Goal: Task Accomplishment & Management: Complete application form

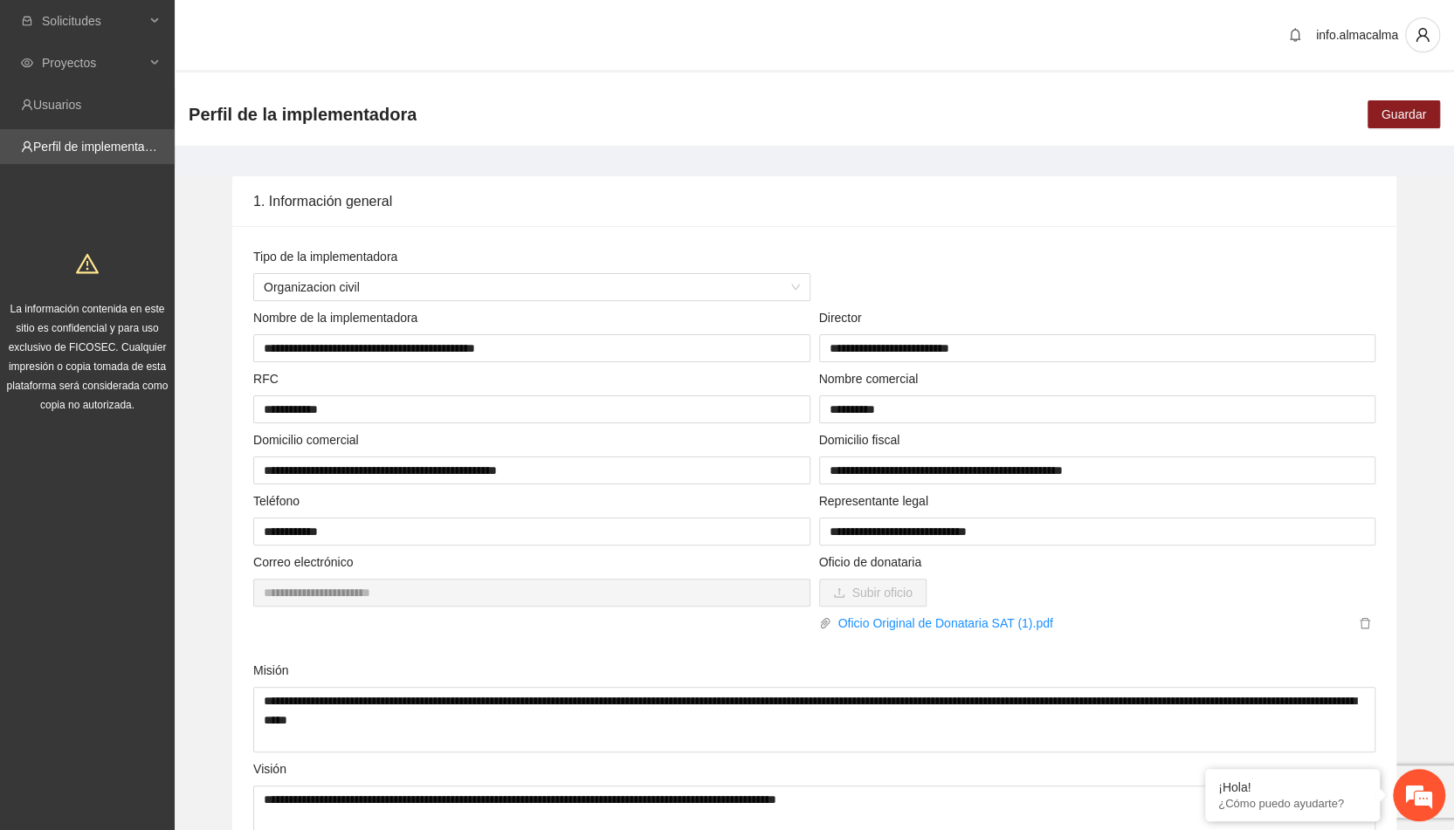
click at [1383, 122] on span "Guardar" at bounding box center [1403, 114] width 45 height 19
click at [86, 25] on span "Solicitudes" at bounding box center [93, 20] width 103 height 35
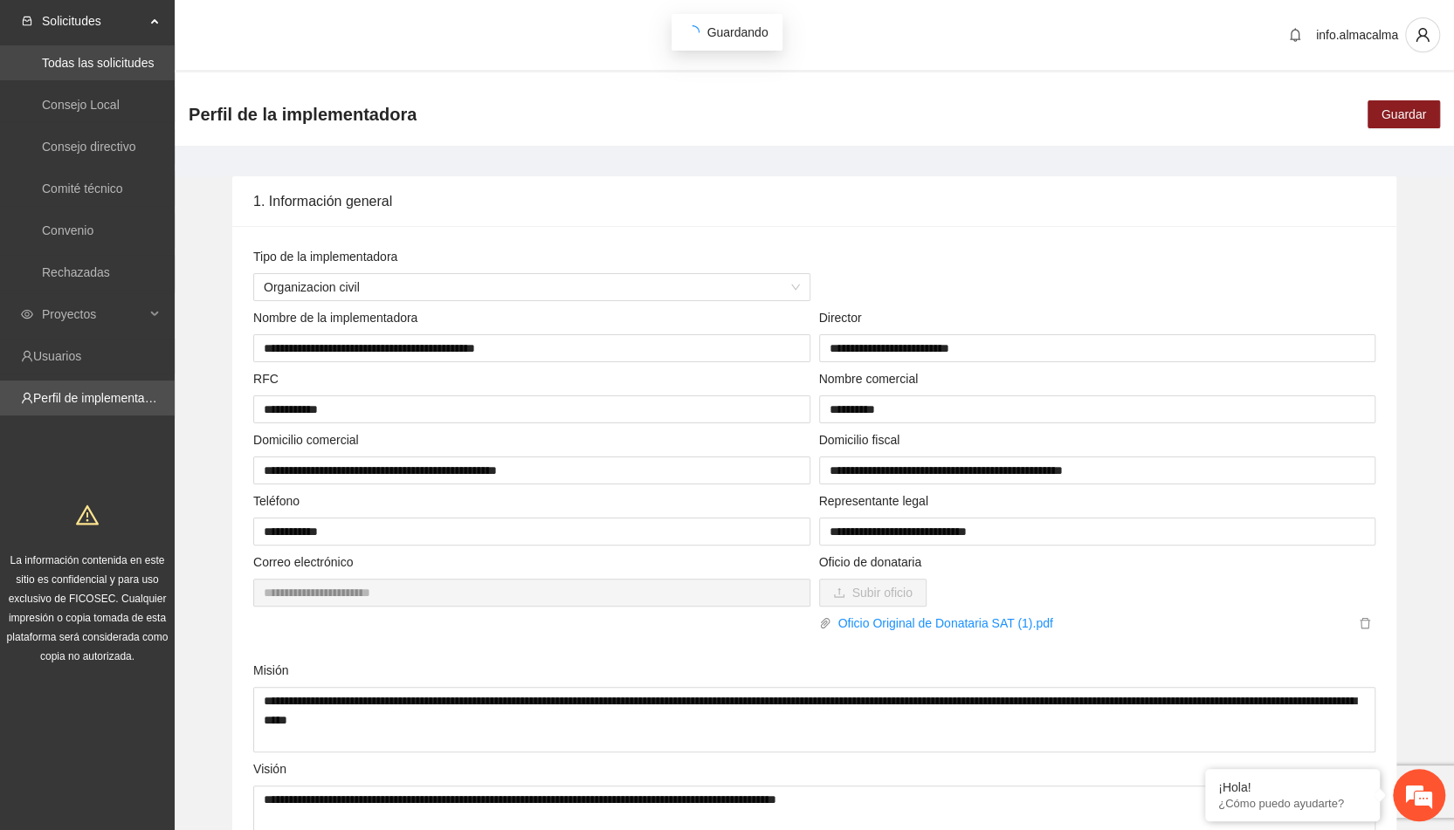
click at [103, 68] on link "Todas las solicitudes" at bounding box center [98, 63] width 112 height 14
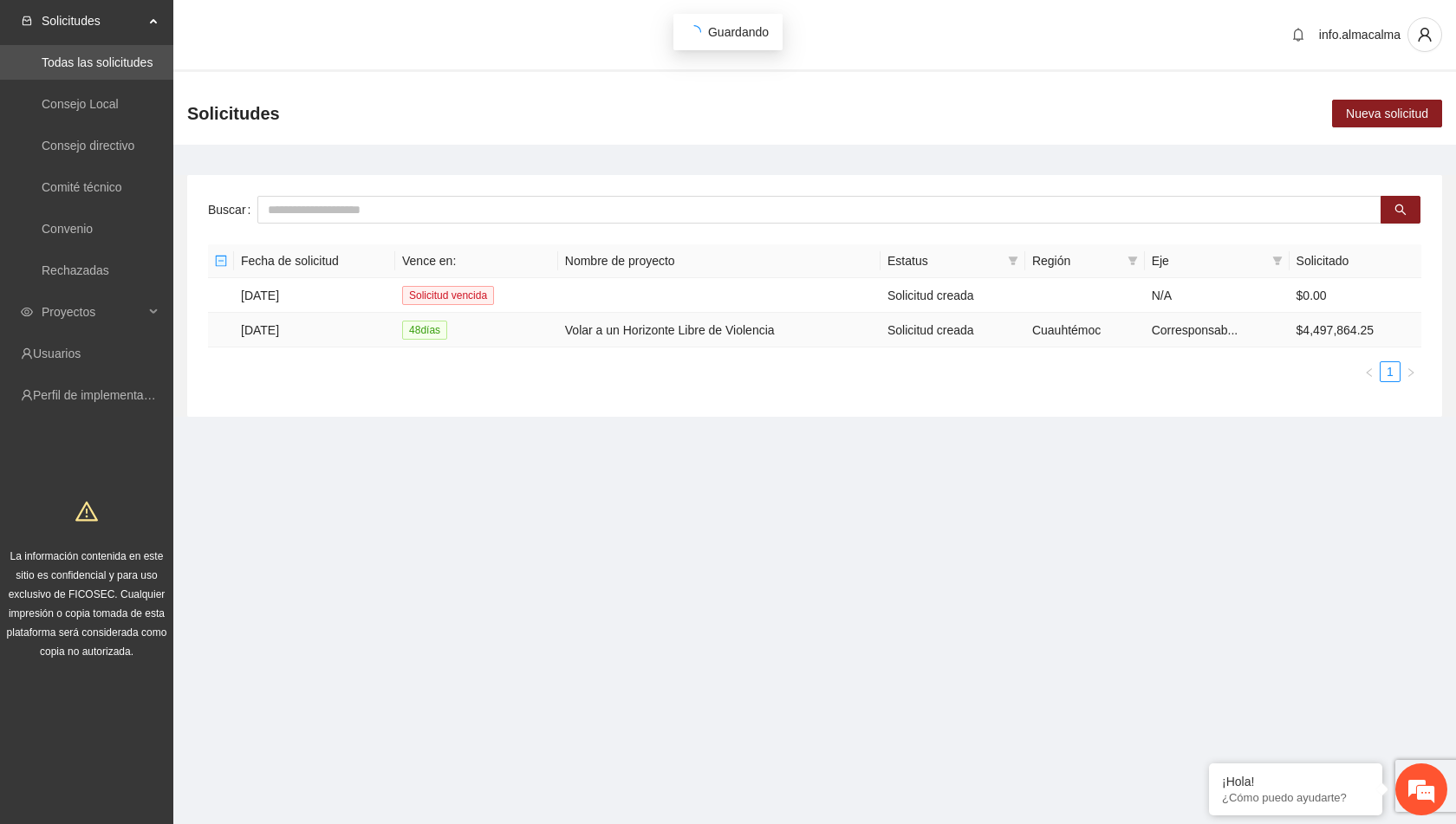
click at [298, 328] on td "[DATE]" at bounding box center [315, 330] width 161 height 35
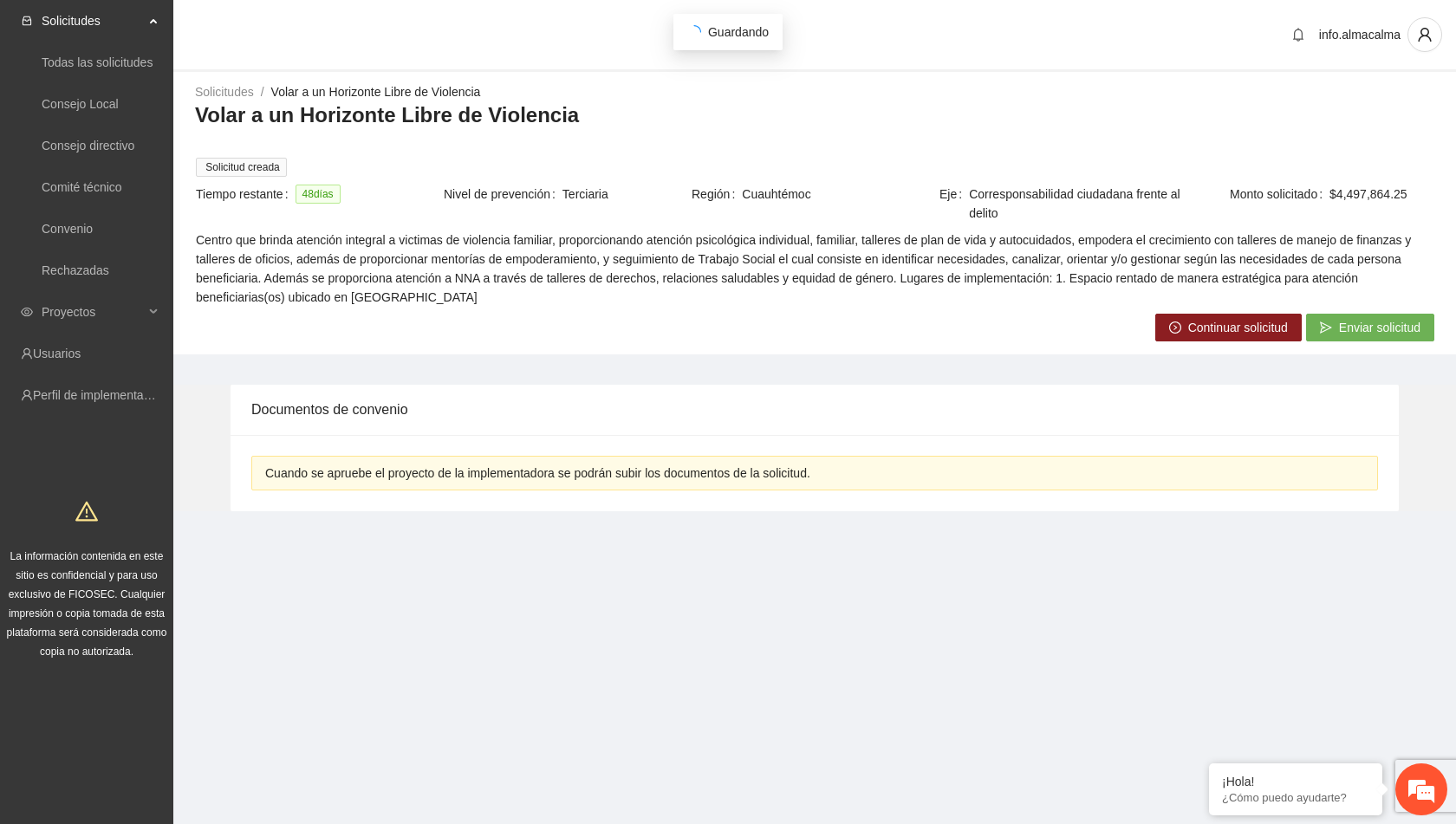
click at [1206, 326] on span "Continuar solicitud" at bounding box center [1238, 327] width 99 height 19
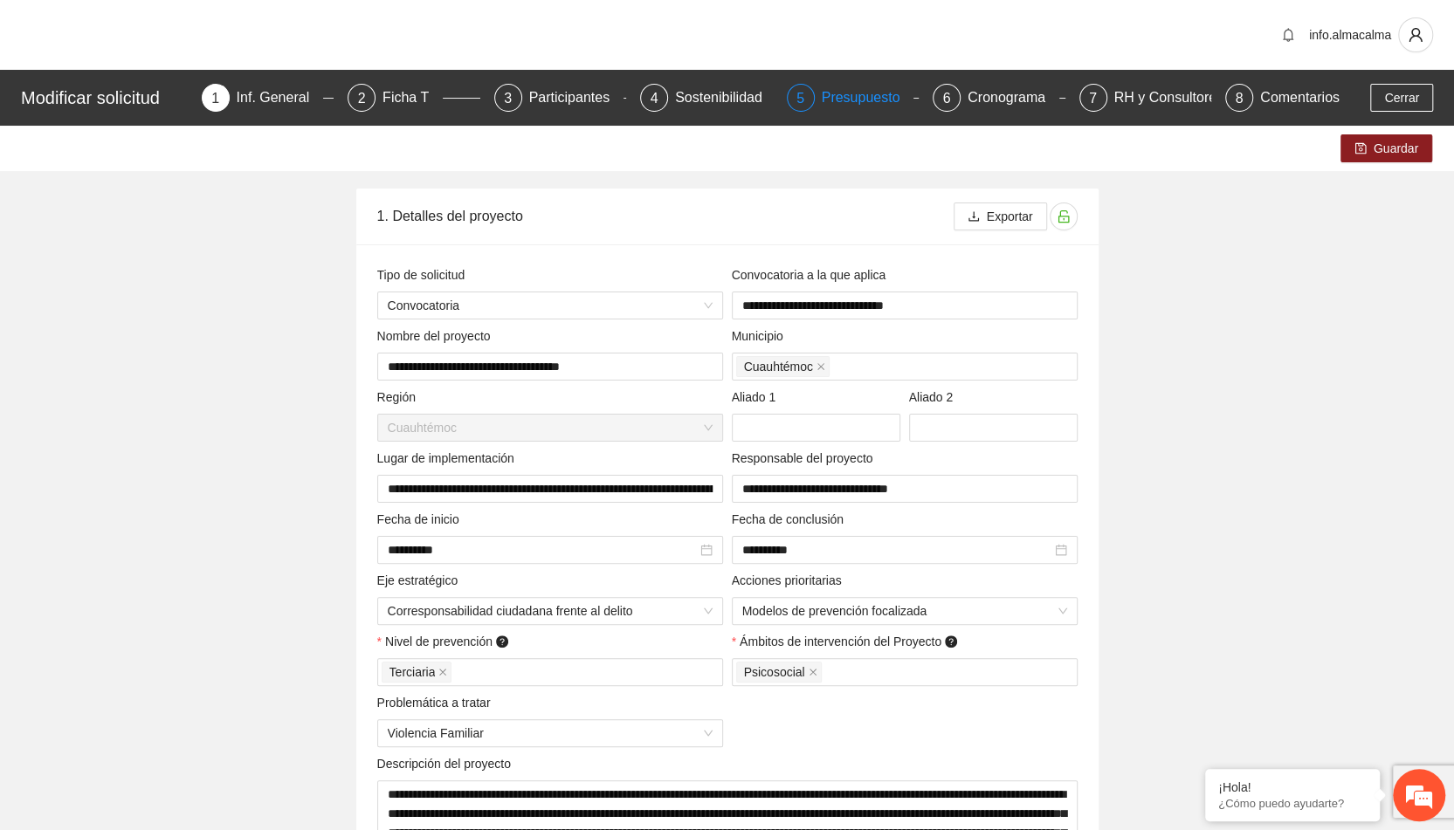
click at [880, 89] on div "Presupuesto" at bounding box center [868, 98] width 93 height 28
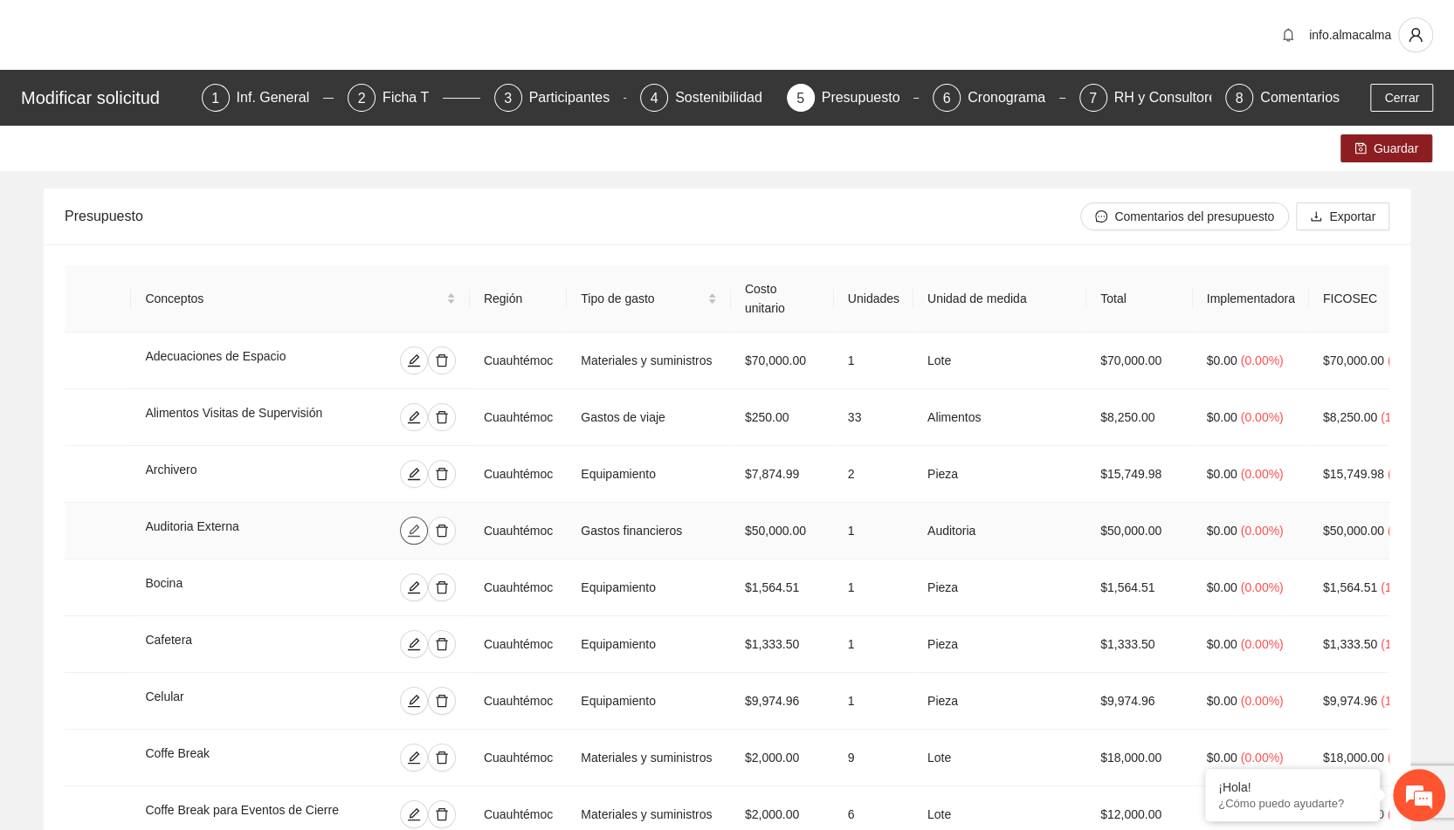
click at [421, 524] on icon "edit" at bounding box center [414, 531] width 14 height 14
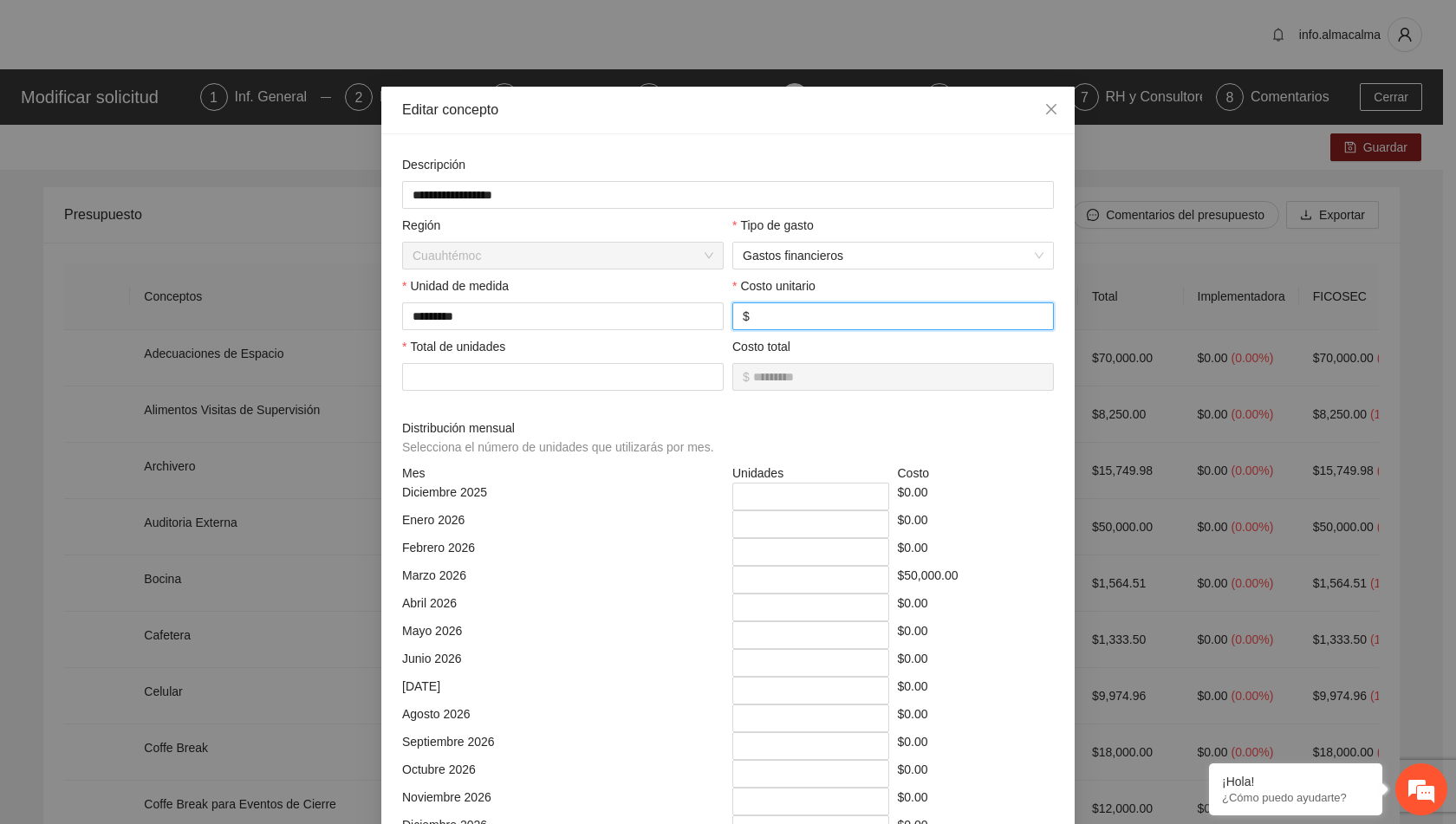
click at [753, 318] on input "*****" at bounding box center [898, 316] width 291 height 19
type input "****"
type input "*****"
type input "*********"
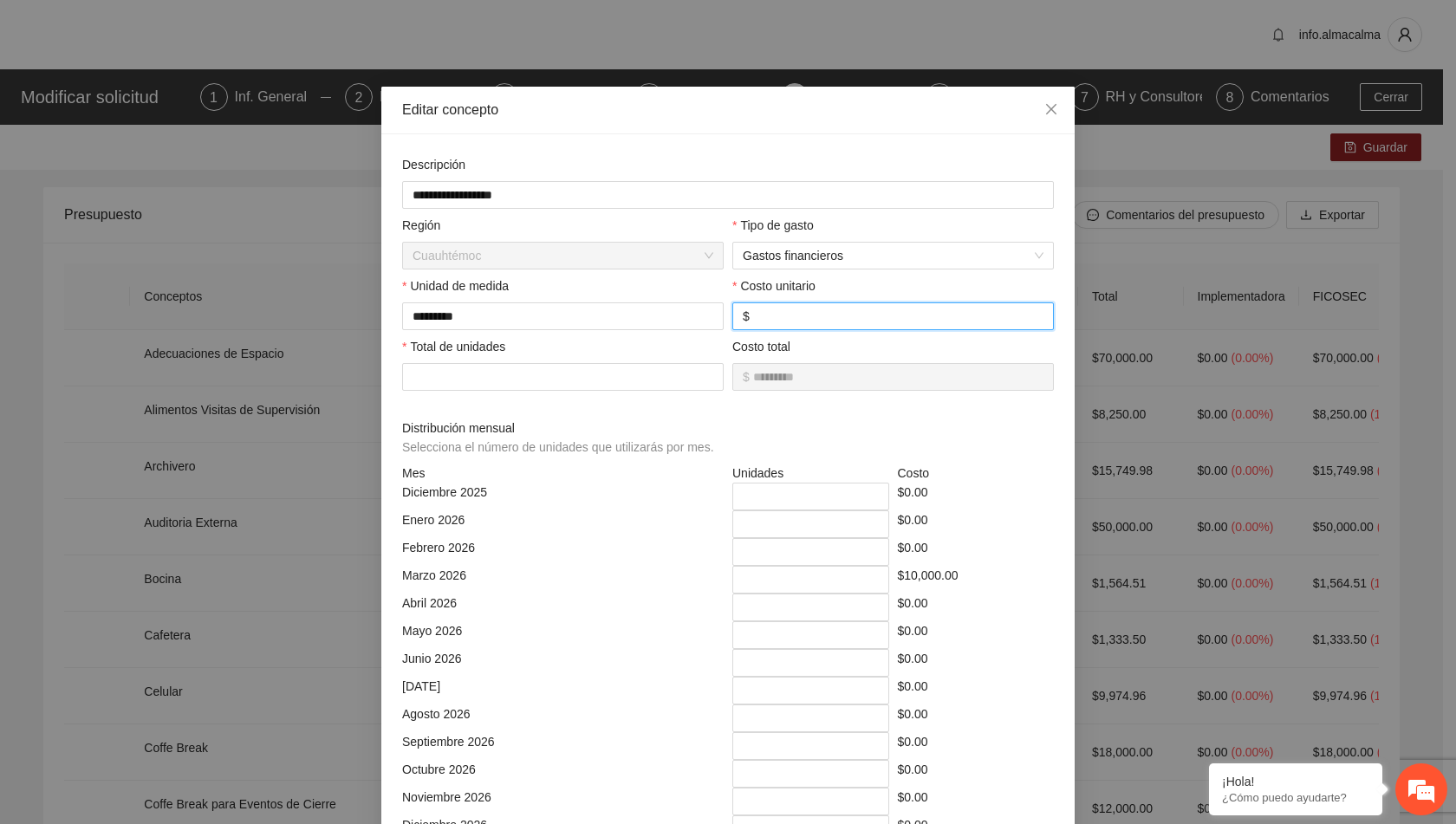
type input "******"
type input "**********"
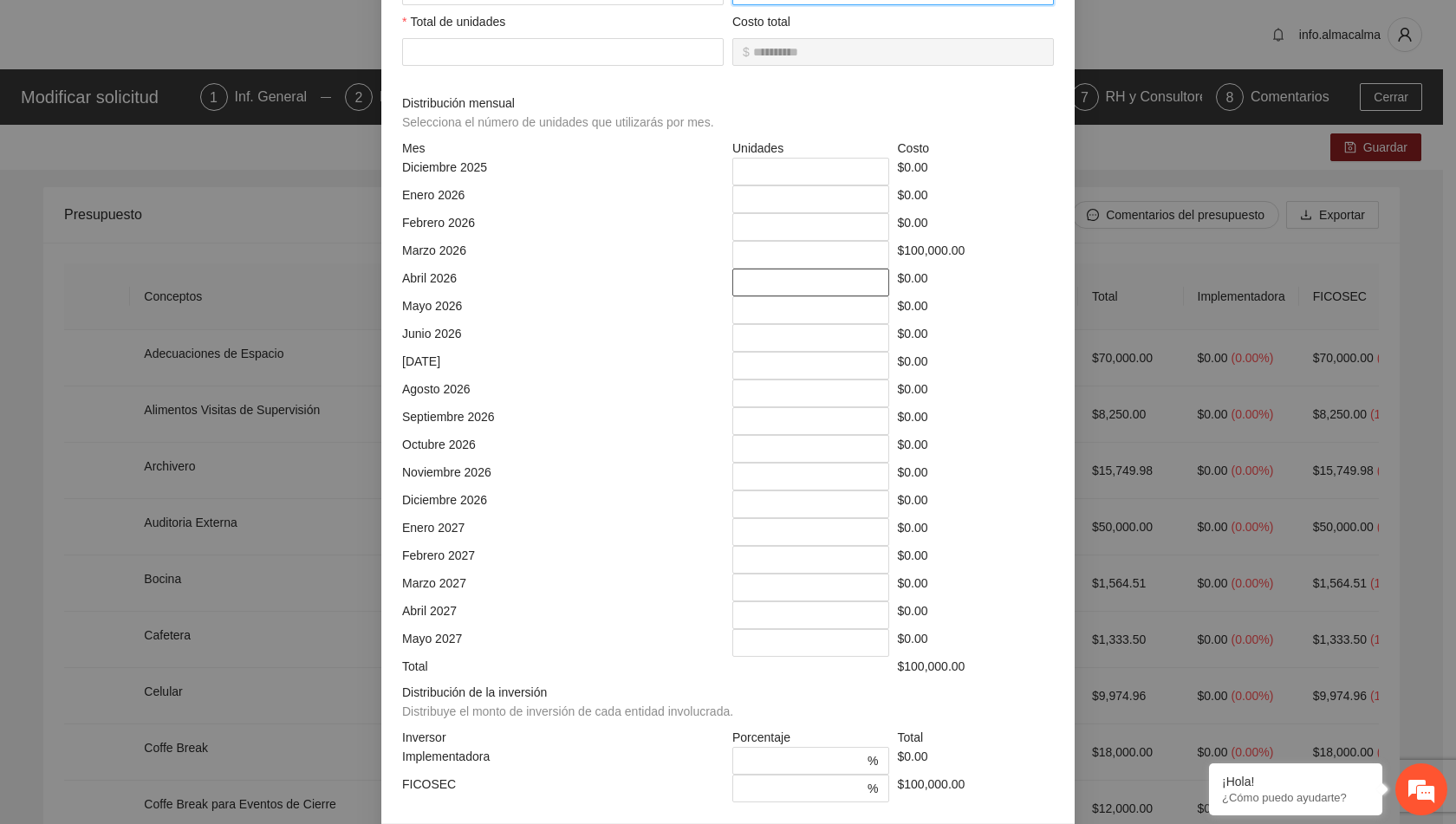
scroll to position [379, 0]
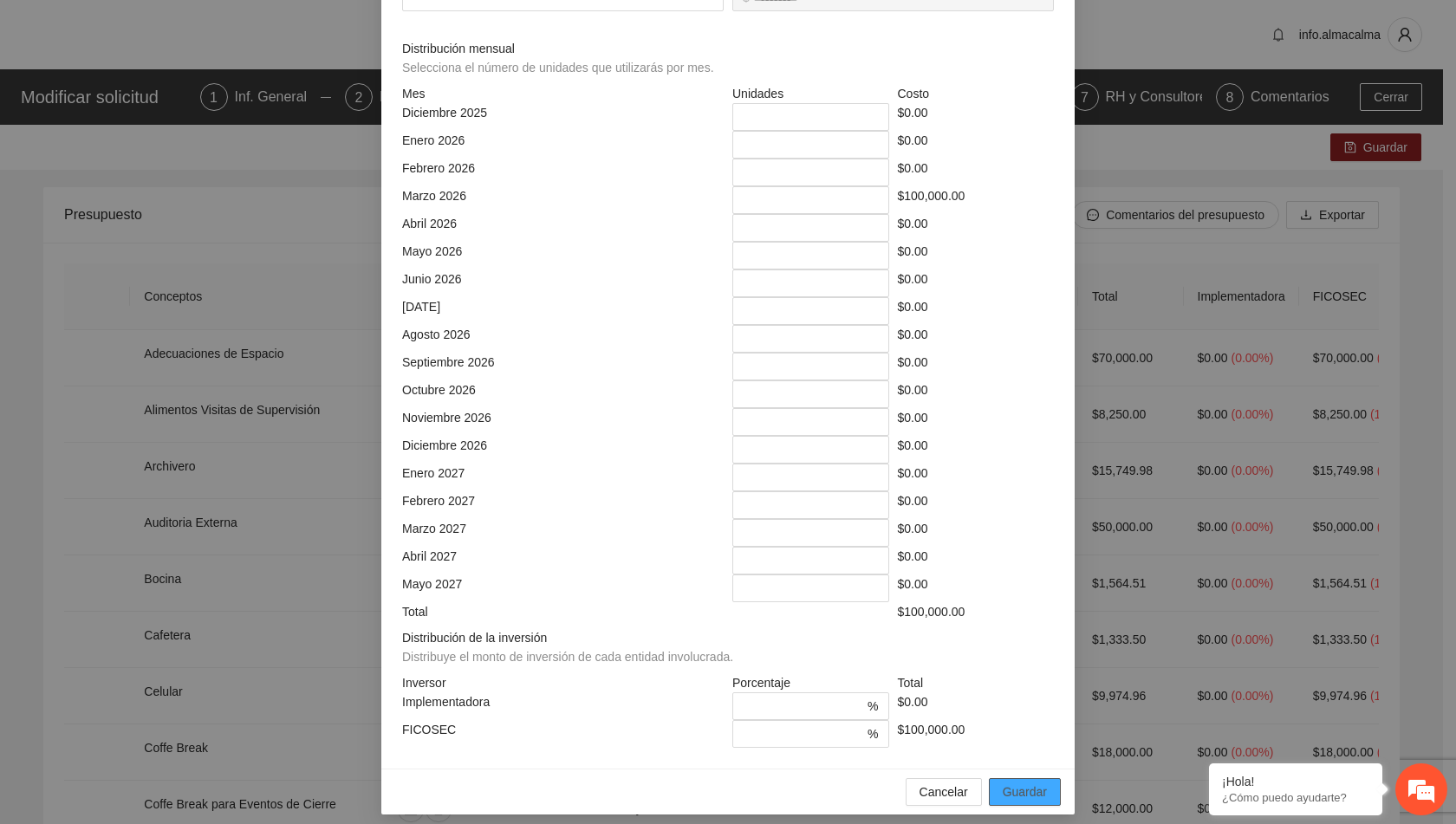
type input "******"
click at [1035, 783] on span "Guardar" at bounding box center [1024, 792] width 45 height 19
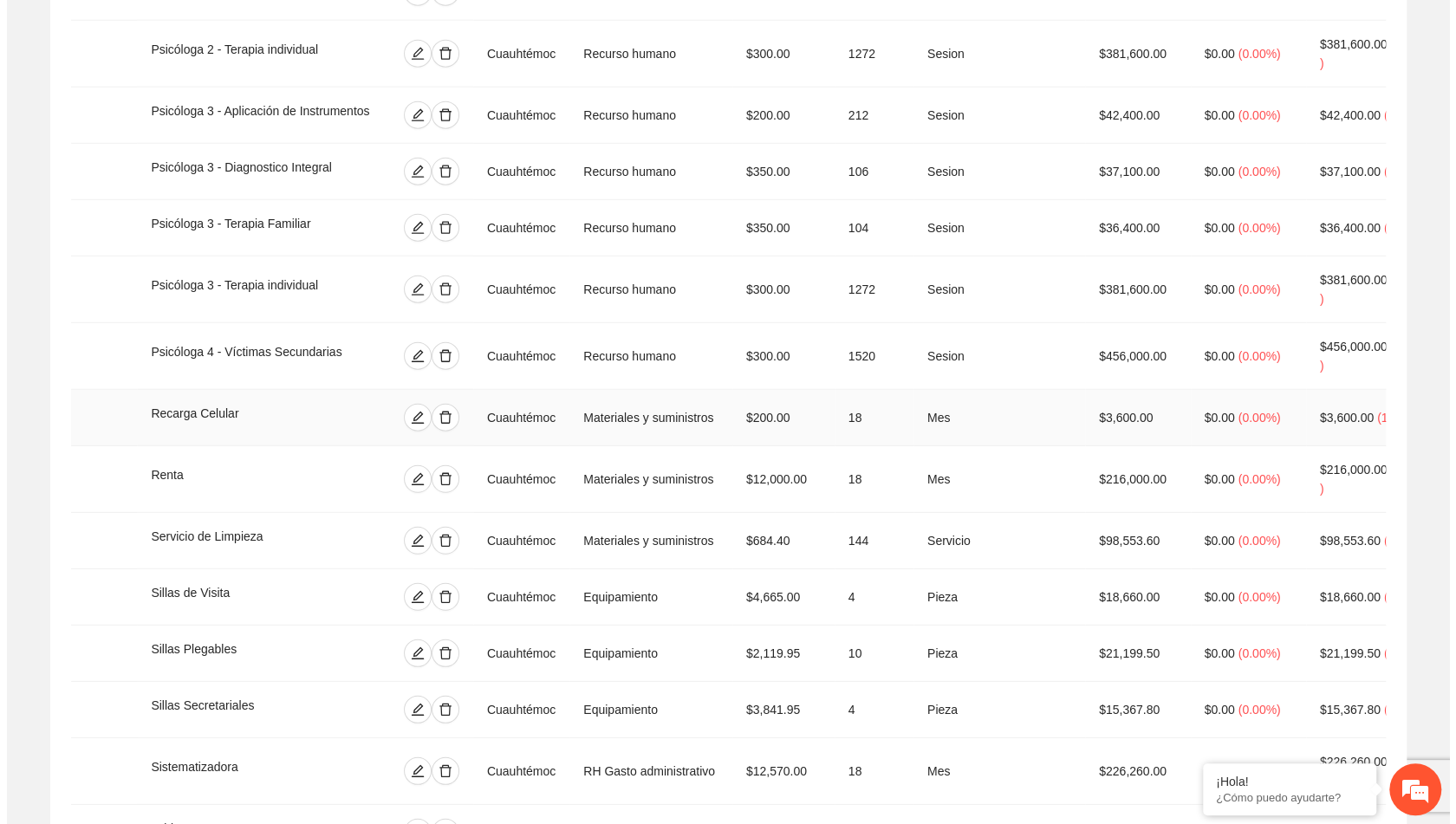
scroll to position [3114, 0]
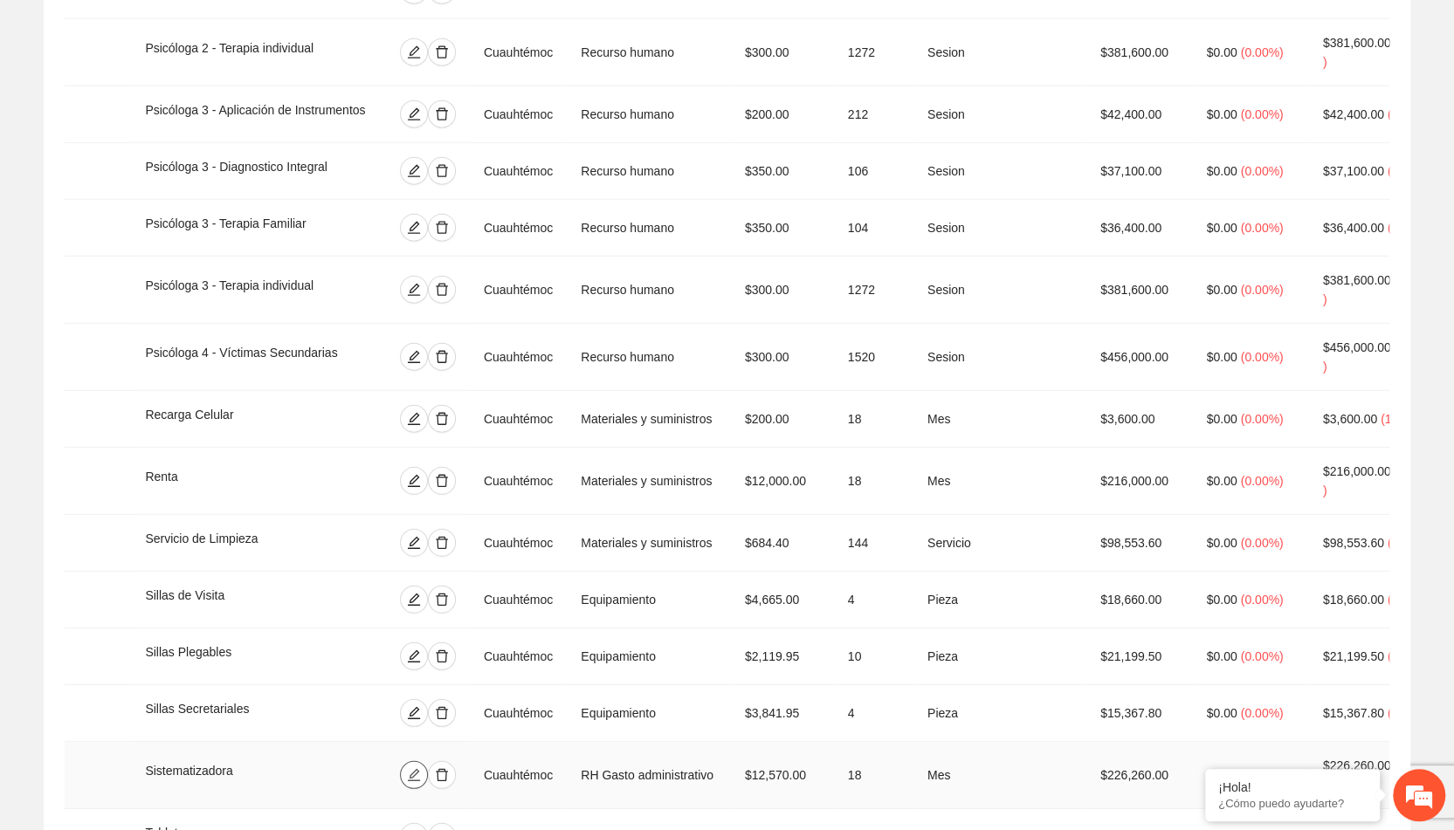
click at [421, 768] on icon "edit" at bounding box center [414, 775] width 14 height 14
type input "**********"
type input "*****"
type input "**"
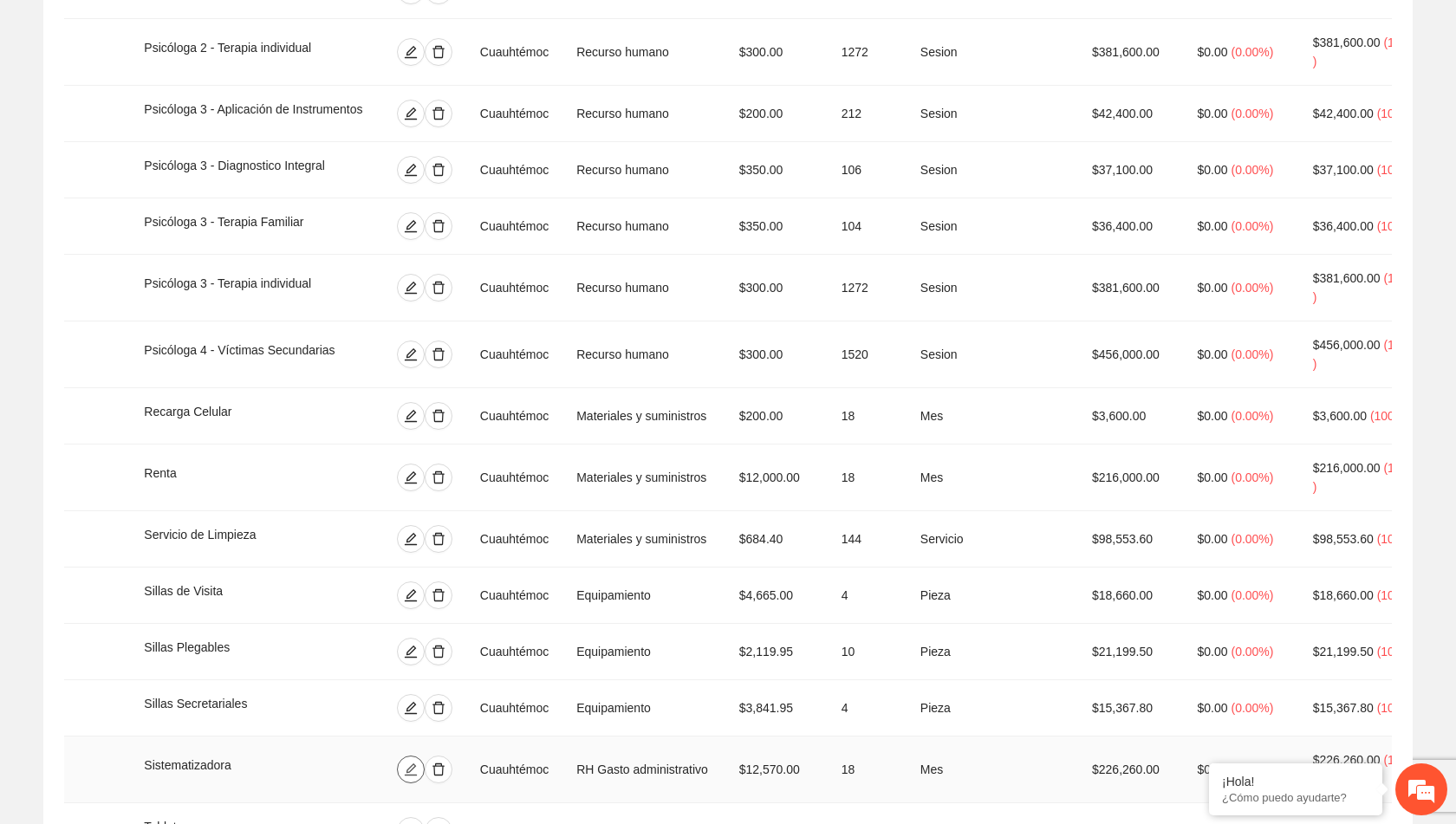
type input "*"
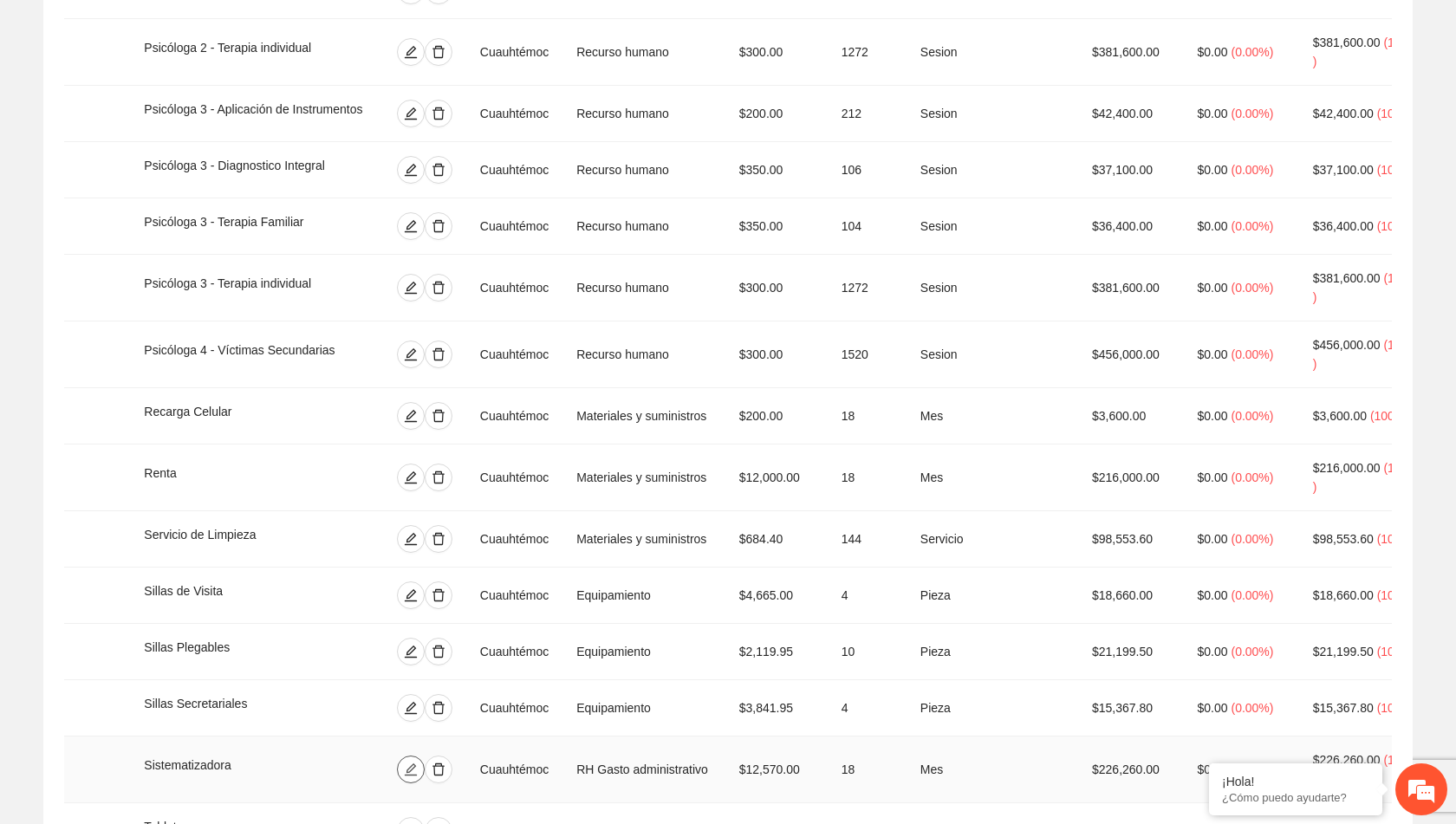
type input "*"
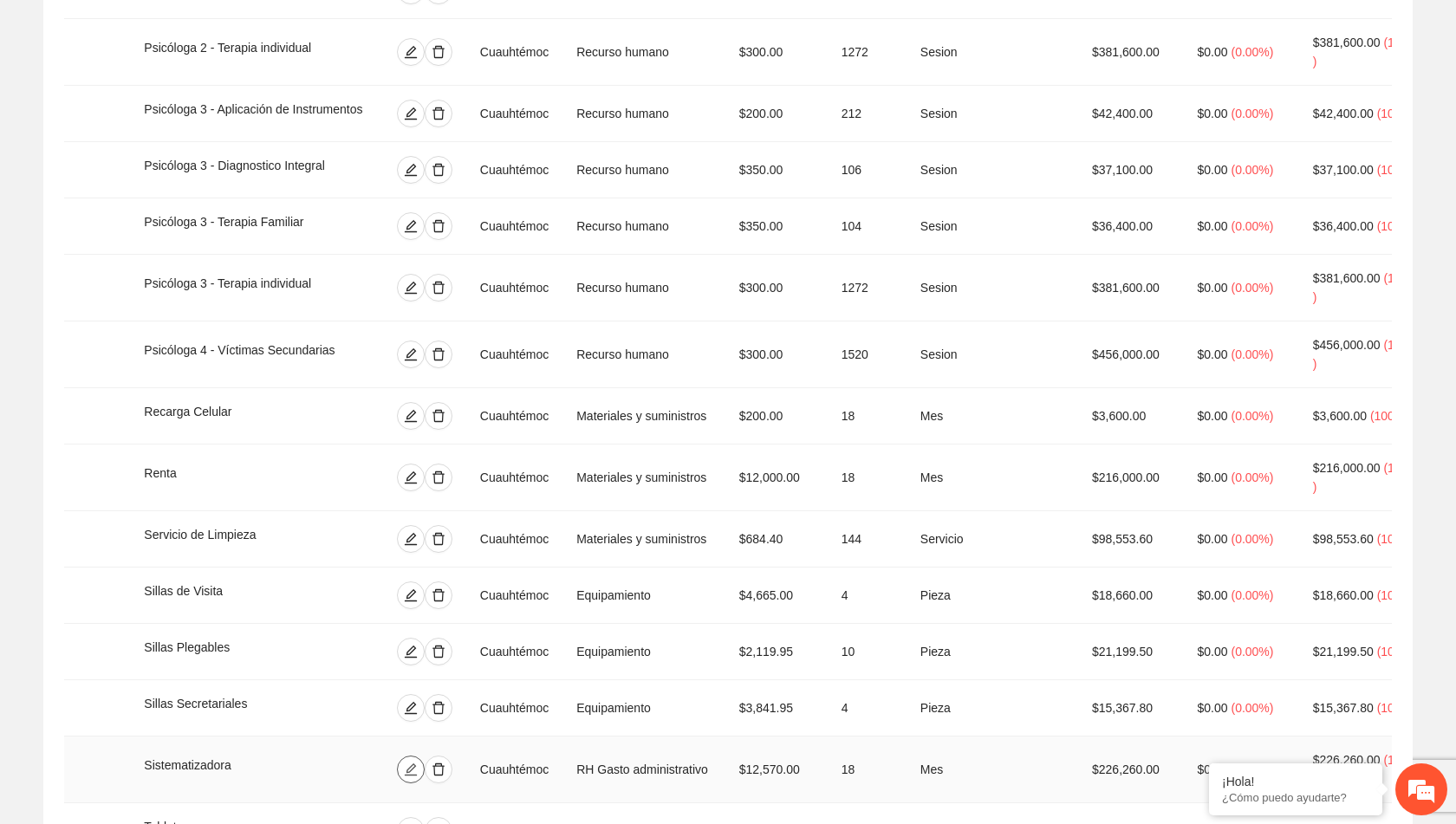
type input "*"
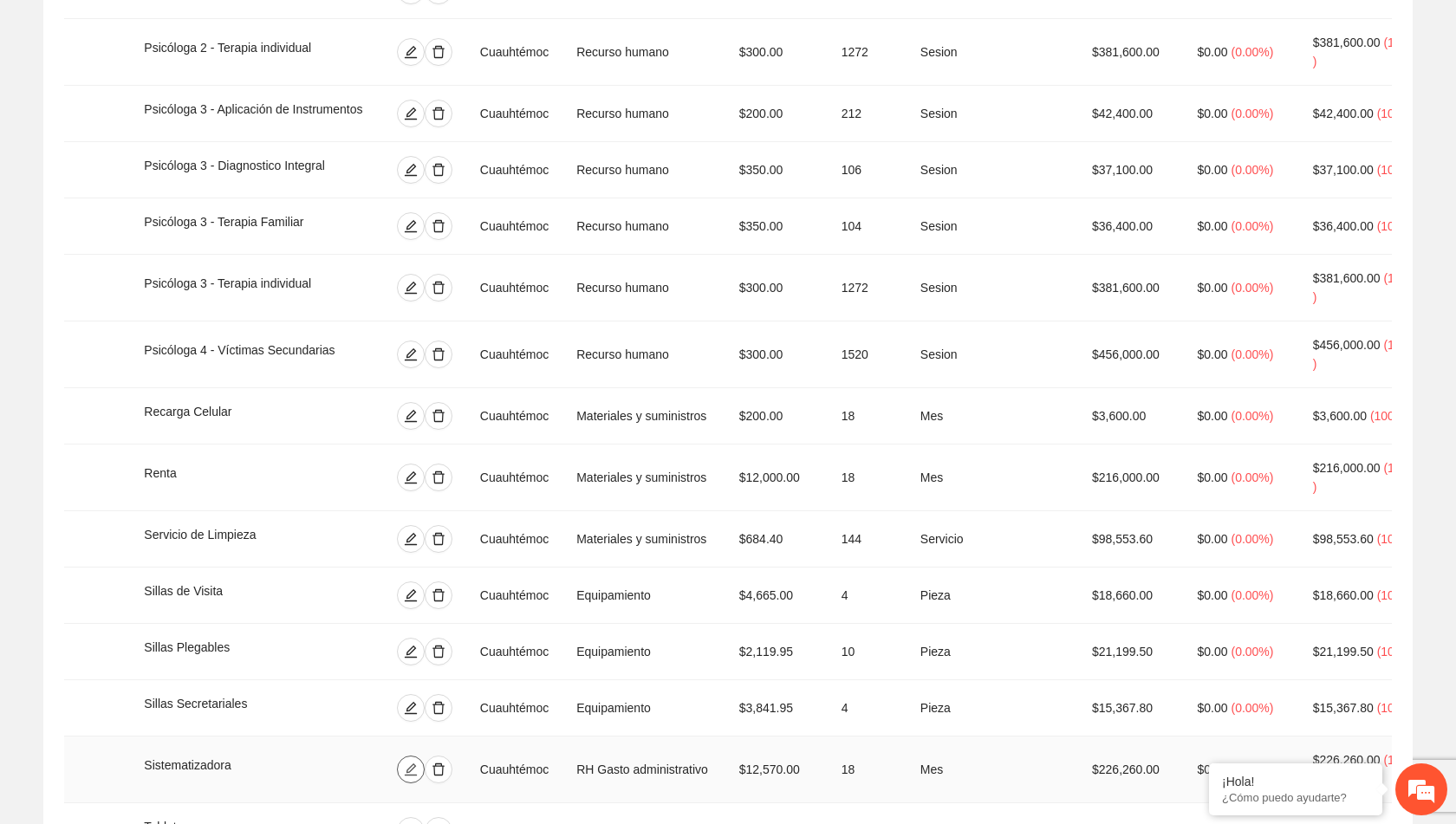
type input "*"
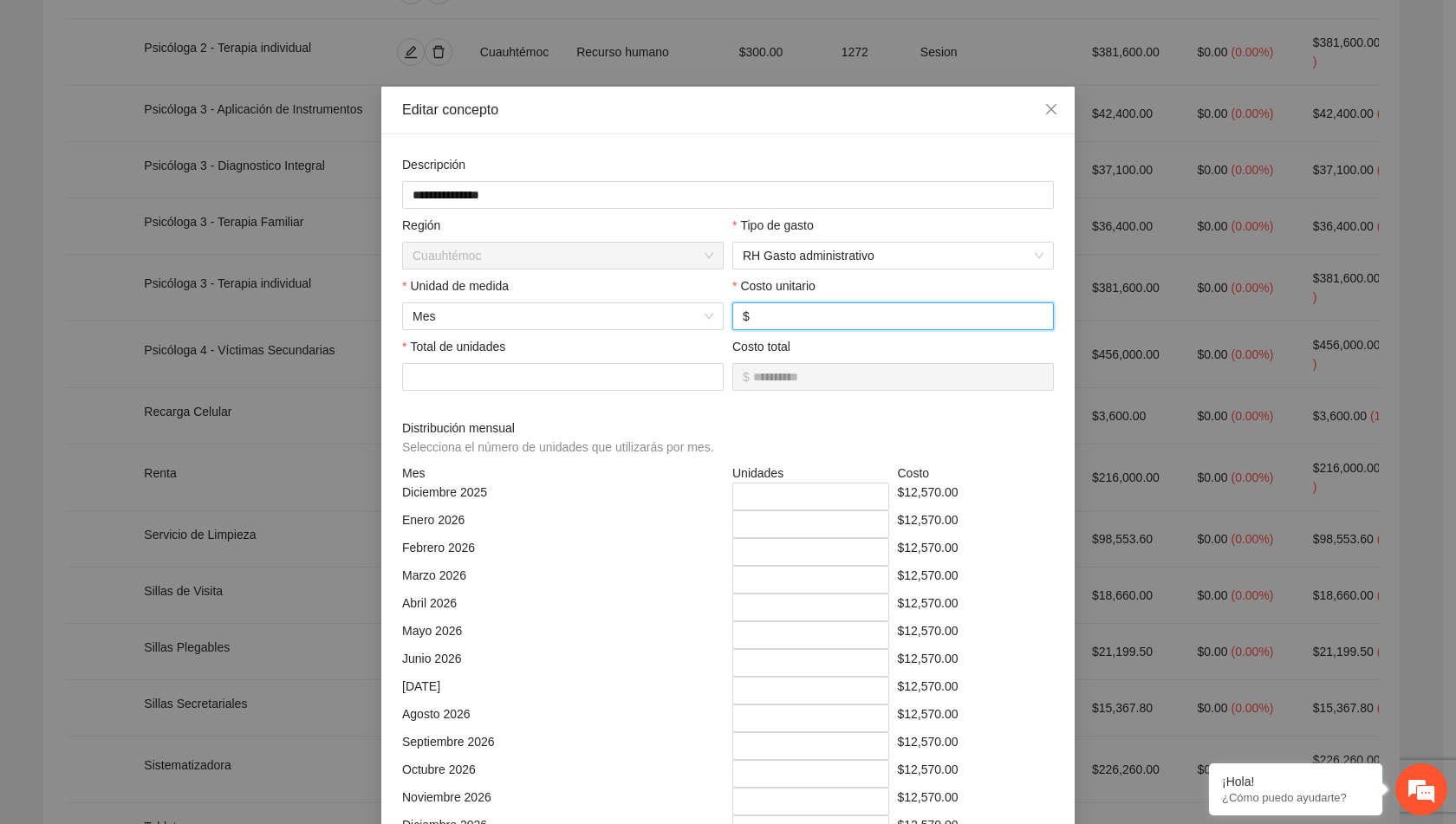
click at [765, 319] on input "*****" at bounding box center [898, 316] width 291 height 19
type input "*********"
type input "****"
type input "**********"
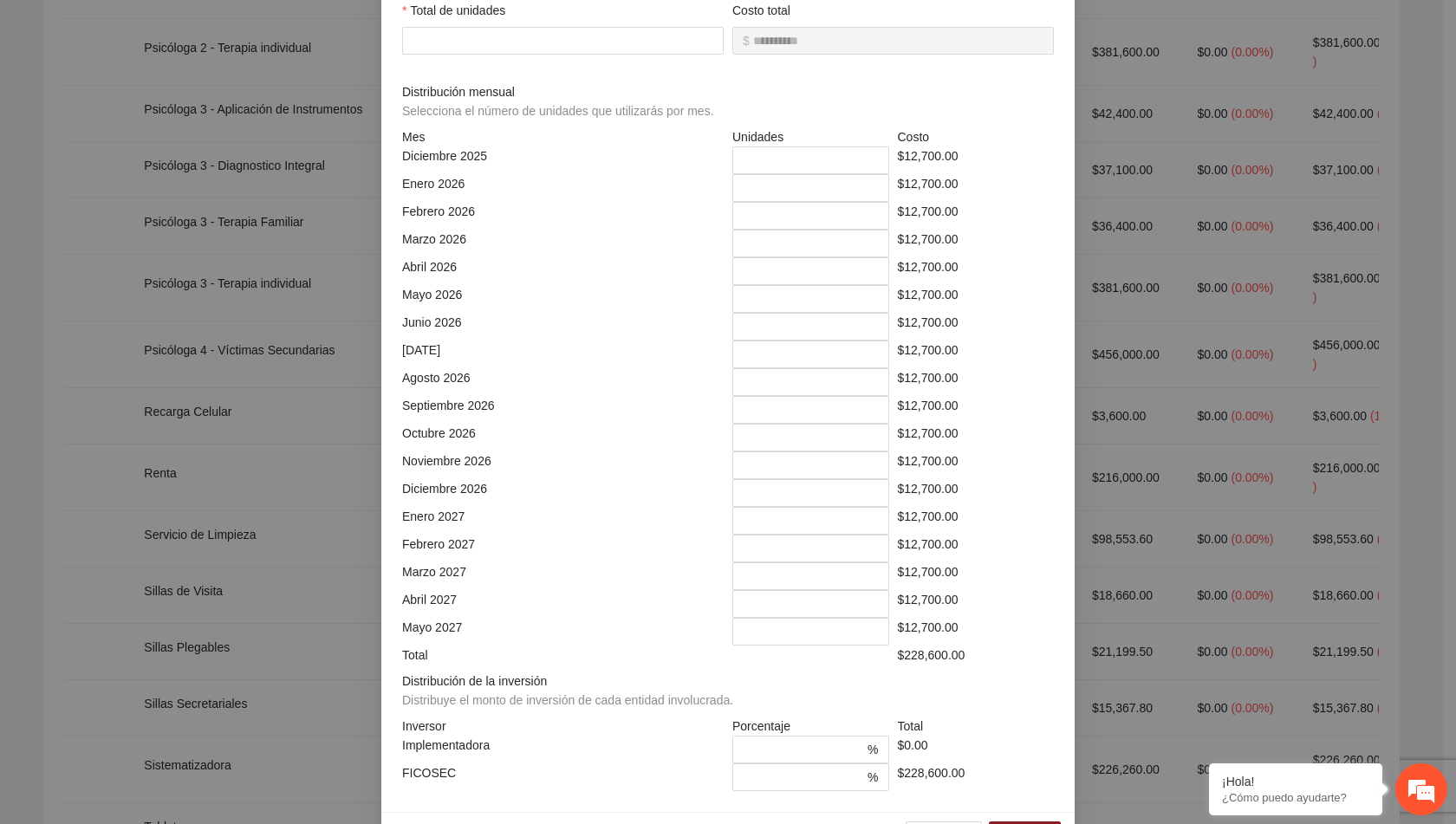
scroll to position [379, 0]
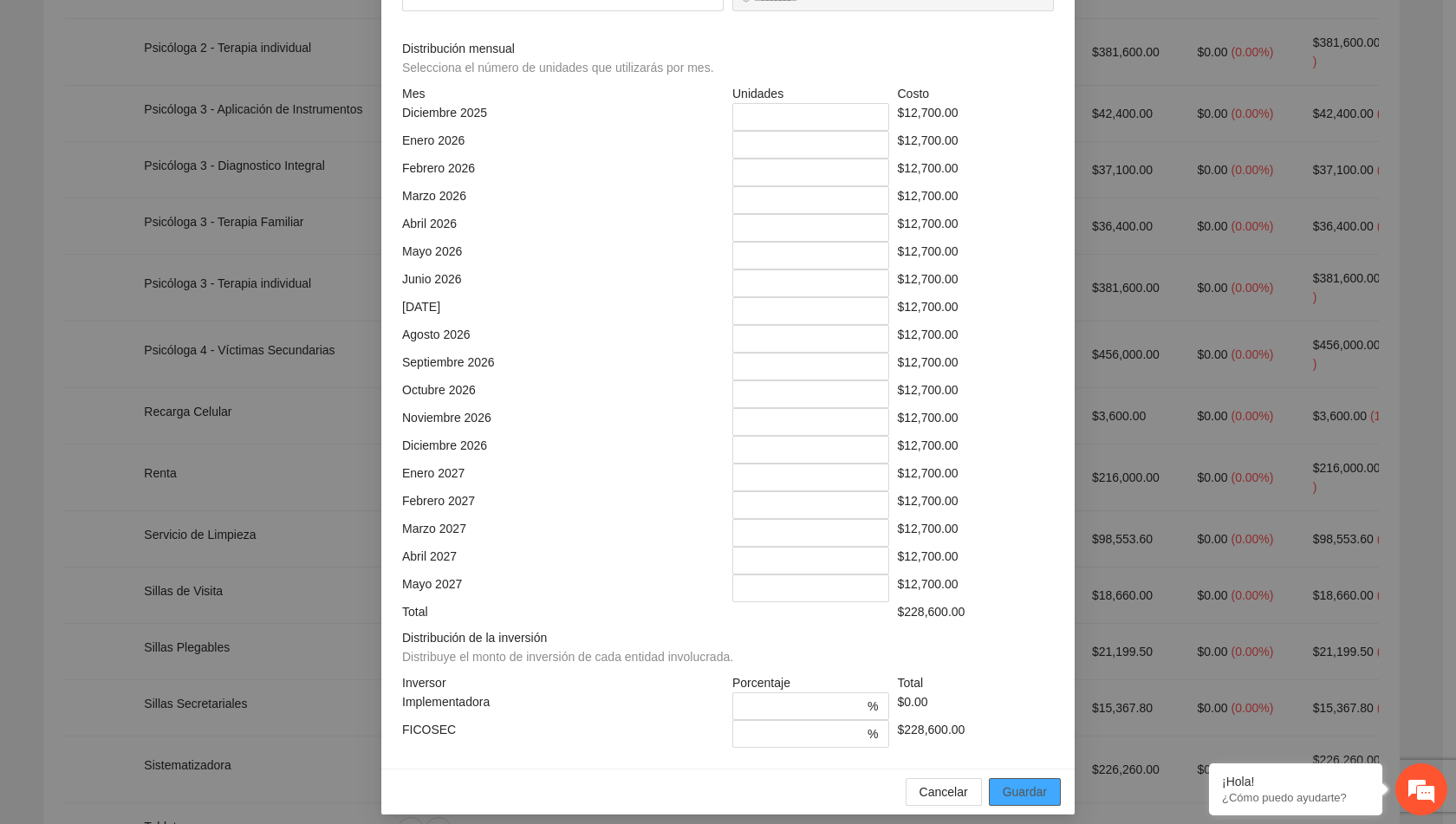
type input "*****"
click at [1020, 783] on span "Guardar" at bounding box center [1024, 792] width 45 height 19
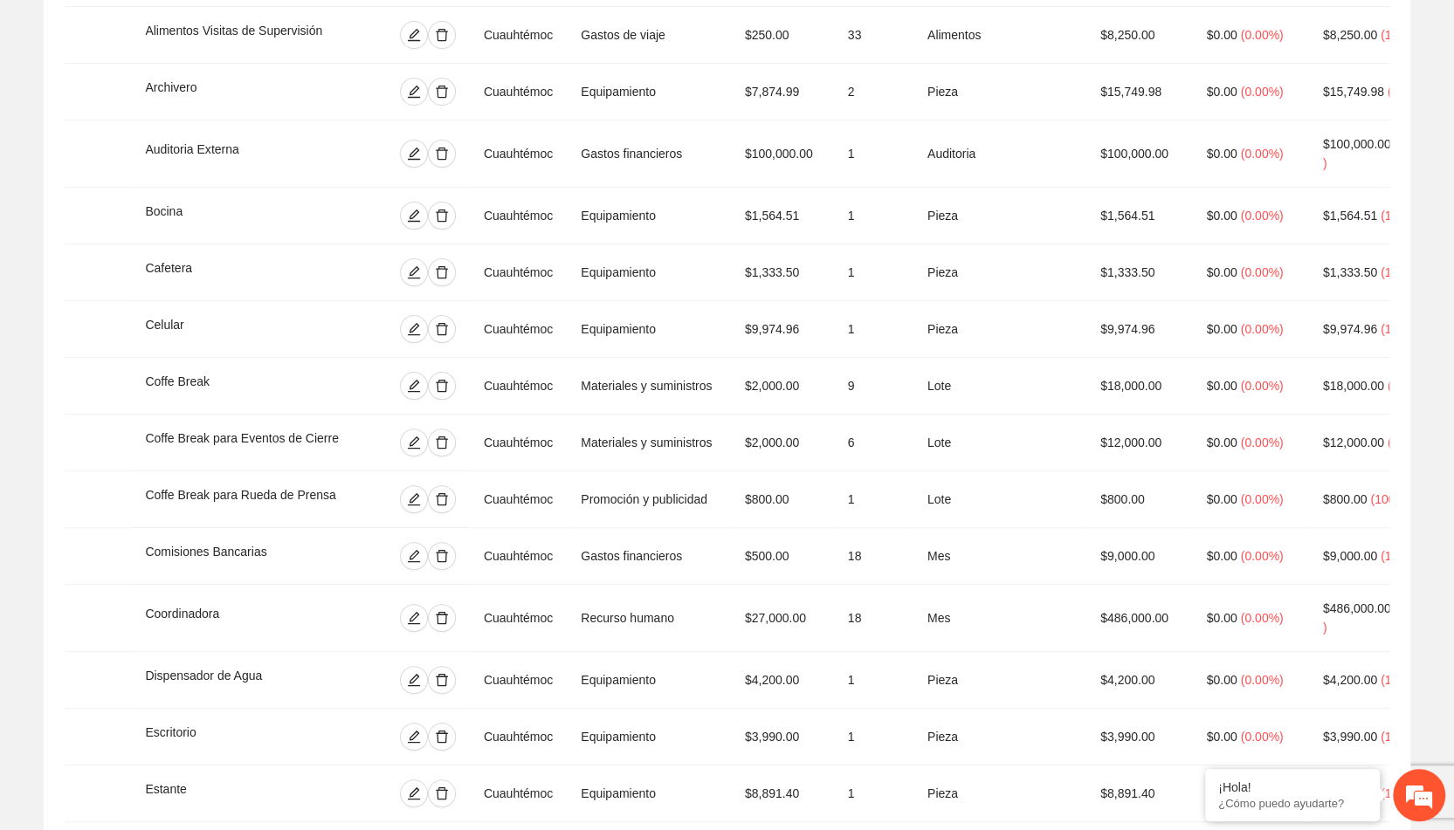
scroll to position [0, 0]
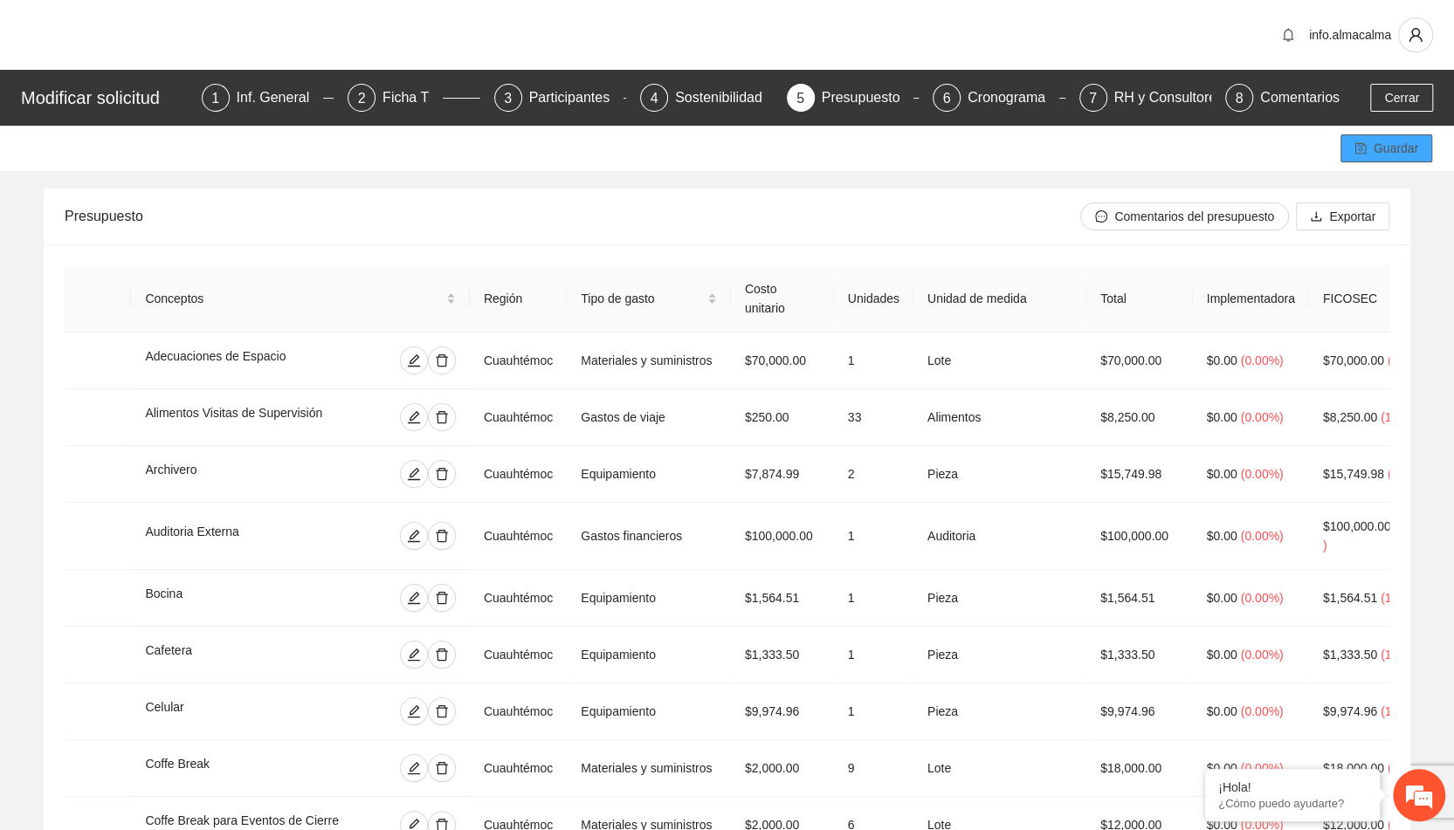
click at [1377, 148] on span "Guardar" at bounding box center [1396, 148] width 45 height 19
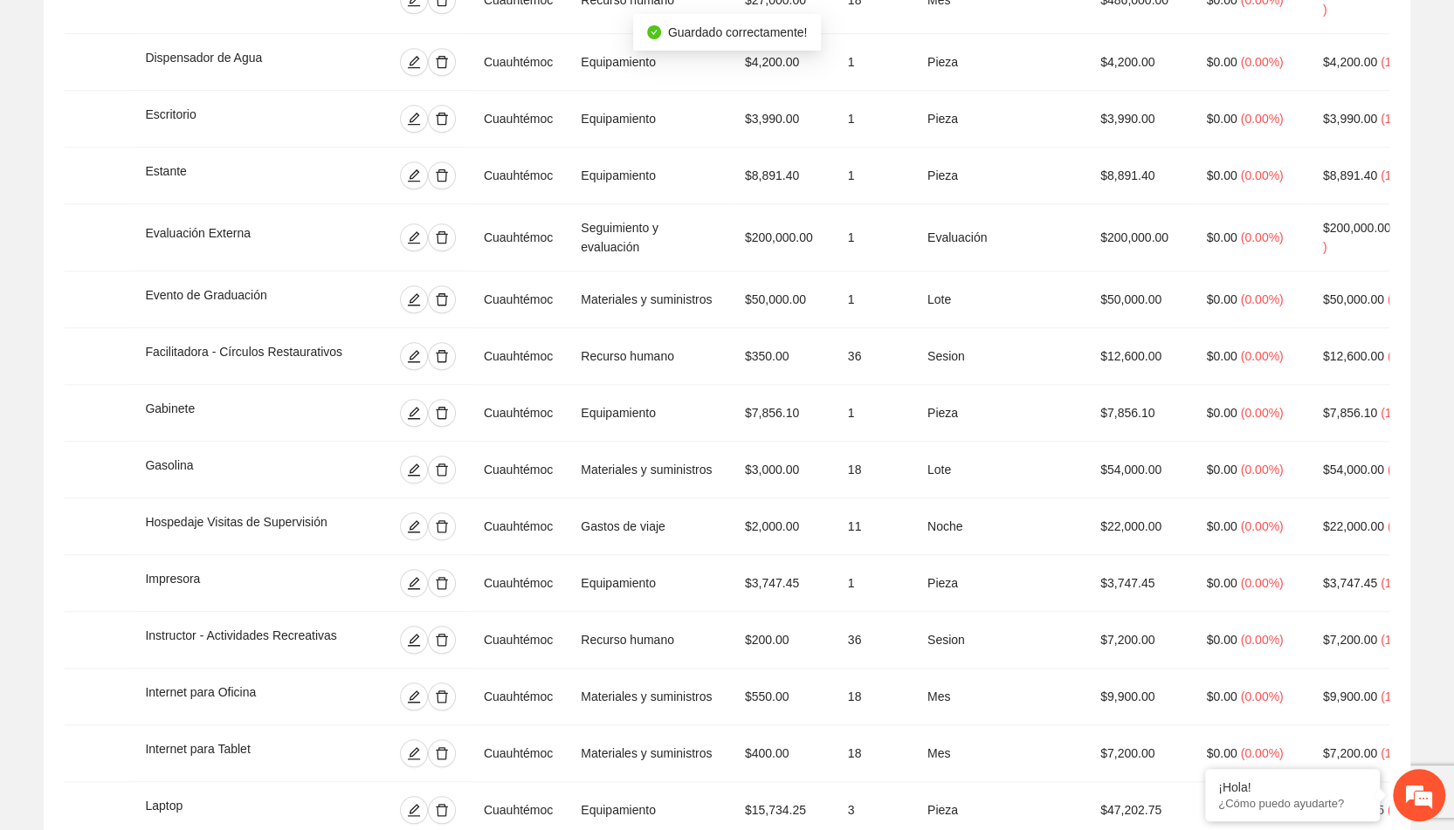
scroll to position [1285, 0]
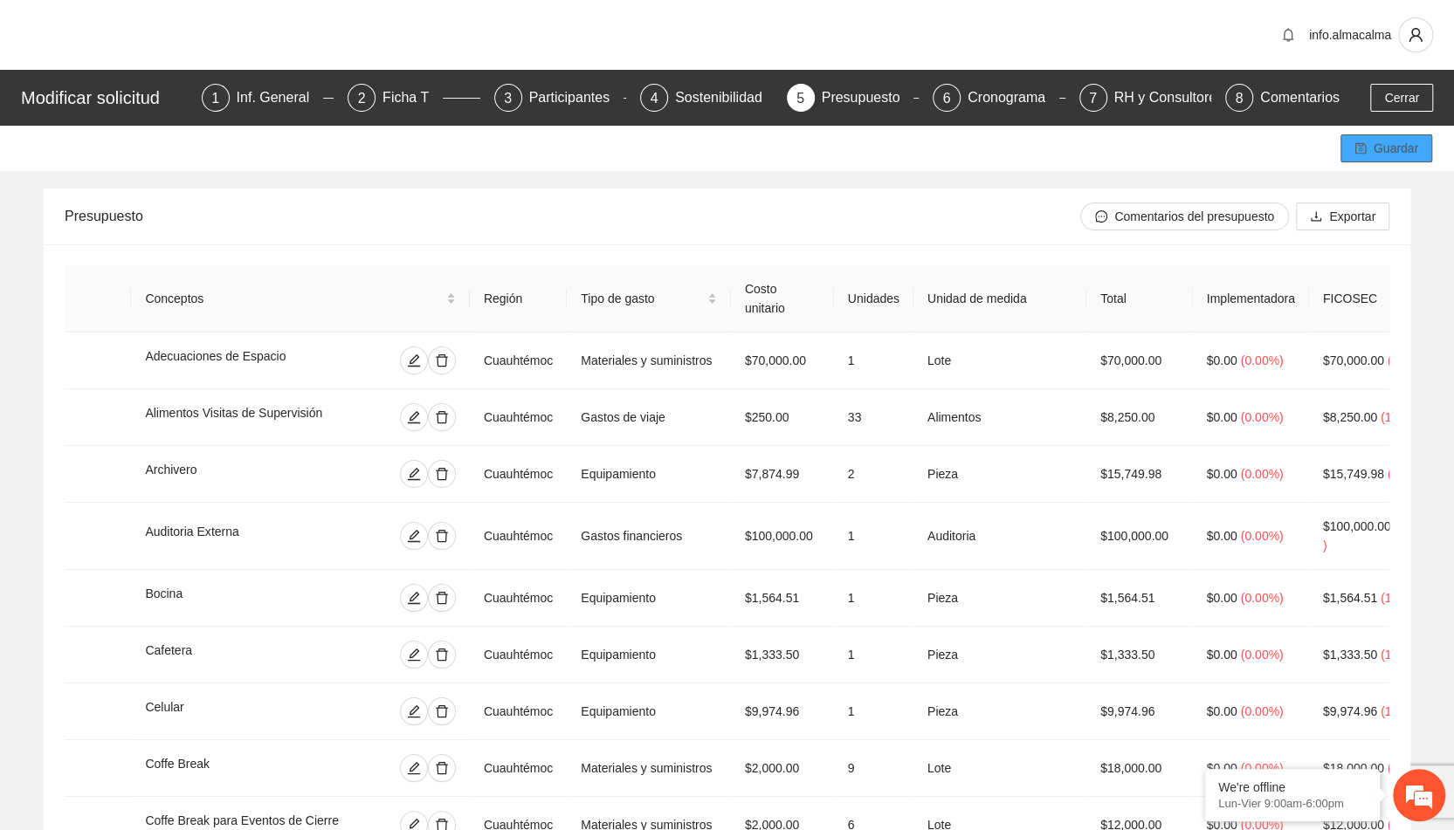
click at [1359, 145] on icon "save" at bounding box center [1360, 148] width 12 height 12
click at [1133, 102] on div "RH y Consultores" at bounding box center [1175, 98] width 123 height 28
drag, startPoint x: 262, startPoint y: 738, endPoint x: 1130, endPoint y: 100, distance: 1077.5
click at [1130, 100] on div "RH y Consultores" at bounding box center [1175, 98] width 123 height 28
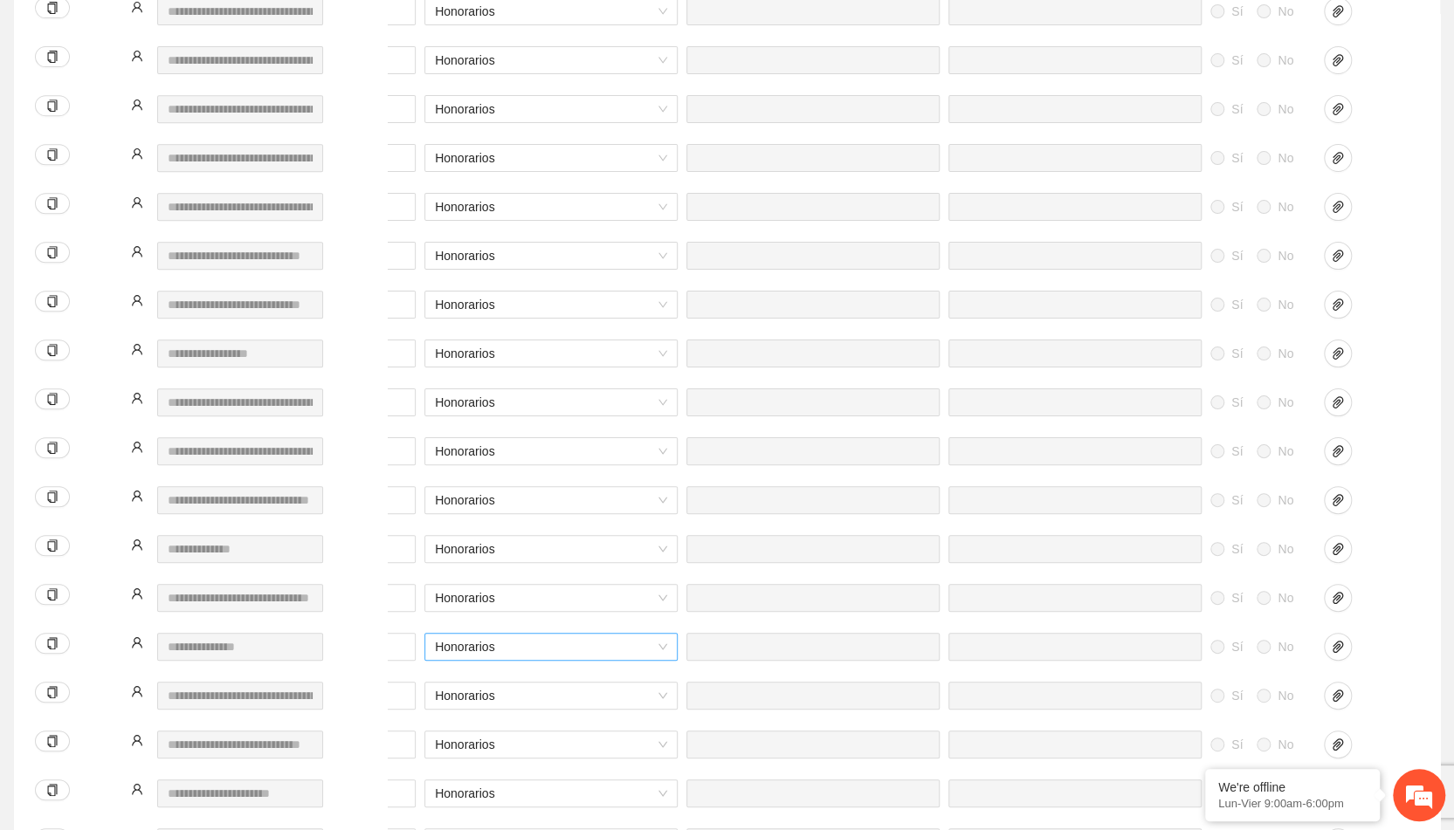
scroll to position [0, 632]
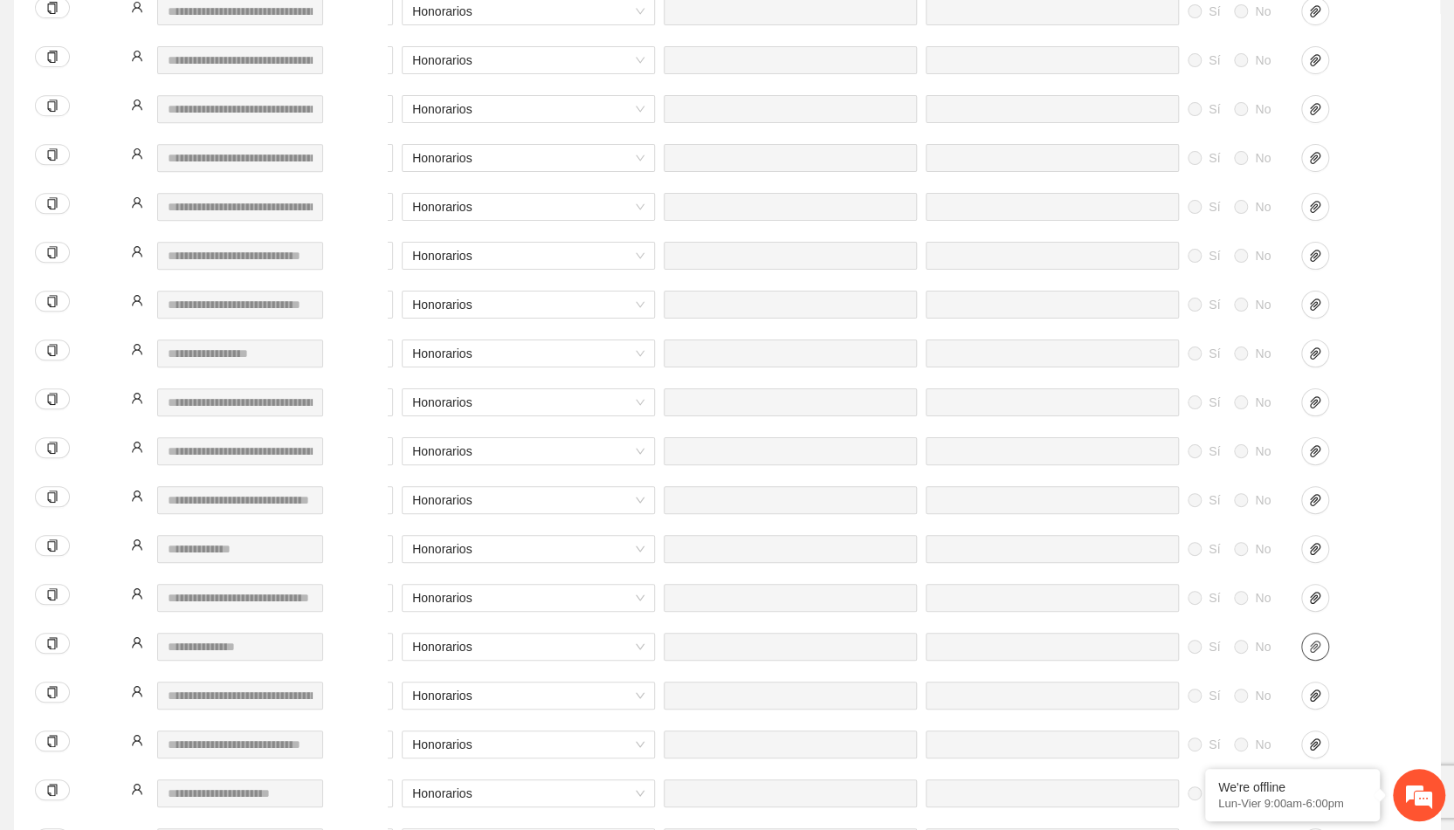
click at [1310, 641] on icon "paper-clip" at bounding box center [1315, 647] width 14 height 14
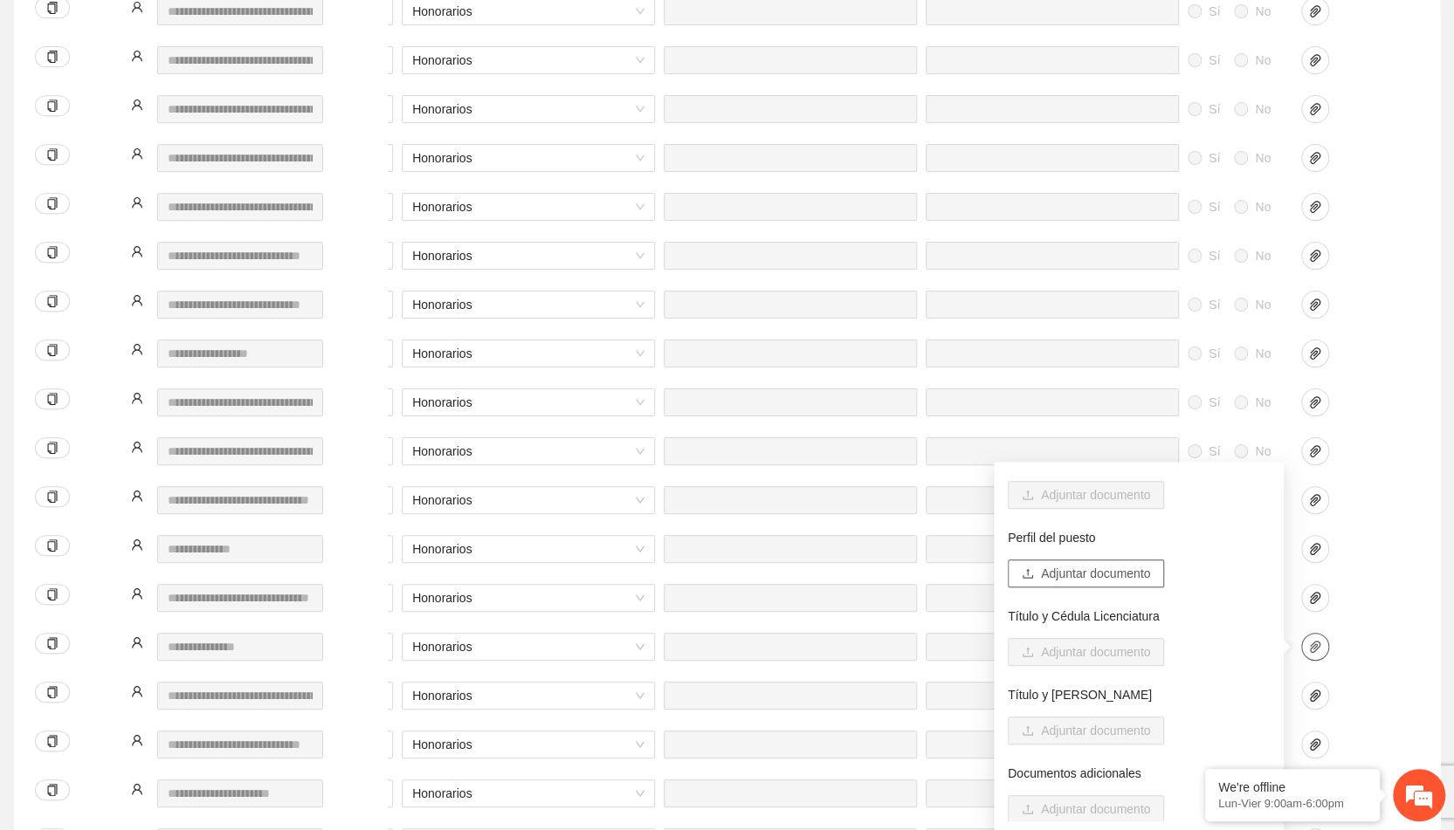
scroll to position [63, 0]
click at [1083, 570] on span "Adjuntar documento" at bounding box center [1095, 571] width 109 height 19
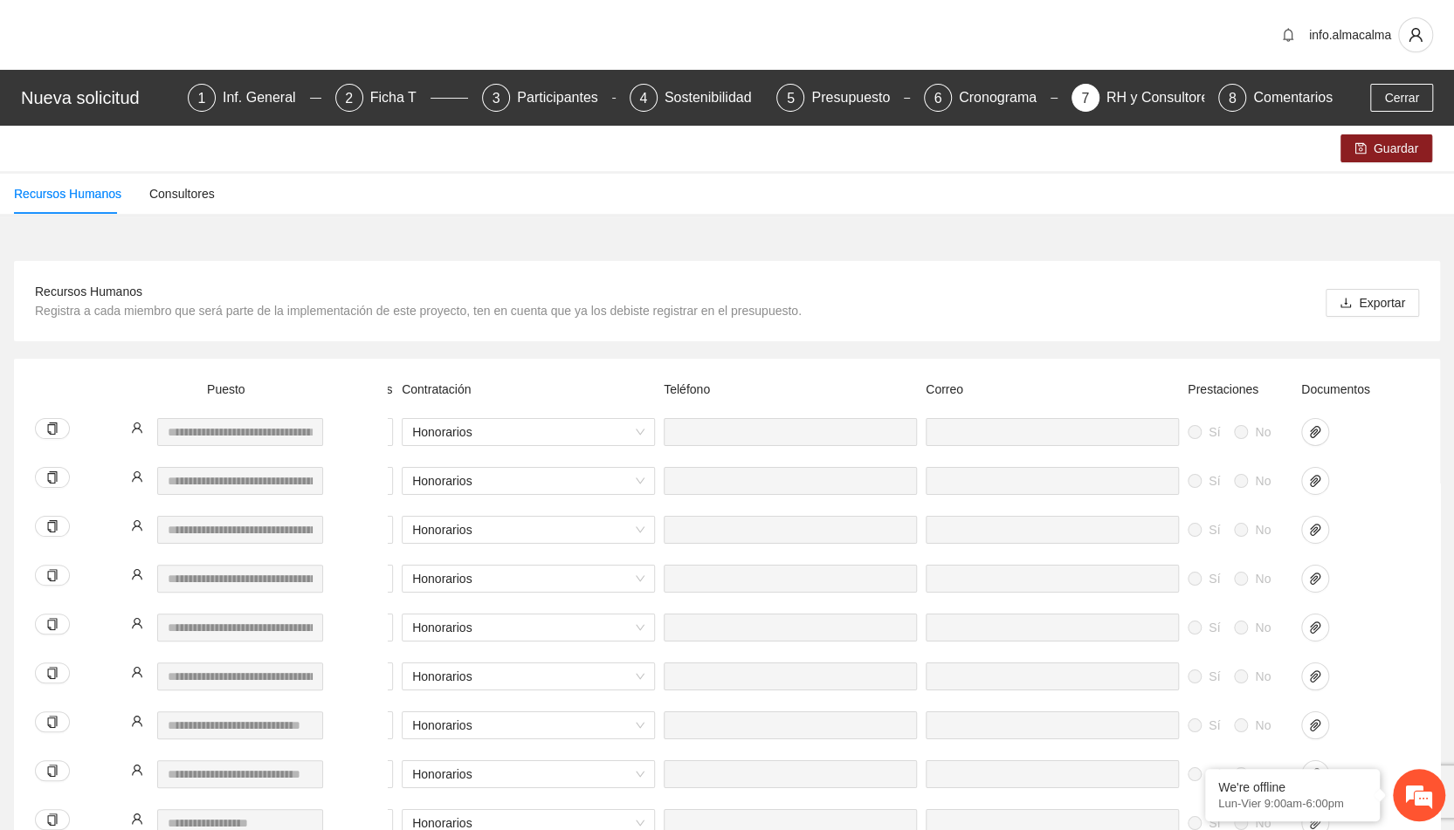
scroll to position [0, 0]
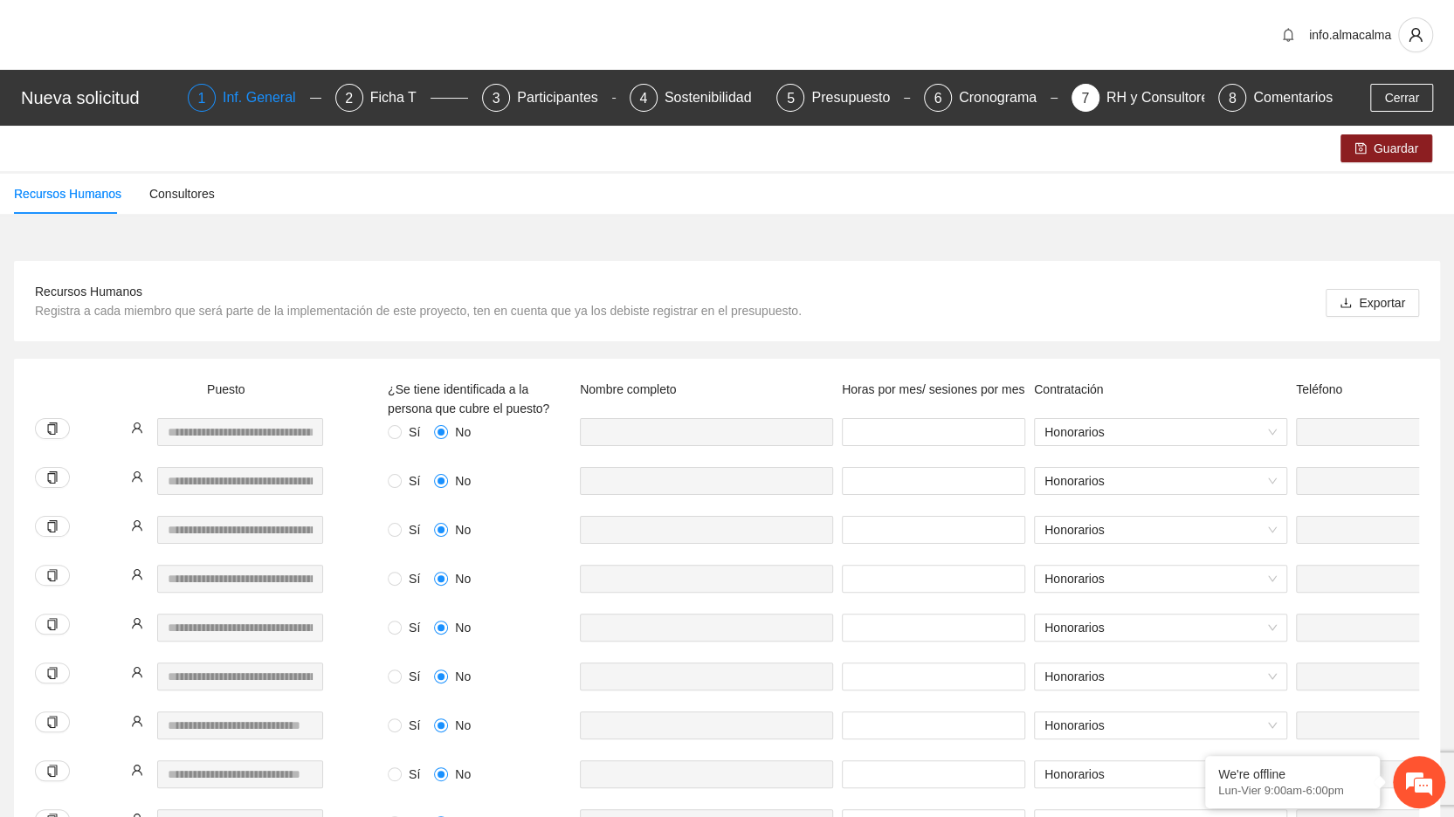
click at [246, 107] on div "Inf. General" at bounding box center [266, 98] width 87 height 28
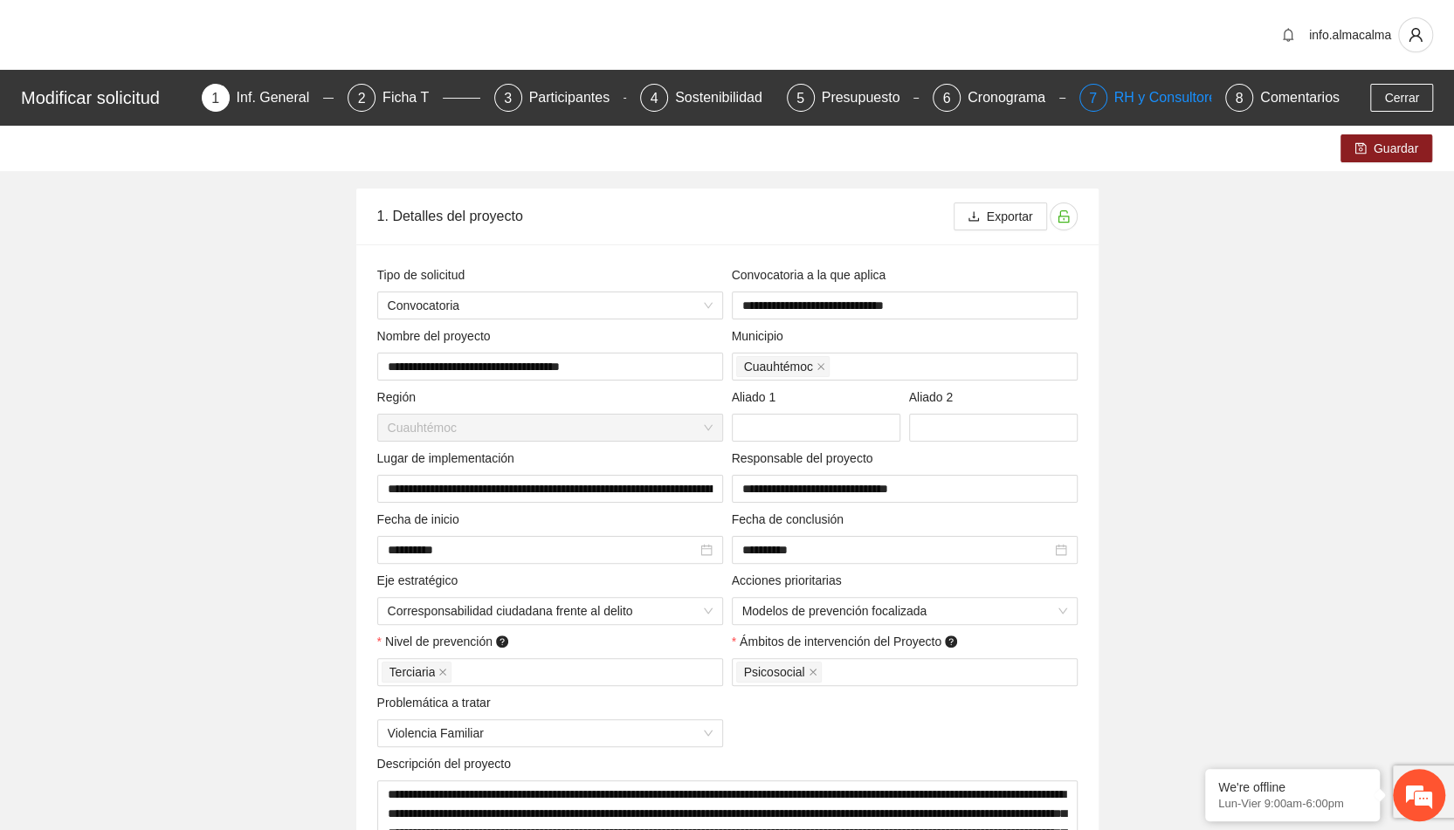
click at [1139, 93] on div "RH y Consultores" at bounding box center [1175, 98] width 123 height 28
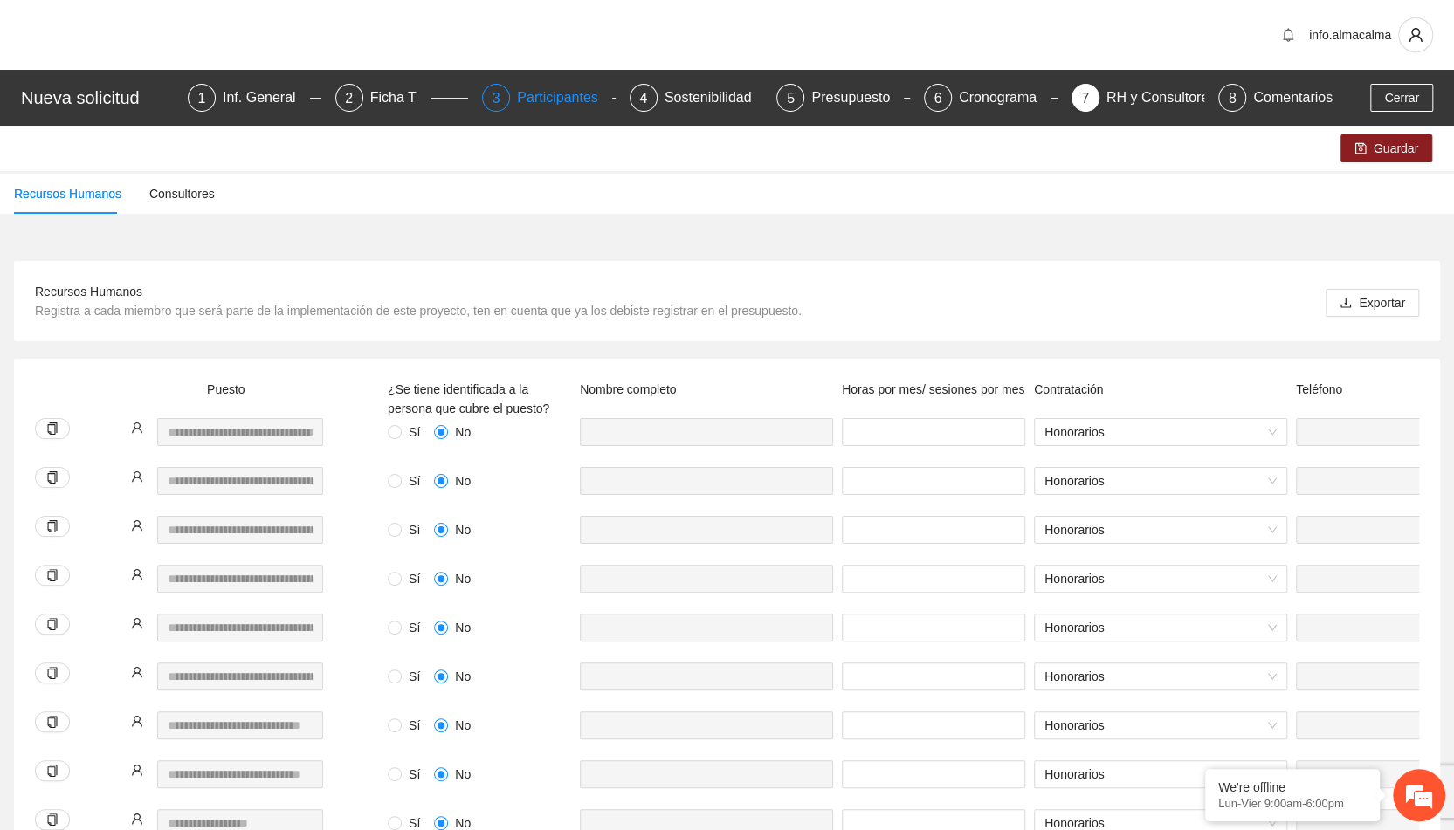
click at [523, 109] on div "Participantes" at bounding box center [564, 98] width 95 height 28
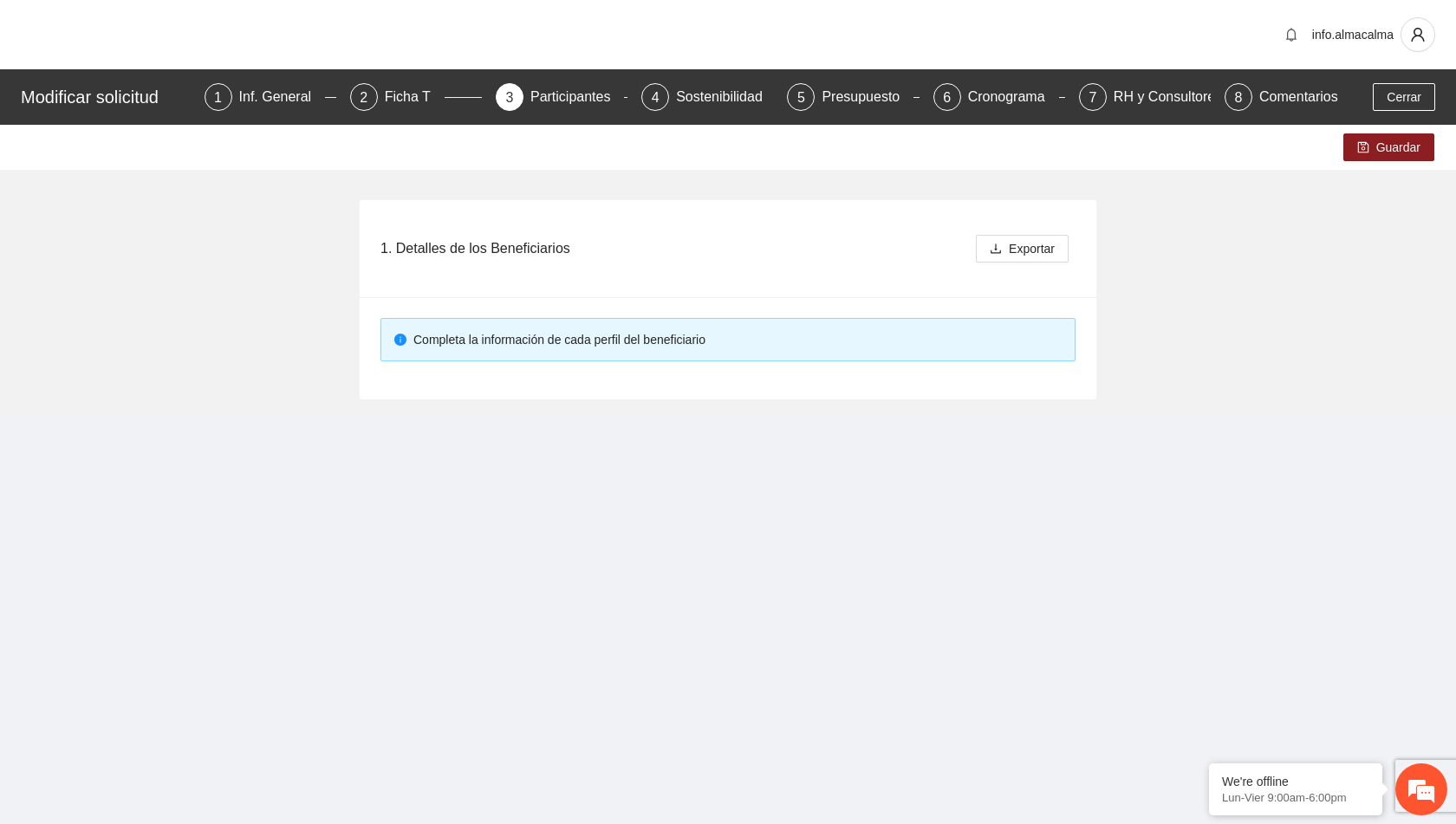
click at [538, 96] on div "Participantes" at bounding box center [577, 97] width 94 height 28
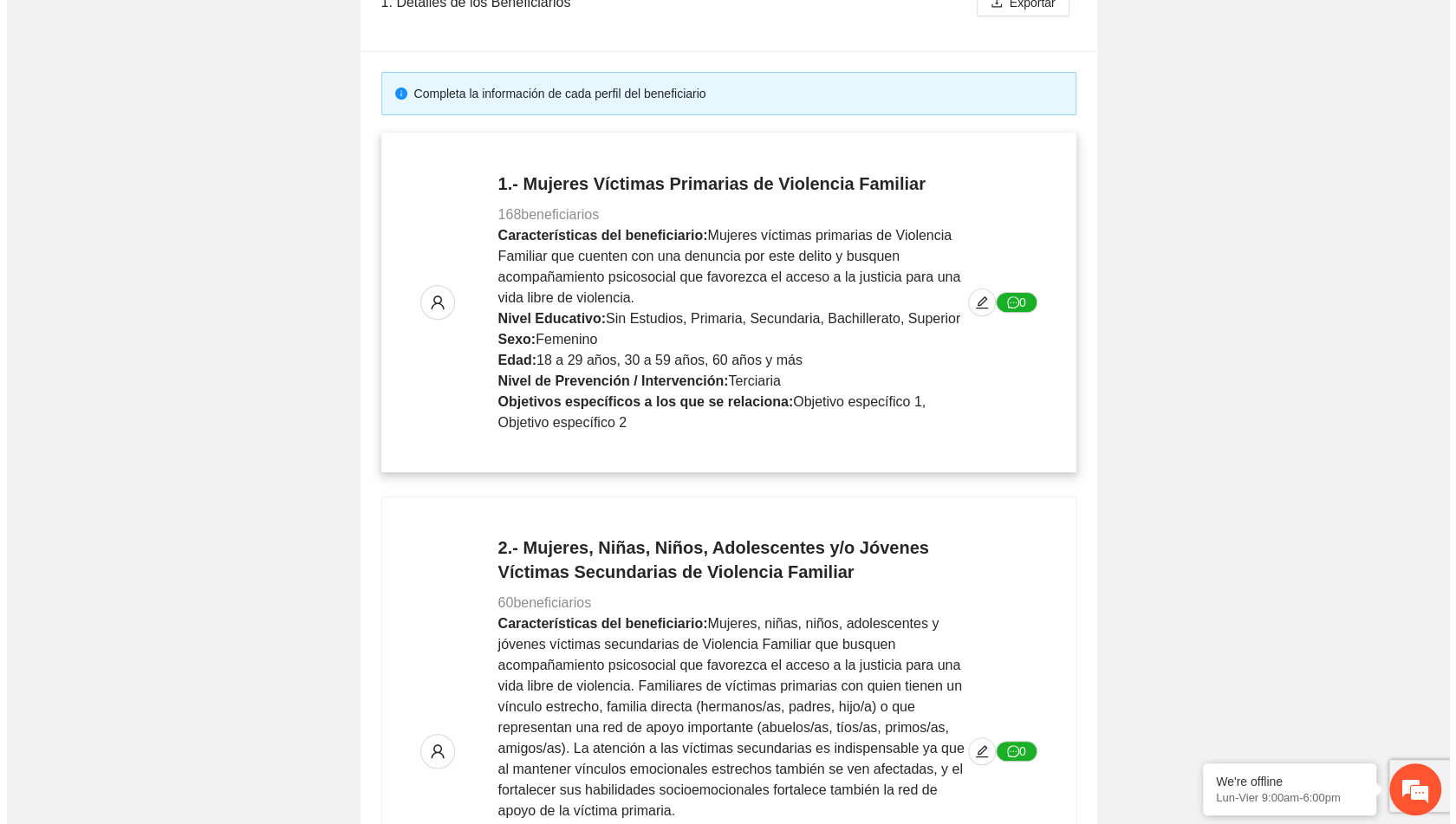
scroll to position [293, 0]
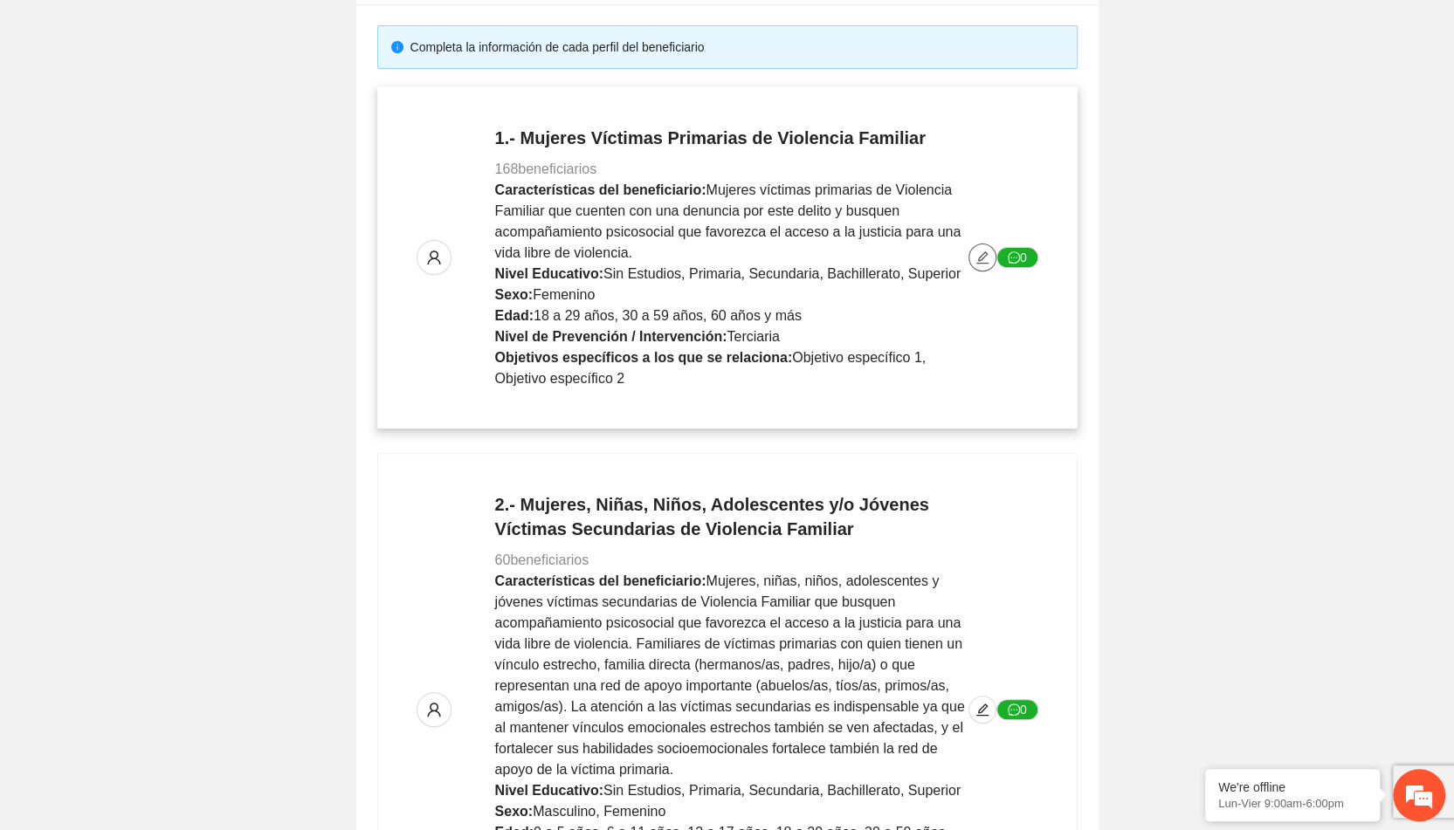
click at [982, 258] on icon "edit" at bounding box center [982, 257] width 12 height 12
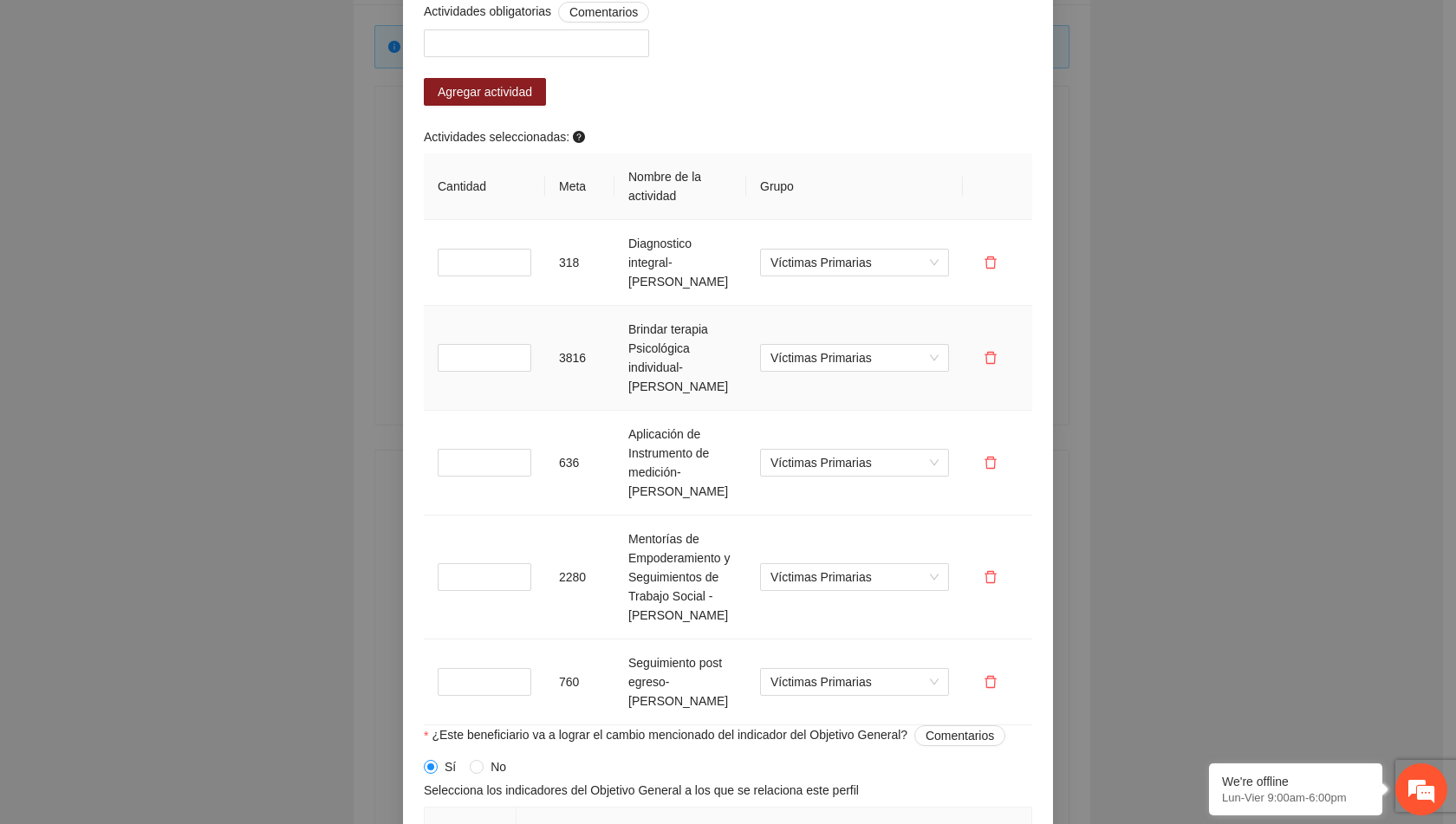
scroll to position [1756, 0]
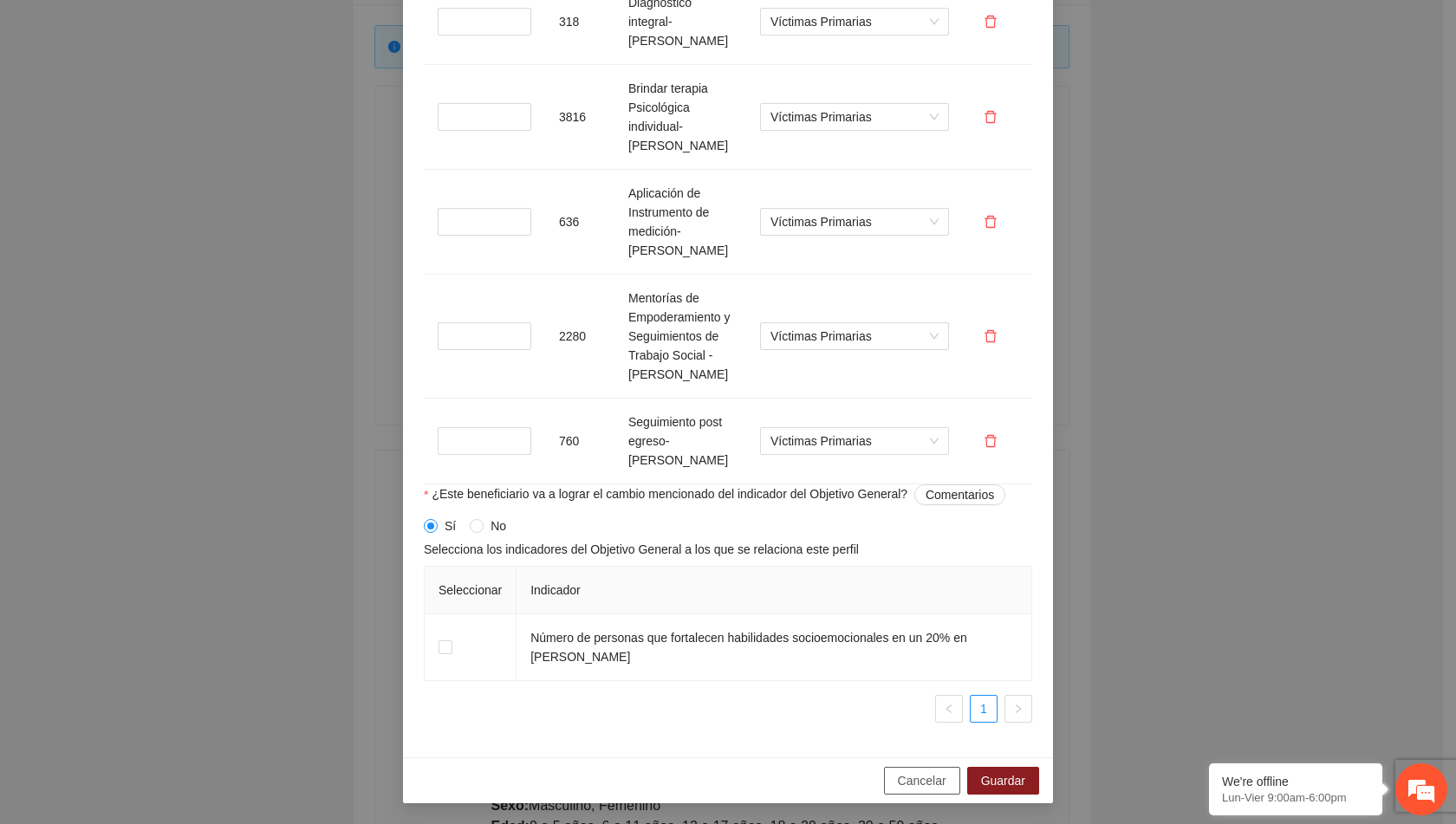
click at [919, 773] on span "Cancelar" at bounding box center [922, 780] width 49 height 19
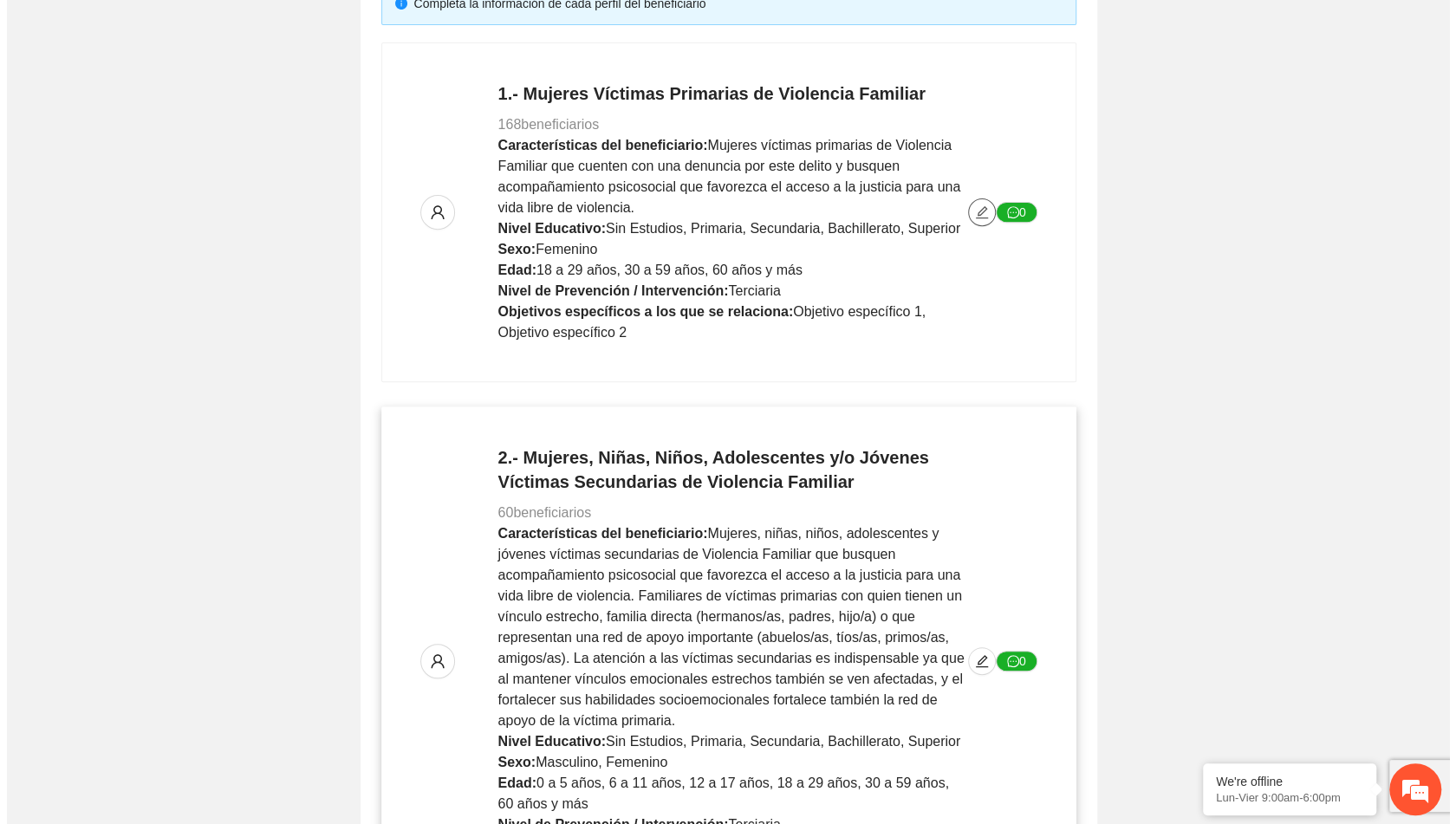
scroll to position [338, 0]
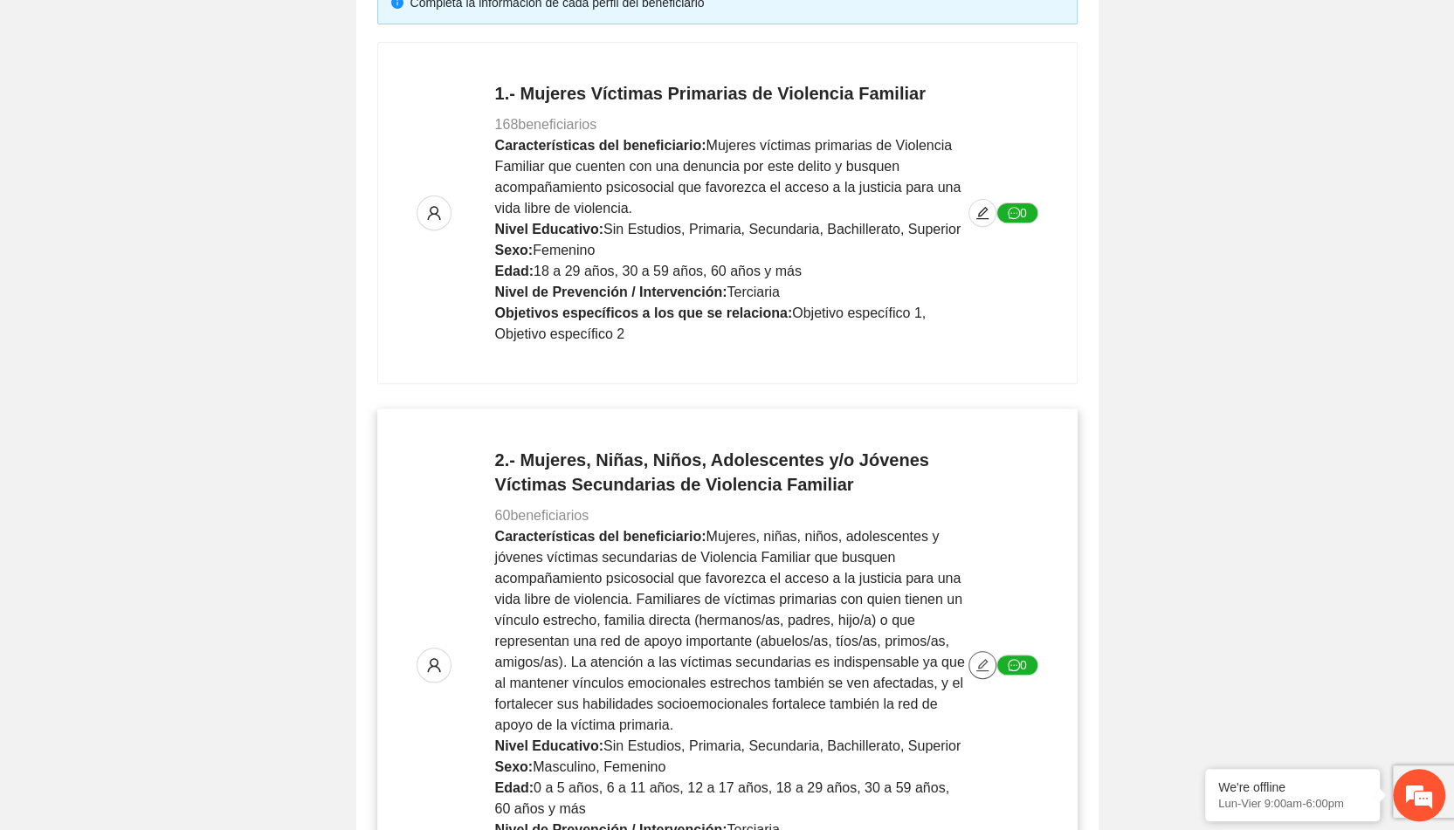
click at [987, 671] on button "button" at bounding box center [982, 665] width 28 height 28
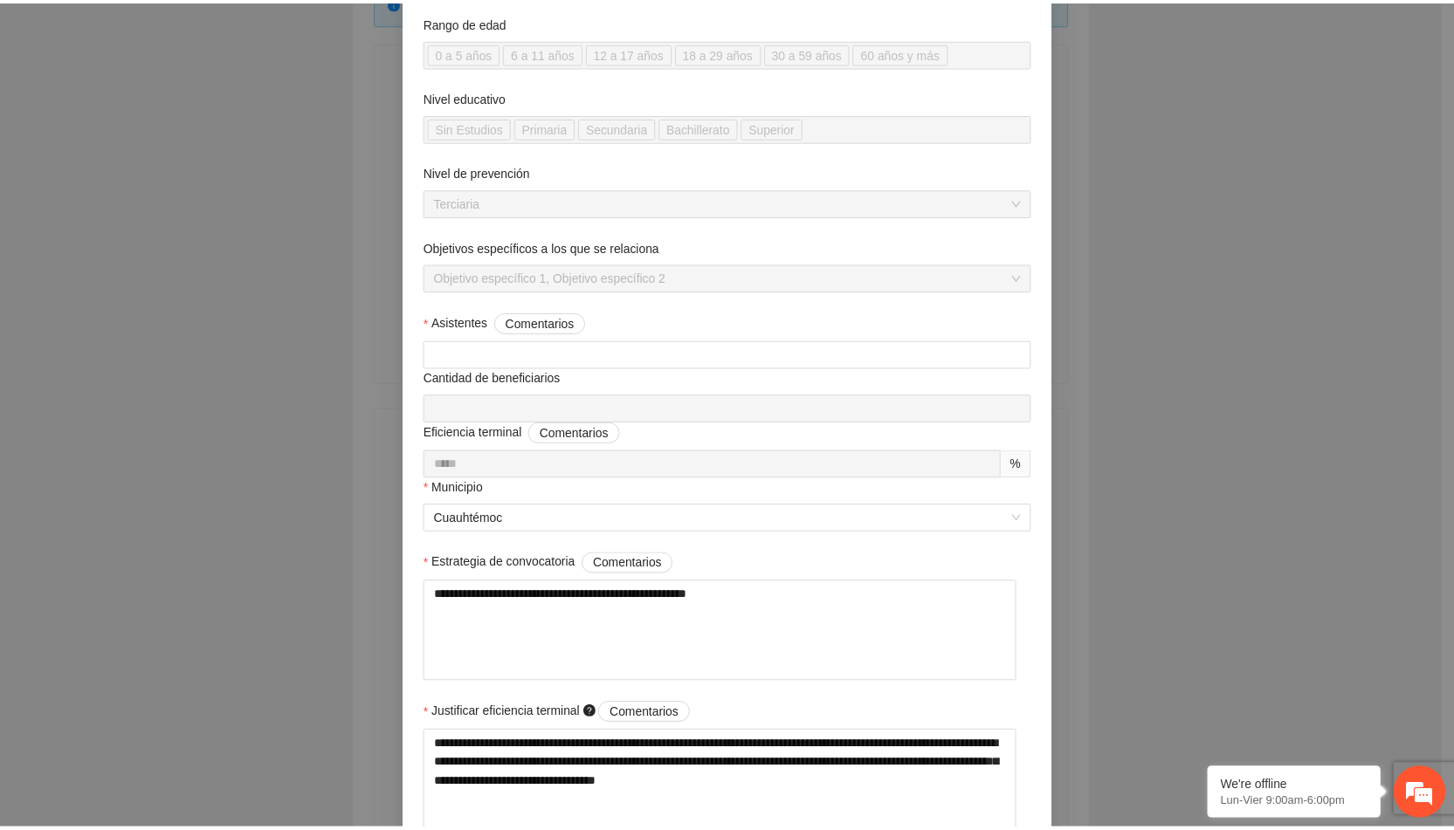
scroll to position [0, 0]
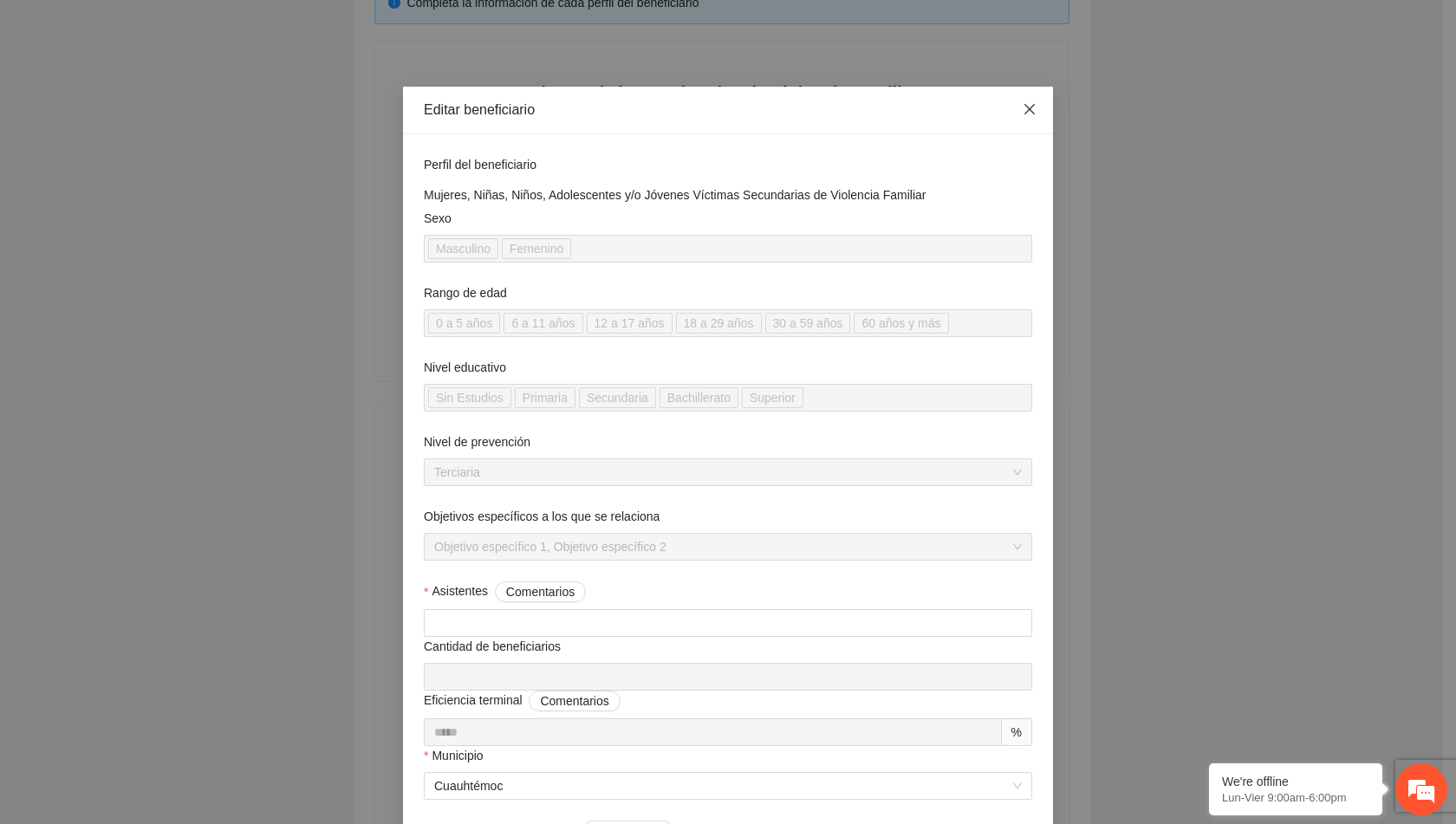
click at [1027, 106] on icon "close" at bounding box center [1029, 109] width 10 height 10
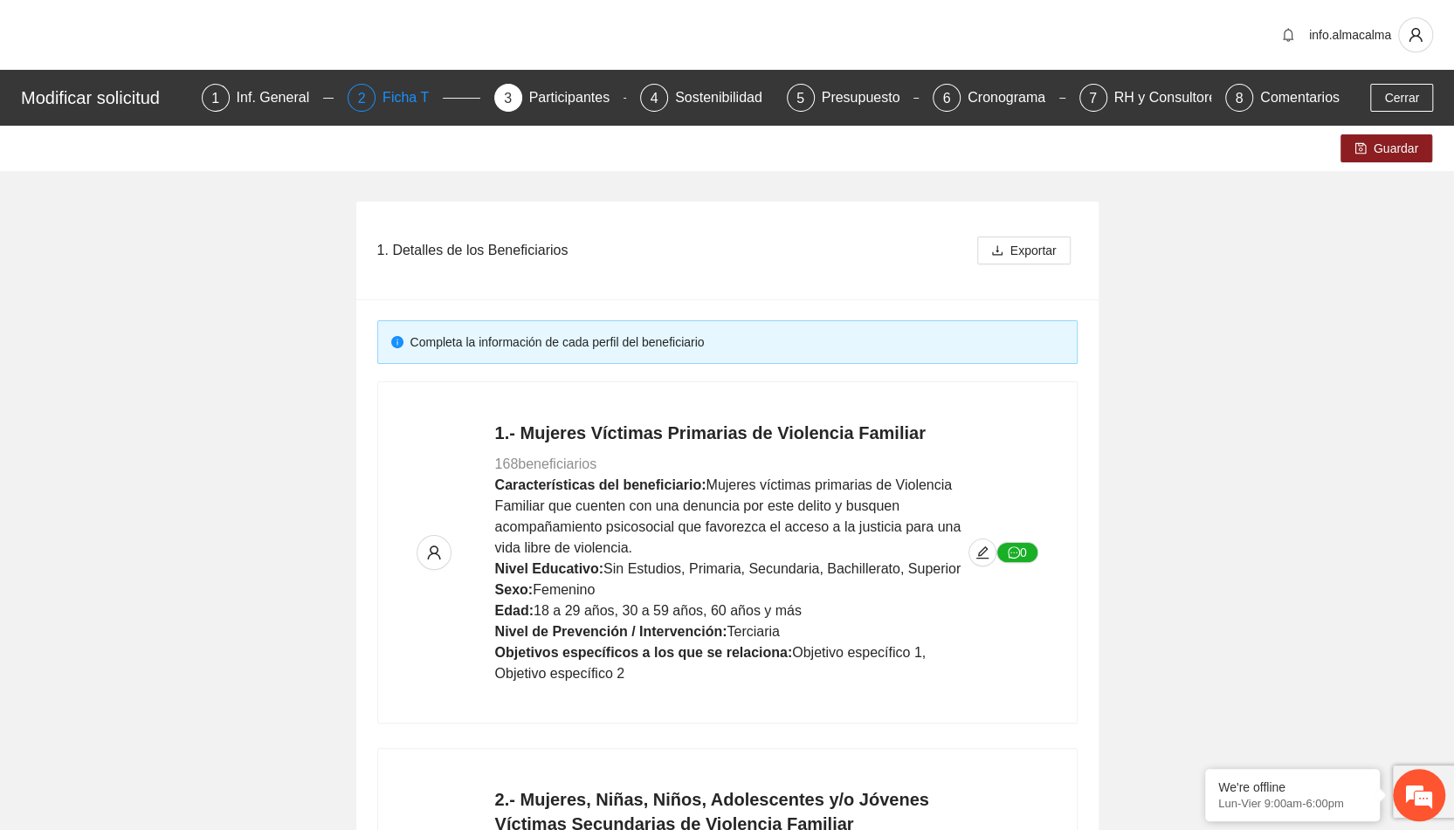
click at [421, 98] on div "Ficha T" at bounding box center [412, 98] width 60 height 28
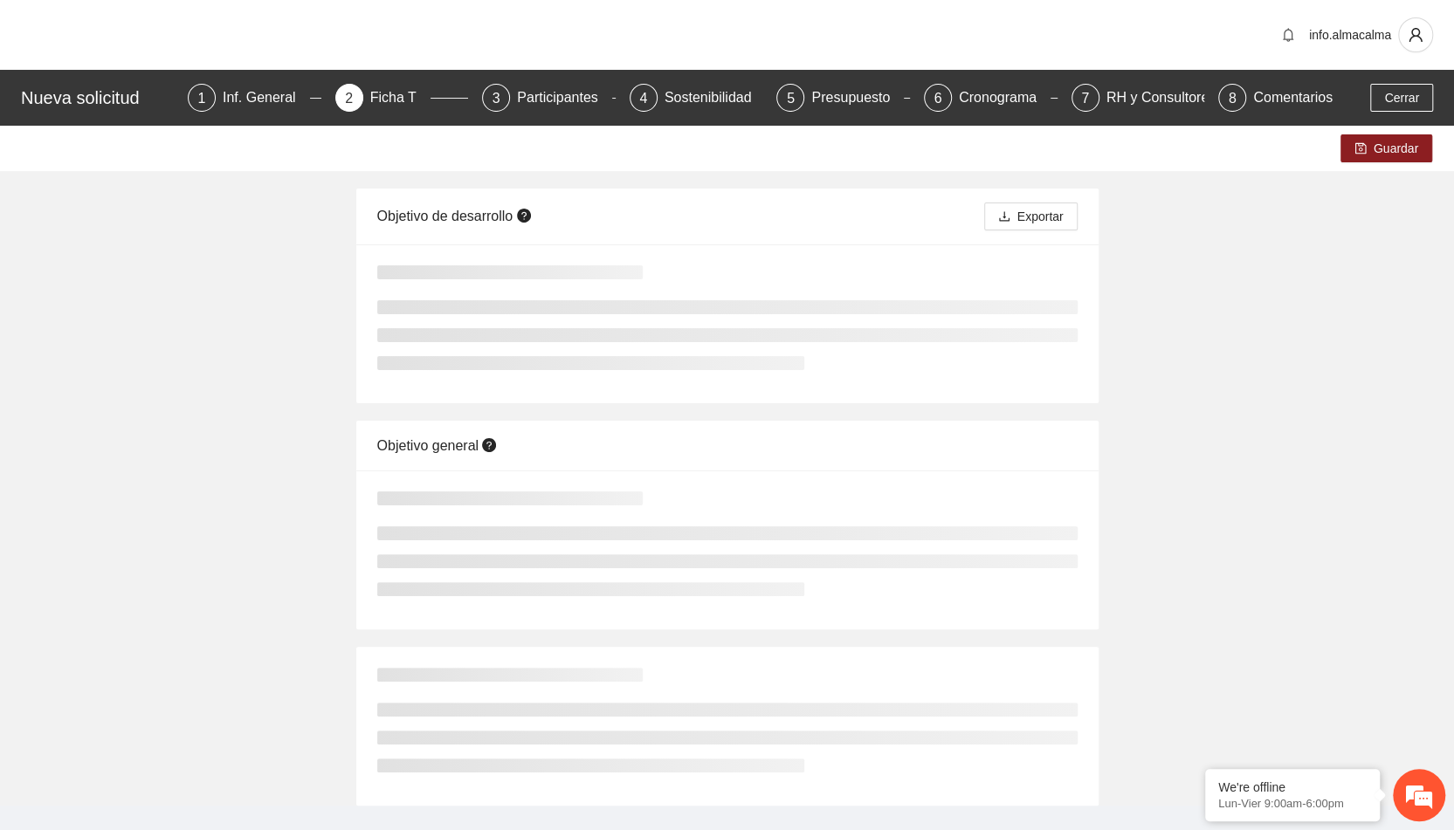
click at [421, 98] on div "Ficha T" at bounding box center [400, 98] width 60 height 28
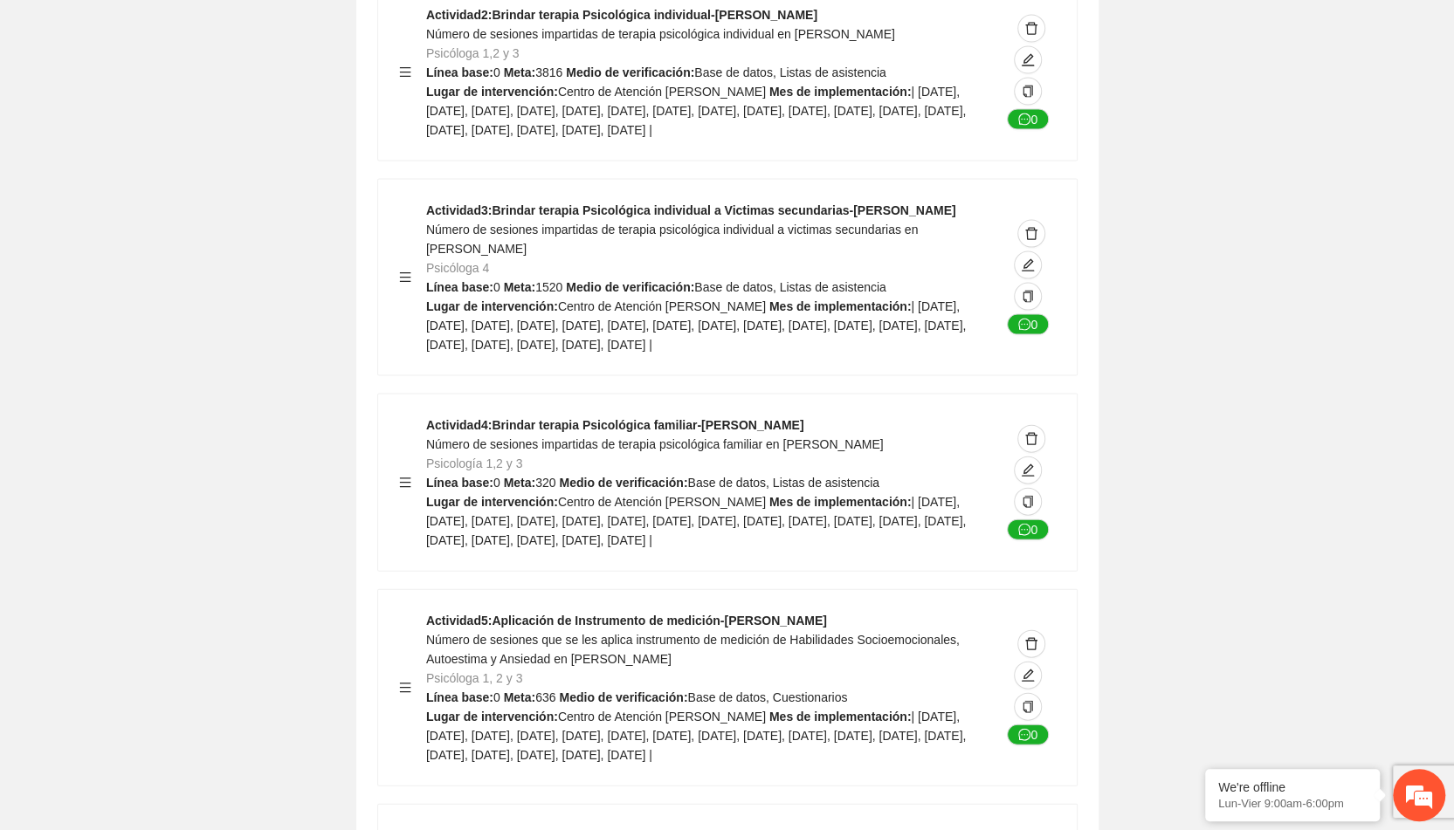
scroll to position [2323, 0]
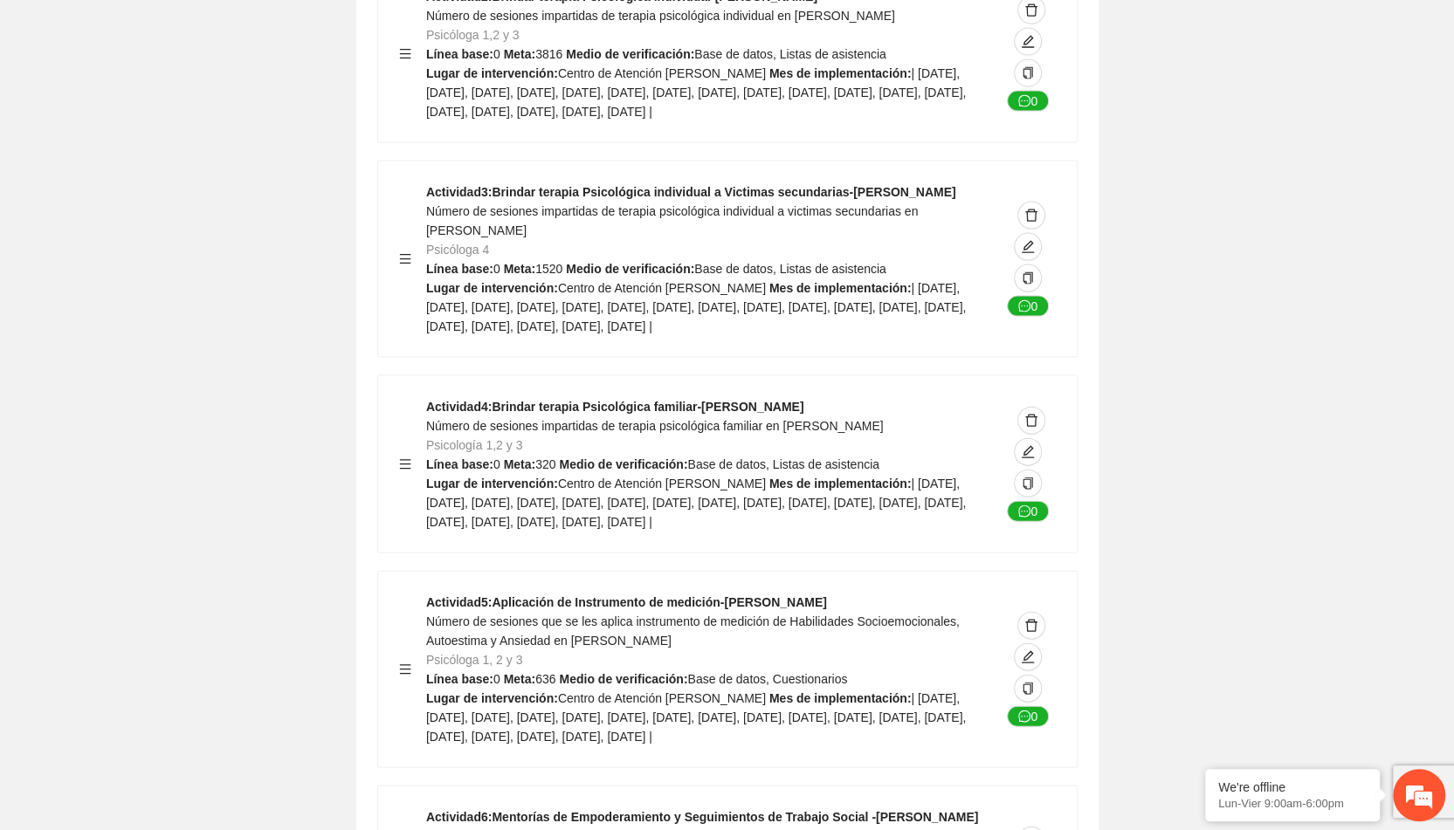
click at [518, 588] on div "Actividad 1 : Diagnostico integral-Cuauhtémoc Numero de diagnósticos integrales…" at bounding box center [727, 650] width 700 height 1762
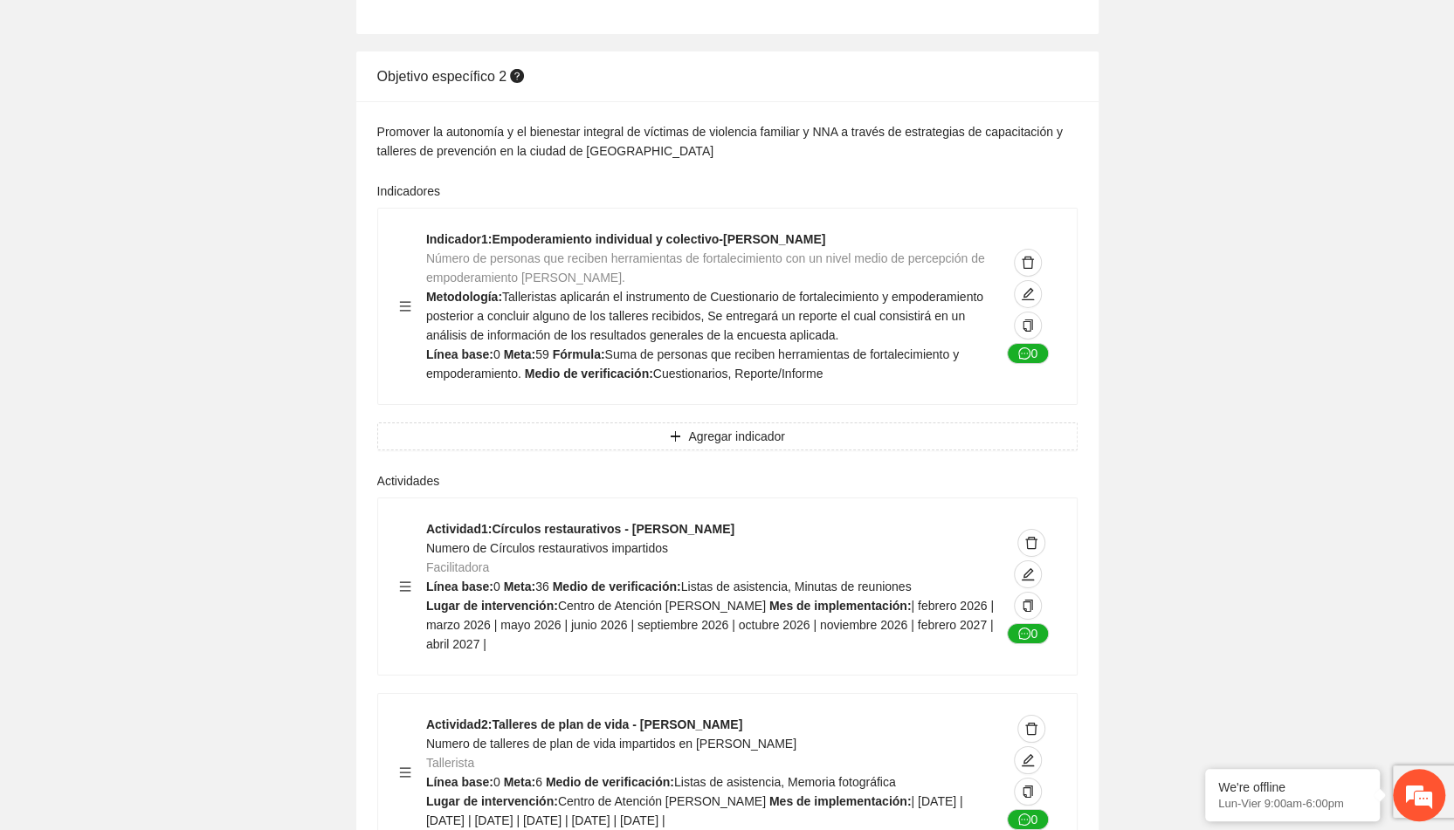
scroll to position [3910, 0]
click at [1031, 300] on icon "edit" at bounding box center [1028, 293] width 14 height 14
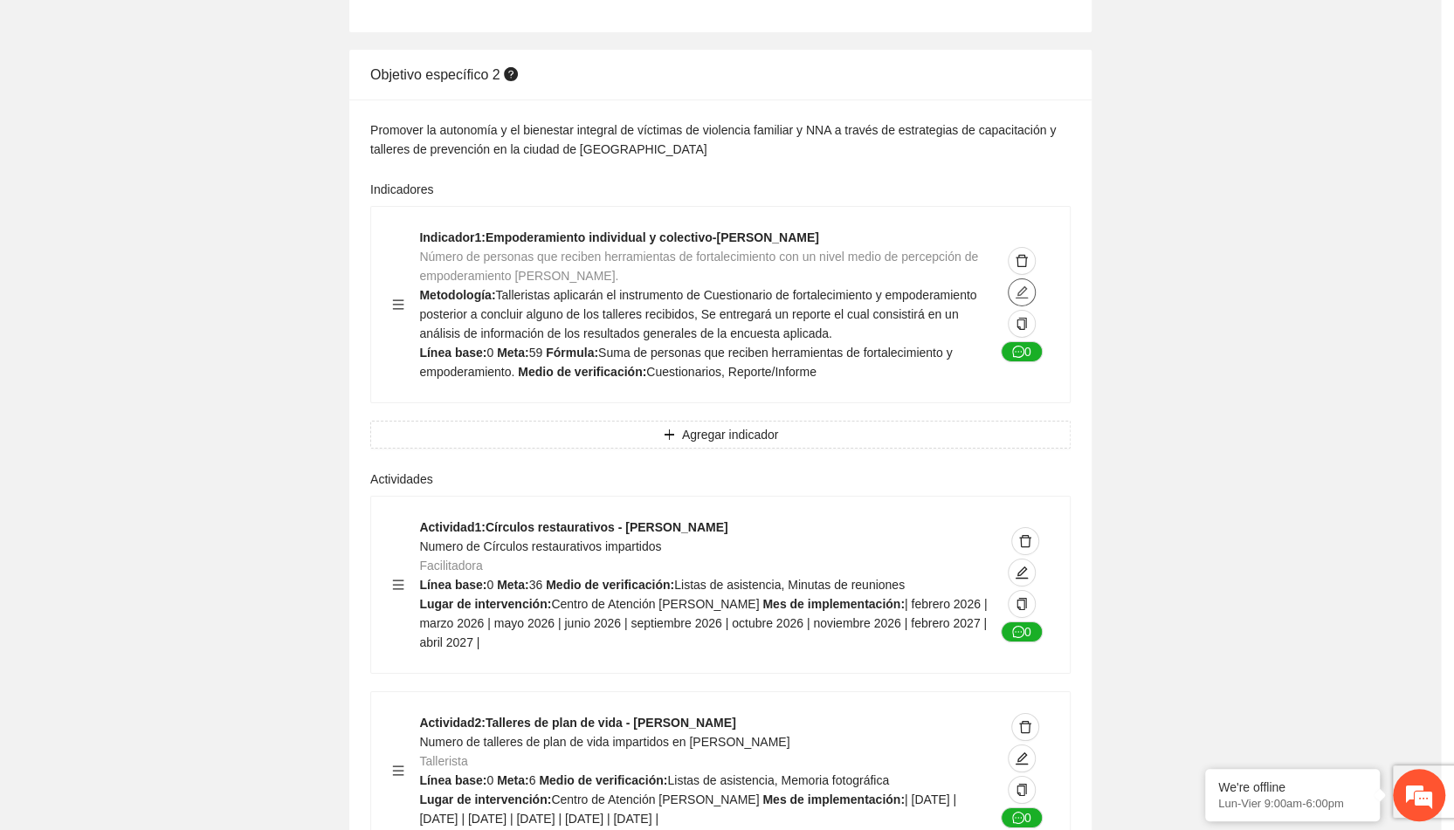
type textarea "*"
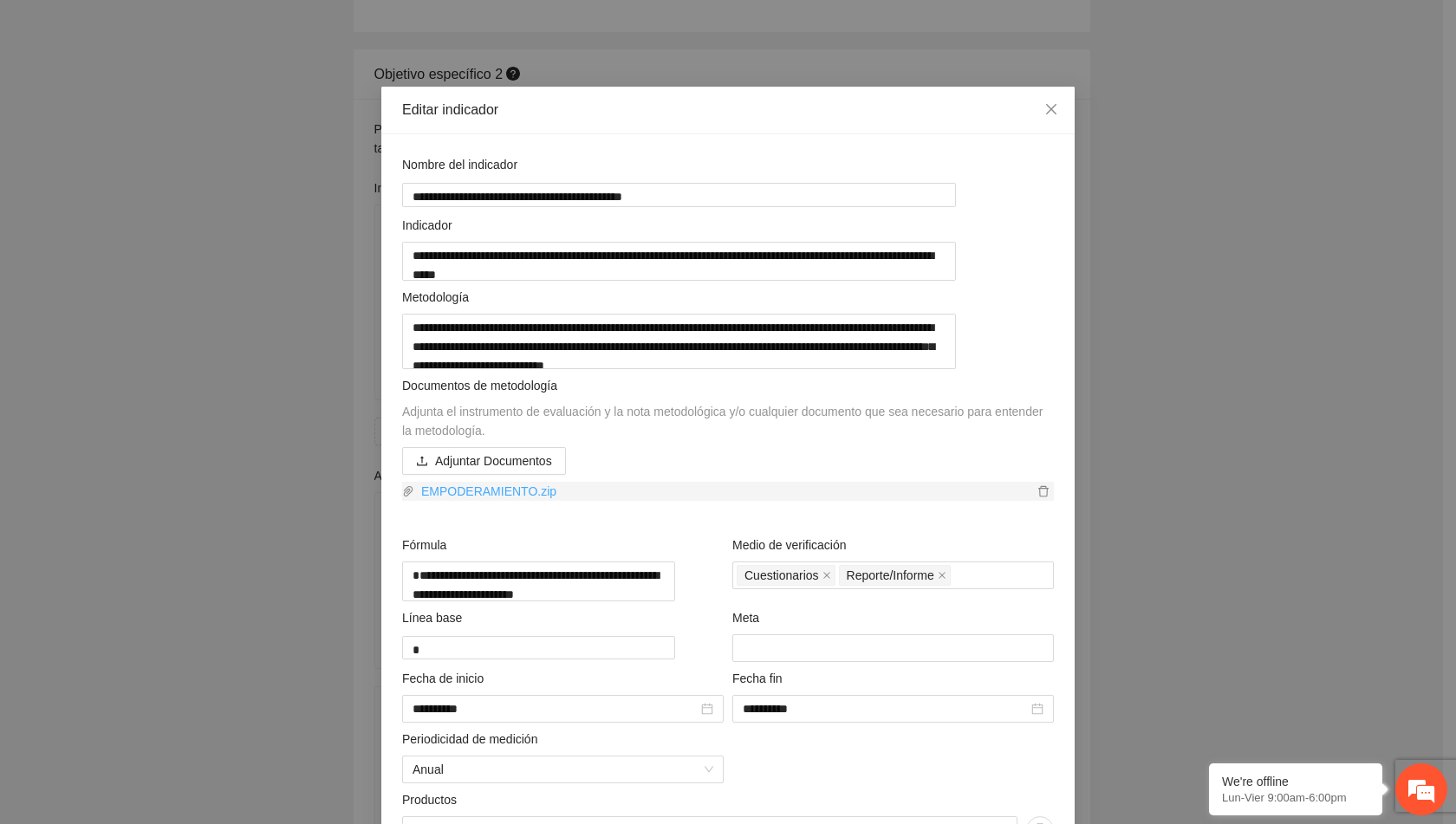
click at [507, 501] on link "EMPODERAMIENTO.zip" at bounding box center [724, 491] width 619 height 19
click at [1029, 113] on span "Close" at bounding box center [1051, 109] width 47 height 47
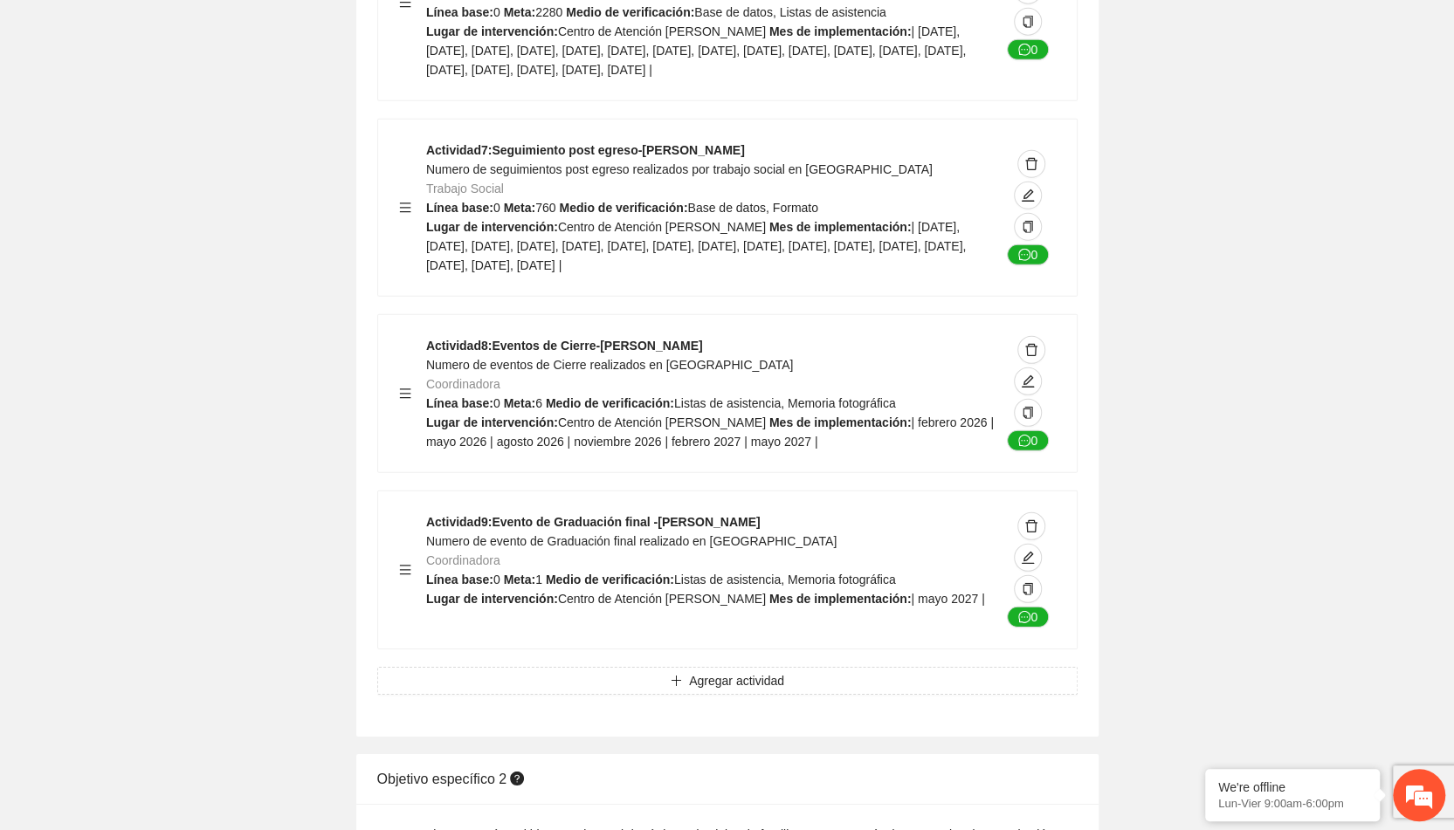
scroll to position [3204, 0]
click at [1024, 203] on icon "edit" at bounding box center [1028, 196] width 12 height 12
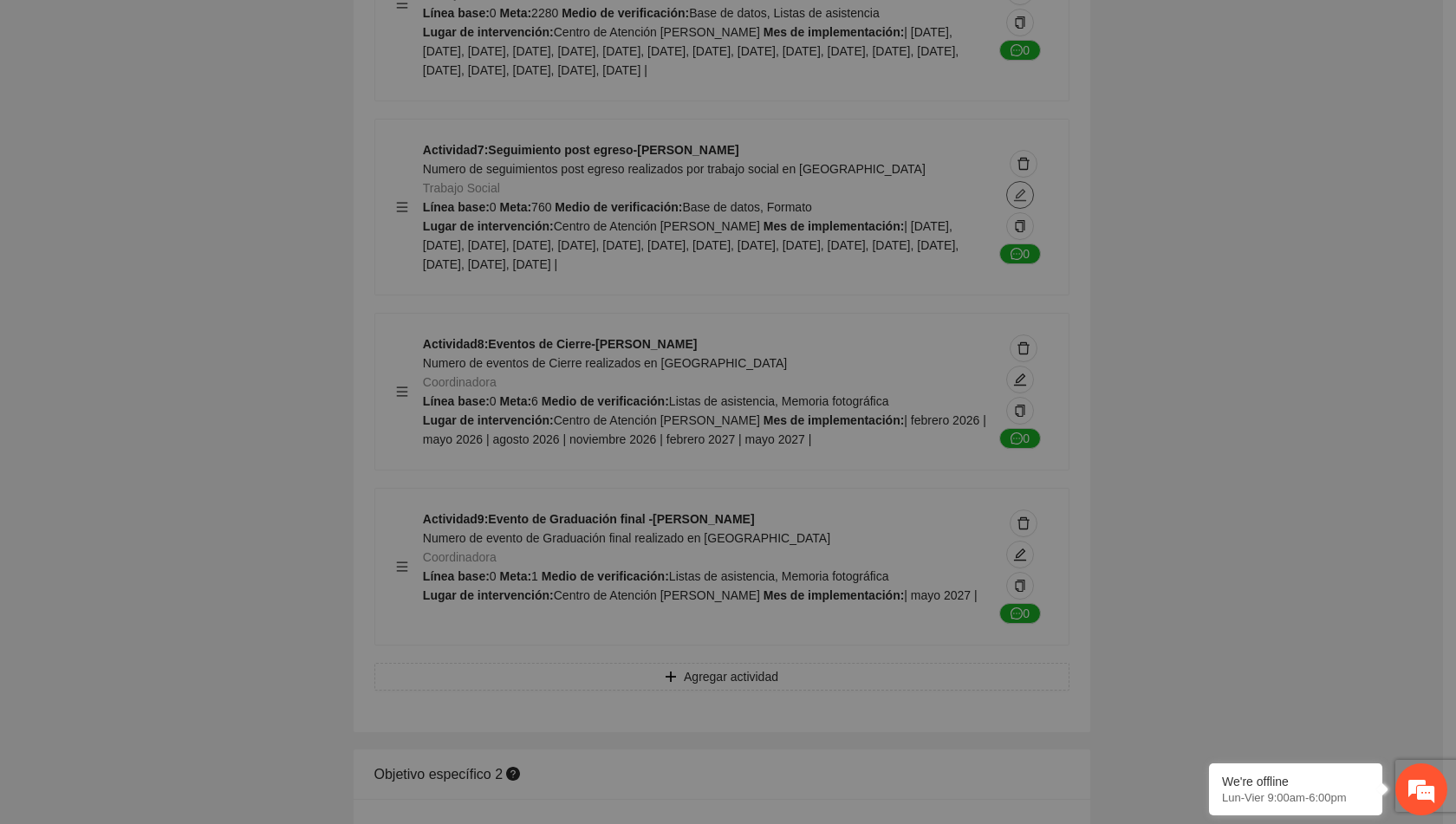
type textarea "**********"
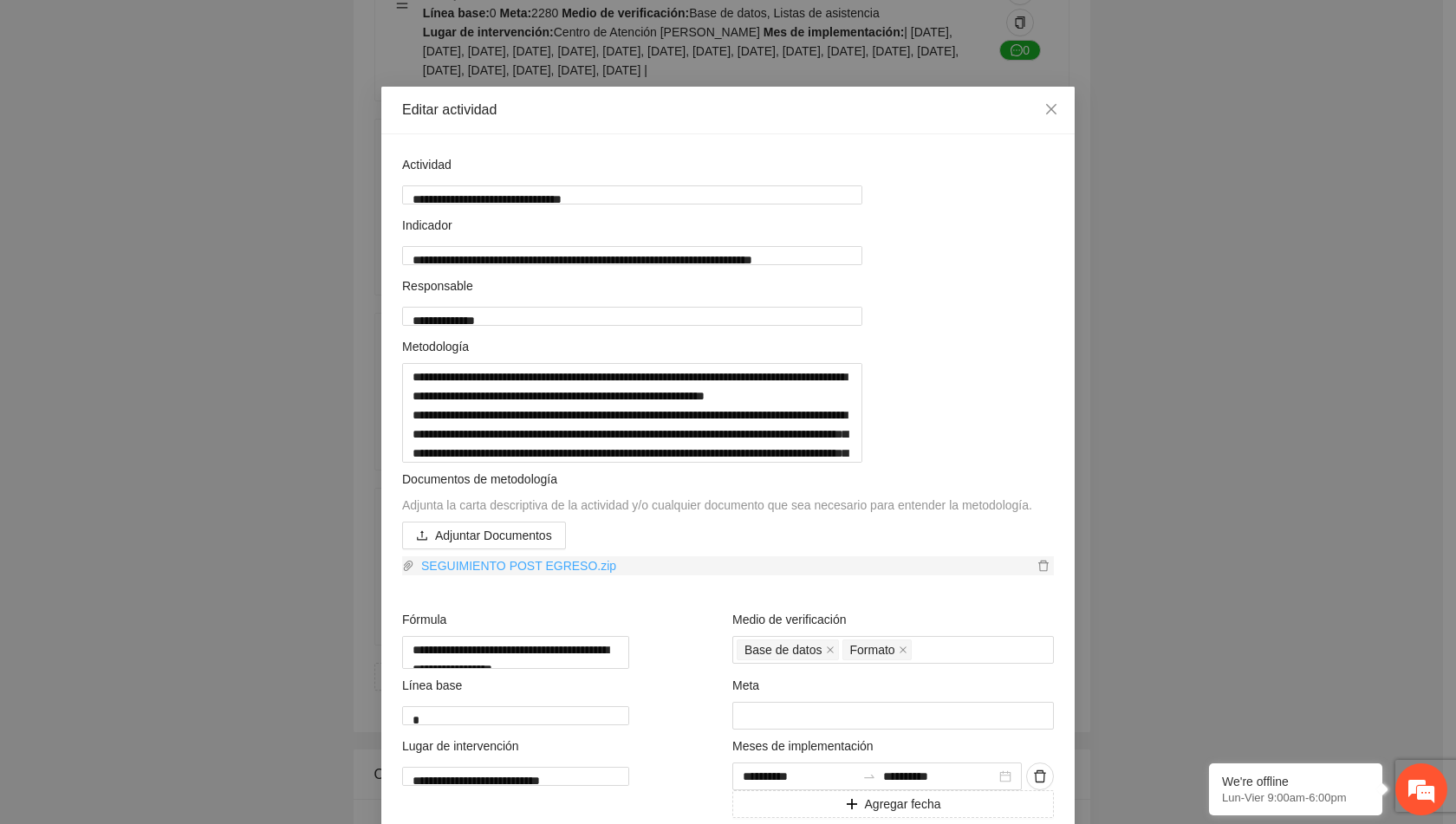
click at [543, 576] on link "SEGUIMIENTO POST EGRESO.zip" at bounding box center [724, 566] width 619 height 19
click at [1044, 112] on icon "close" at bounding box center [1051, 109] width 14 height 14
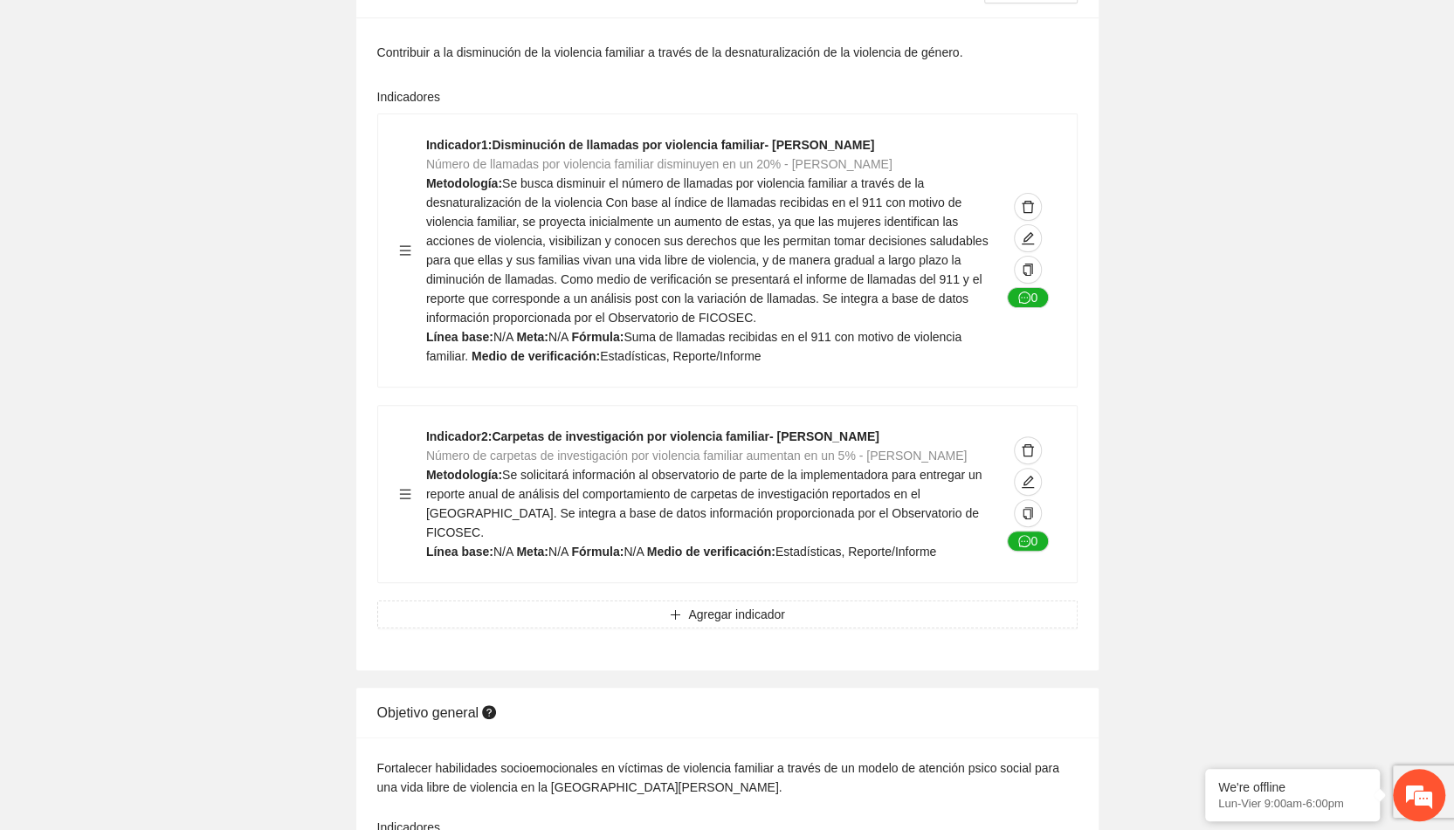
scroll to position [0, 0]
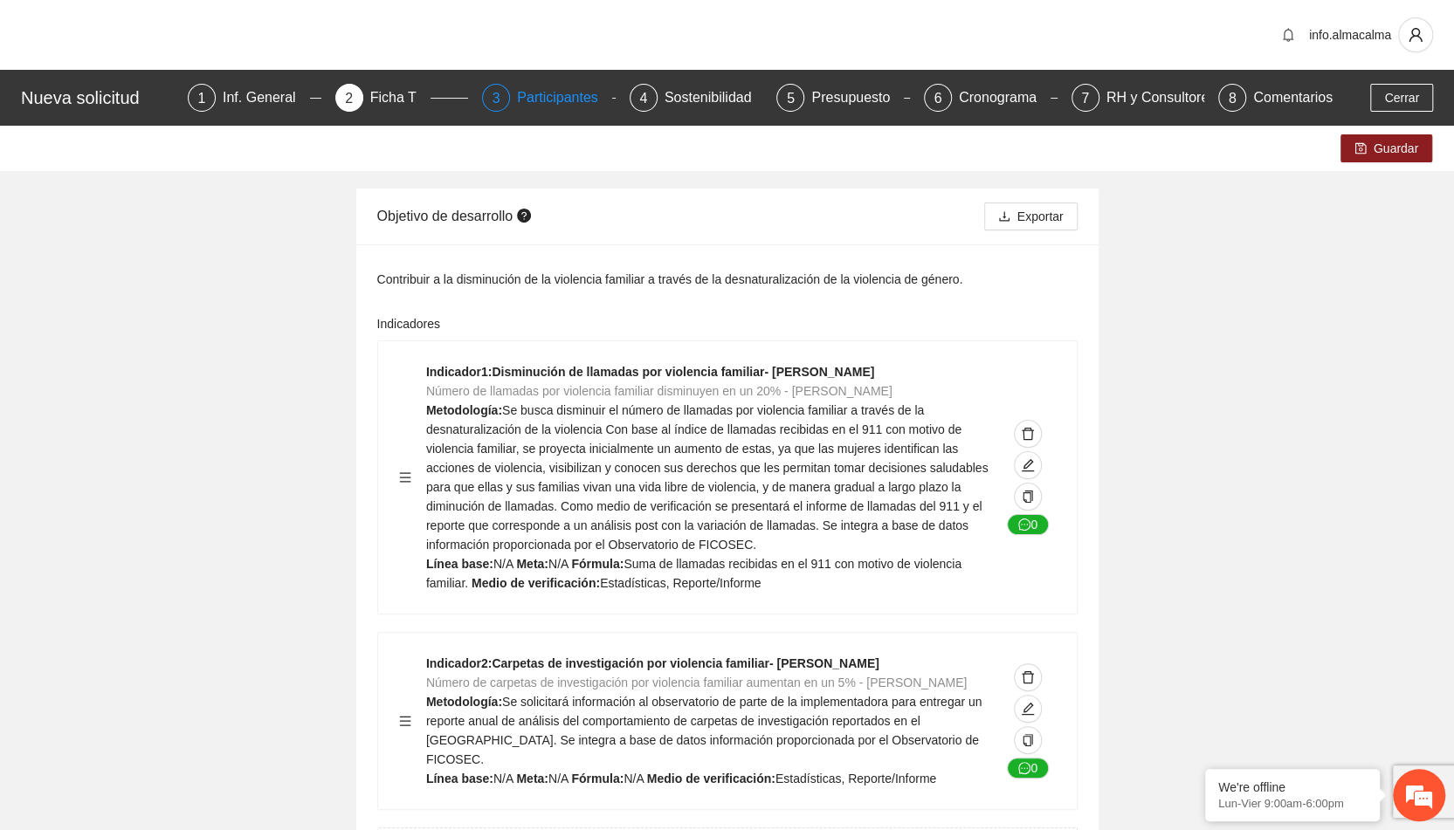
click at [548, 95] on div "Participantes" at bounding box center [564, 98] width 95 height 28
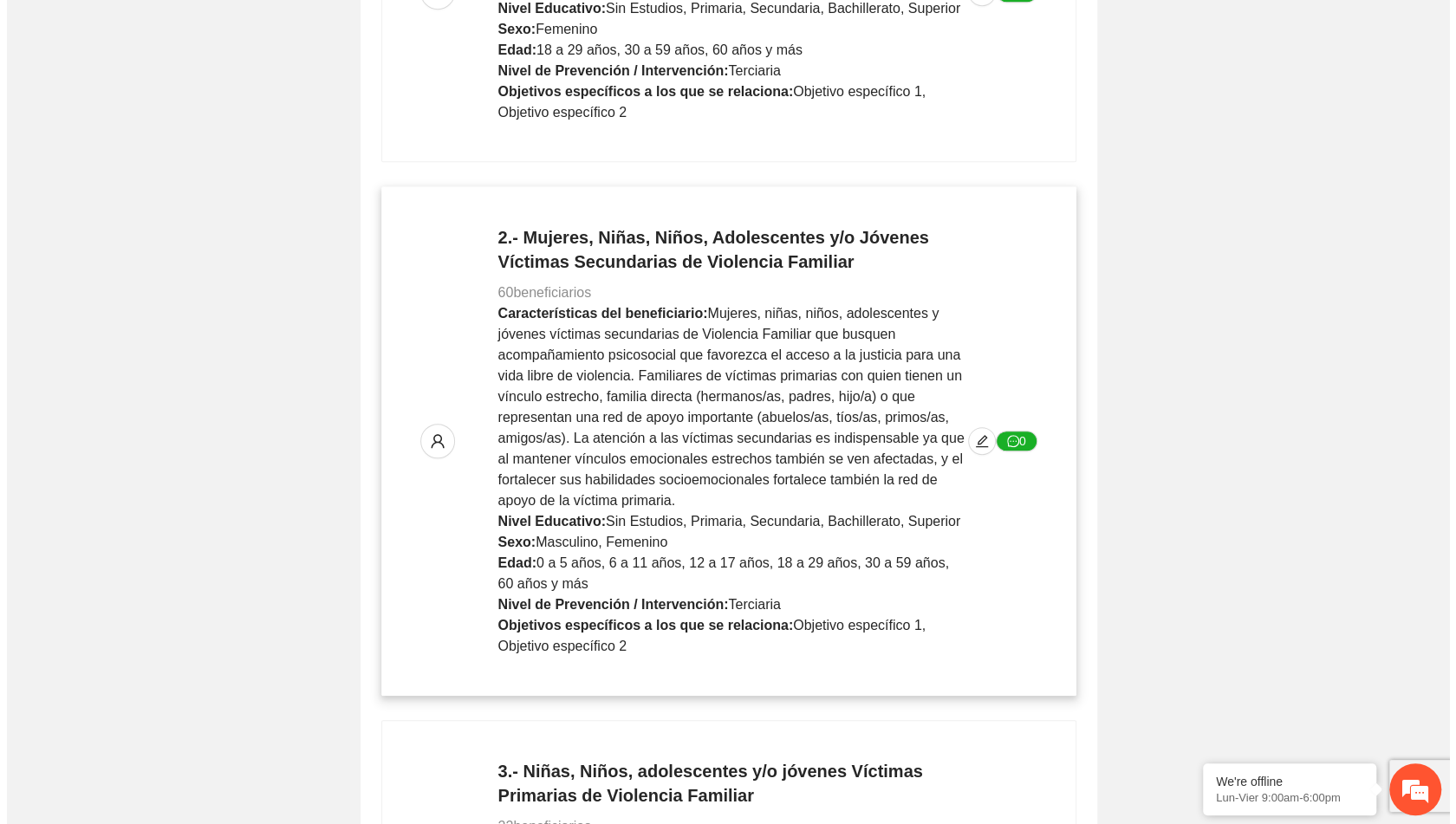
scroll to position [558, 0]
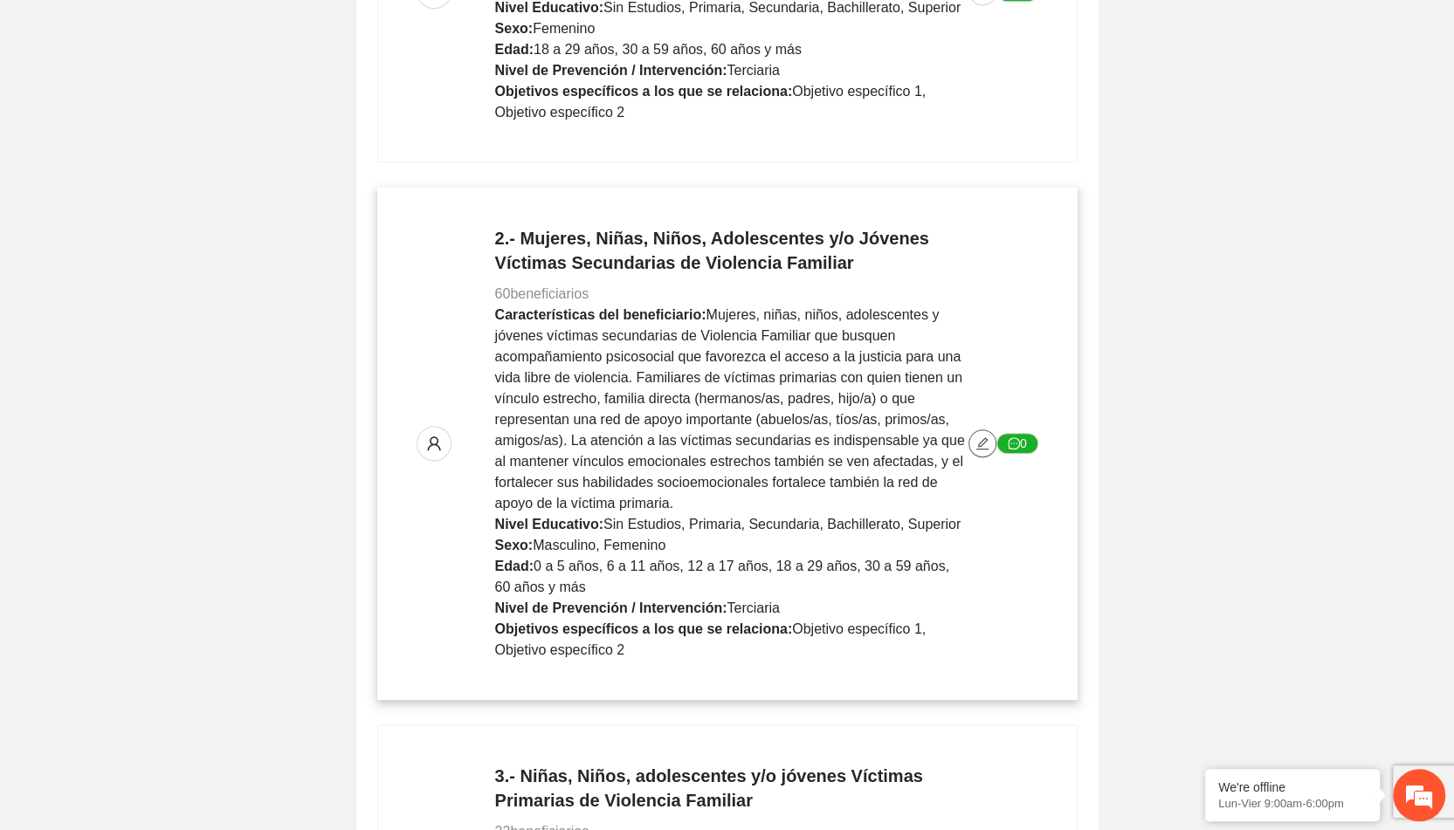
click at [983, 444] on icon "edit" at bounding box center [982, 444] width 14 height 14
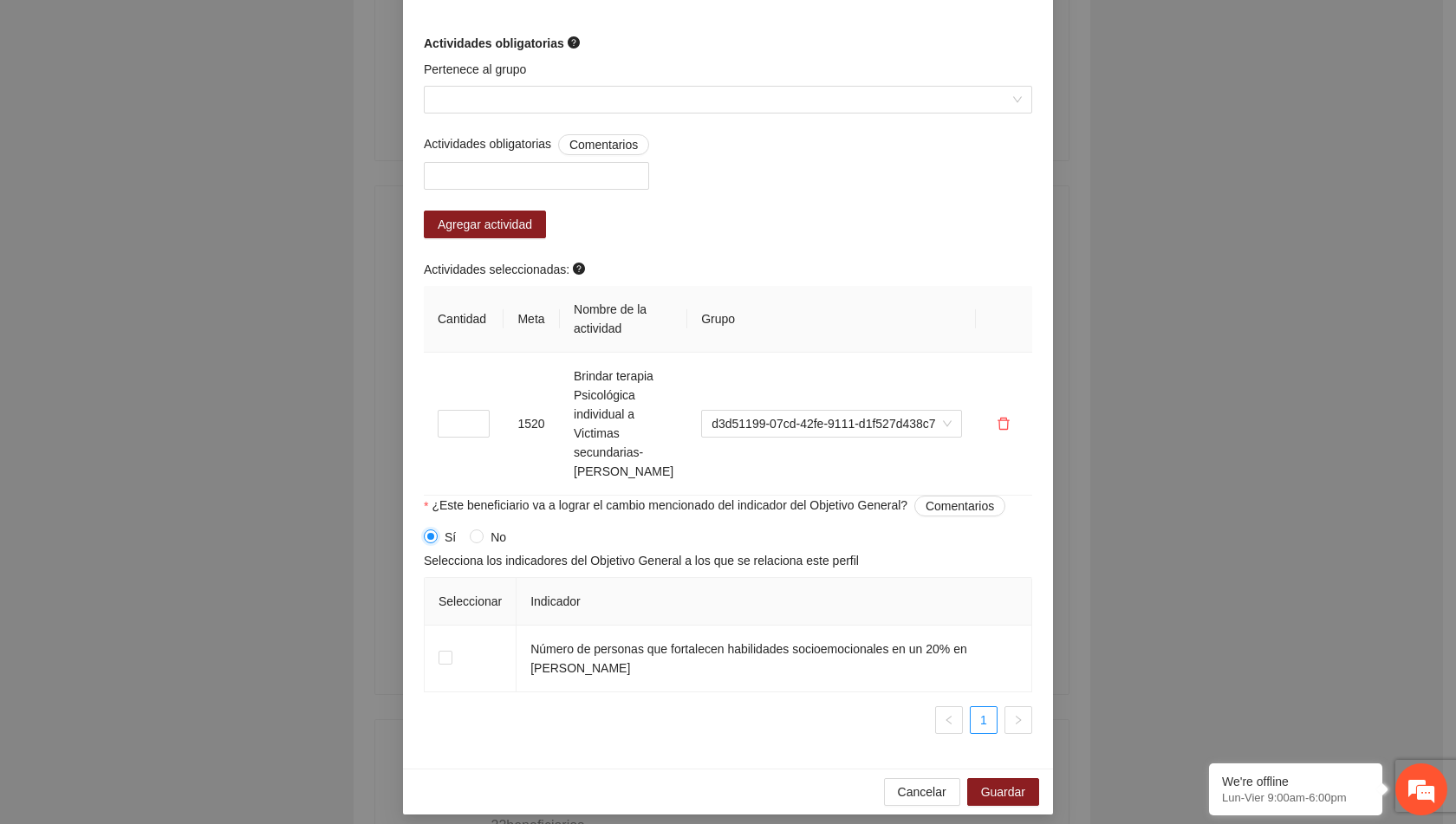
scroll to position [1383, 0]
click at [569, 547] on div "Sí No" at bounding box center [728, 536] width 608 height 28
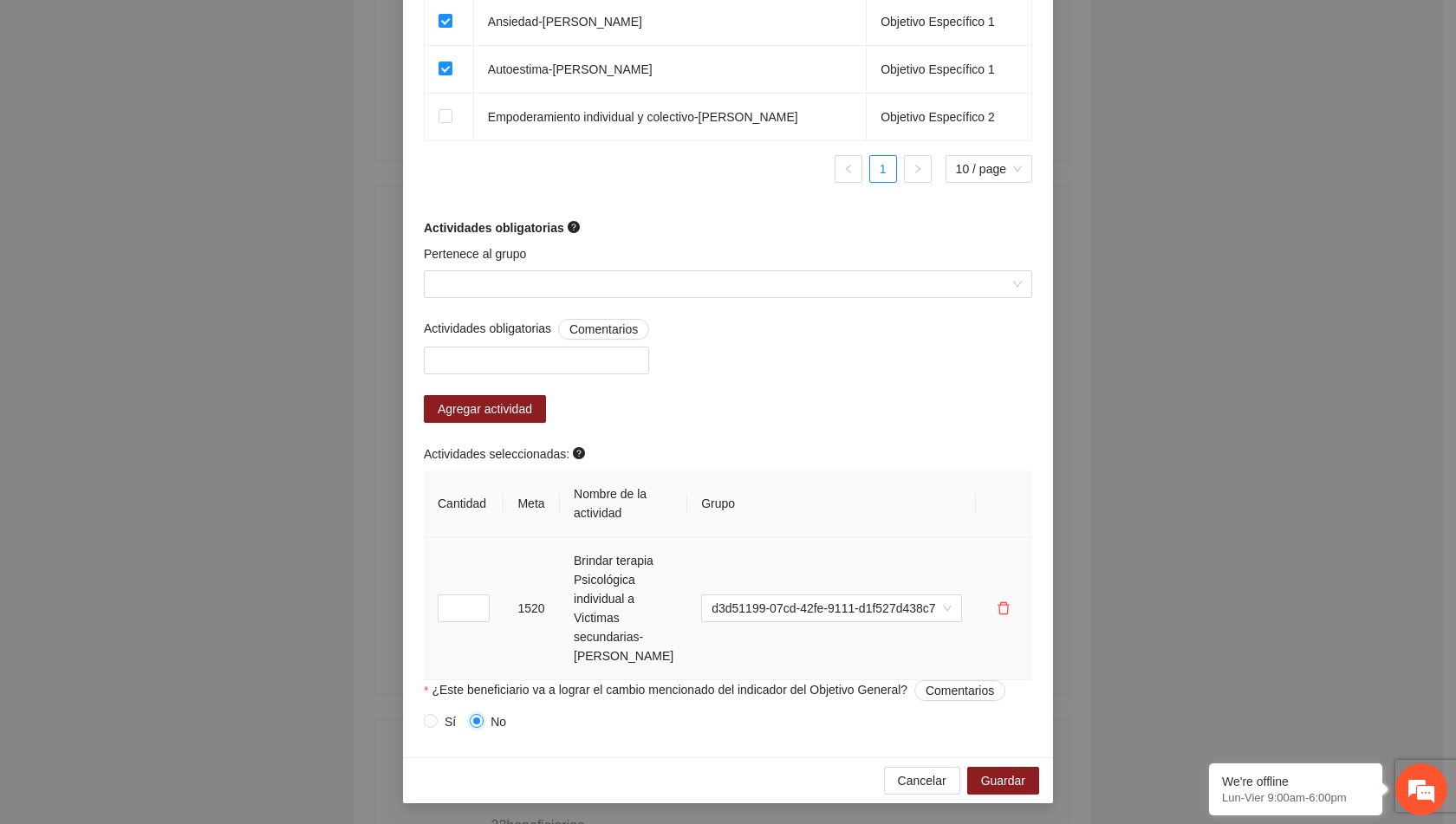
scroll to position [1220, 0]
click at [1012, 785] on span "Guardar" at bounding box center [1003, 780] width 45 height 19
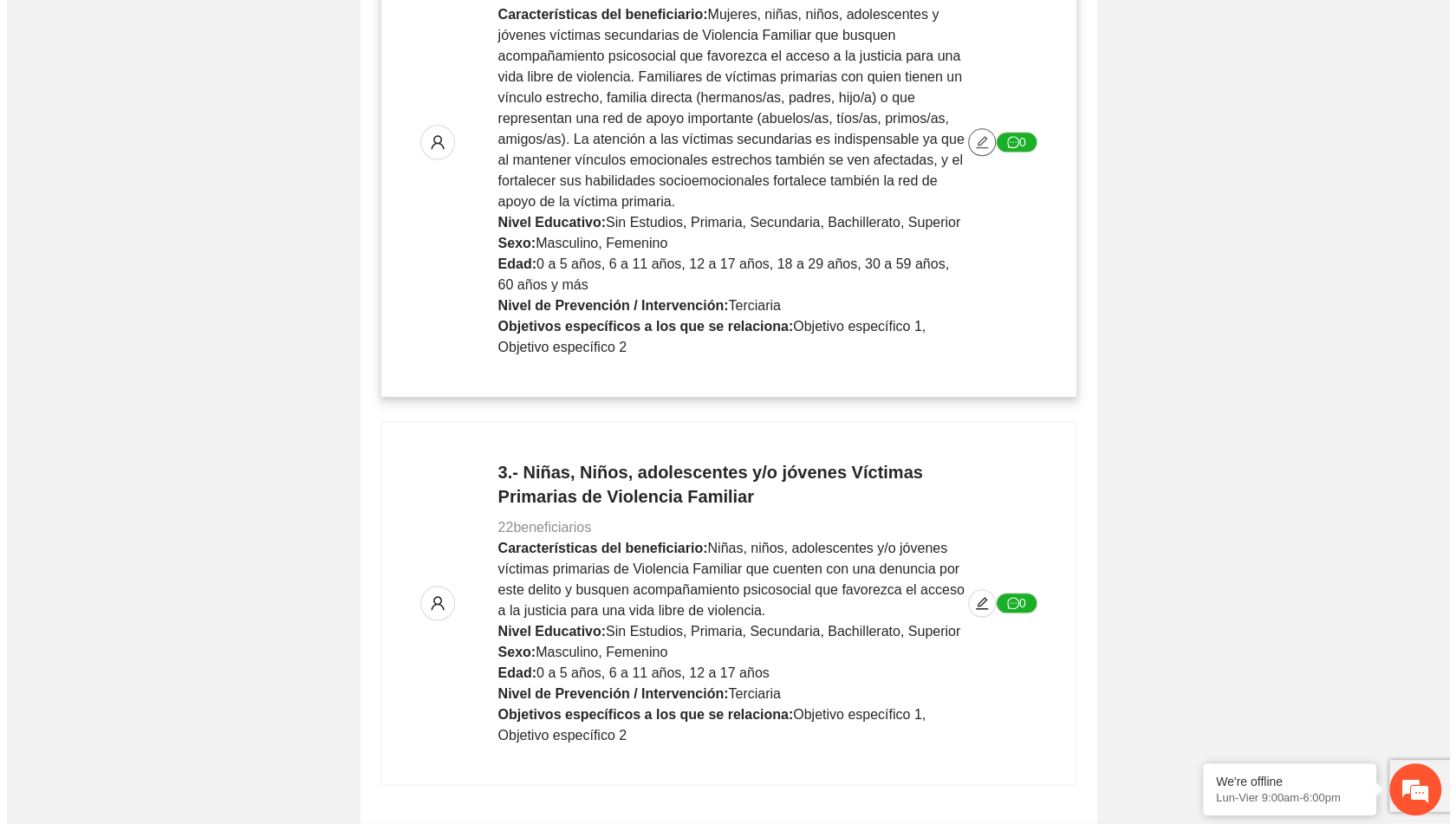
scroll to position [939, 0]
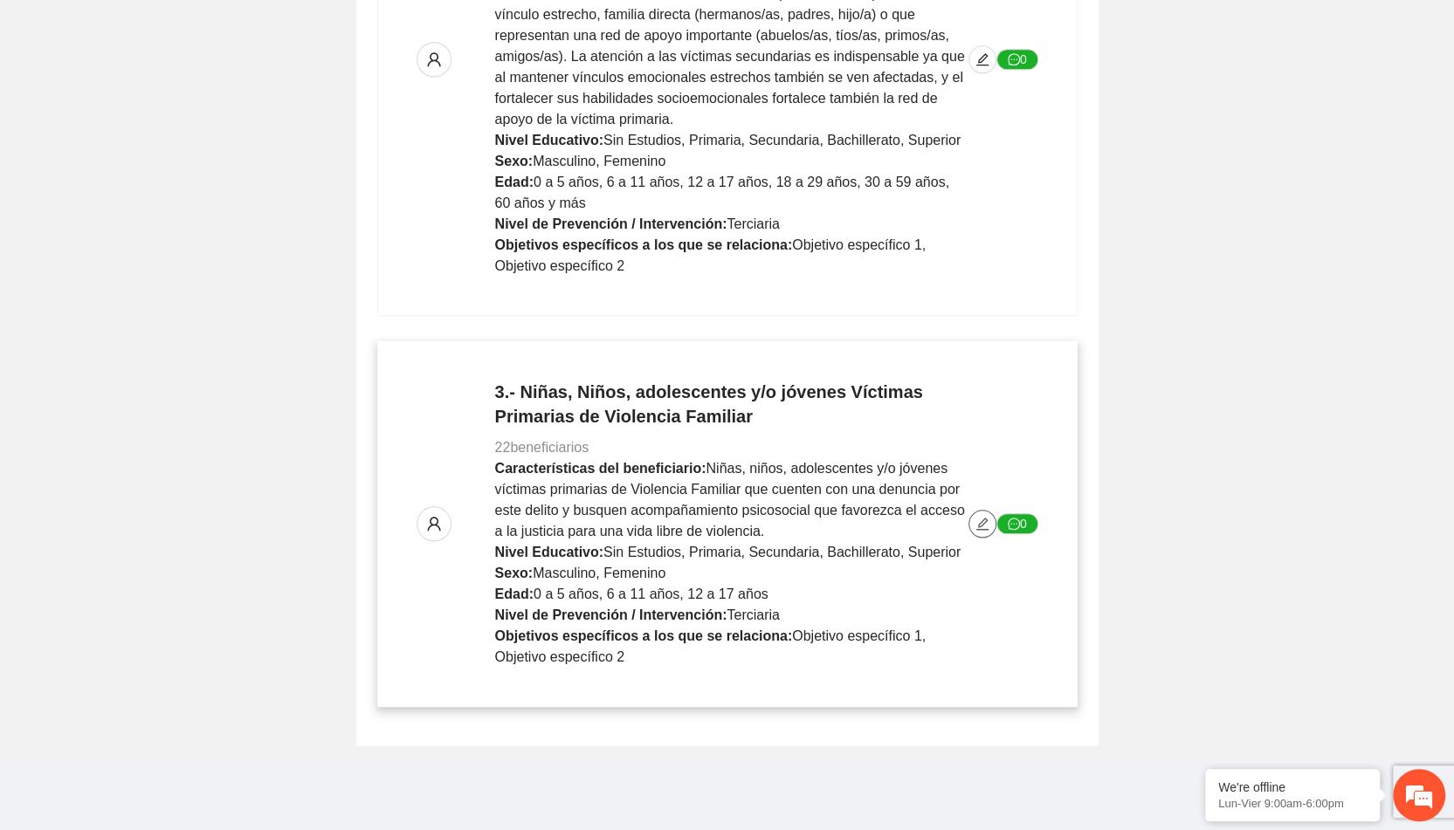
click at [979, 527] on icon "edit" at bounding box center [982, 524] width 12 height 12
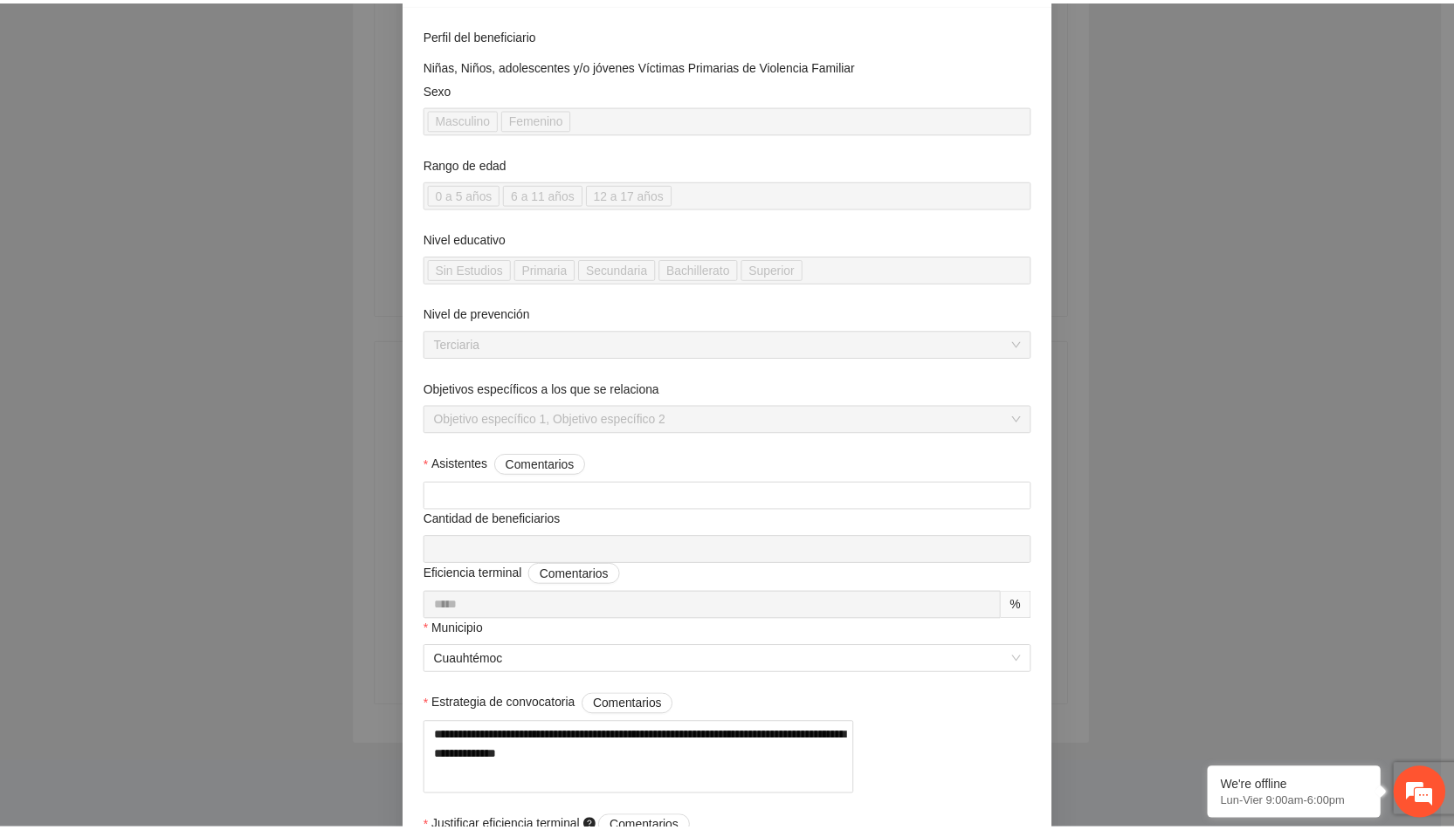
scroll to position [0, 0]
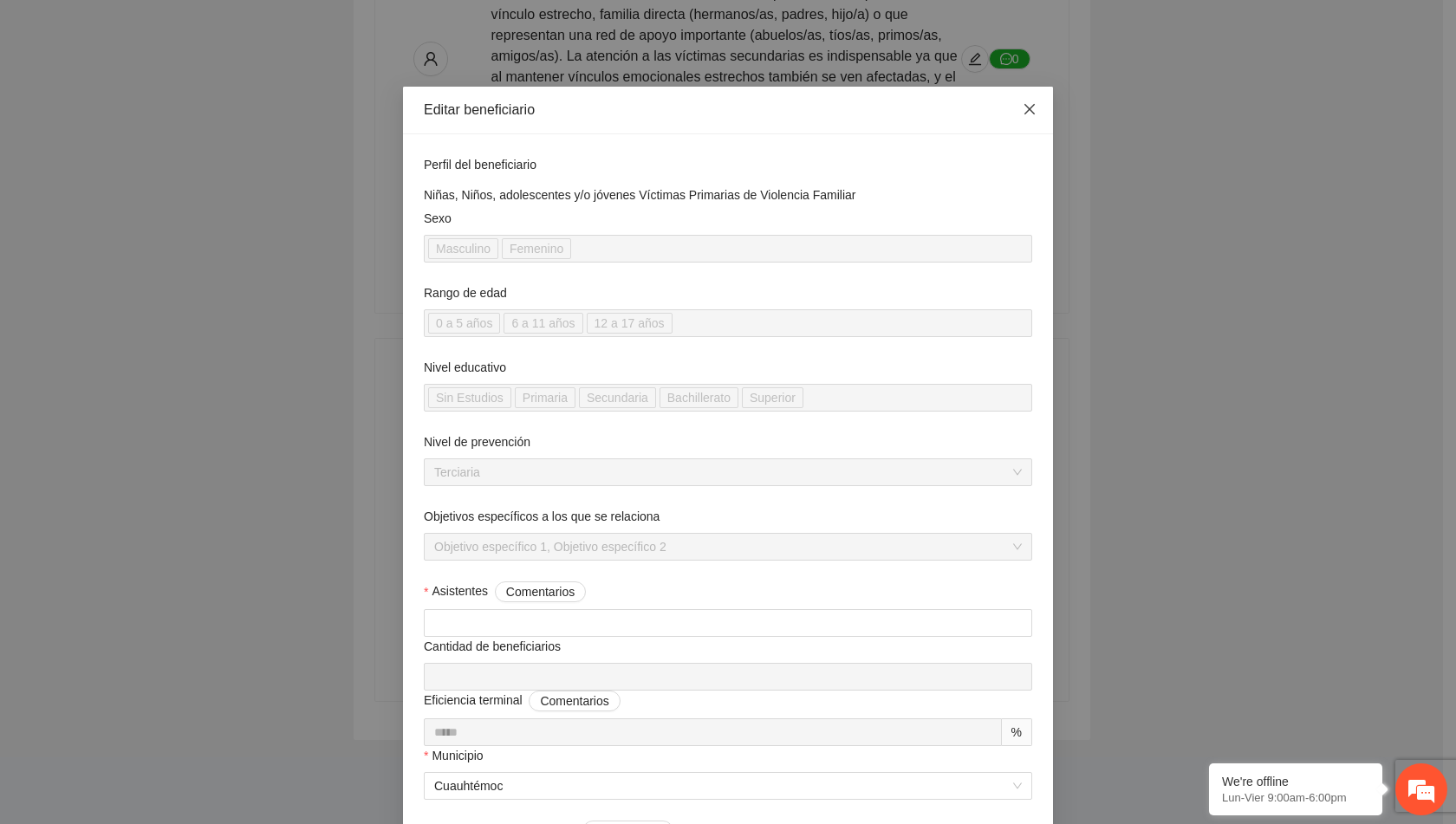
click at [1034, 108] on span "Close" at bounding box center [1029, 109] width 47 height 47
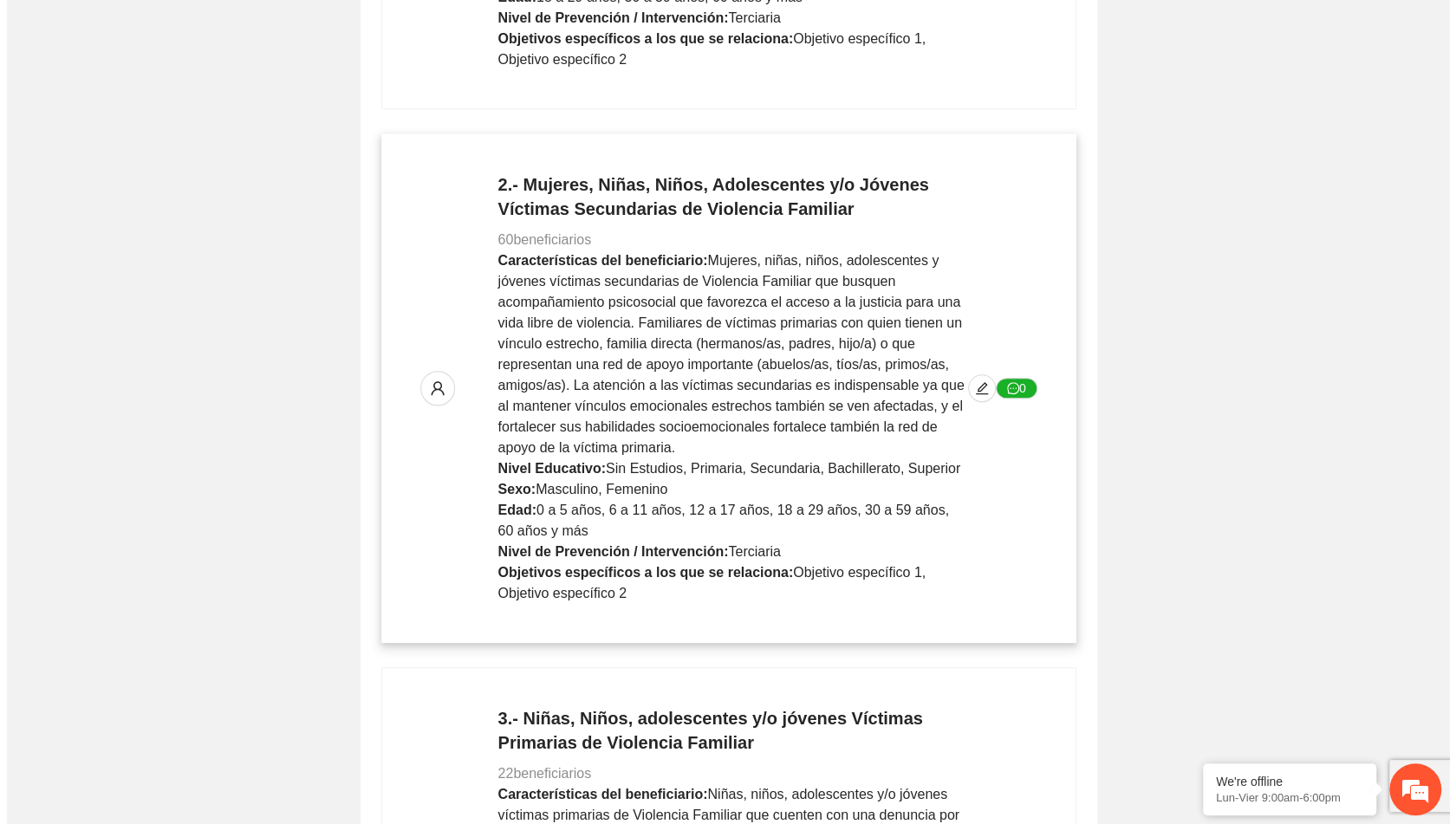
scroll to position [608, 0]
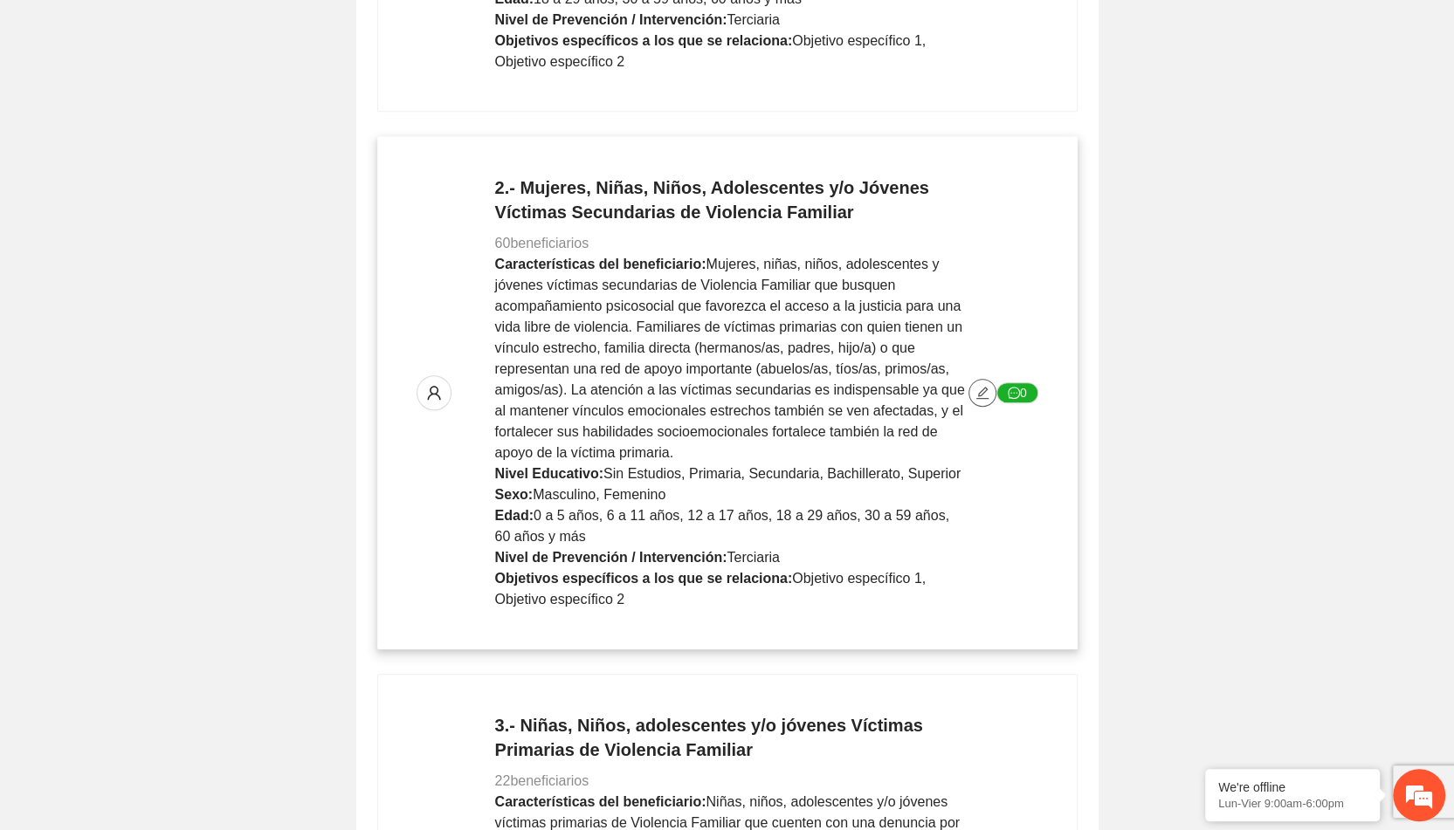
click at [984, 392] on icon "edit" at bounding box center [982, 393] width 14 height 14
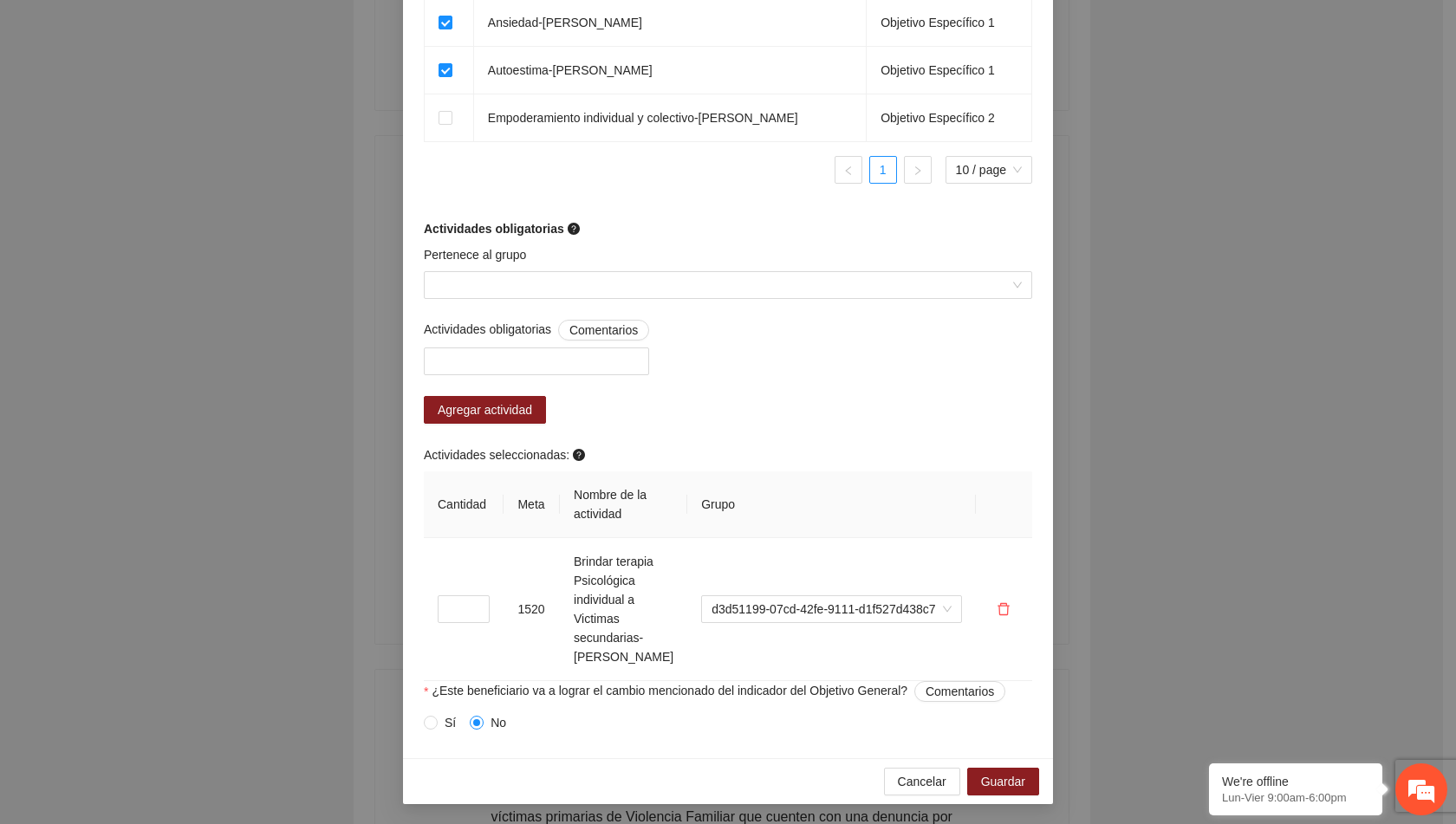
scroll to position [1220, 0]
click at [1011, 772] on span "Guardar" at bounding box center [1003, 780] width 45 height 19
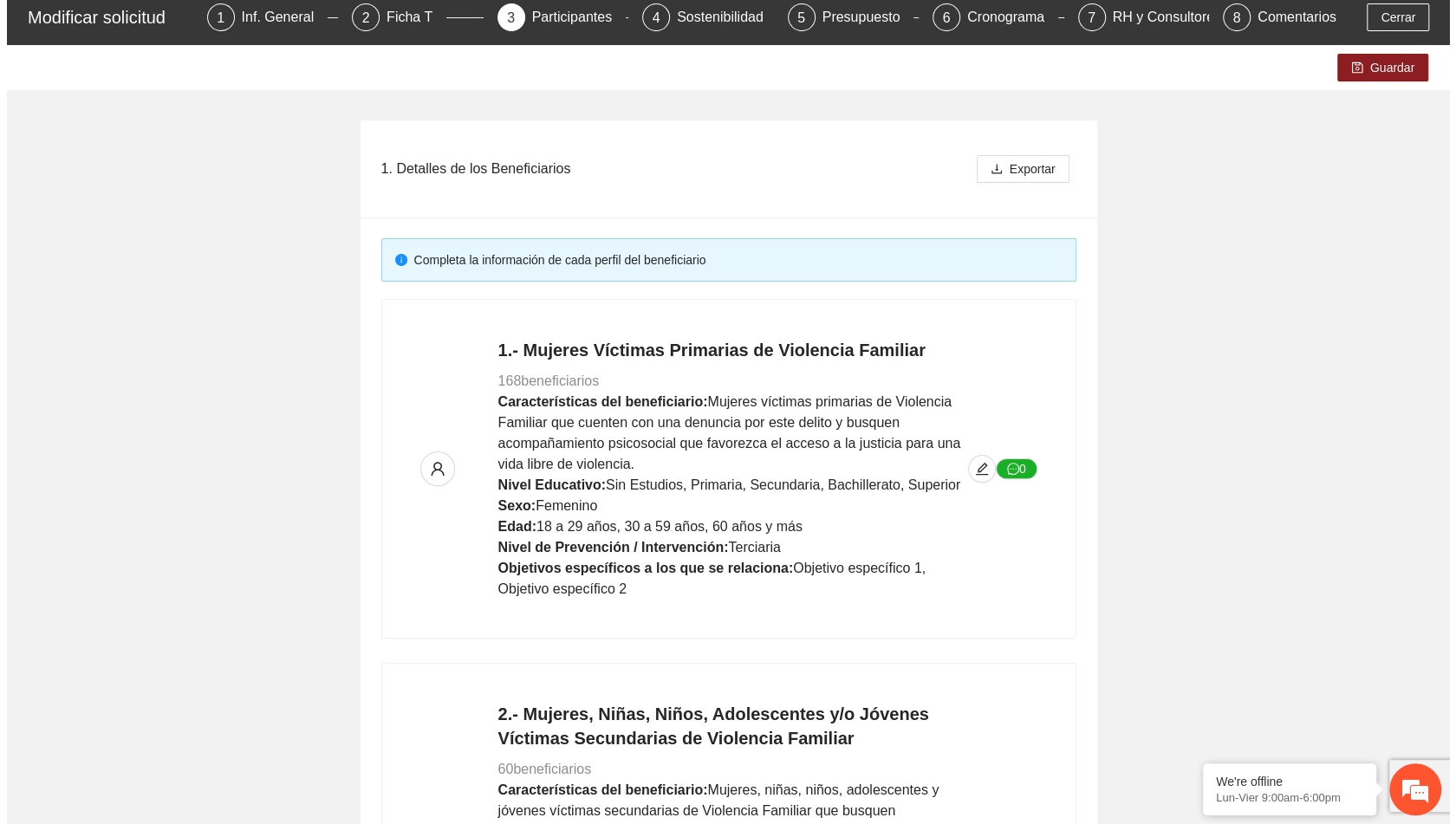
scroll to position [64, 0]
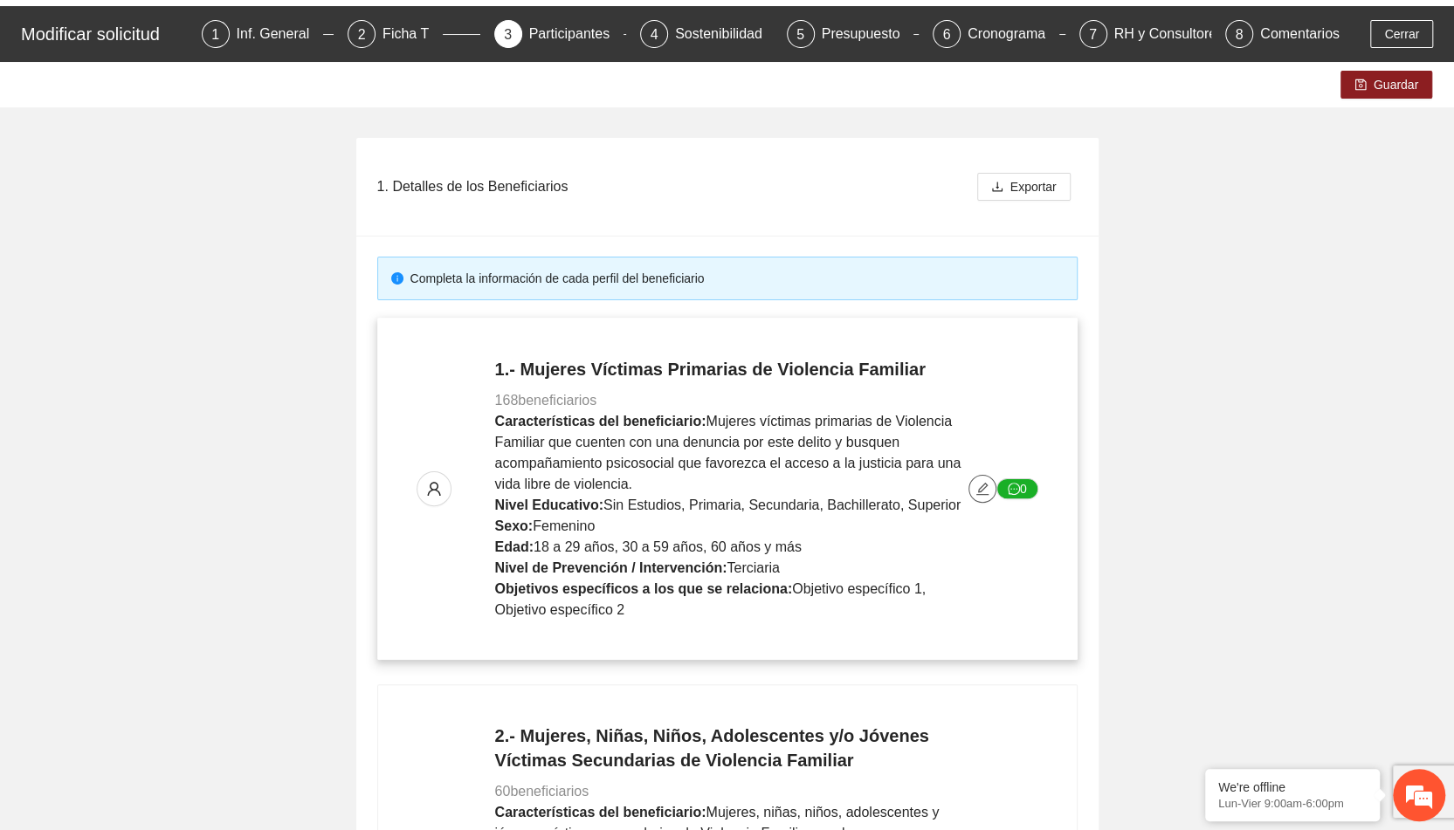
click at [983, 492] on icon "edit" at bounding box center [982, 489] width 14 height 14
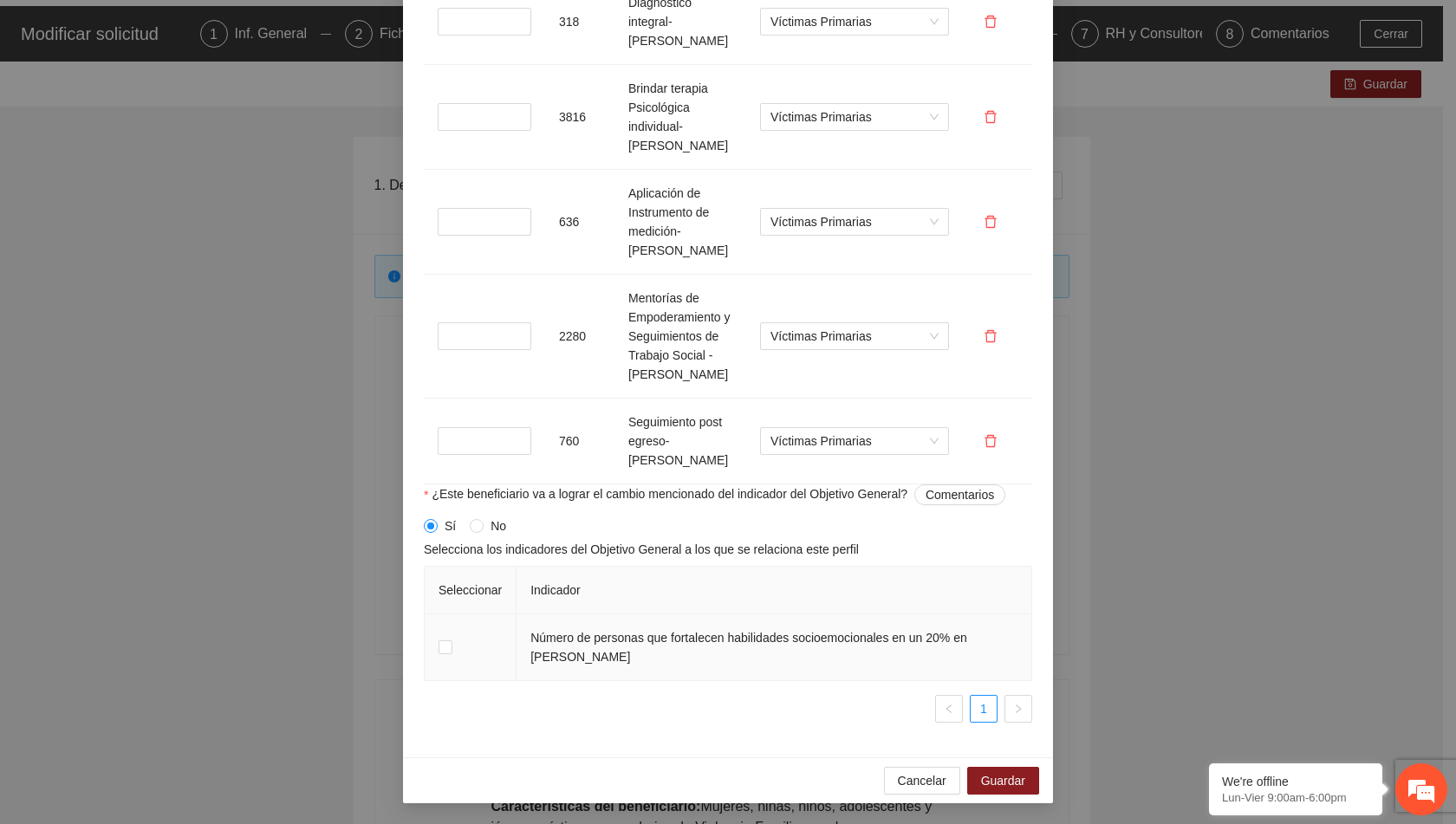
scroll to position [1756, 0]
click at [1004, 783] on span "Guardar" at bounding box center [1003, 780] width 45 height 19
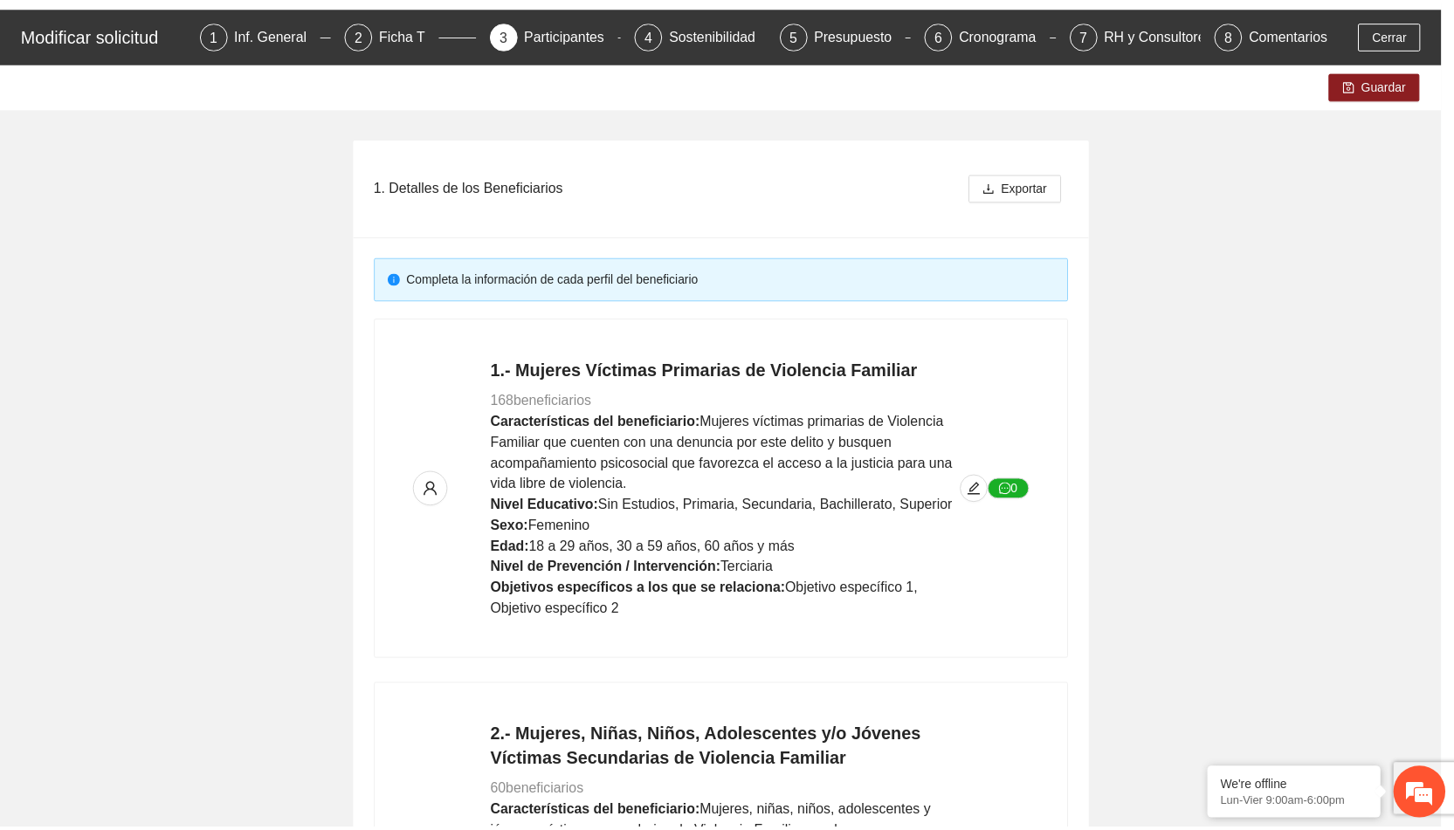
scroll to position [1289, 0]
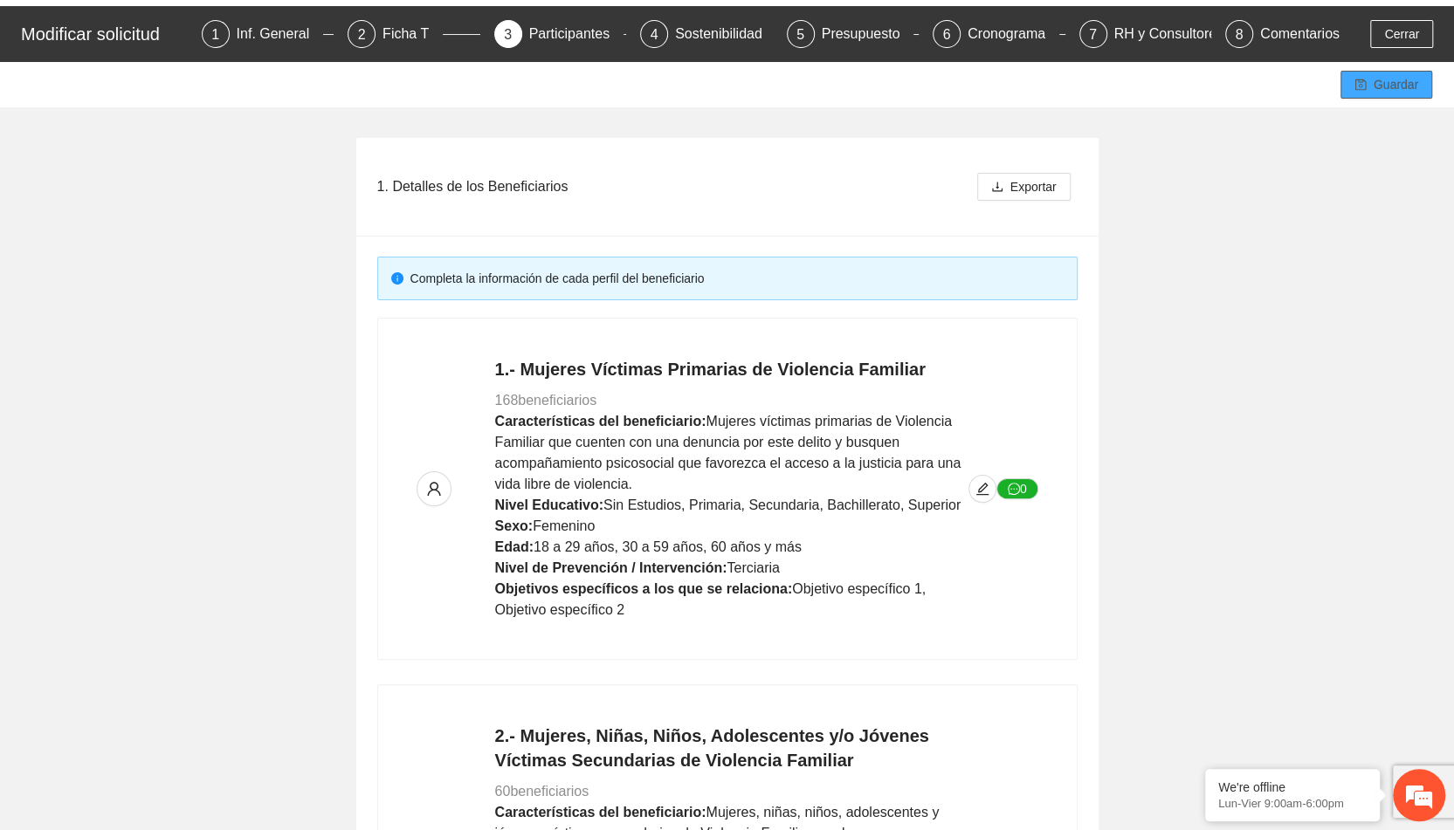
click at [1385, 79] on span "Guardar" at bounding box center [1396, 84] width 45 height 19
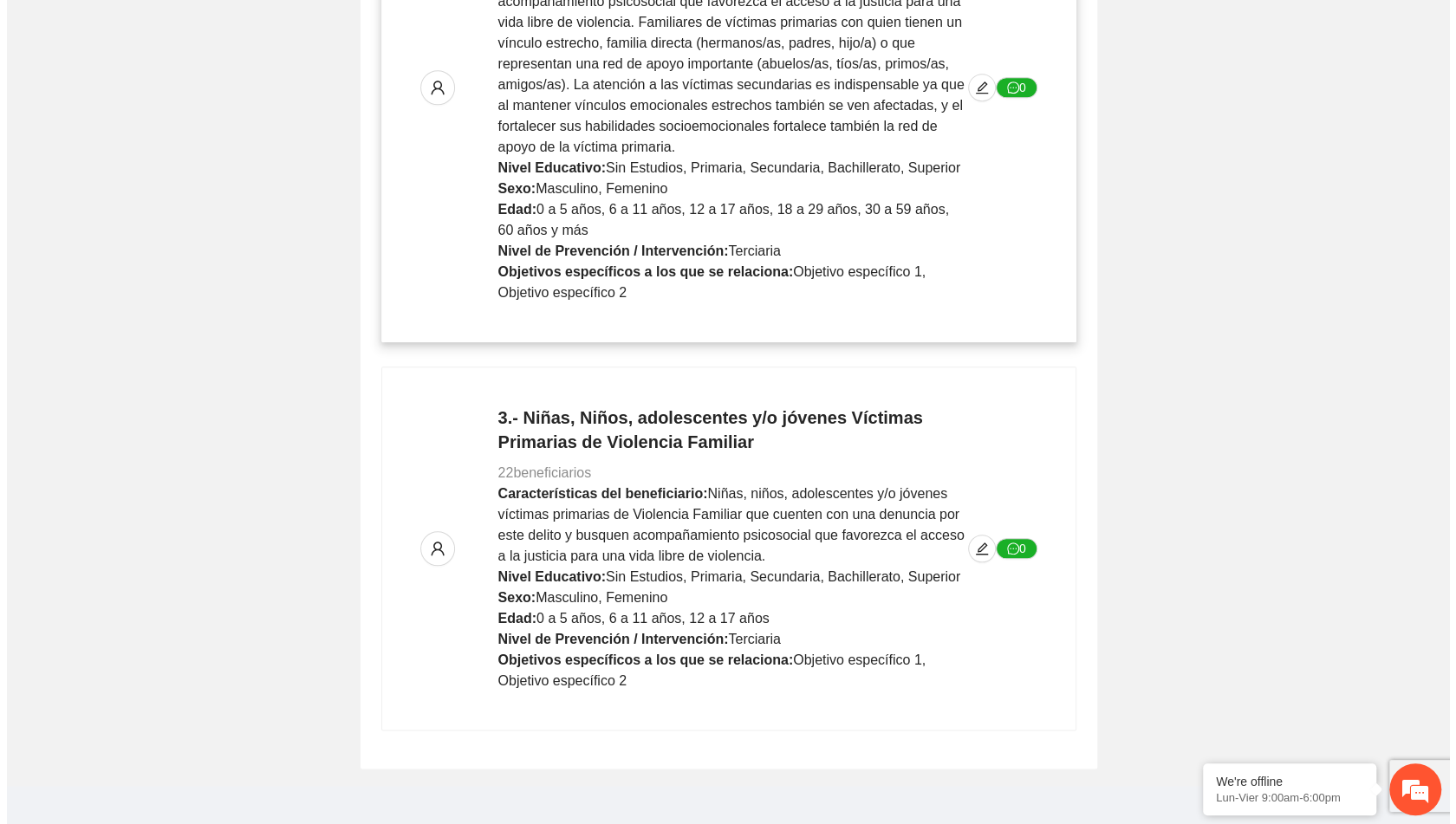
scroll to position [912, 0]
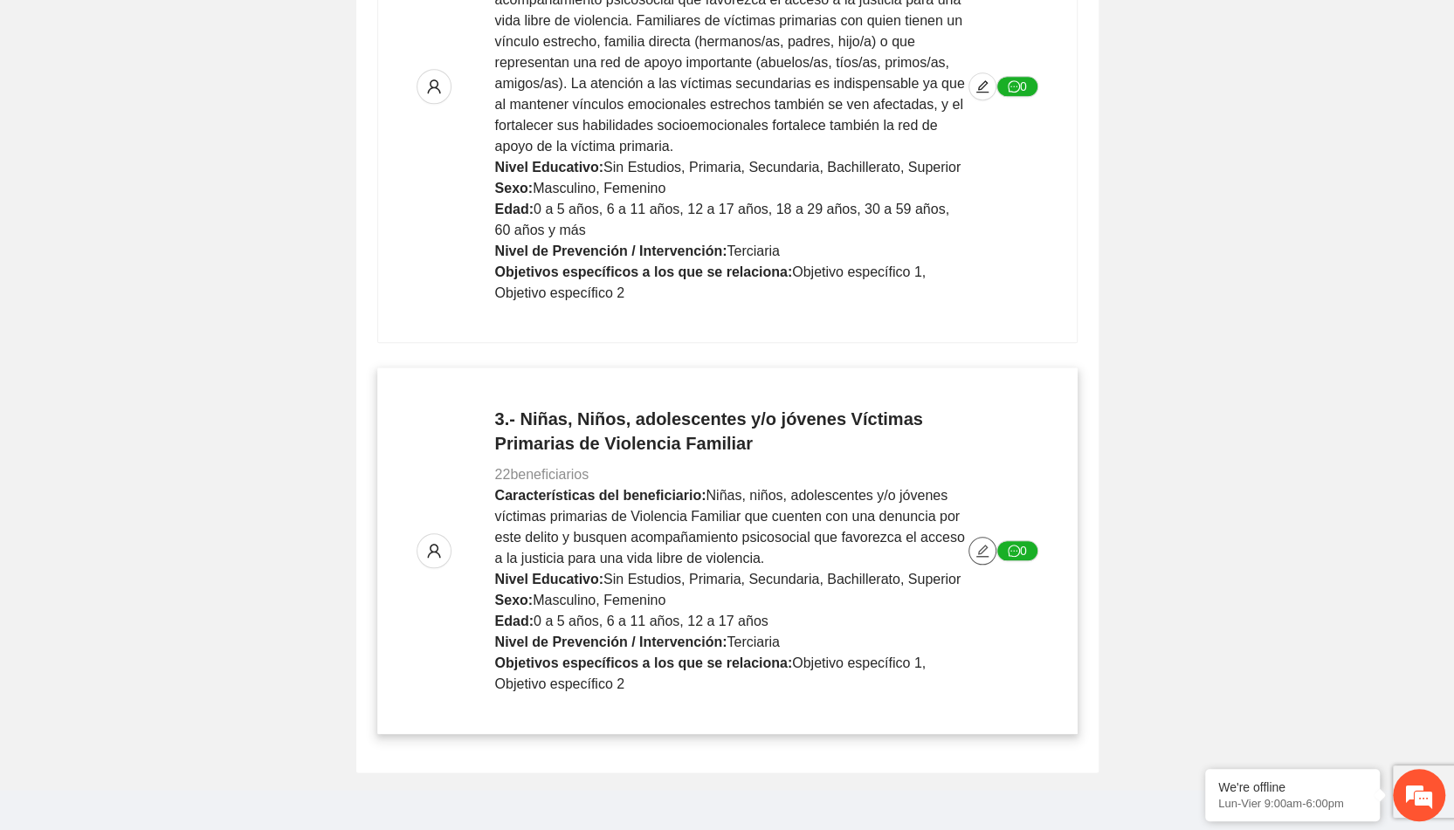
click at [984, 551] on icon "edit" at bounding box center [982, 551] width 14 height 14
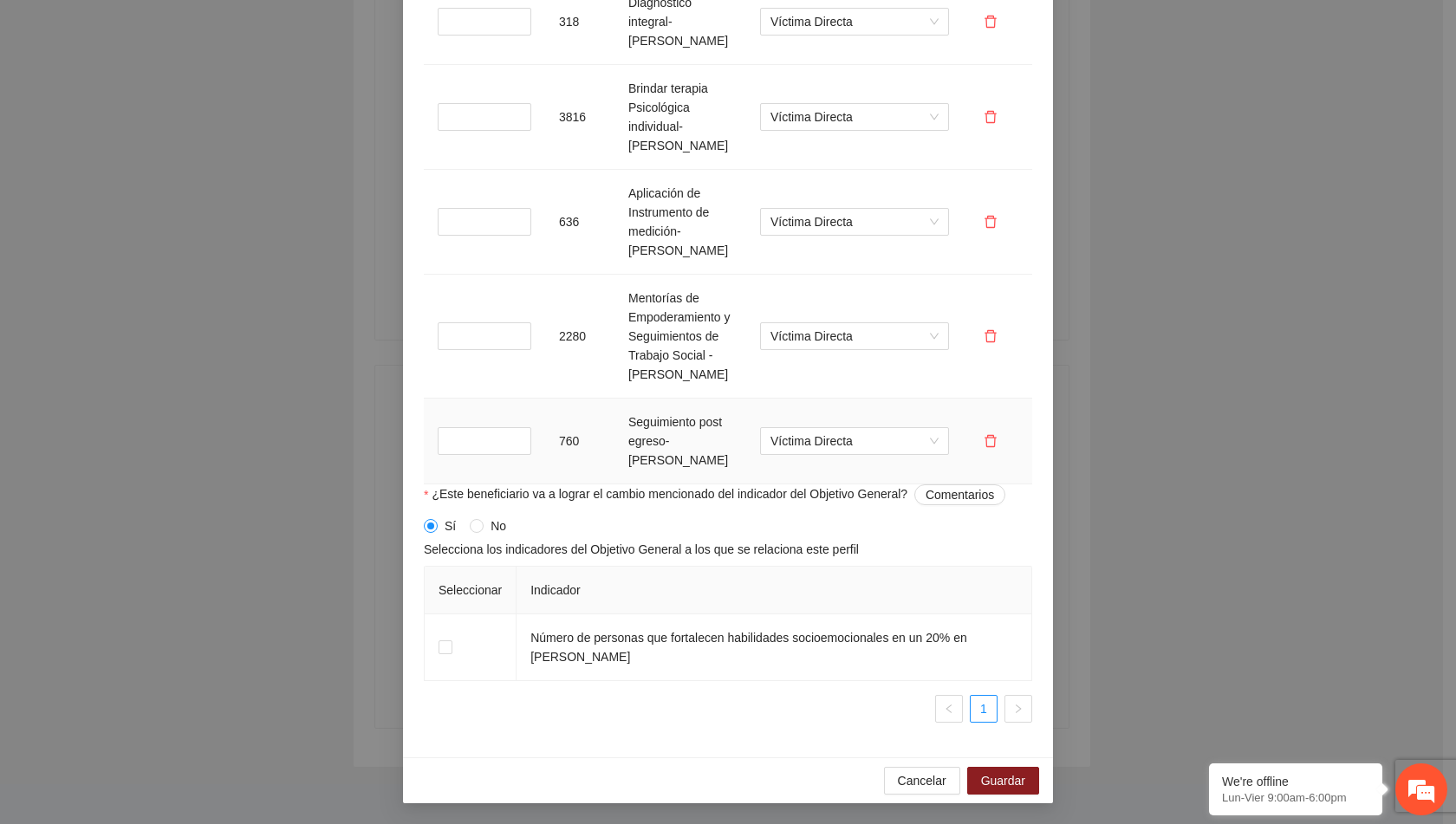
scroll to position [1756, 0]
click at [431, 647] on td at bounding box center [470, 647] width 92 height 67
click at [1012, 772] on span "Guardar" at bounding box center [1003, 780] width 45 height 19
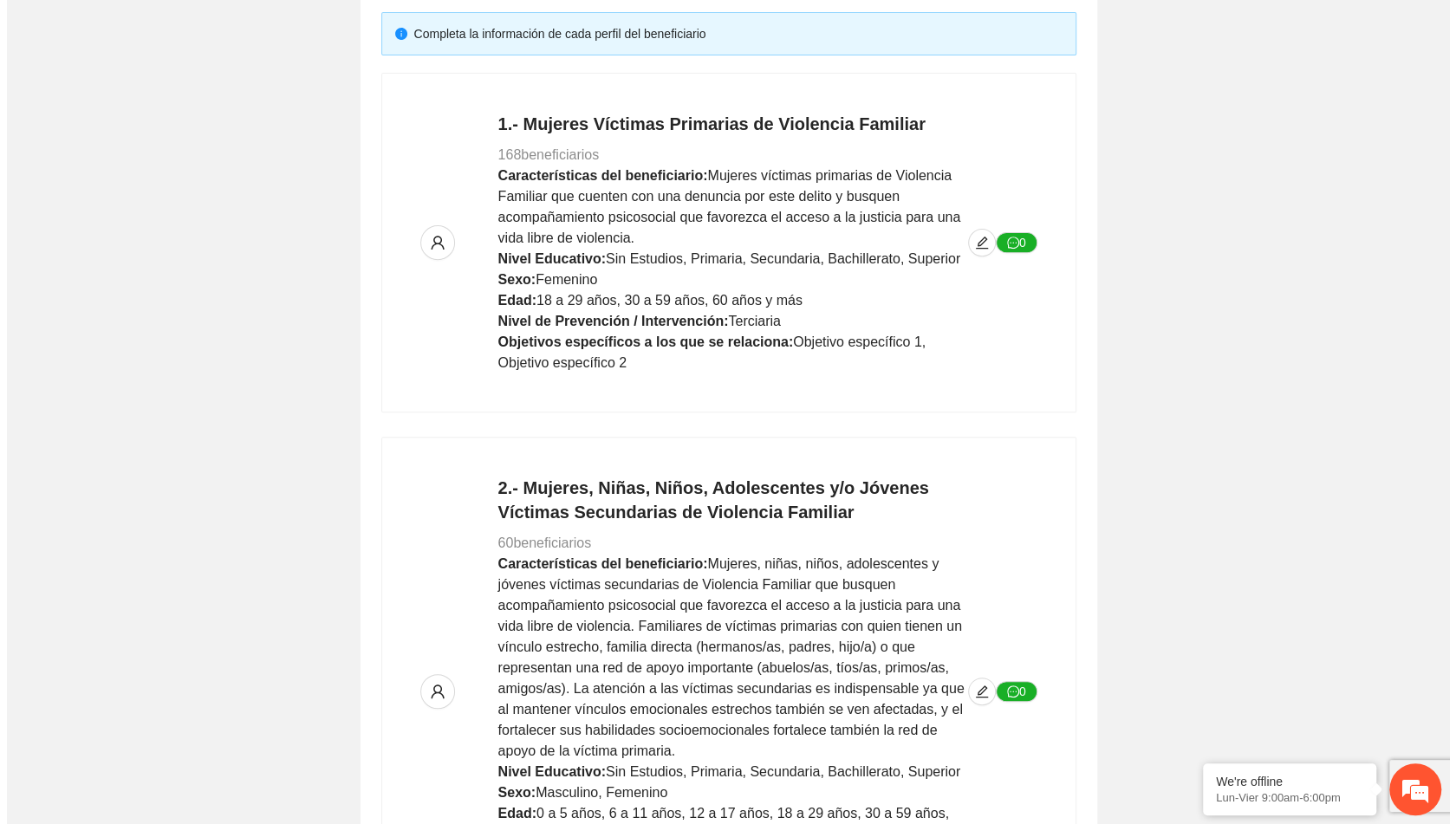
scroll to position [0, 0]
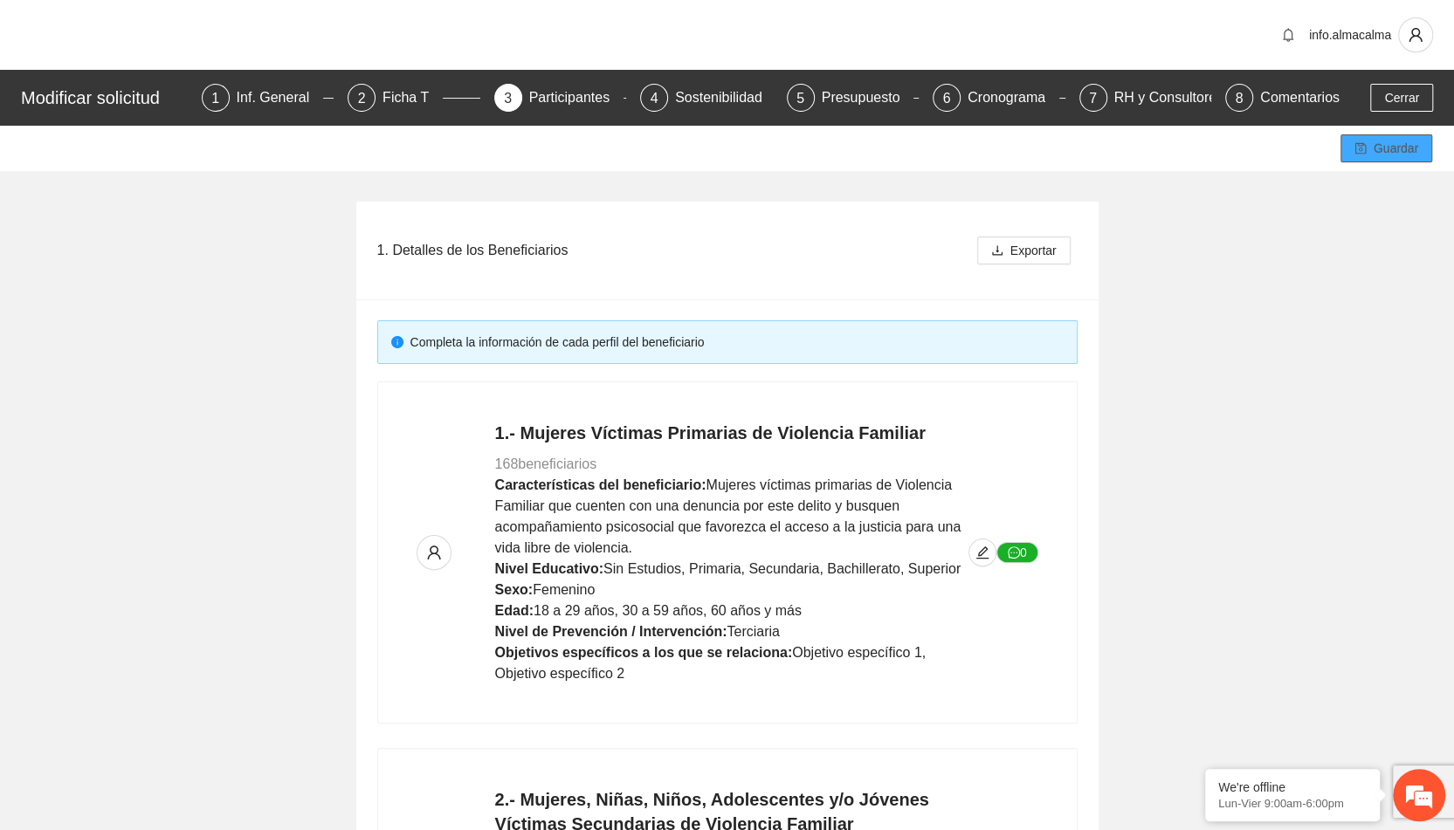
click at [1381, 145] on span "Guardar" at bounding box center [1396, 148] width 45 height 19
click at [817, 107] on div "5 Presupuesto" at bounding box center [853, 98] width 133 height 28
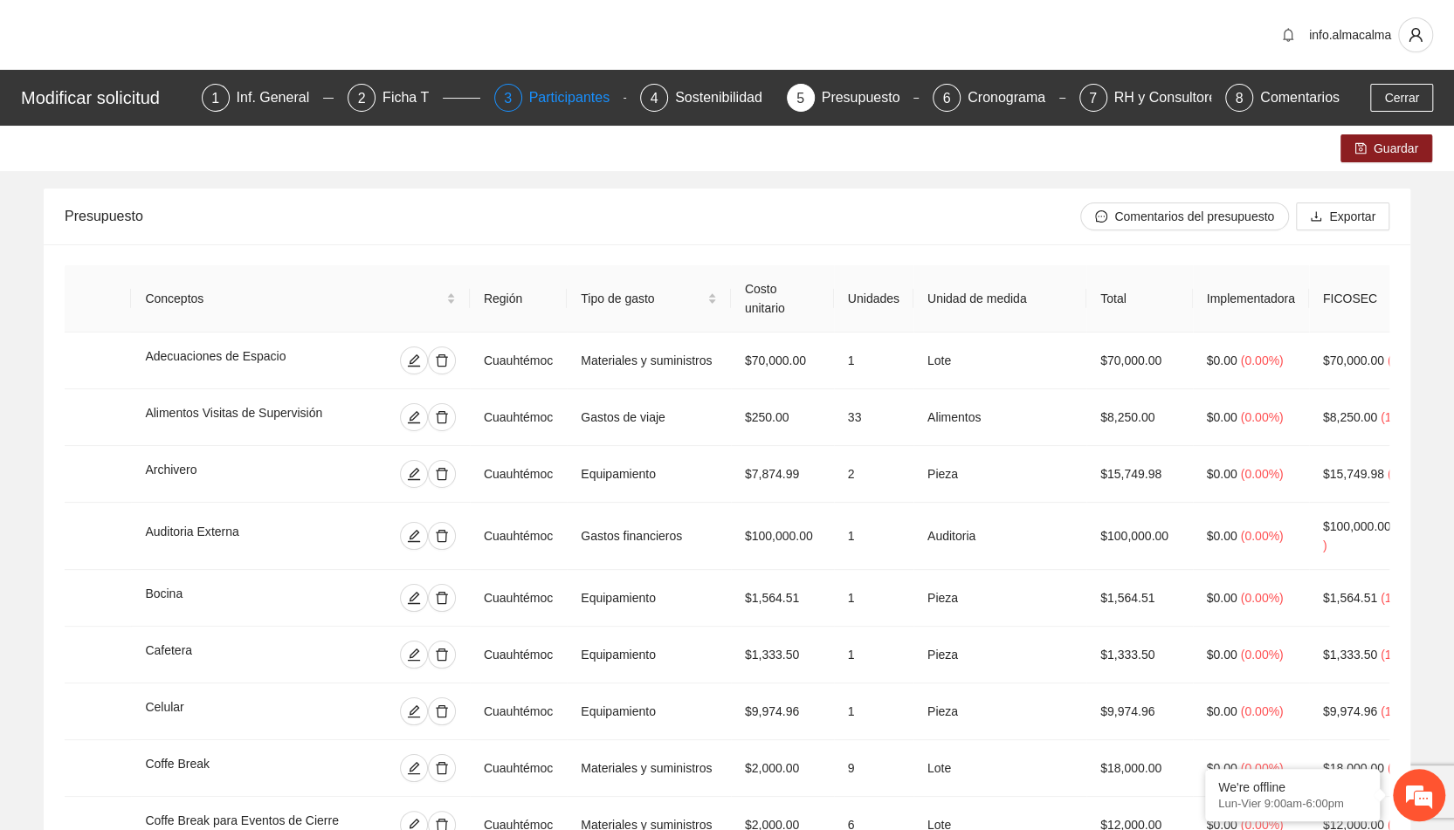
click at [545, 102] on div "Participantes" at bounding box center [576, 98] width 95 height 28
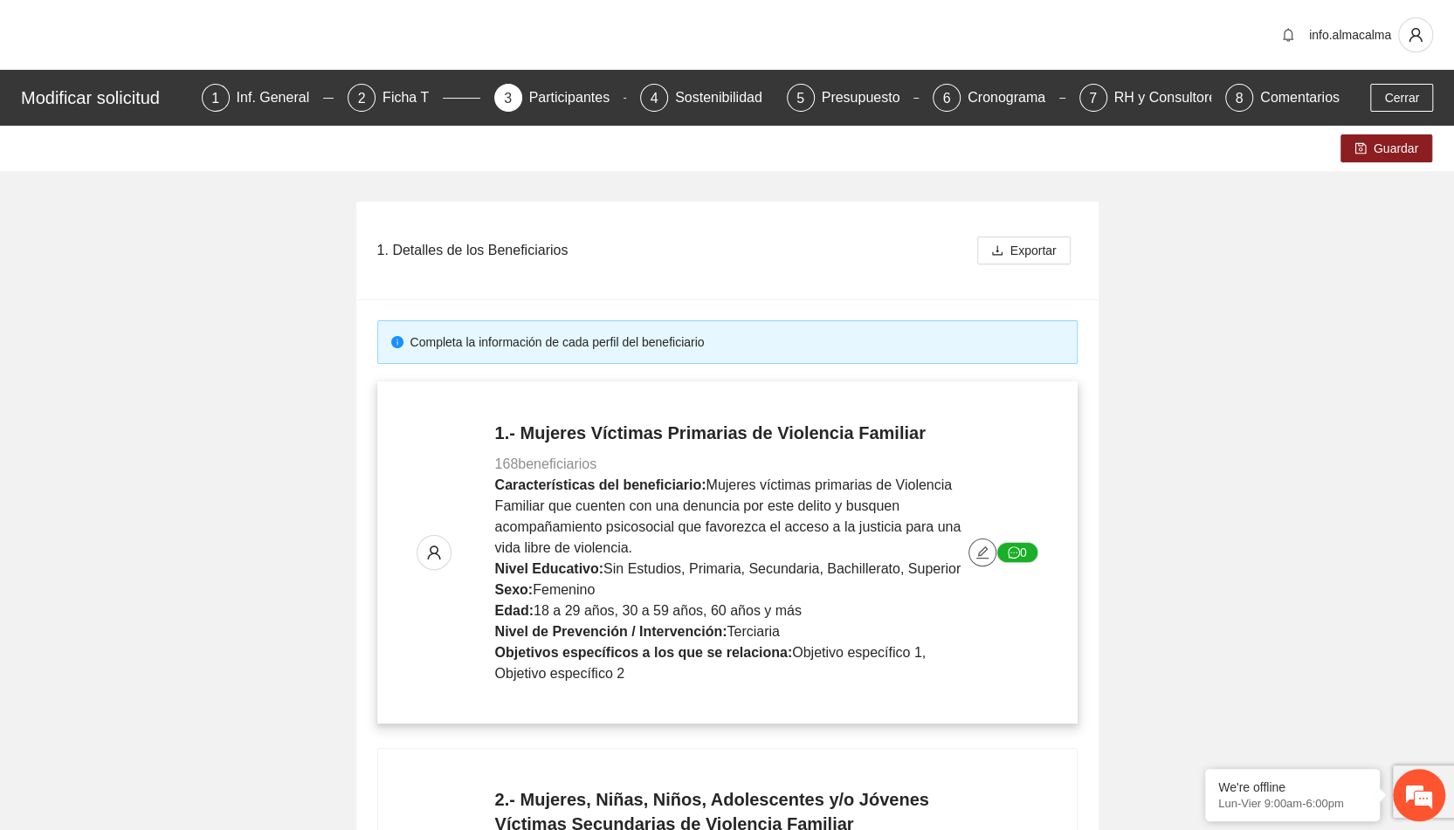
click at [983, 555] on icon "edit" at bounding box center [982, 553] width 14 height 14
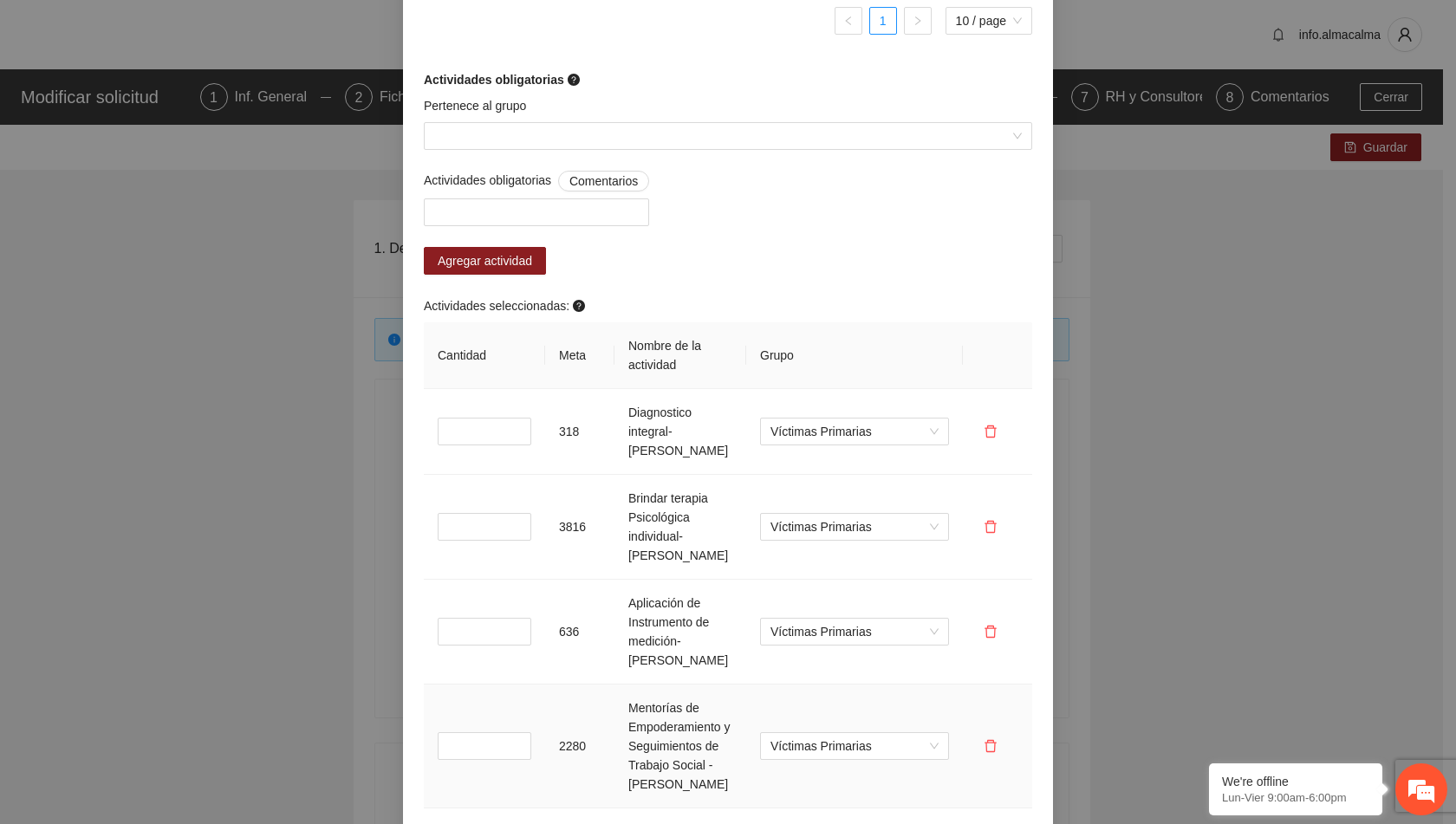
scroll to position [1756, 0]
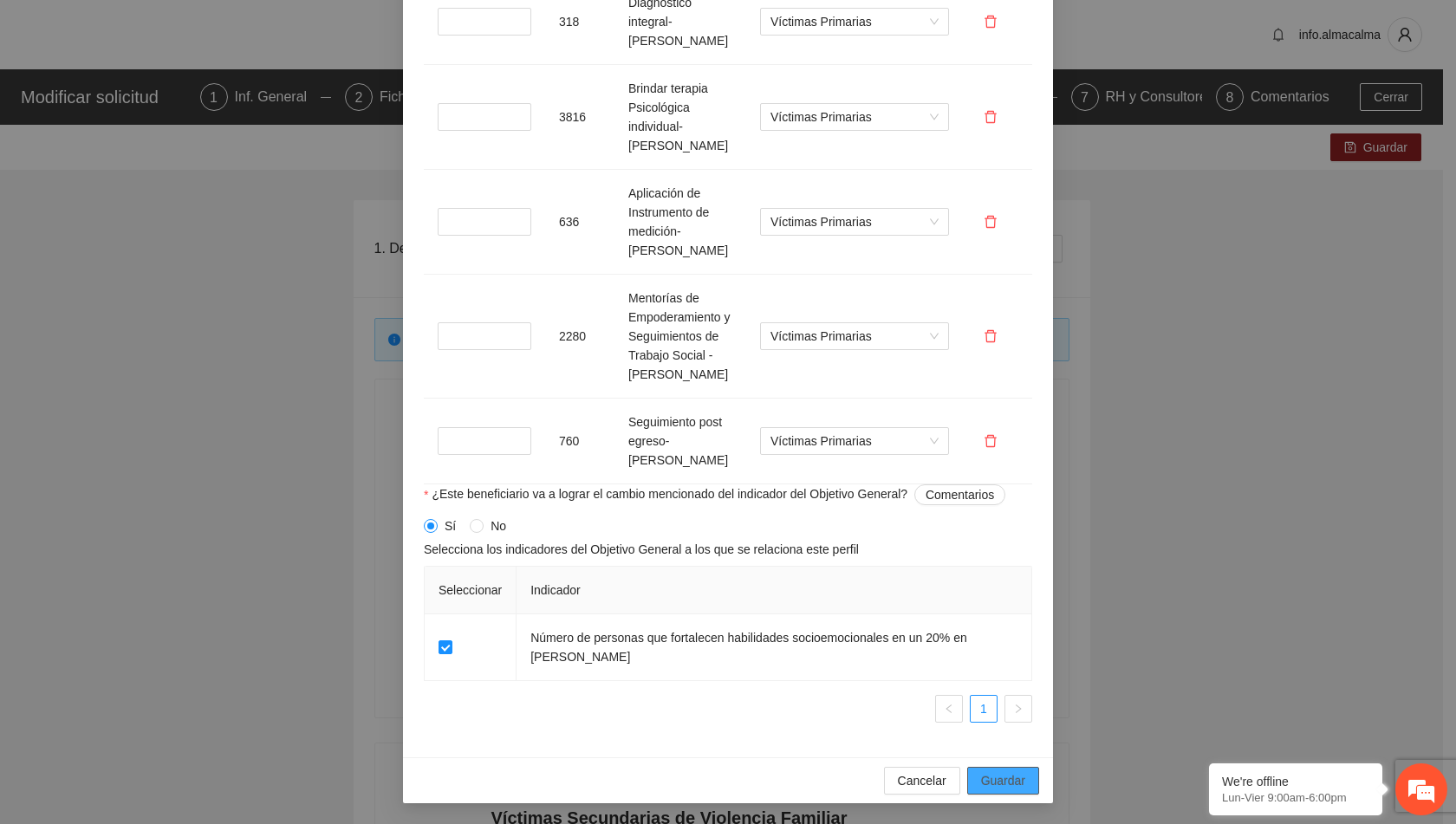
click at [1002, 786] on span "Guardar" at bounding box center [1003, 780] width 45 height 19
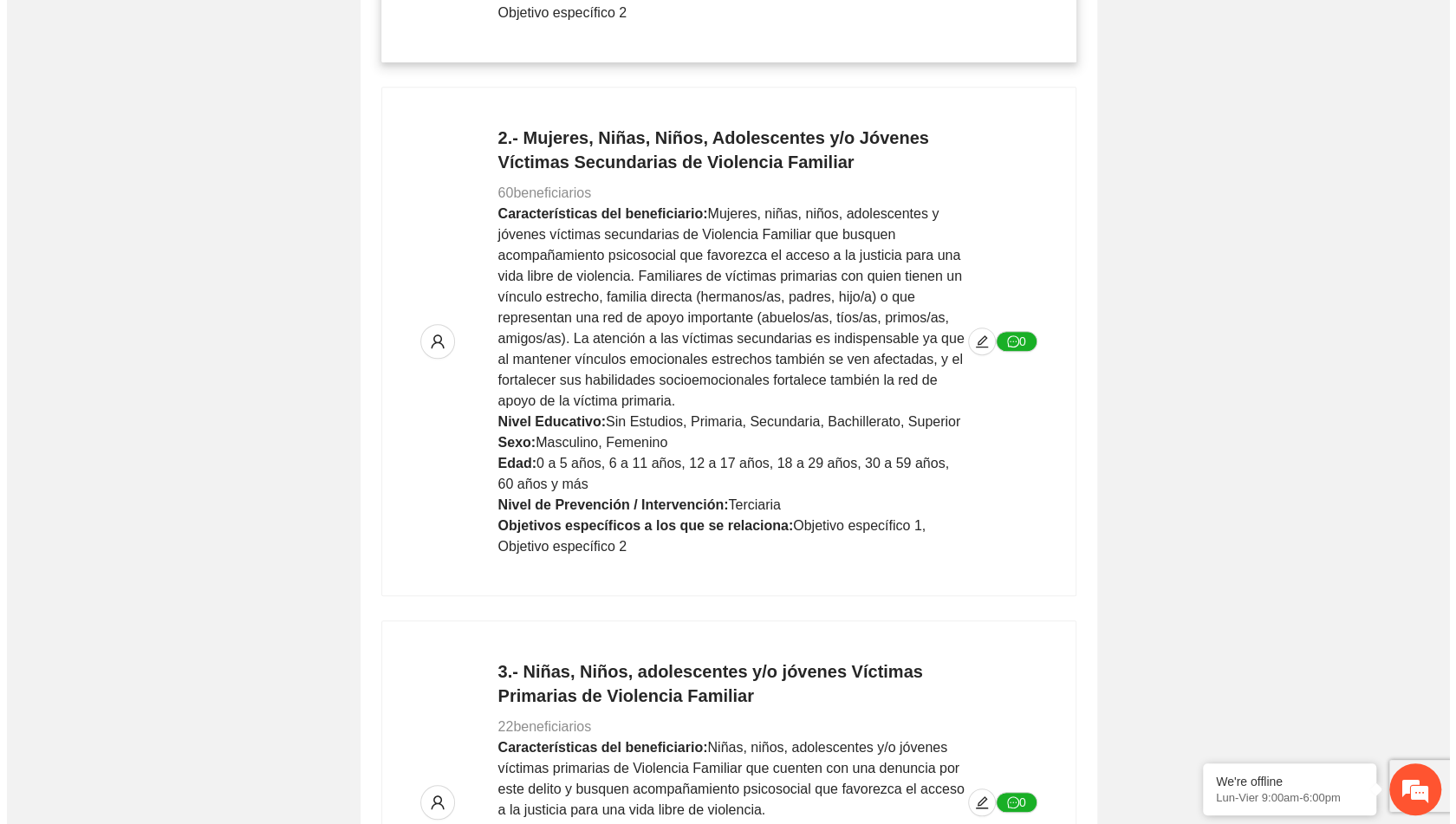
scroll to position [657, 0]
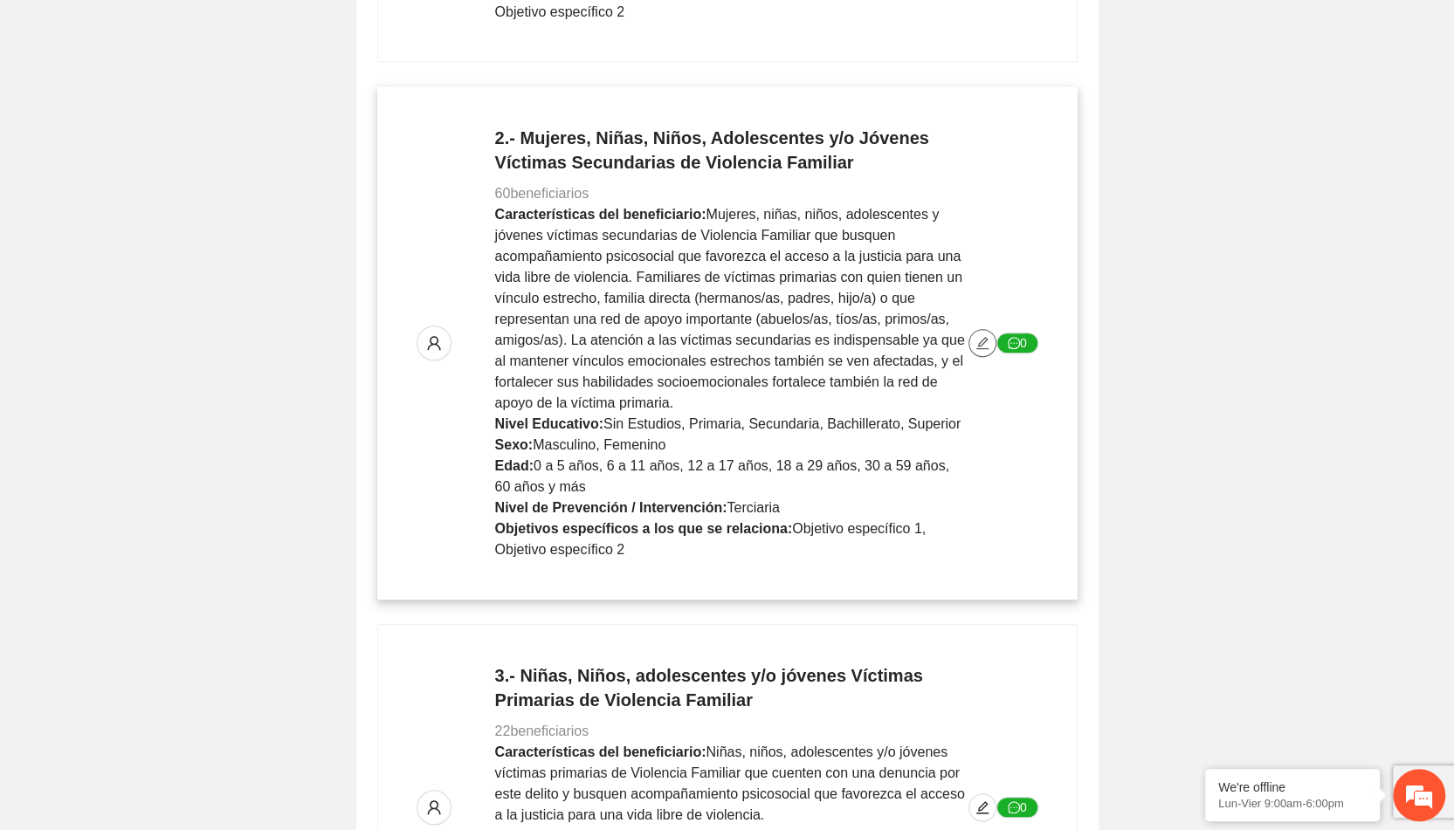
click at [982, 334] on button "button" at bounding box center [982, 343] width 28 height 28
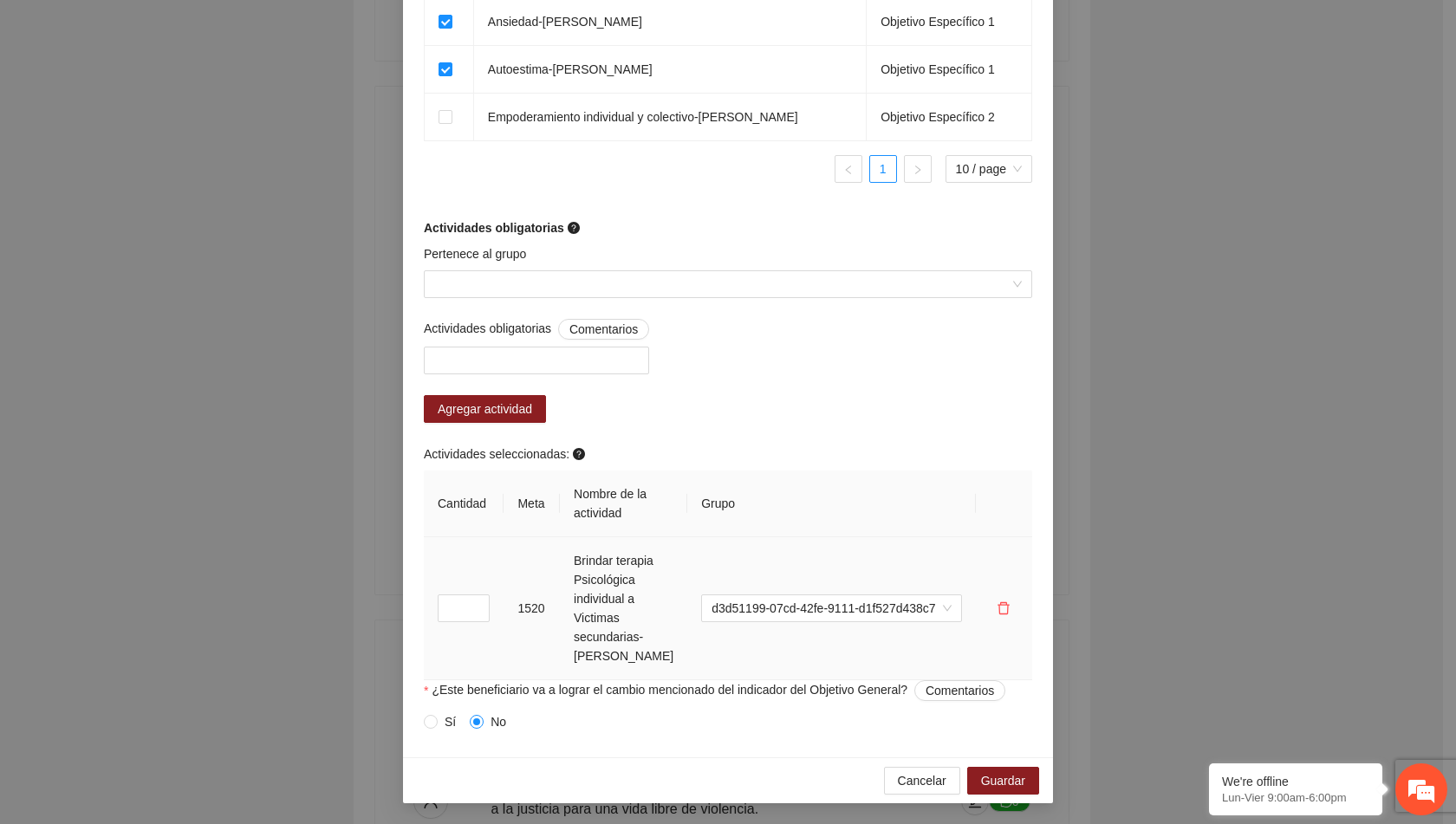
scroll to position [1220, 0]
click at [1002, 777] on span "Guardar" at bounding box center [1003, 780] width 45 height 19
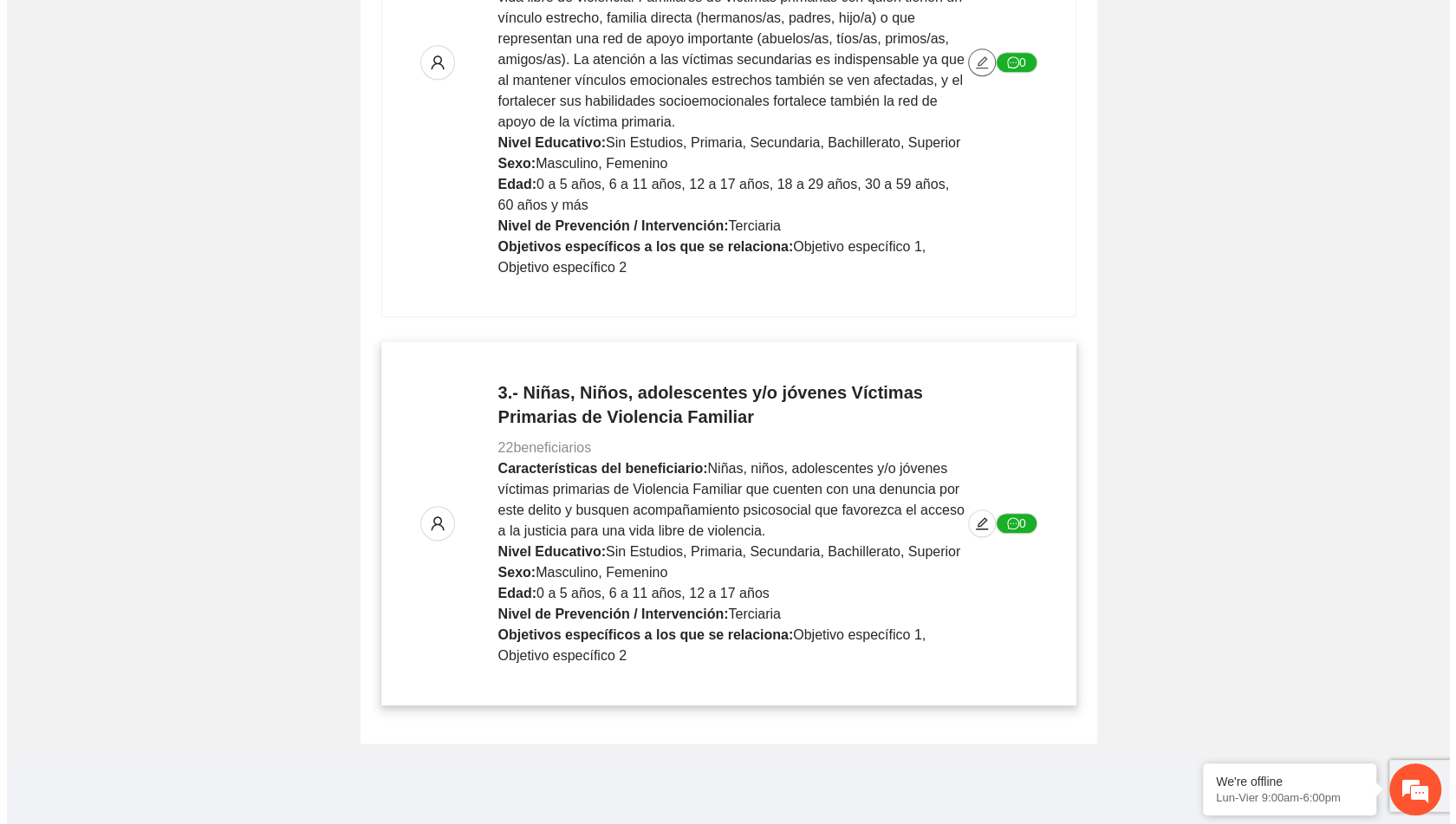
scroll to position [939, 0]
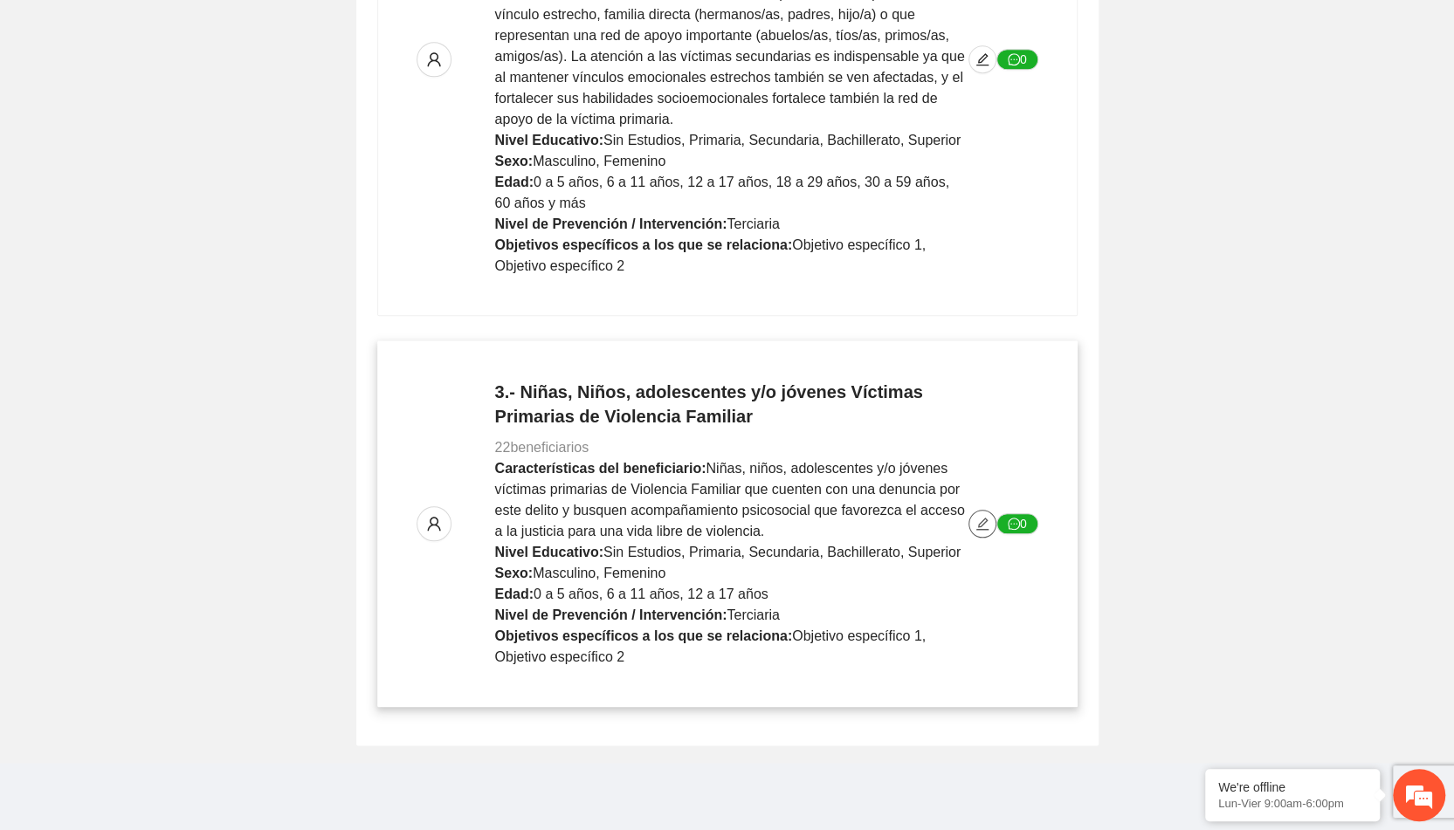
click at [985, 521] on icon "edit" at bounding box center [982, 524] width 12 height 12
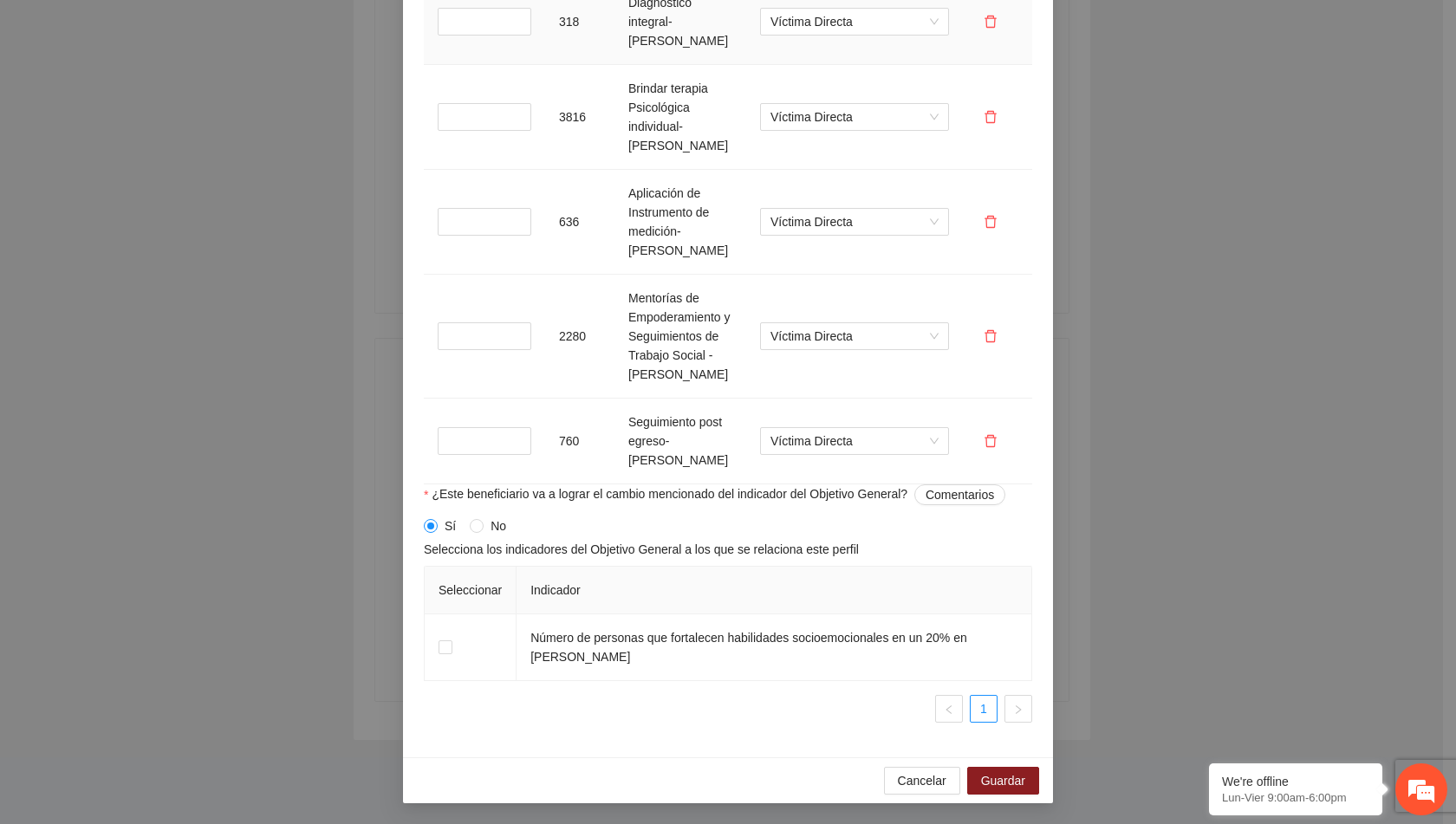
scroll to position [1756, 0]
click at [982, 777] on span "Guardar" at bounding box center [1003, 780] width 45 height 19
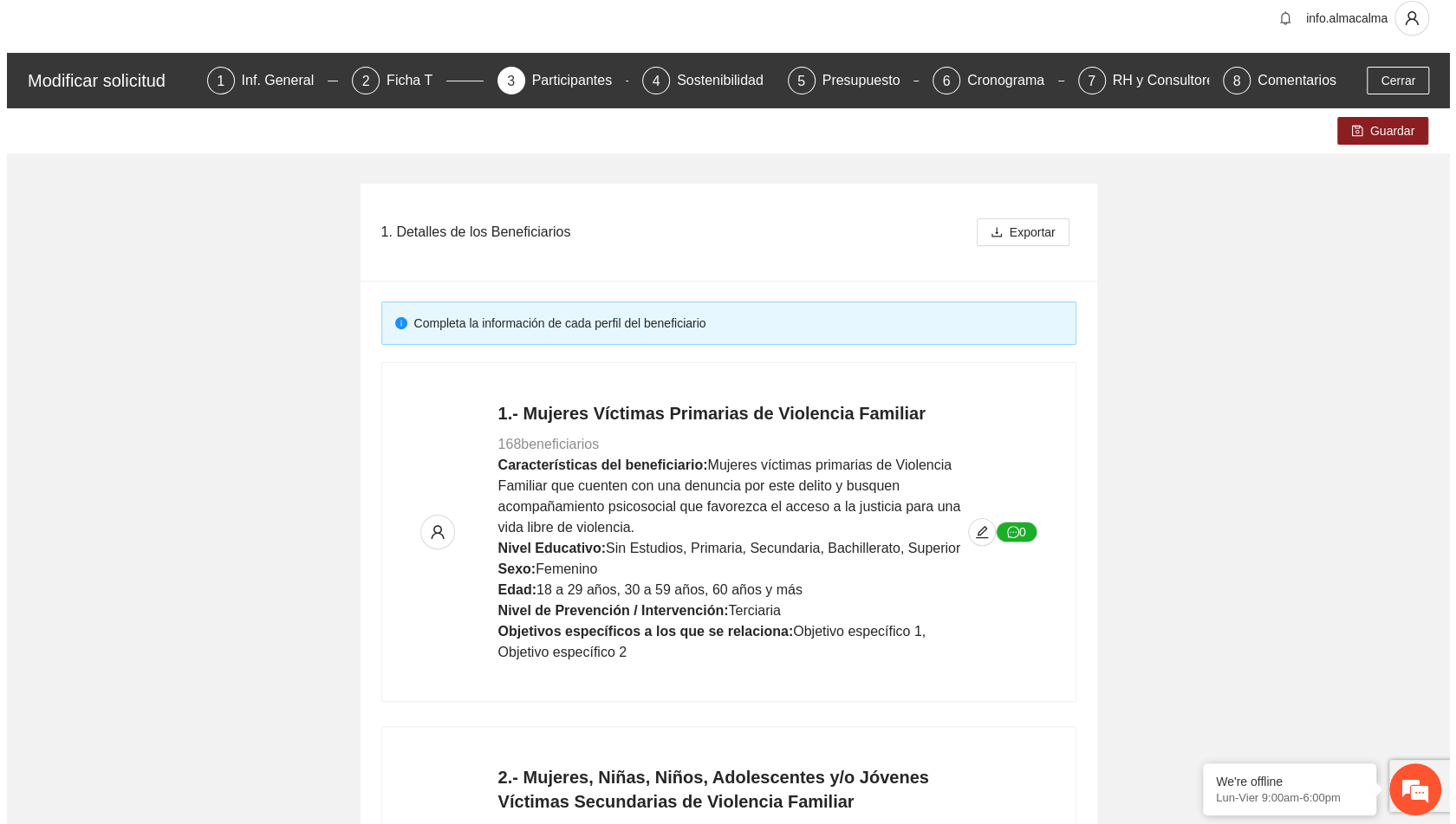
scroll to position [0, 0]
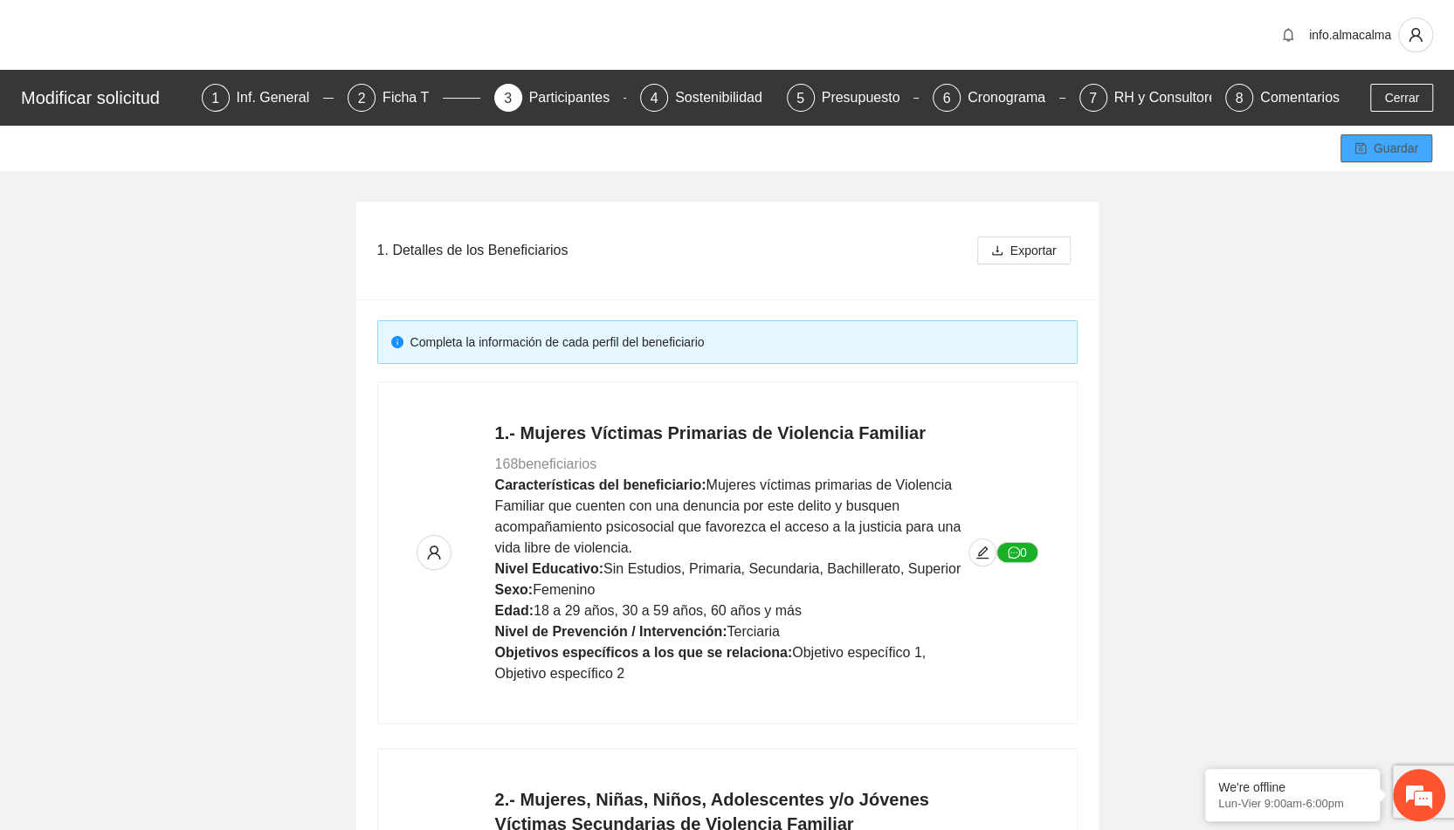
click at [1376, 150] on span "Guardar" at bounding box center [1396, 148] width 45 height 19
click at [1402, 148] on span "Guardar" at bounding box center [1396, 148] width 45 height 19
click at [1413, 100] on span "Cerrar" at bounding box center [1401, 97] width 35 height 19
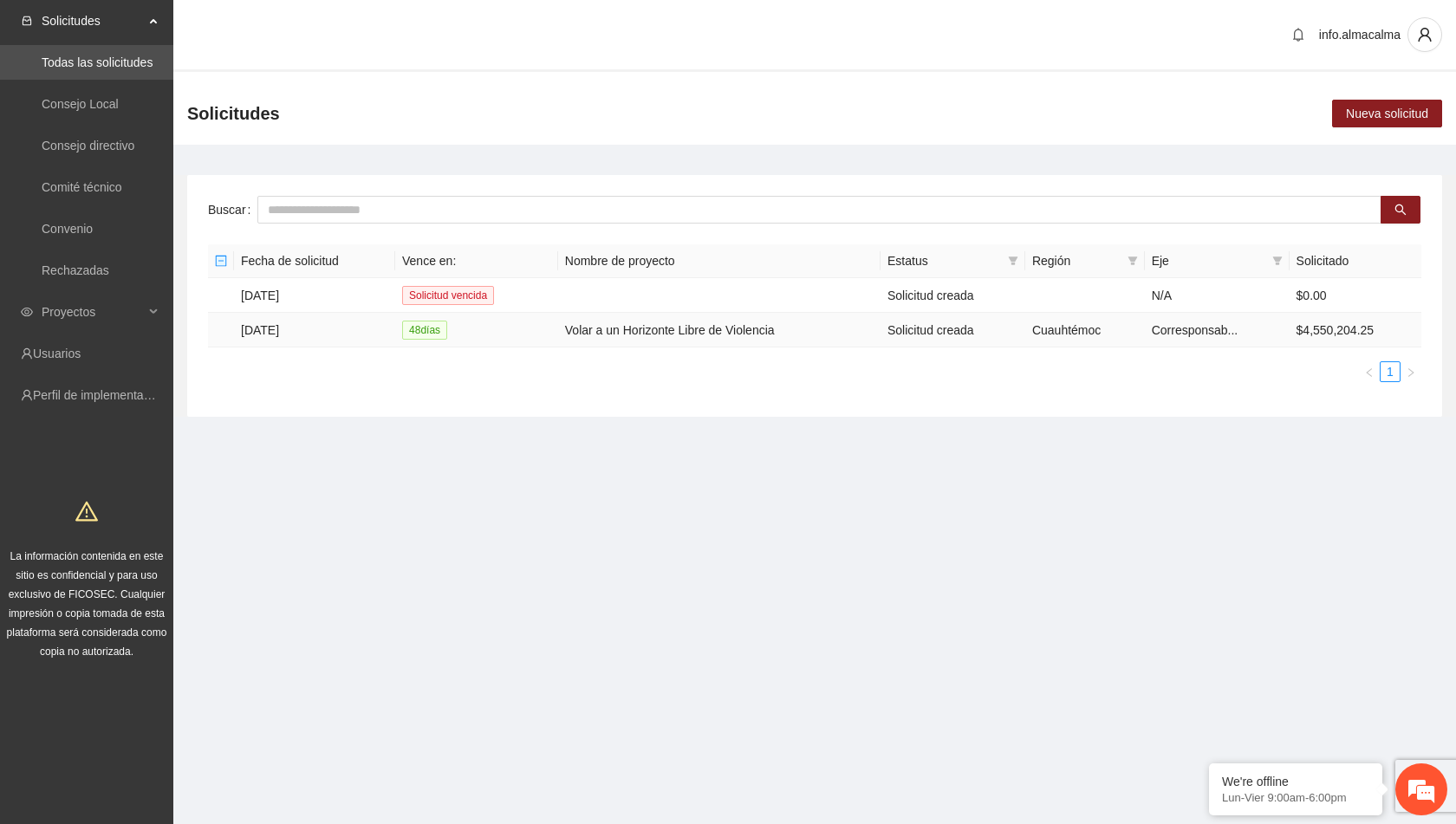
click at [291, 334] on td "[DATE]" at bounding box center [315, 330] width 161 height 35
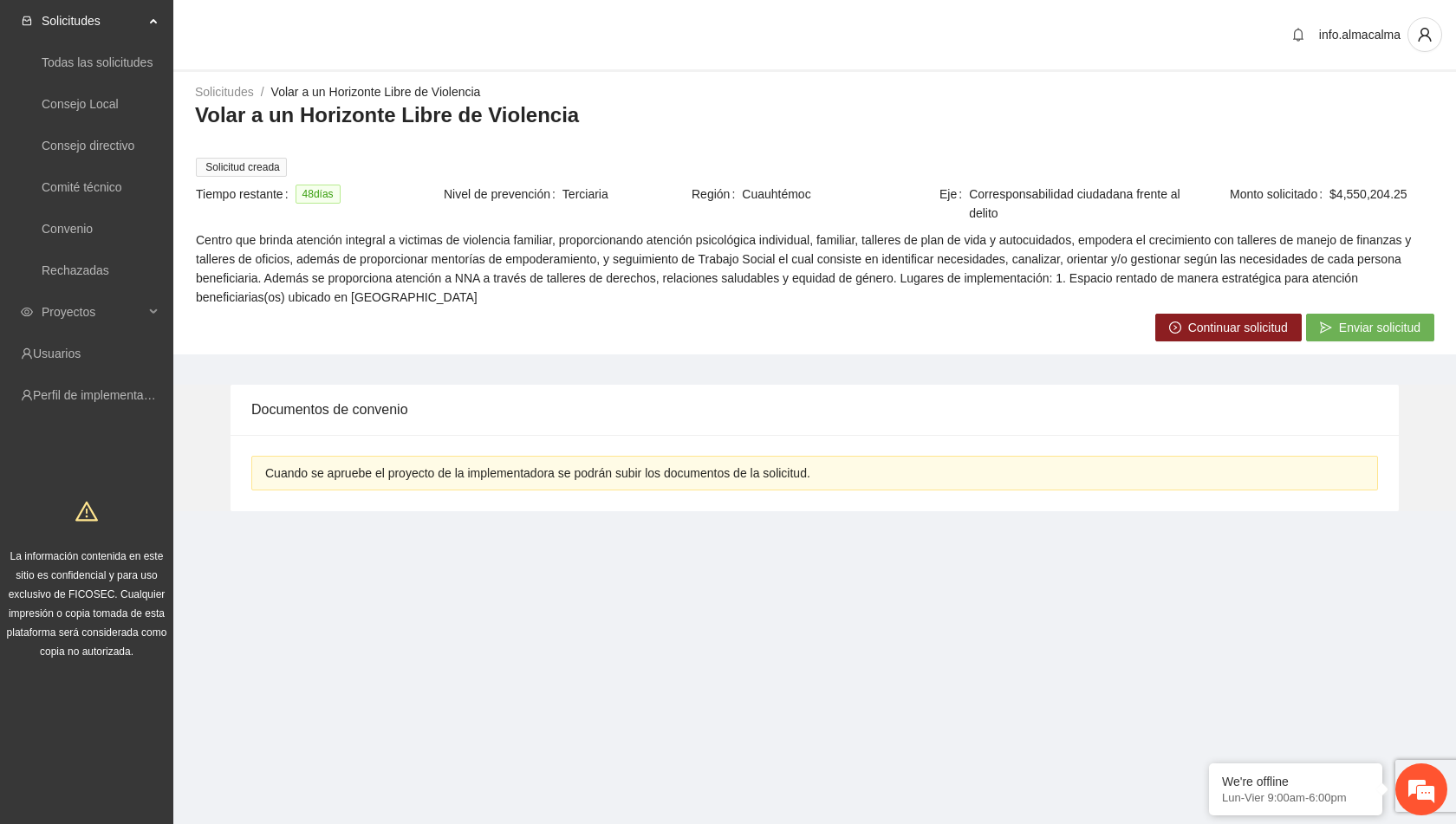
click at [1208, 324] on span "Continuar solicitud" at bounding box center [1238, 327] width 99 height 19
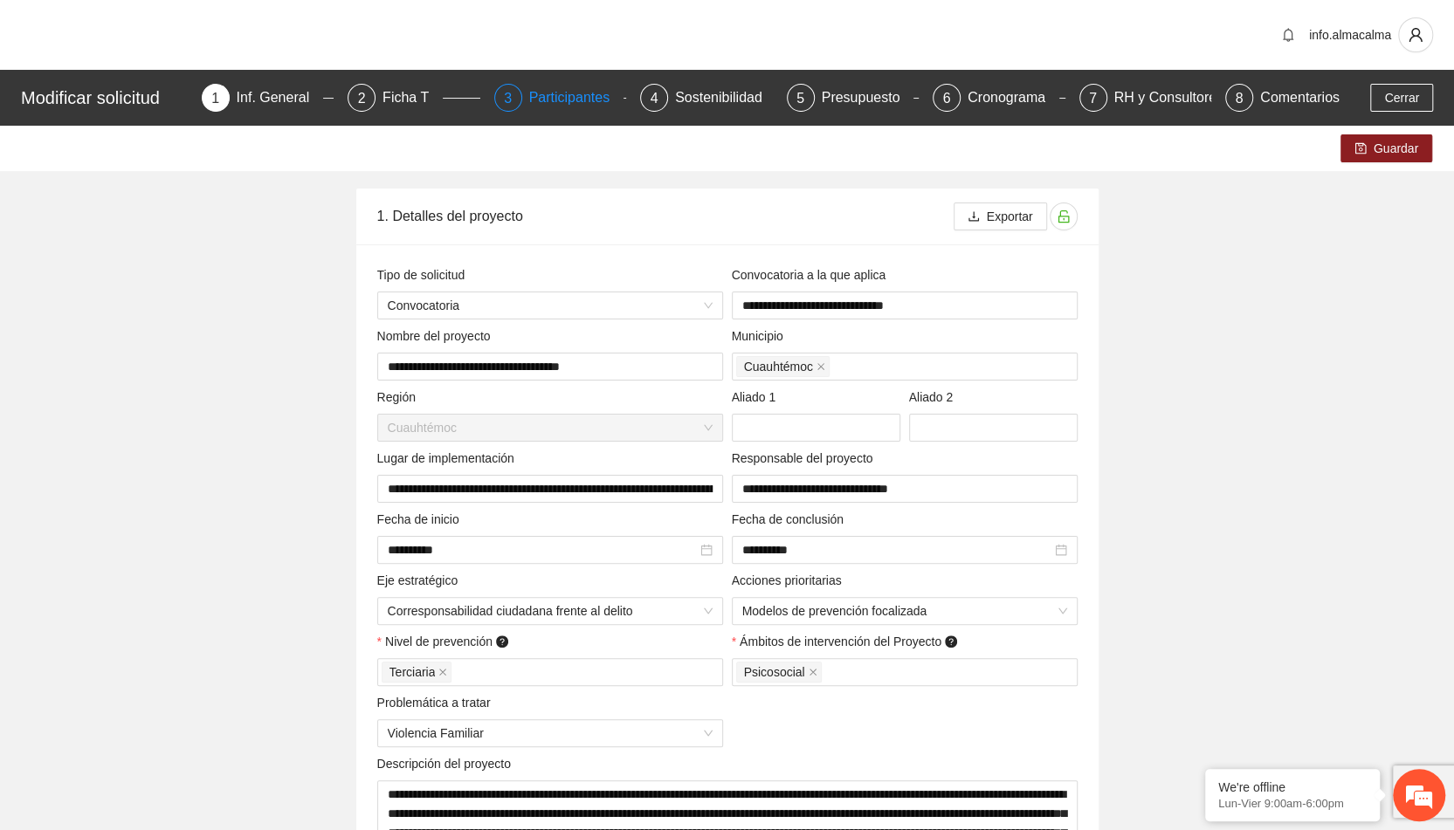
click at [566, 103] on div "Participantes" at bounding box center [576, 98] width 95 height 28
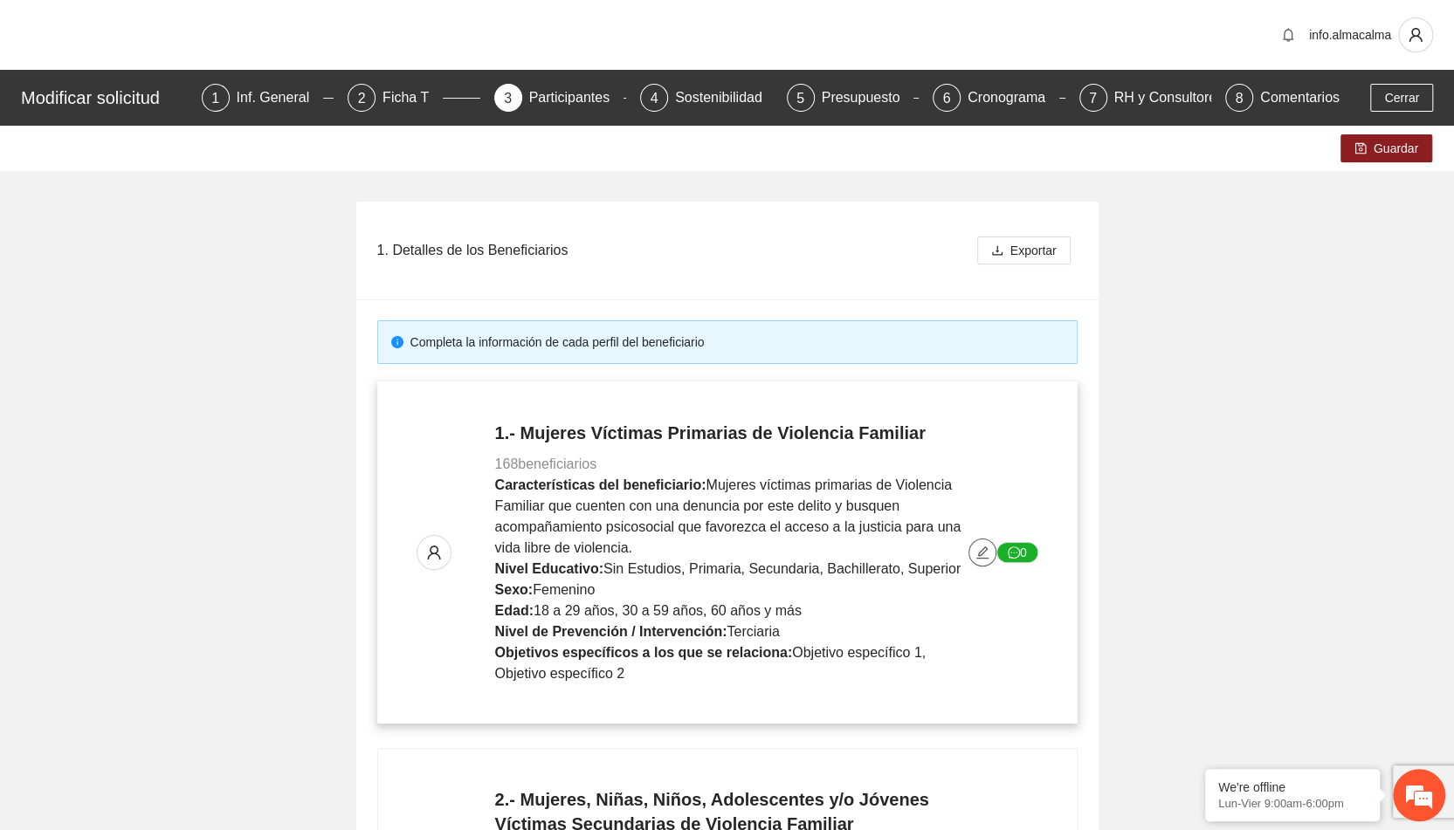
click at [982, 552] on icon "edit" at bounding box center [982, 553] width 14 height 14
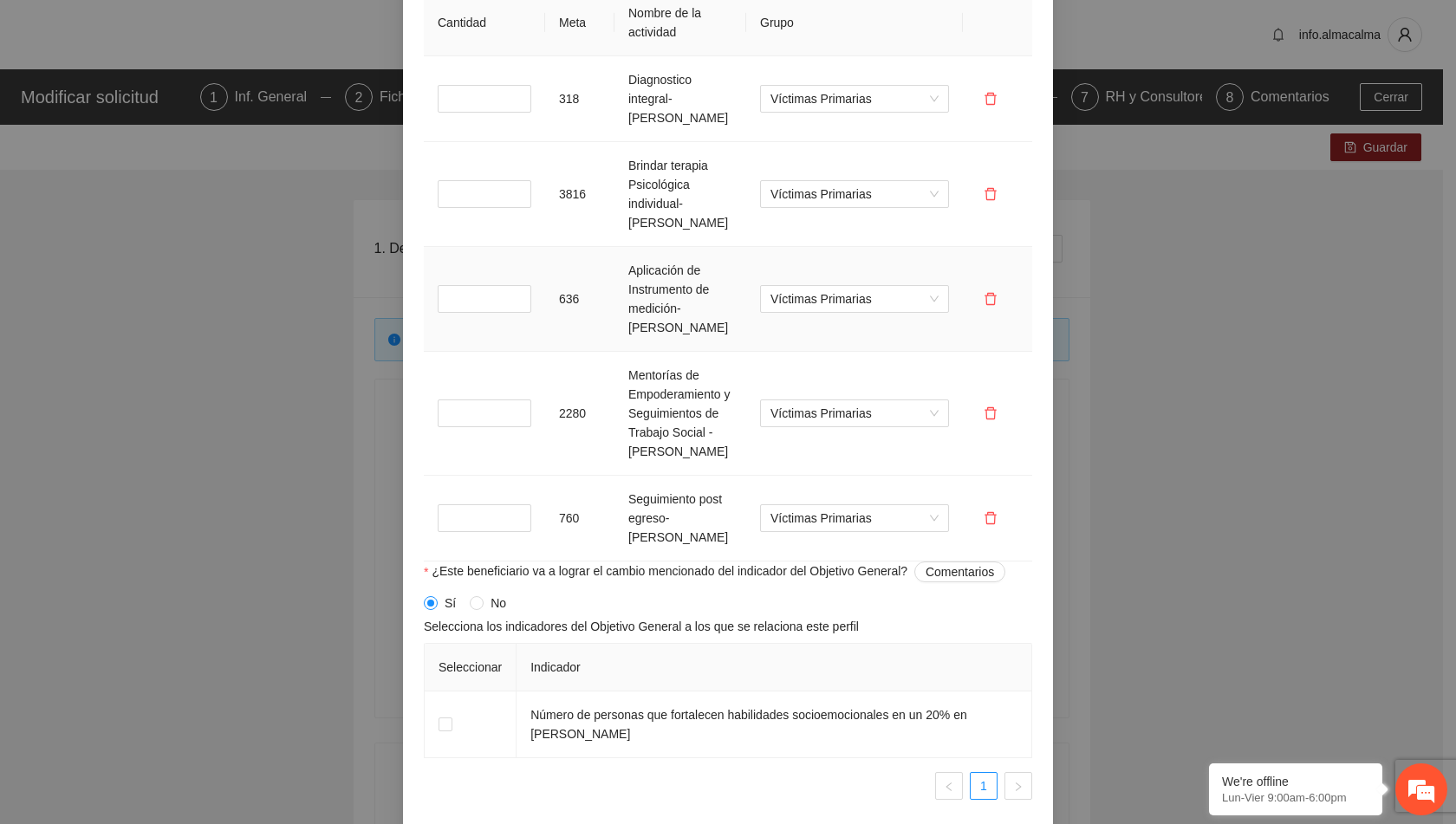
scroll to position [1756, 0]
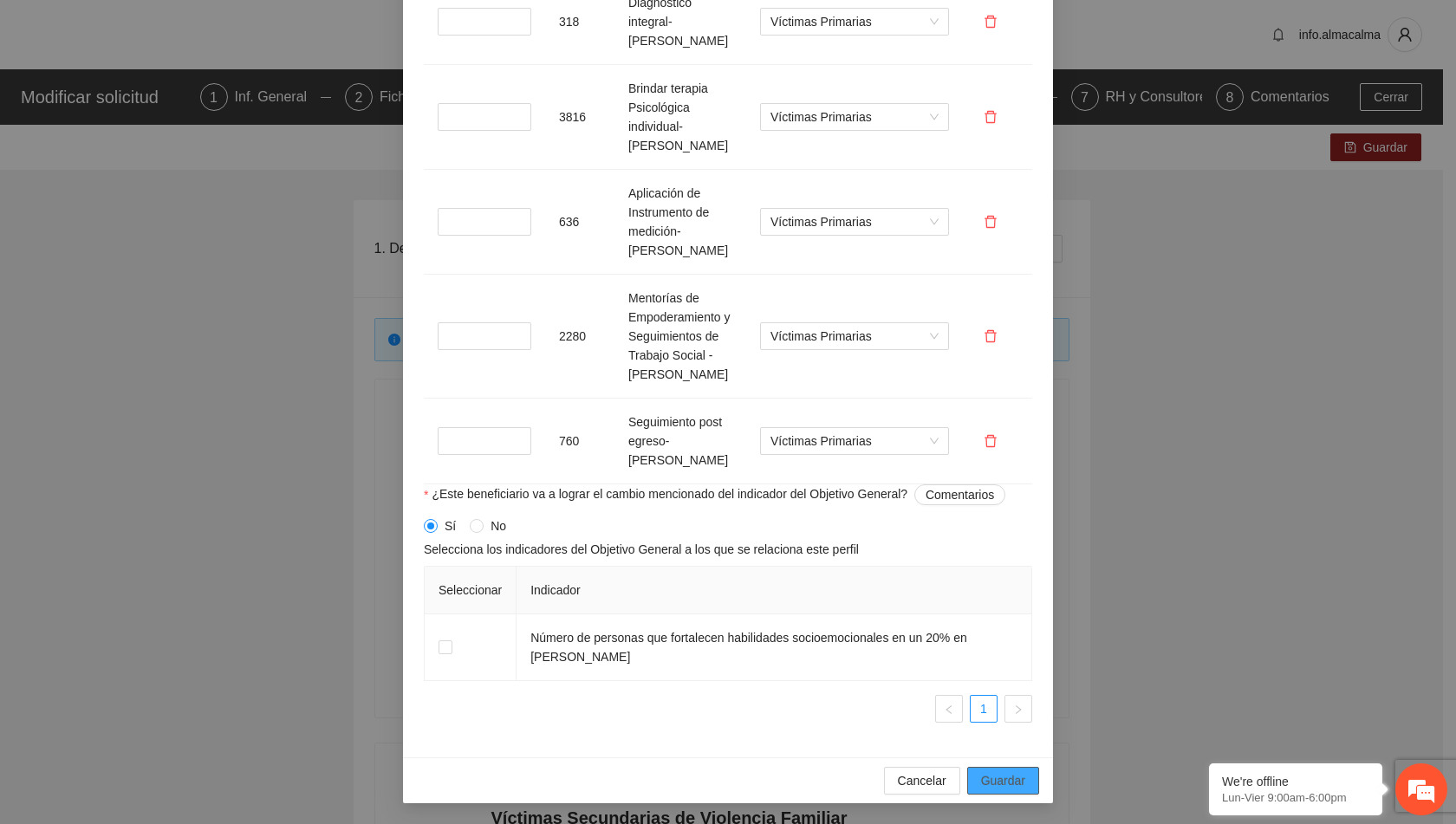
click at [985, 778] on span "Guardar" at bounding box center [1003, 780] width 45 height 19
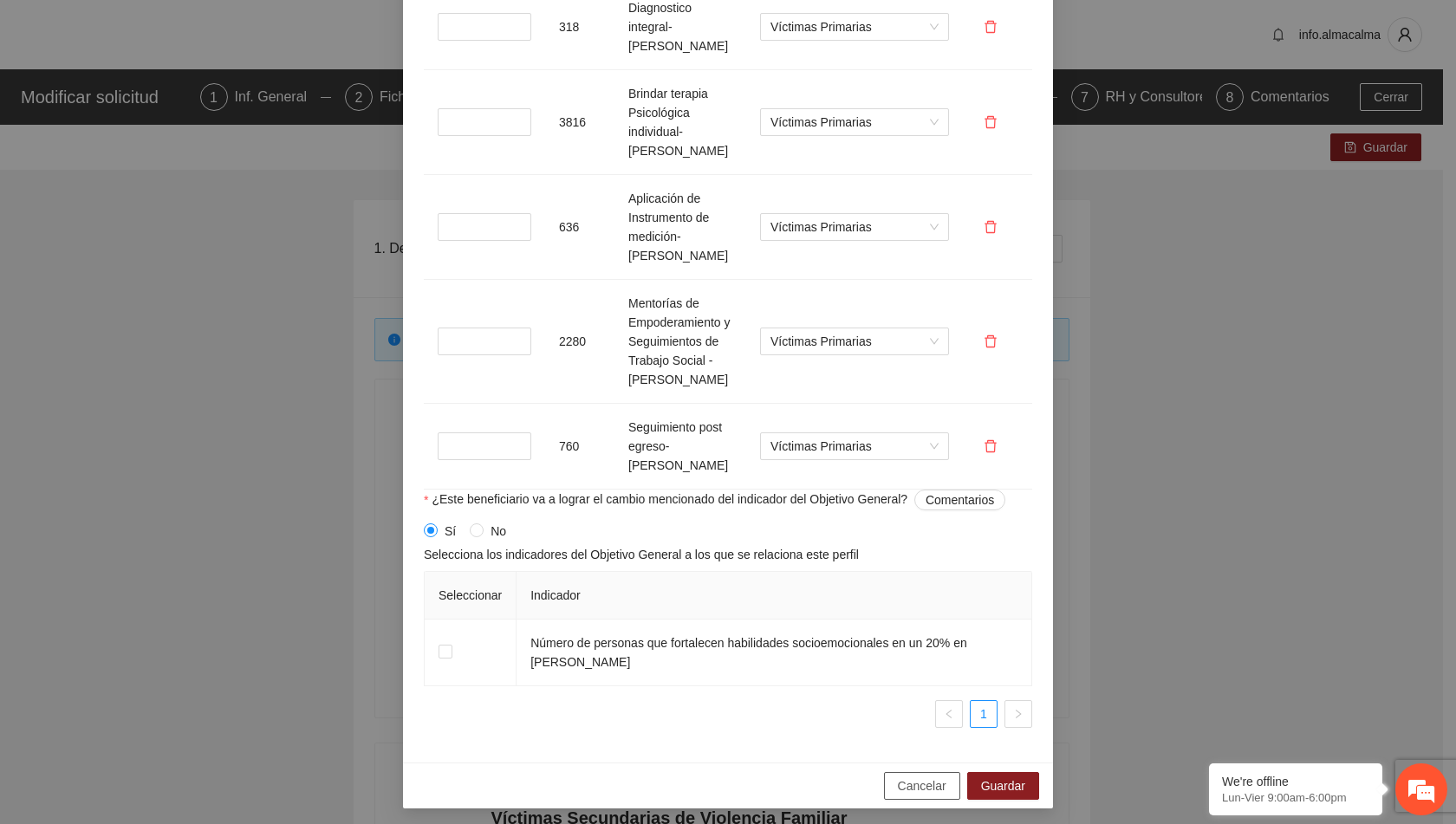
click at [928, 784] on span "Cancelar" at bounding box center [922, 785] width 49 height 19
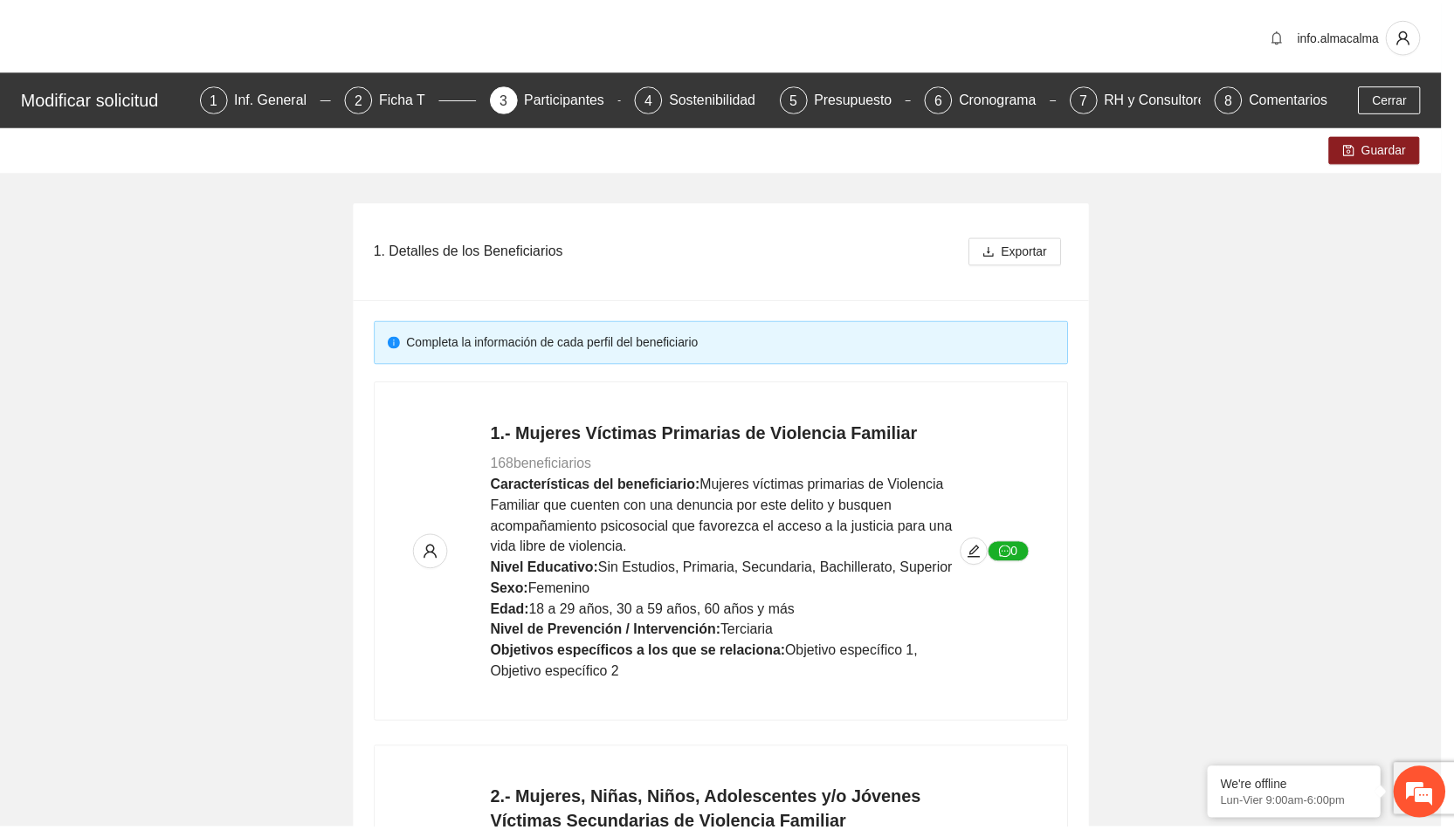
scroll to position [1289, 0]
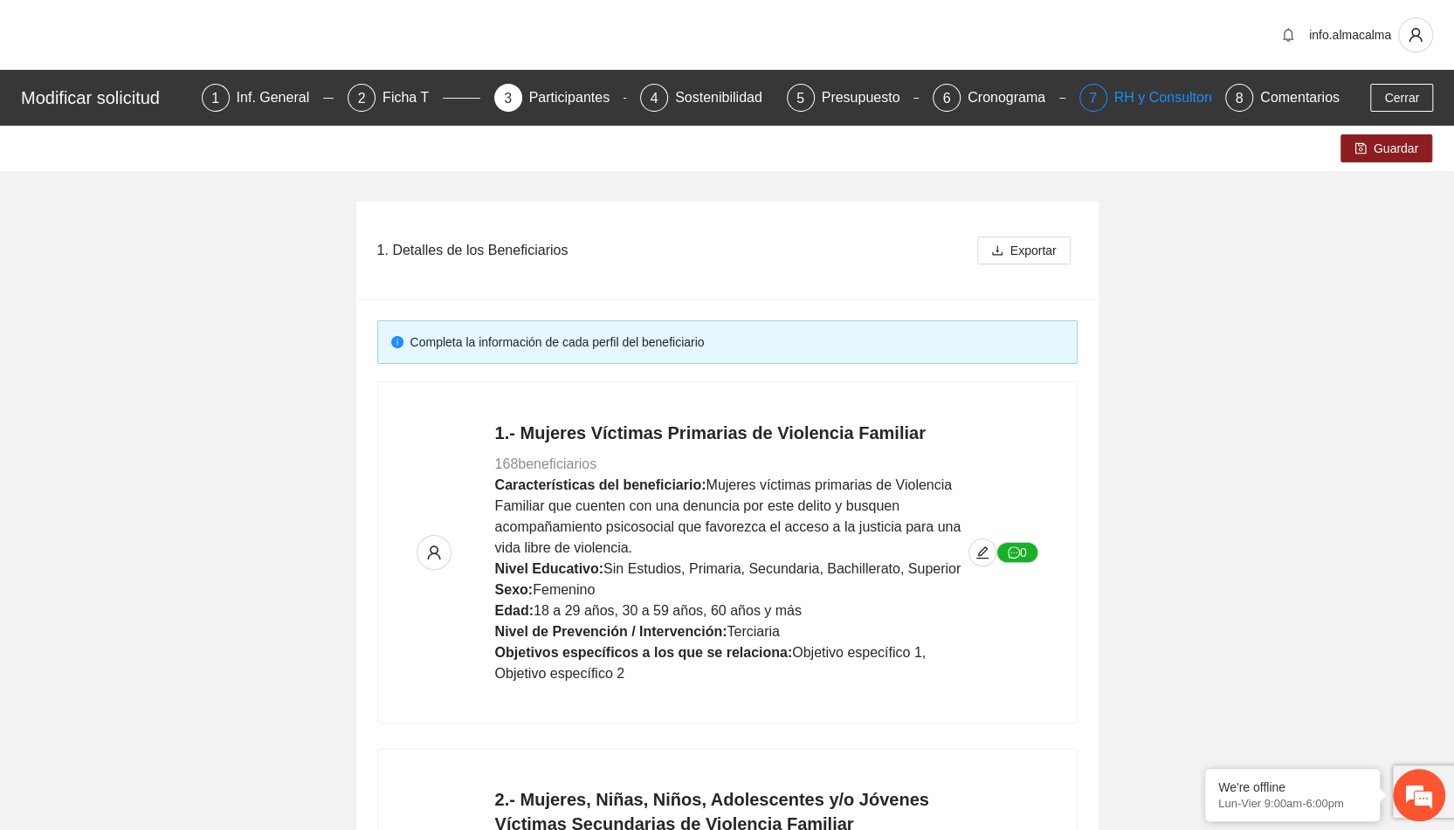
click at [1154, 106] on div "RH y Consultores" at bounding box center [1175, 98] width 123 height 28
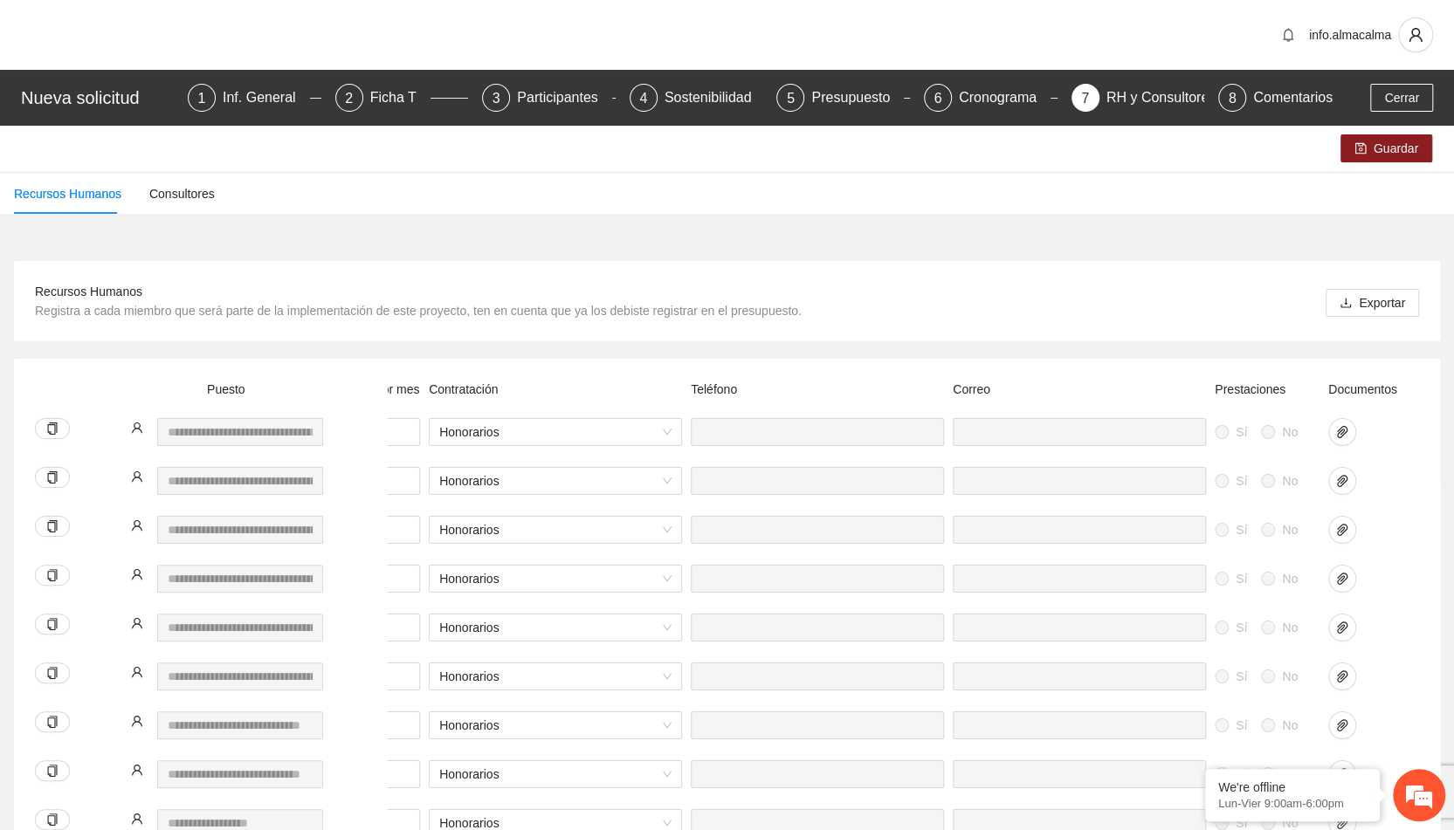
scroll to position [0, 632]
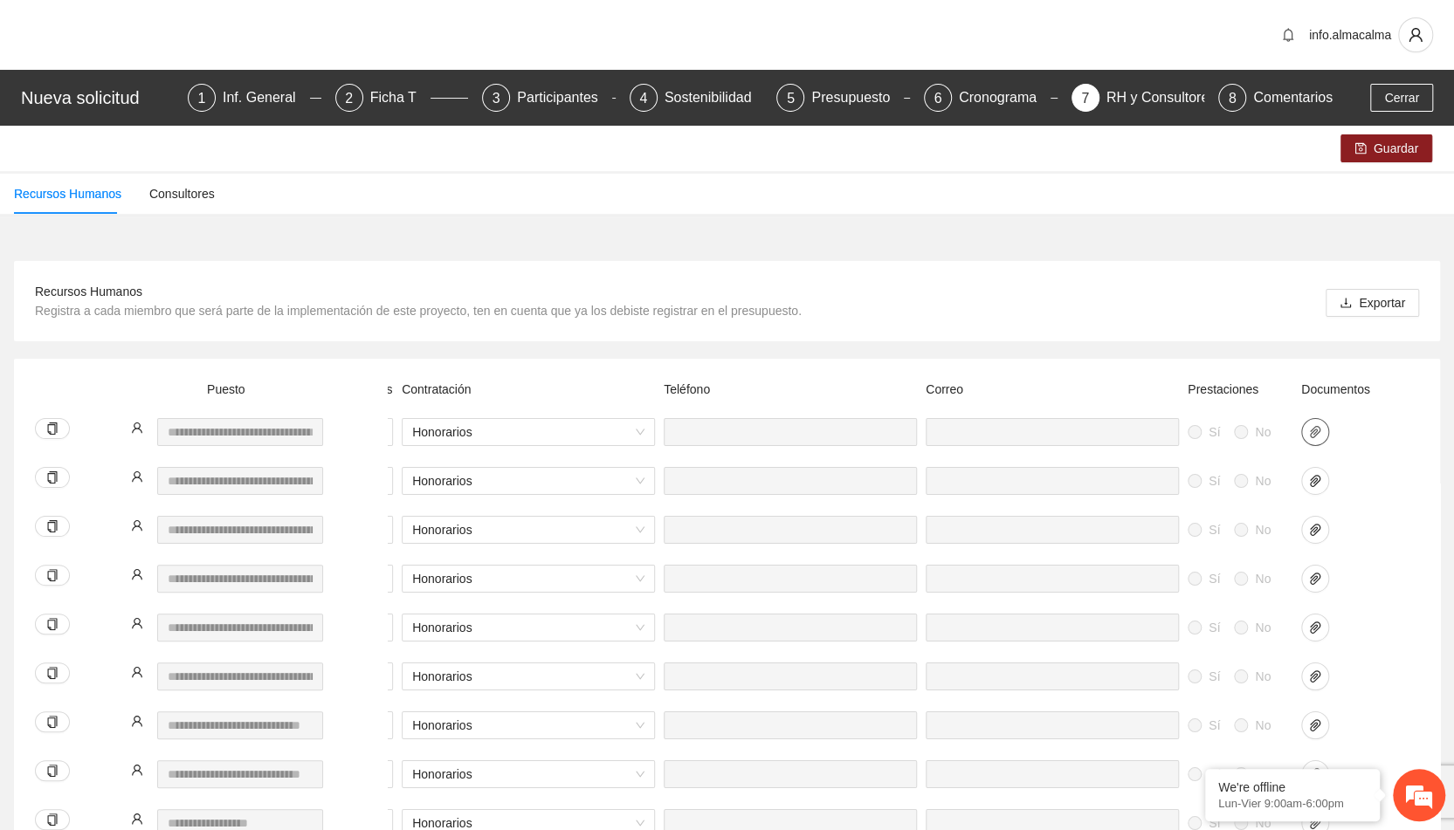
click at [1312, 423] on button "button" at bounding box center [1315, 432] width 28 height 28
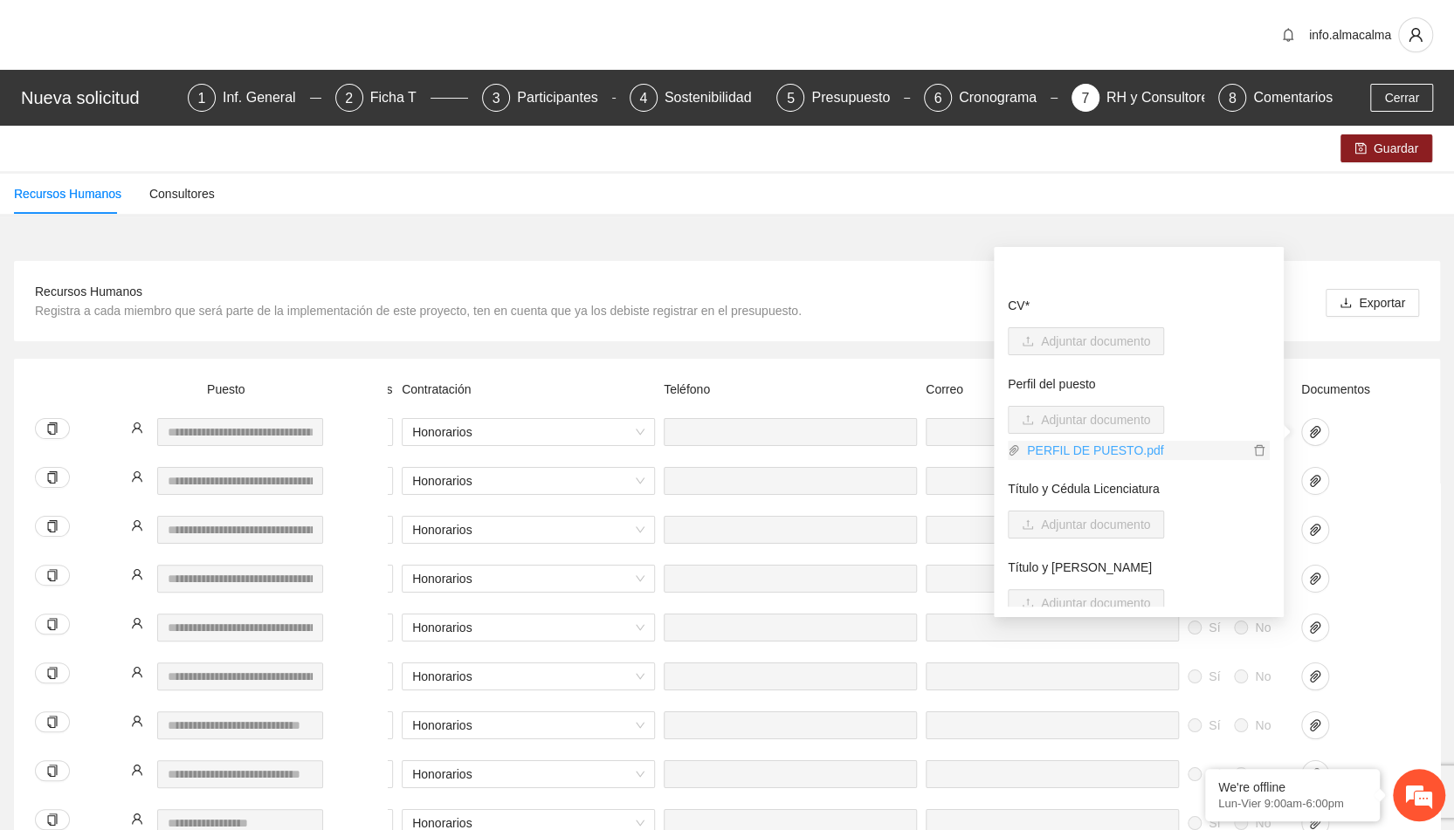
click at [1100, 455] on link "PERFIL DE PUESTO.pdf" at bounding box center [1134, 450] width 229 height 19
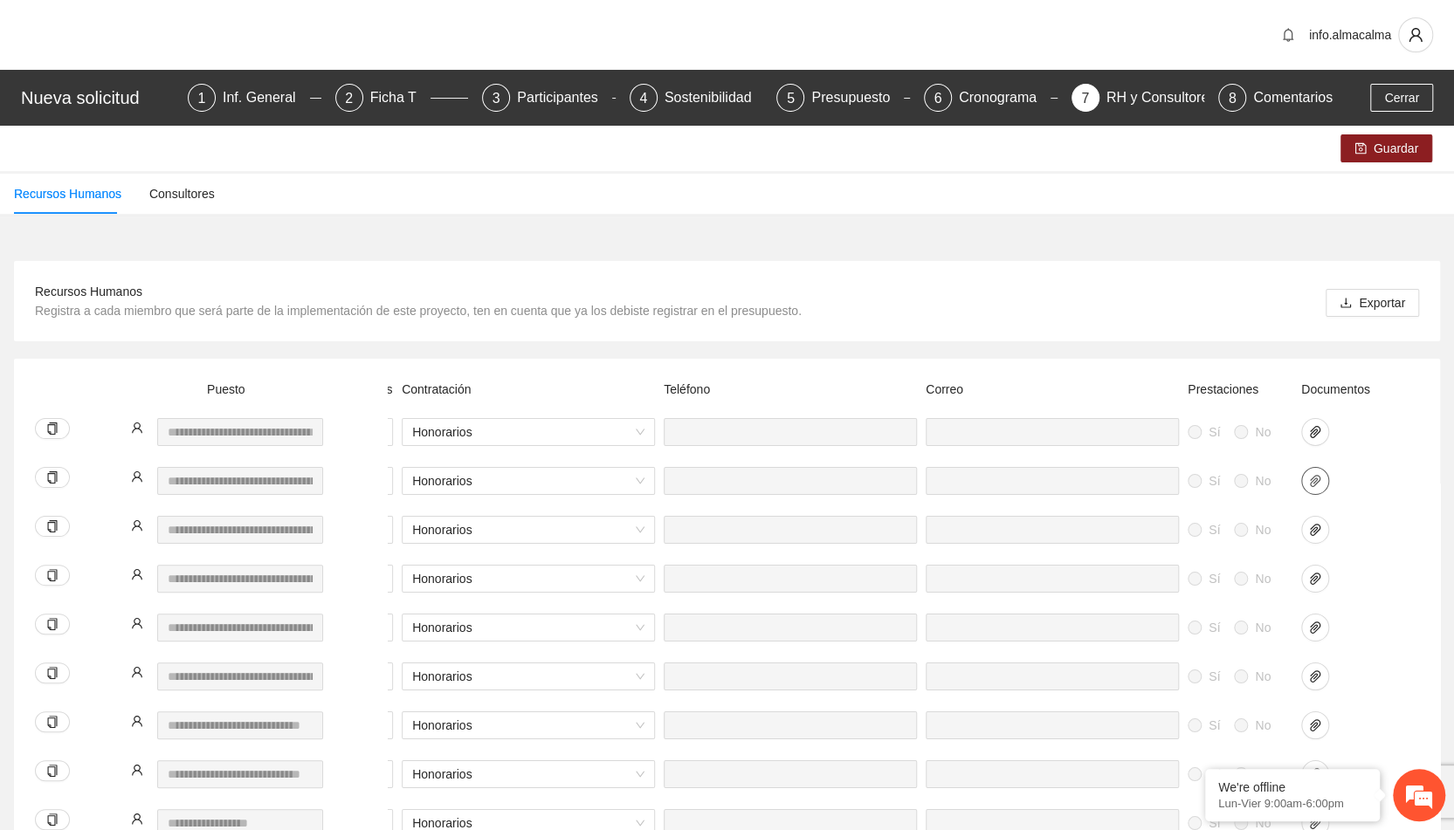
click at [1321, 479] on icon "paper-clip" at bounding box center [1315, 481] width 14 height 14
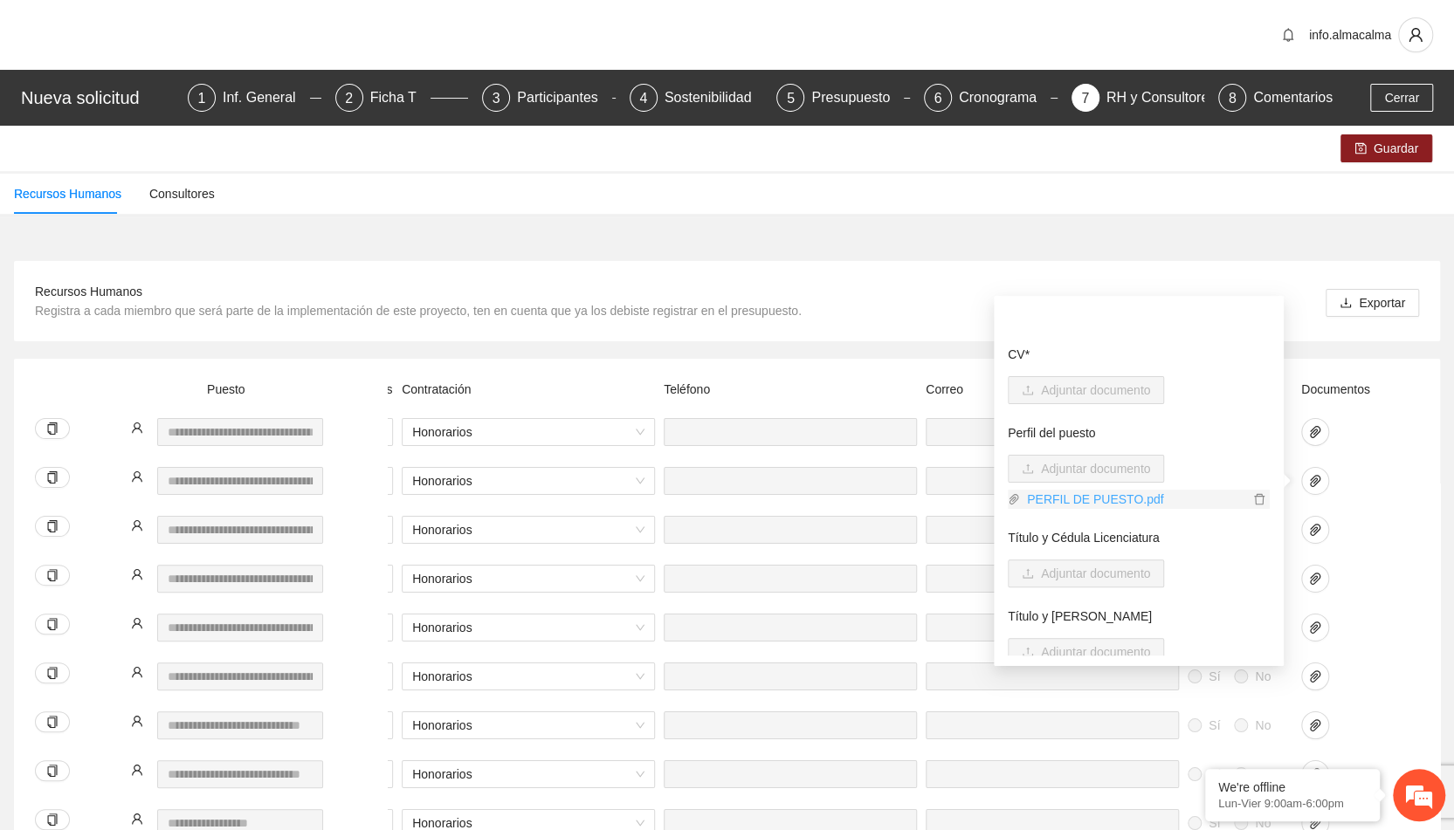
click at [1120, 504] on link "PERFIL DE PUESTO.pdf" at bounding box center [1134, 499] width 229 height 19
click at [861, 303] on div "Recursos Humanos Registra a cada miembro que será parte de la implementación de…" at bounding box center [727, 301] width 1384 height 38
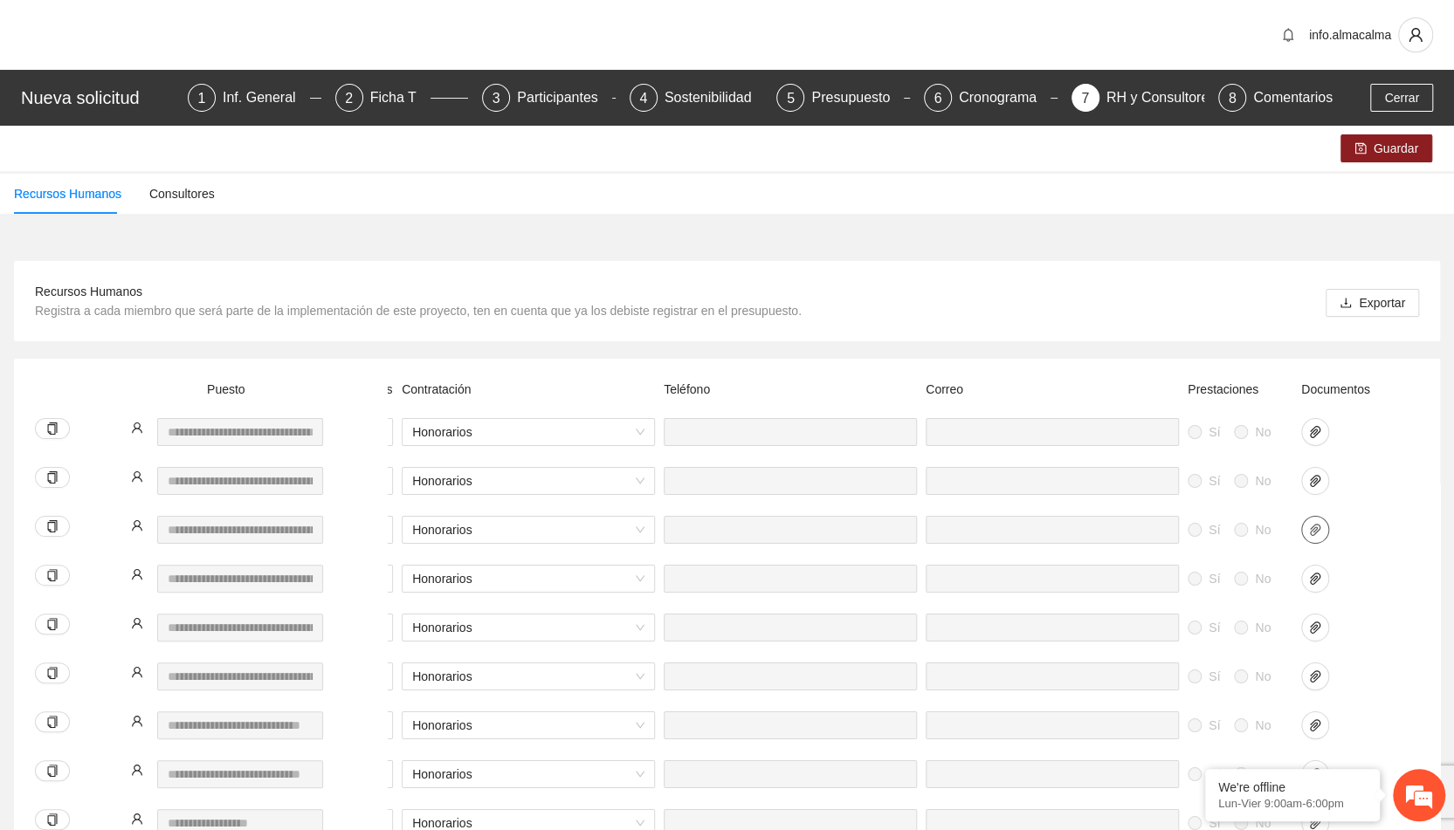
click at [1318, 531] on icon "paper-clip" at bounding box center [1315, 530] width 10 height 12
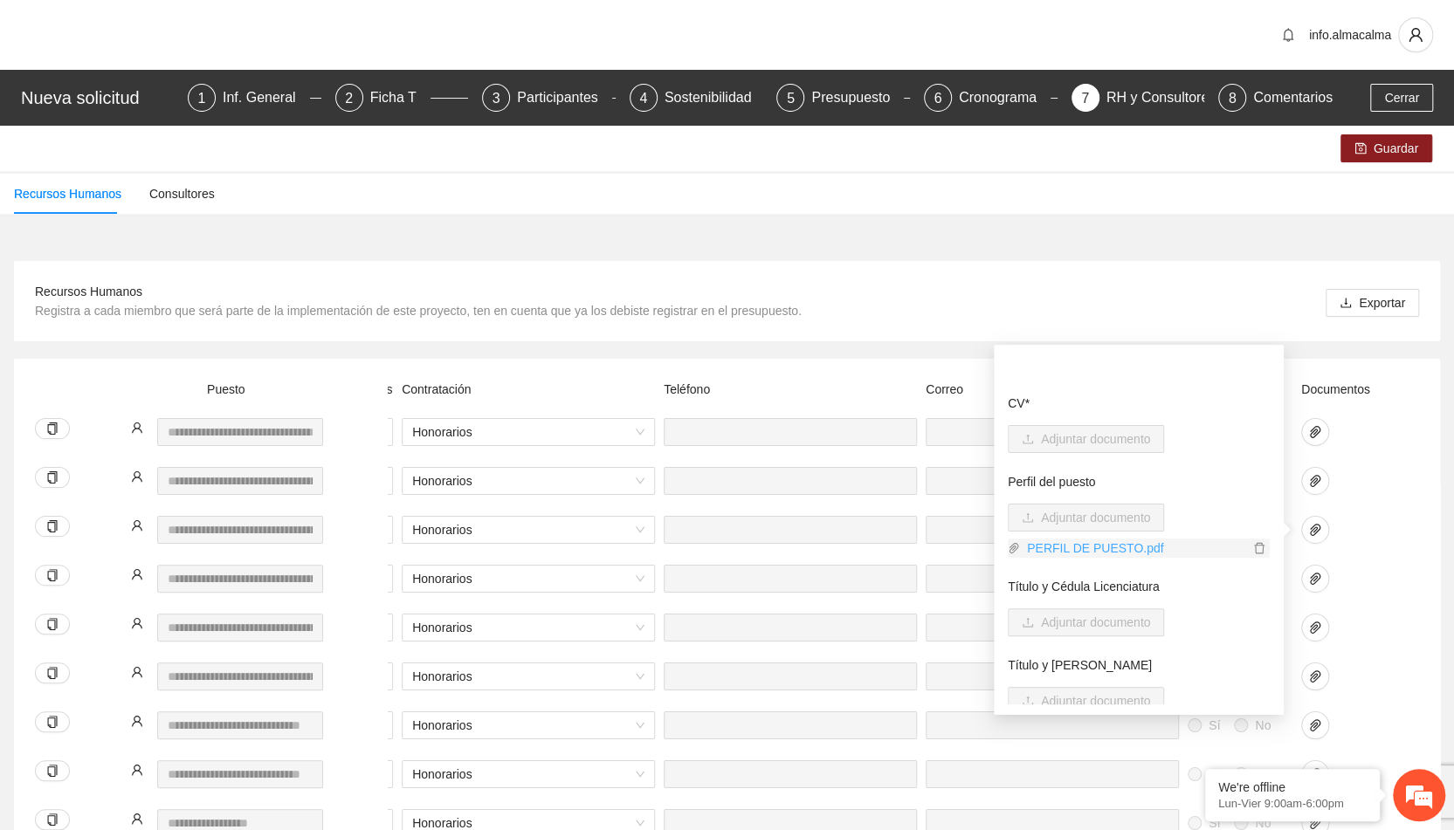
click at [1116, 551] on link "PERFIL DE PUESTO.pdf" at bounding box center [1134, 548] width 229 height 19
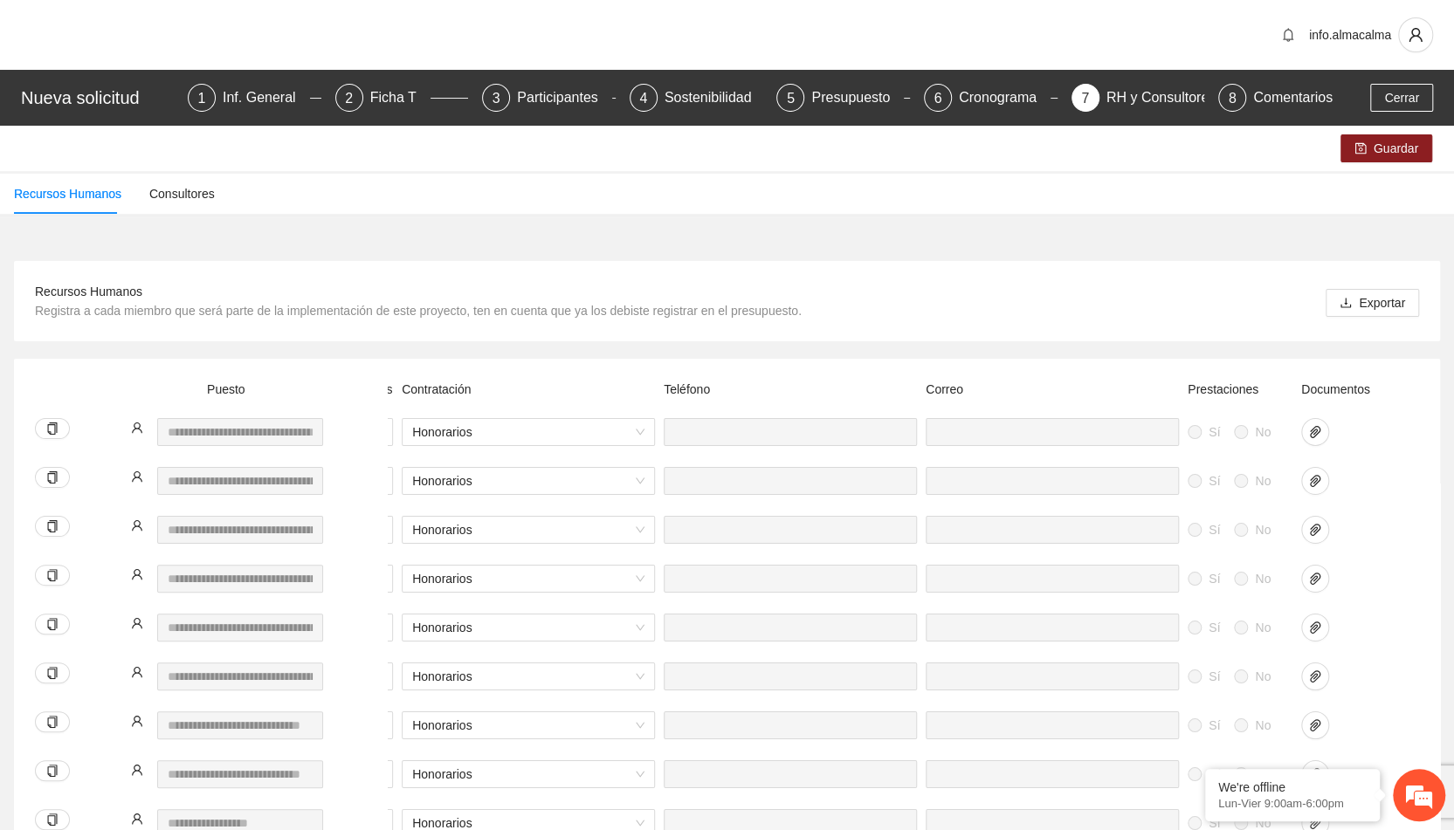
click at [1000, 299] on div "Recursos Humanos Registra a cada miembro que será parte de la implementación de…" at bounding box center [727, 301] width 1384 height 38
click at [1316, 577] on icon "paper-clip" at bounding box center [1315, 579] width 10 height 12
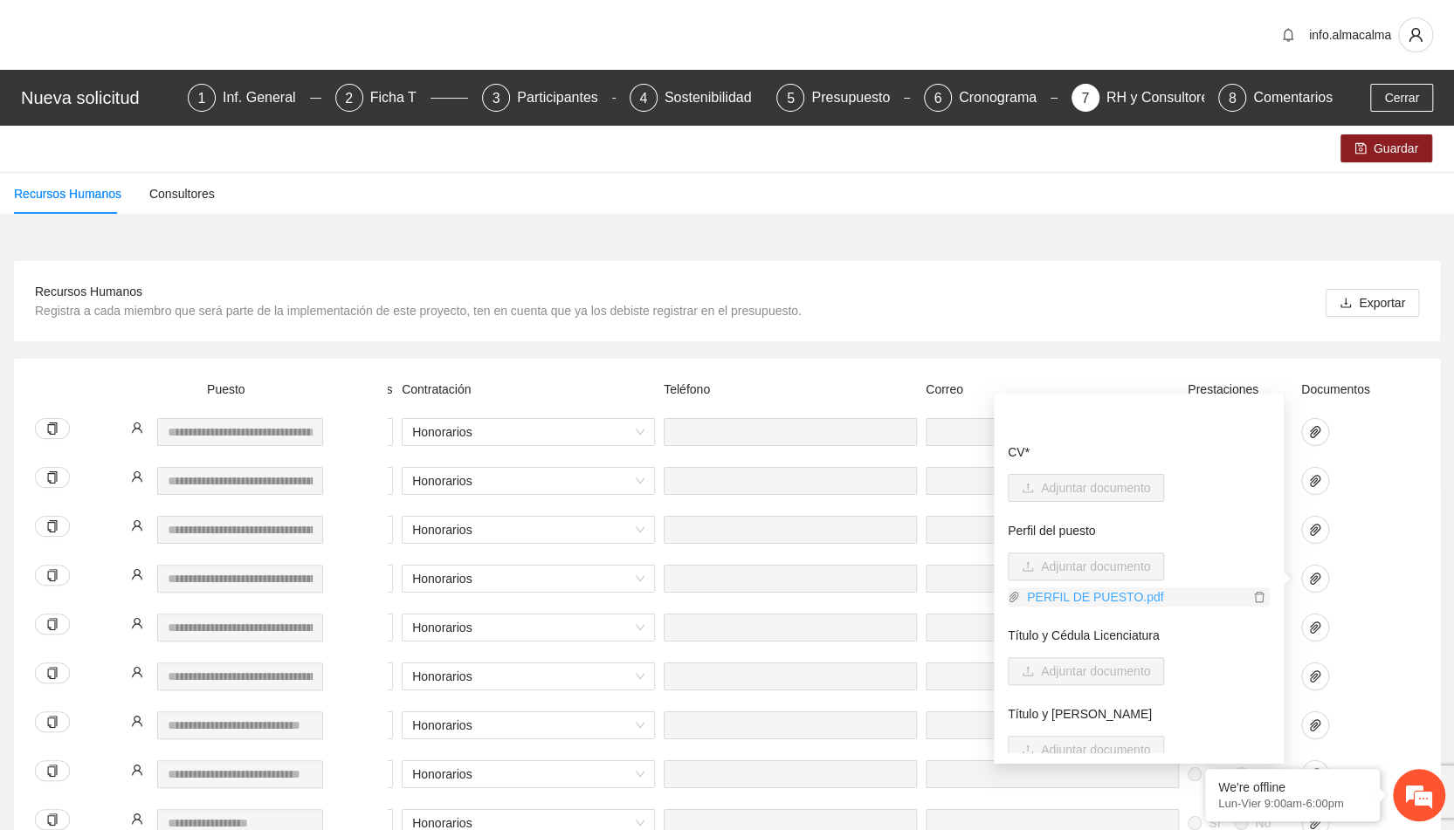
click at [1115, 596] on link "PERFIL DE PUESTO.pdf" at bounding box center [1134, 597] width 229 height 19
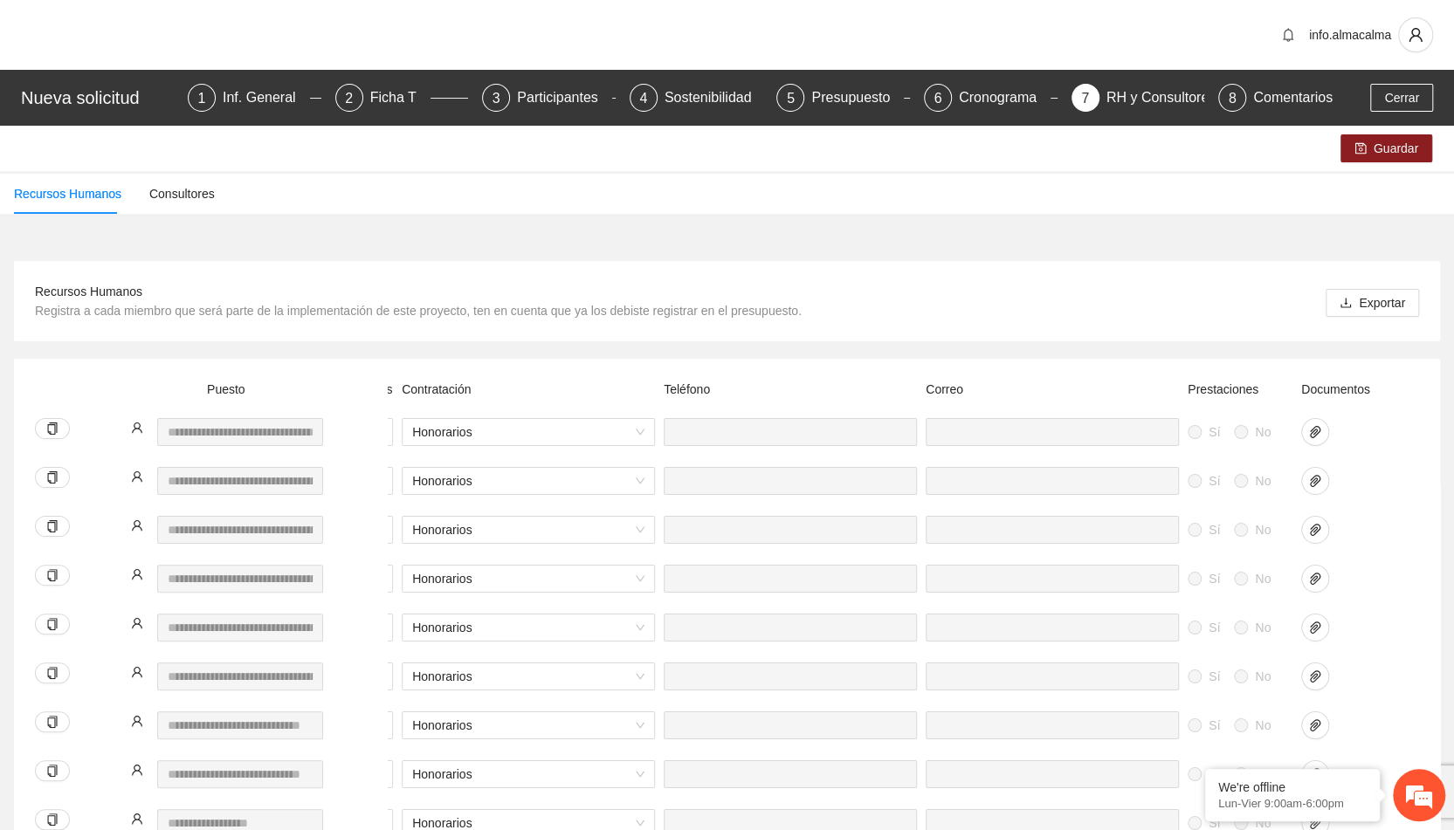
click at [1222, 326] on div "Recursos Humanos Registra a cada miembro que será parte de la implementación de…" at bounding box center [727, 301] width 1426 height 80
click at [1326, 628] on span "paper-clip" at bounding box center [1315, 628] width 26 height 14
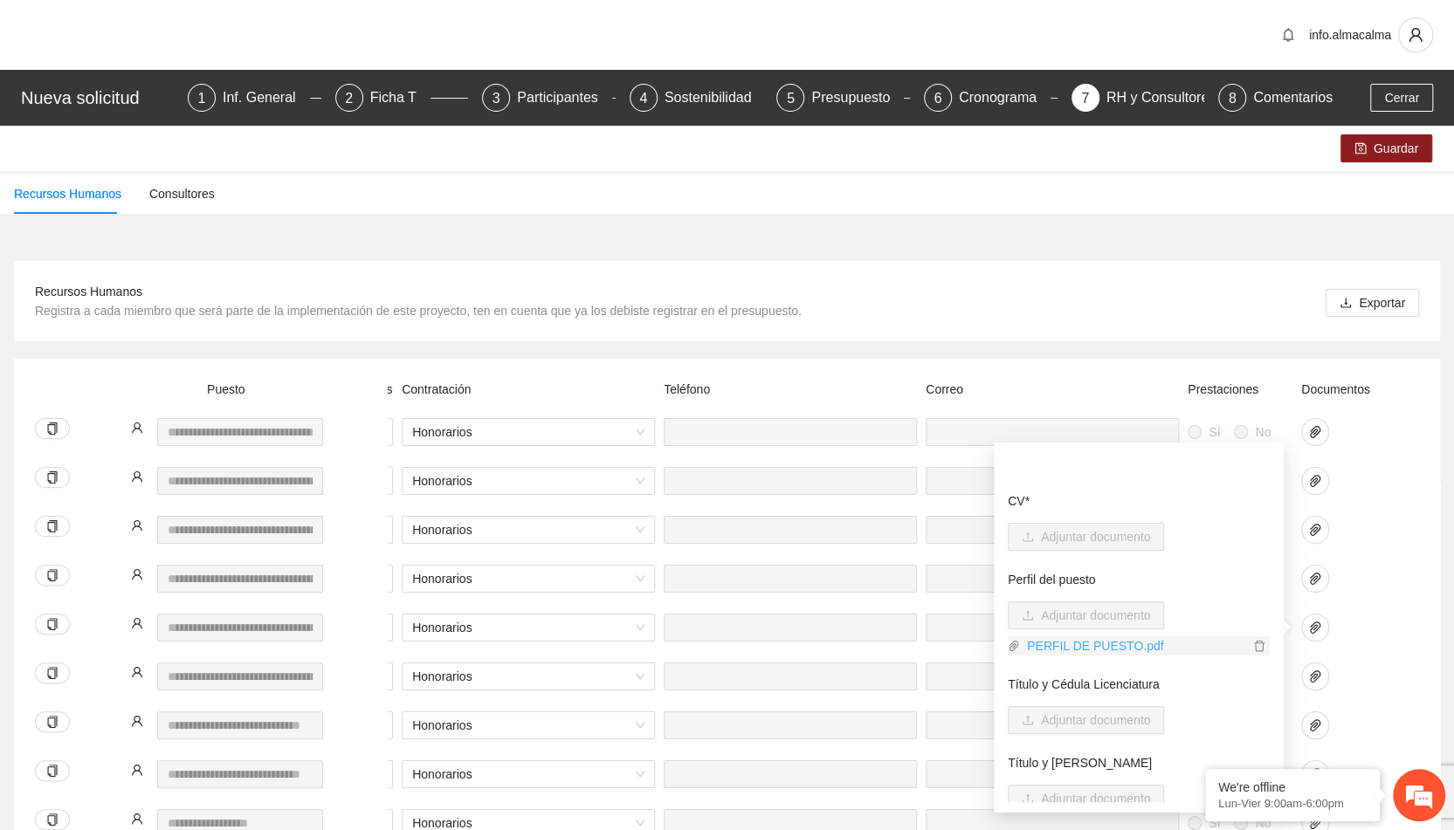
click at [1125, 645] on link "PERFIL DE PUESTO.pdf" at bounding box center [1134, 646] width 229 height 19
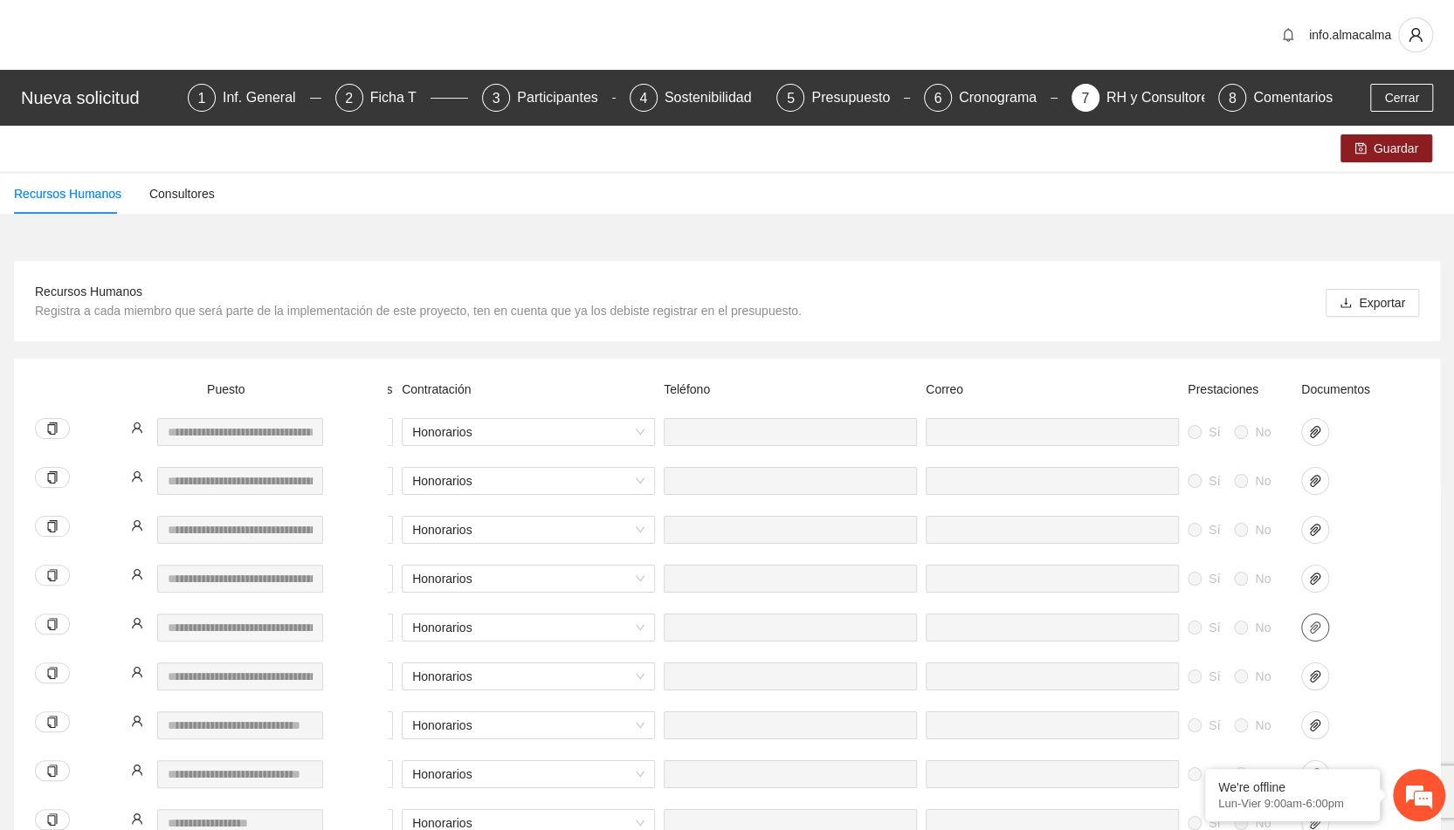
drag, startPoint x: 1354, startPoint y: 630, endPoint x: 1310, endPoint y: 623, distance: 44.4
click at [1310, 623] on div at bounding box center [1340, 628] width 79 height 28
click at [1310, 623] on icon "paper-clip" at bounding box center [1315, 628] width 14 height 14
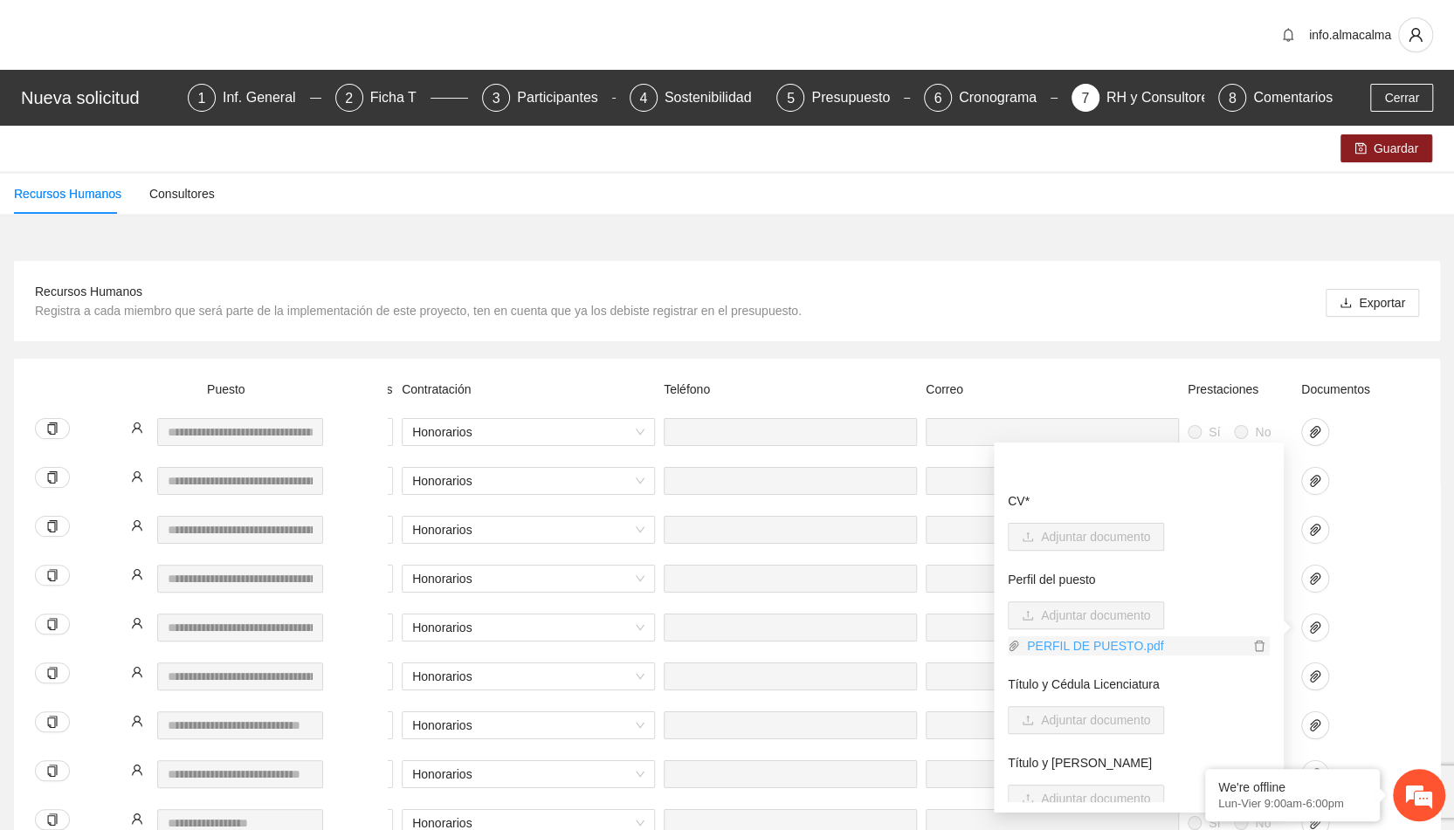
click at [1129, 648] on link "PERFIL DE PUESTO.pdf" at bounding box center [1134, 646] width 229 height 19
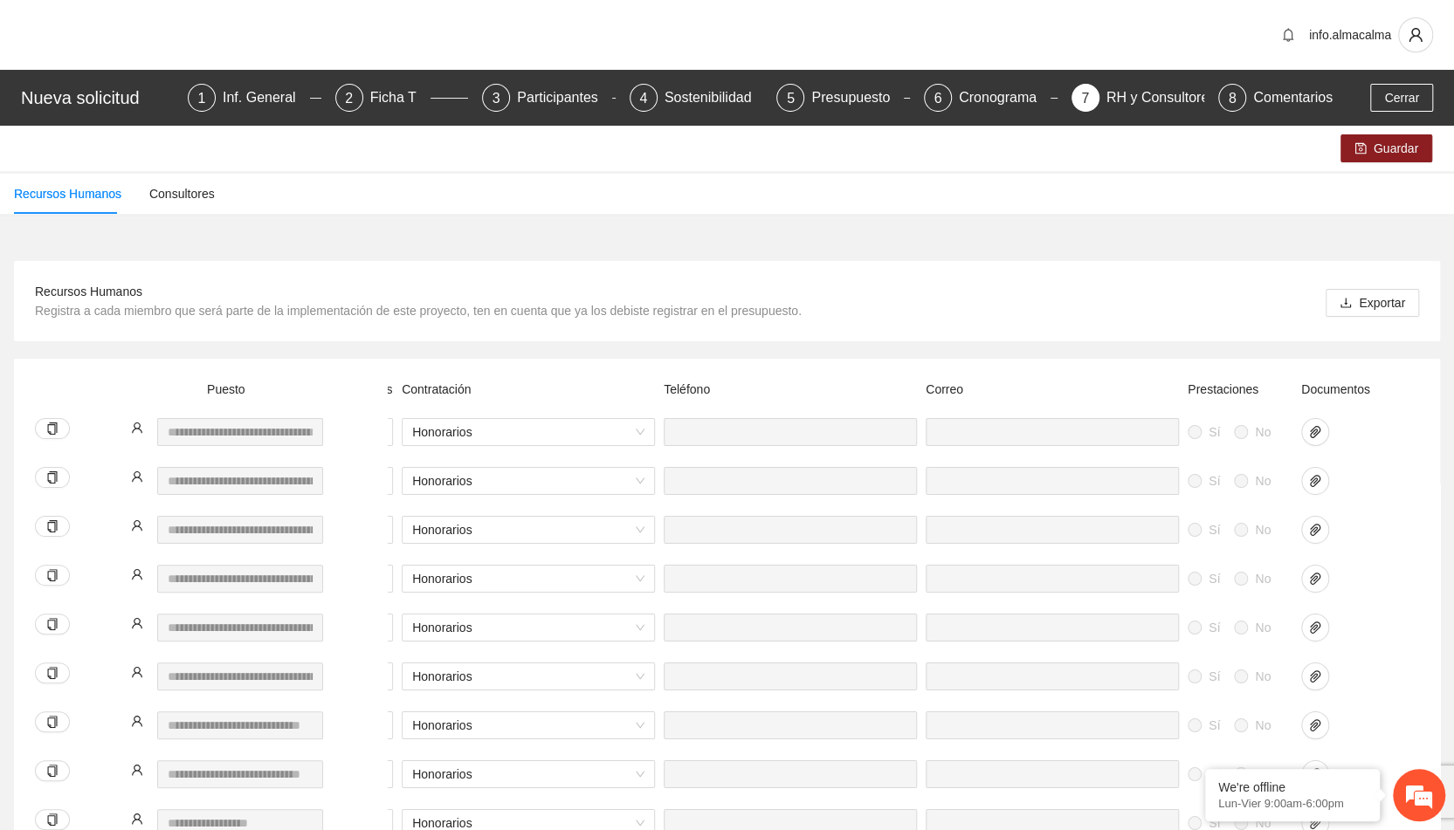
click at [1403, 630] on div "Sí No * Honorarios Sí No" at bounding box center [585, 638] width 1668 height 49
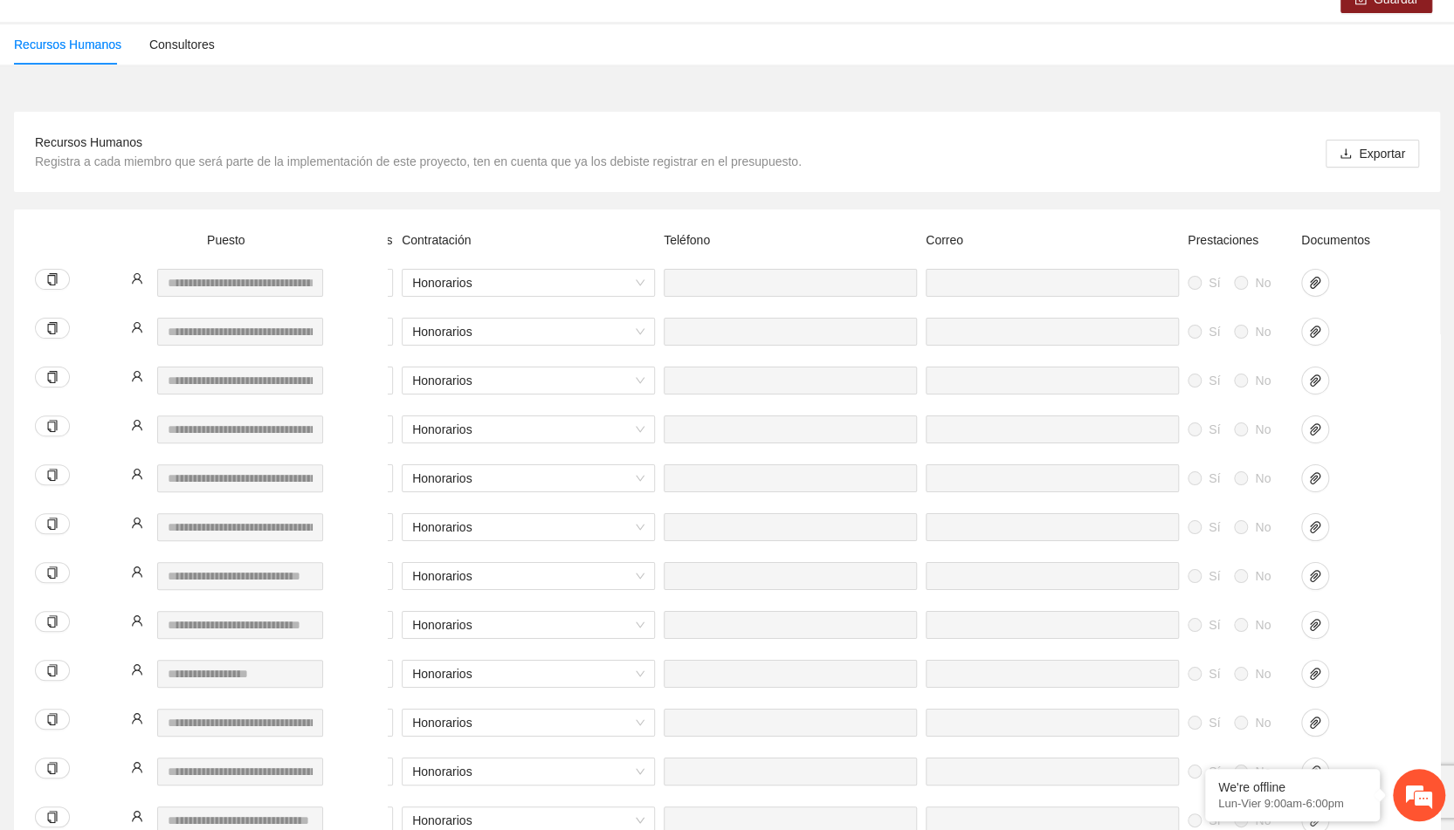
scroll to position [150, 0]
click at [1308, 531] on icon "paper-clip" at bounding box center [1315, 527] width 14 height 14
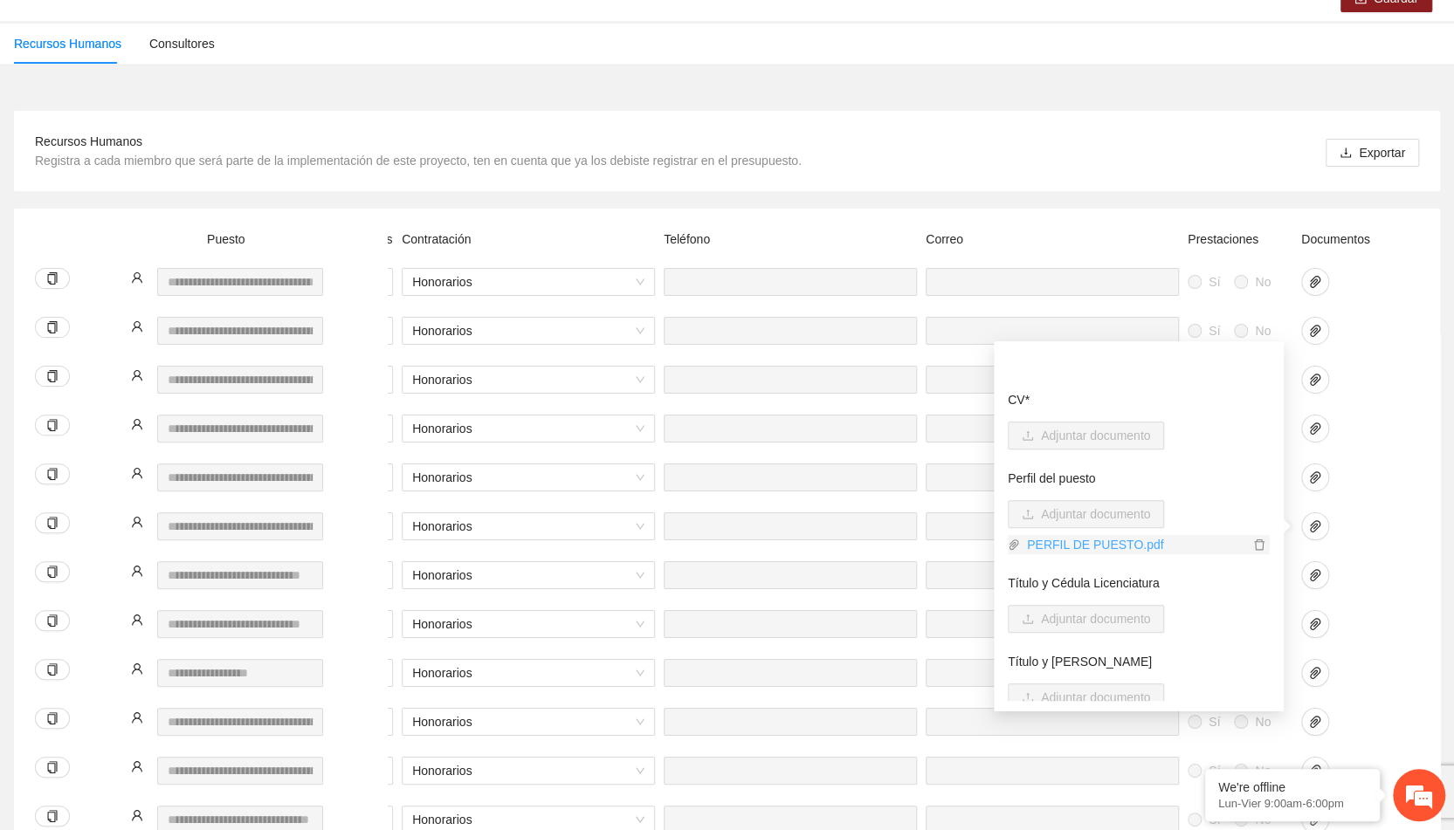
click at [1085, 541] on link "PERFIL DE PUESTO.pdf" at bounding box center [1134, 544] width 229 height 19
click at [1062, 544] on link "PERFIL DE PUESTO.pdf" at bounding box center [1134, 544] width 229 height 19
click at [1098, 548] on link "PERFIL DE PUESTO.pdf" at bounding box center [1134, 544] width 229 height 19
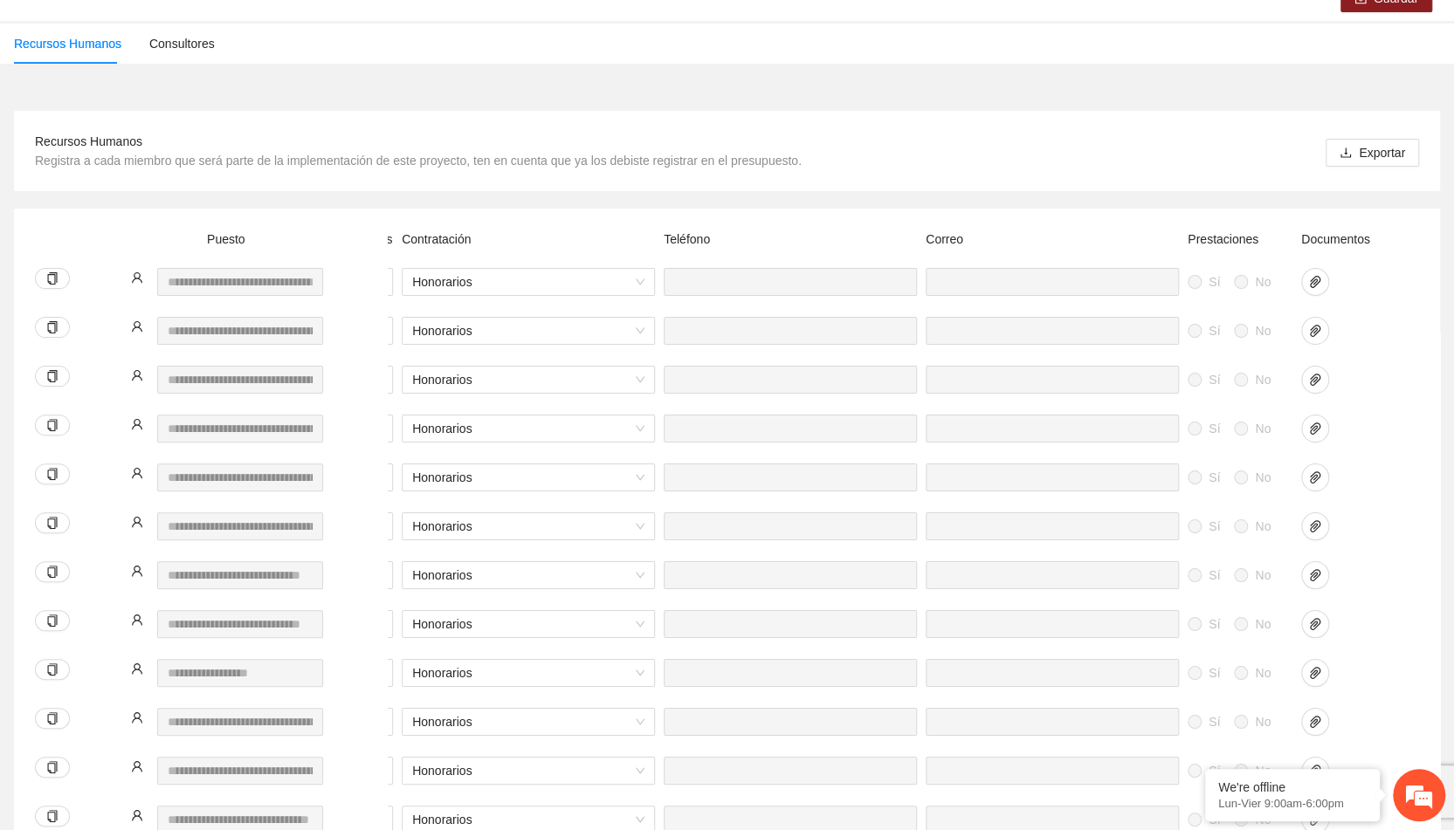
click at [1404, 553] on div "Sí No ** Honorarios Sí No" at bounding box center [585, 537] width 1668 height 49
click at [1318, 582] on icon "paper-clip" at bounding box center [1315, 575] width 14 height 14
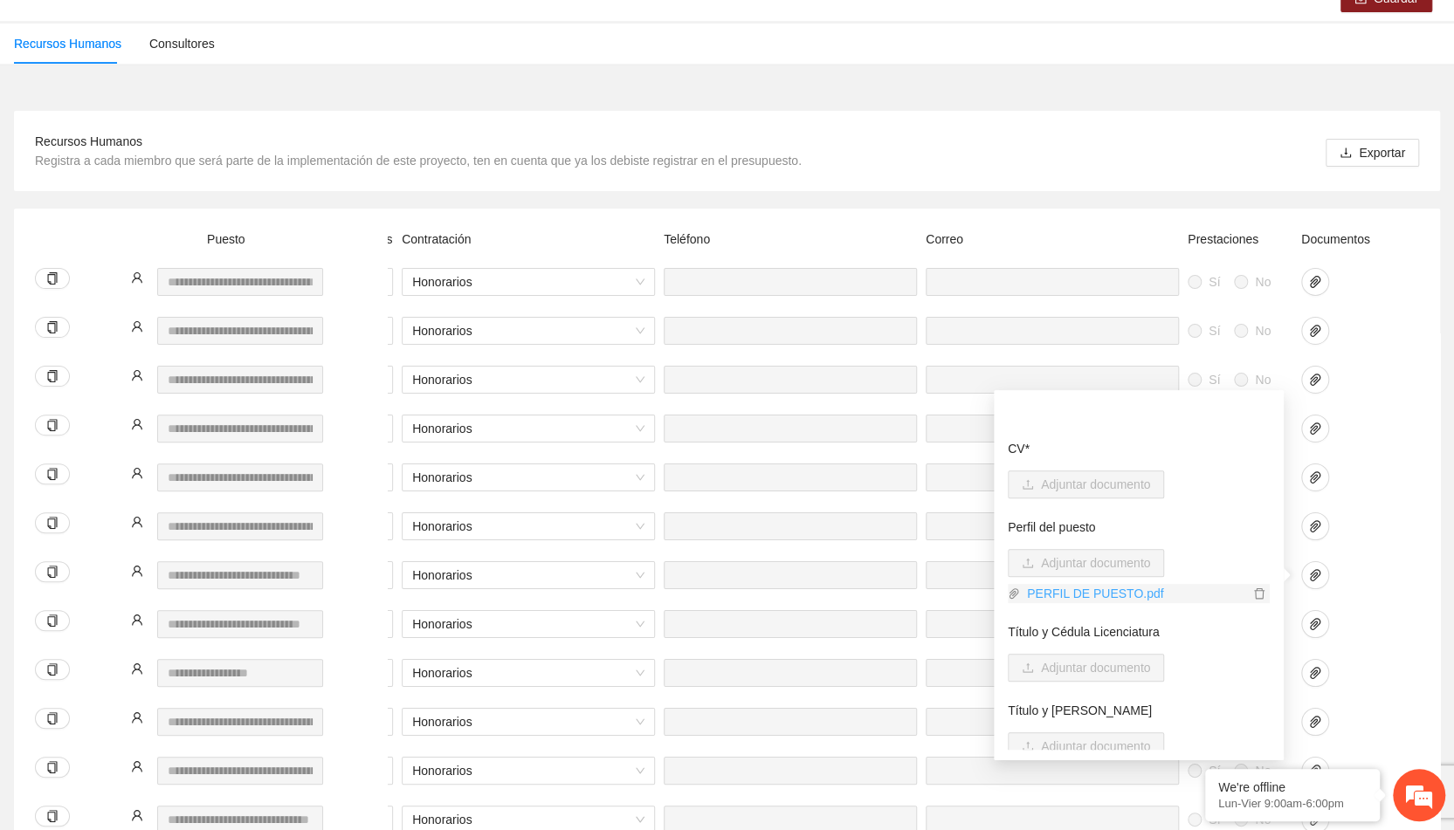
click at [1099, 596] on link "PERFIL DE PUESTO.pdf" at bounding box center [1134, 593] width 229 height 19
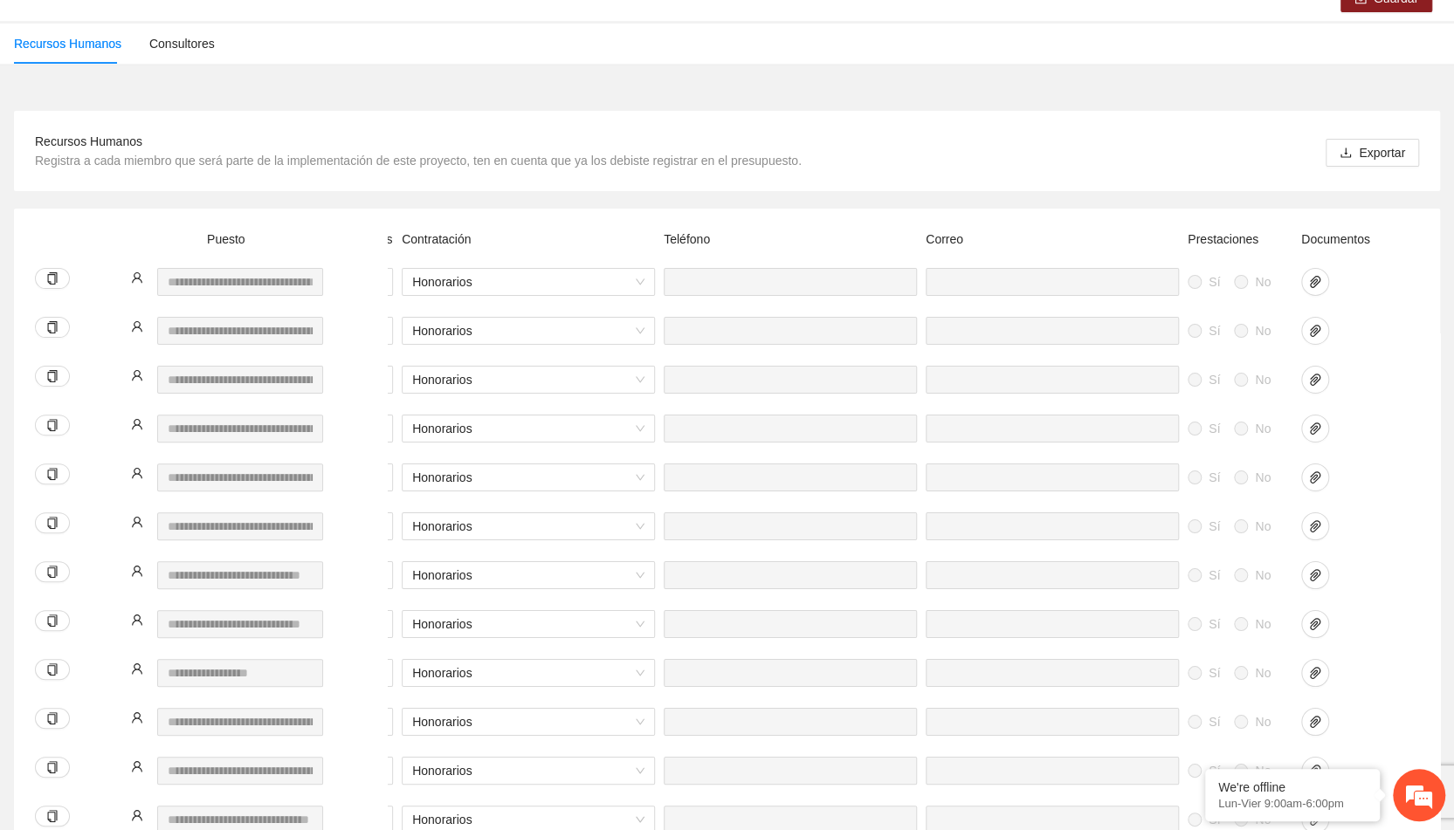
click at [1355, 596] on div at bounding box center [1340, 586] width 87 height 49
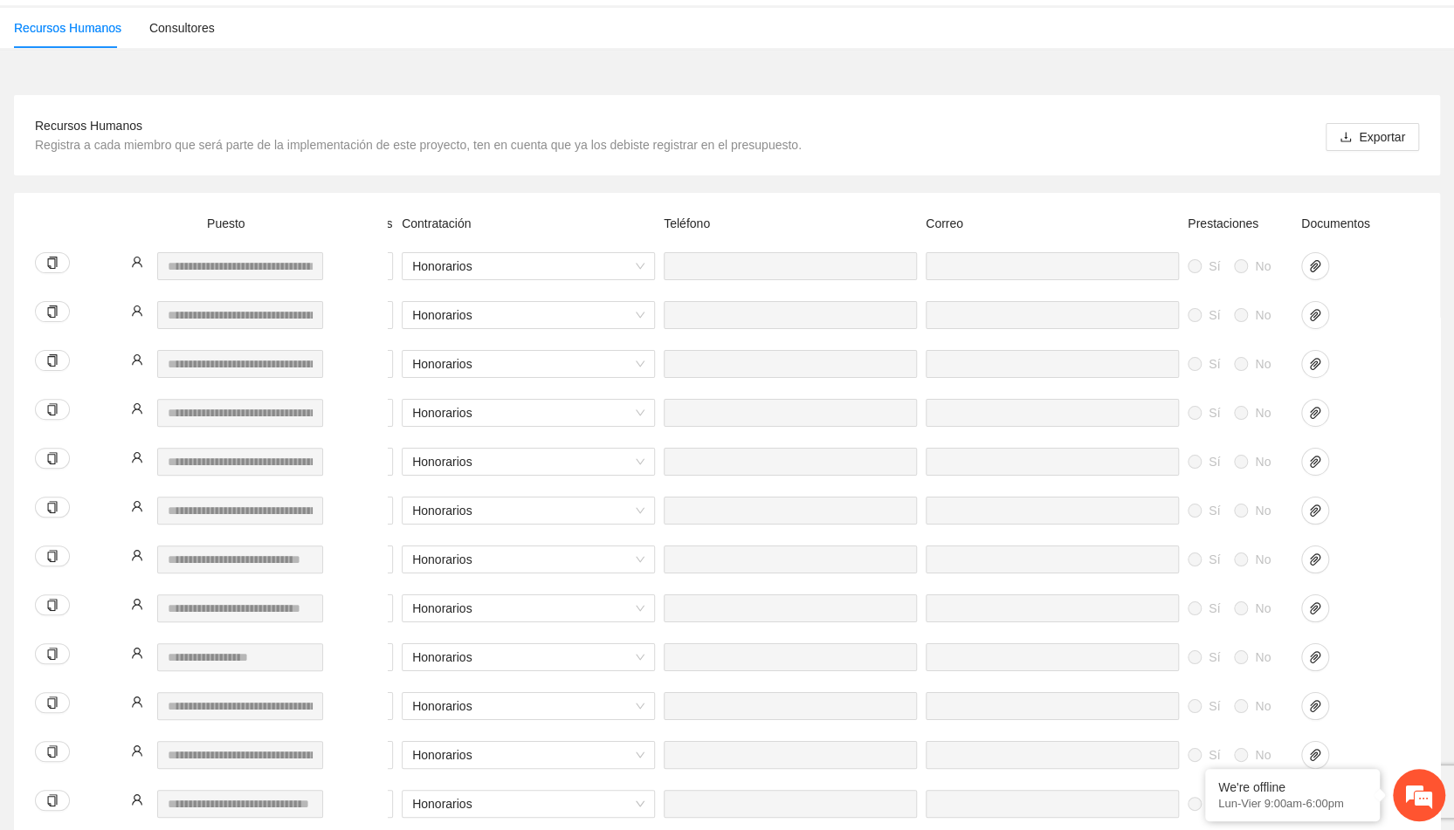
scroll to position [169, 0]
click at [1312, 651] on icon "paper-clip" at bounding box center [1315, 655] width 14 height 14
click at [1375, 660] on div at bounding box center [1340, 655] width 79 height 28
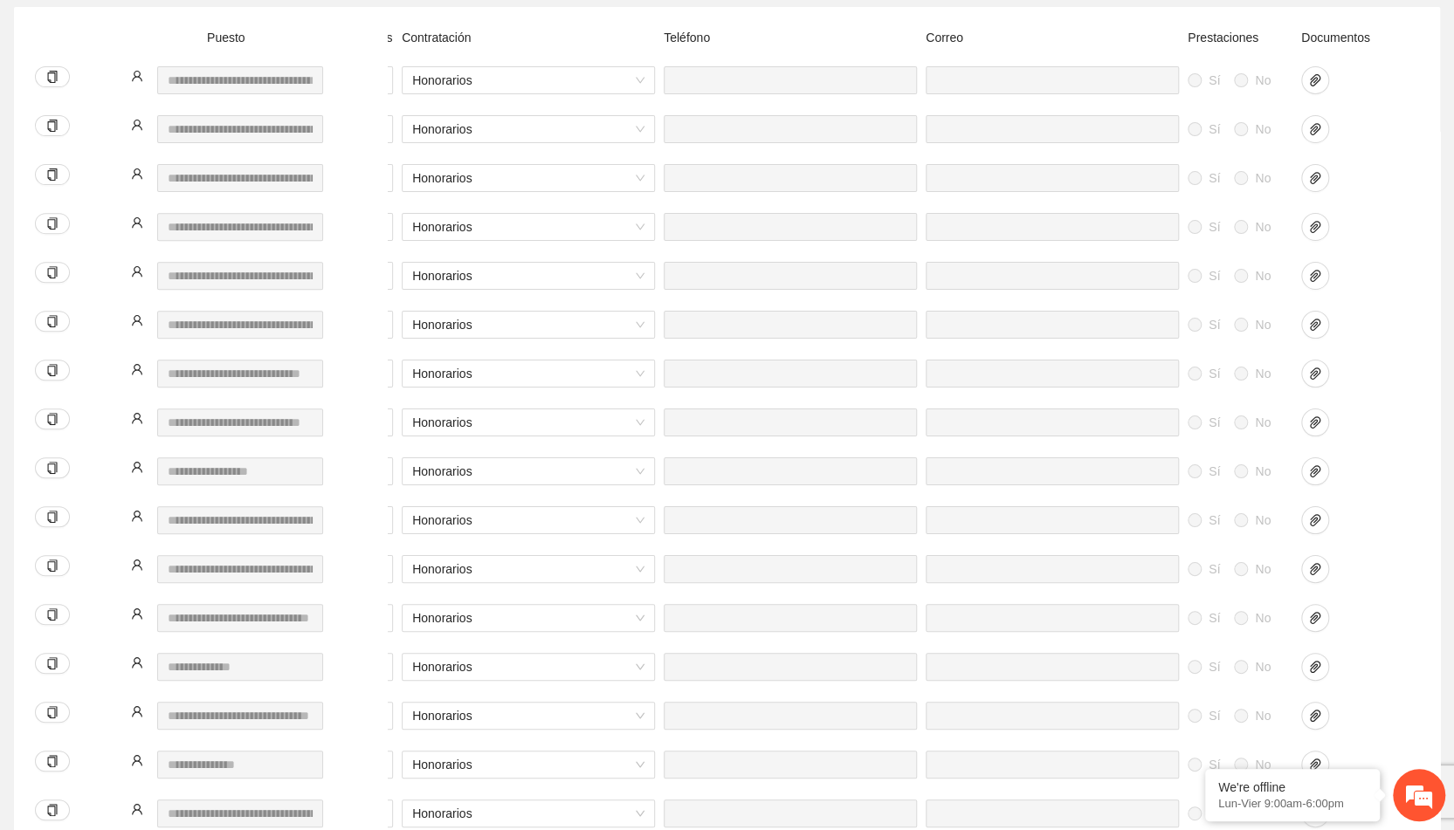
scroll to position [359, 0]
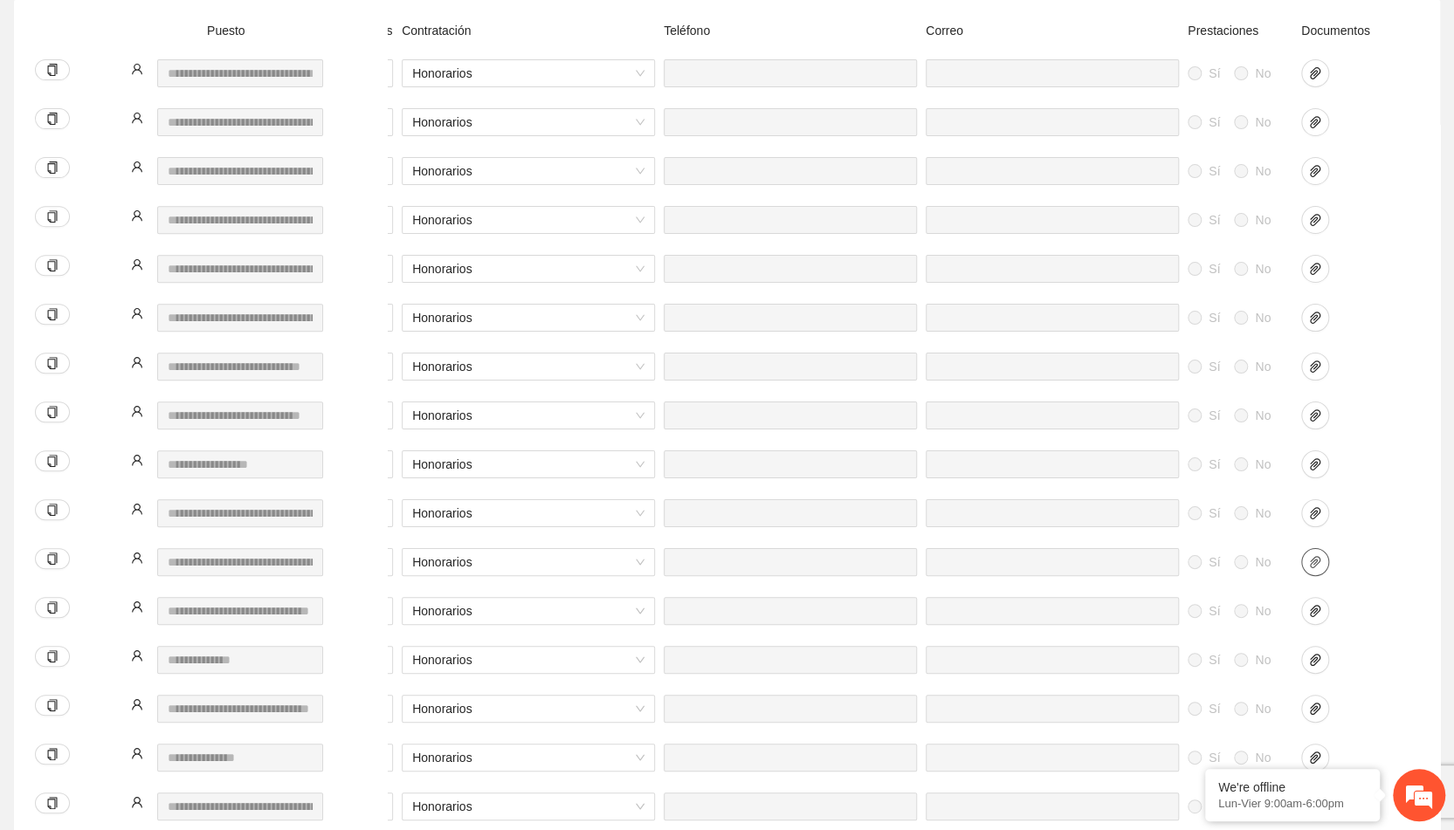
click at [1313, 565] on icon "paper-clip" at bounding box center [1315, 562] width 14 height 14
click at [1396, 582] on div "Sí No Honorarios Sí No" at bounding box center [585, 572] width 1668 height 49
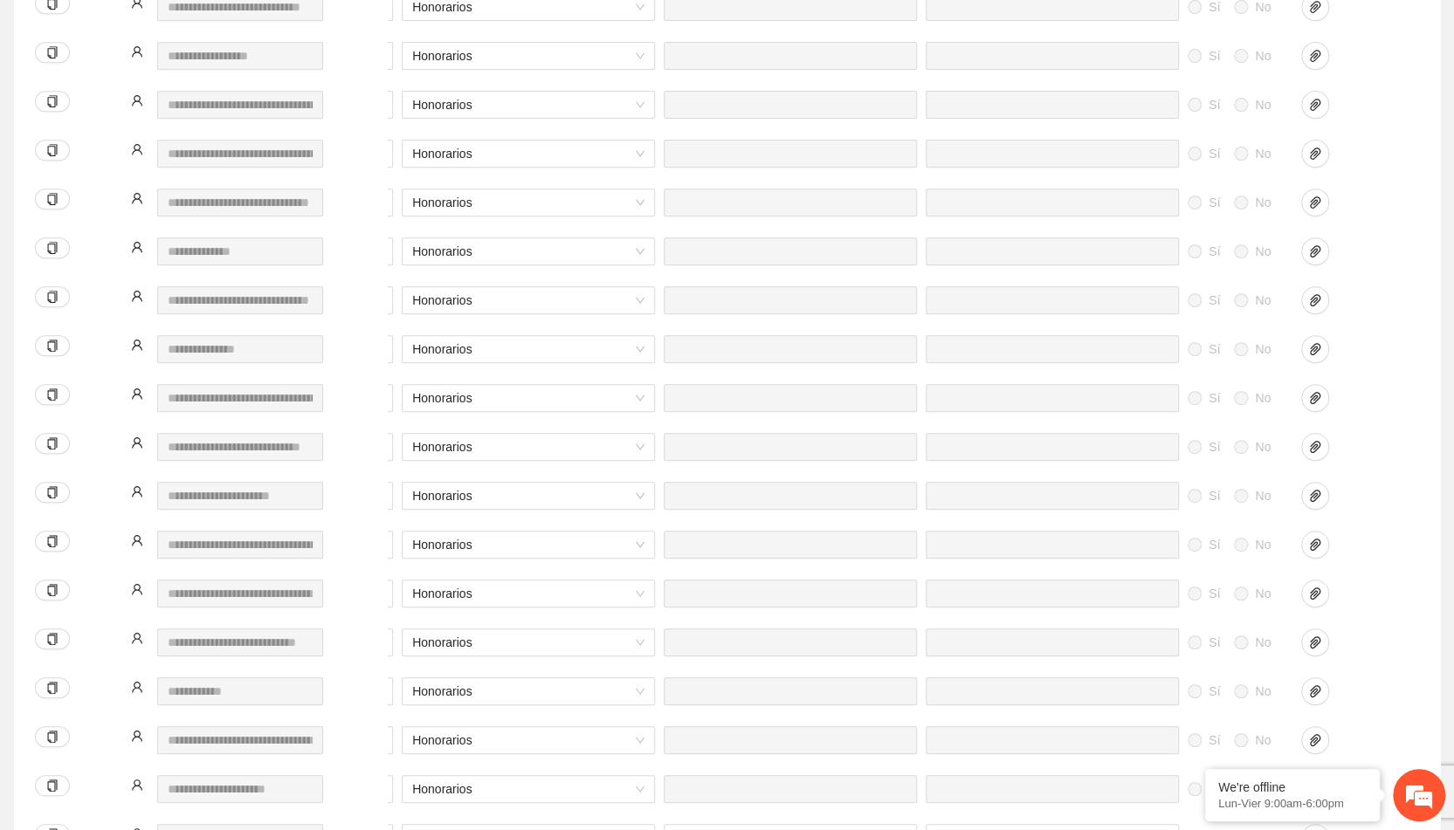
scroll to position [768, 0]
click at [1310, 499] on icon "paper-clip" at bounding box center [1315, 495] width 10 height 12
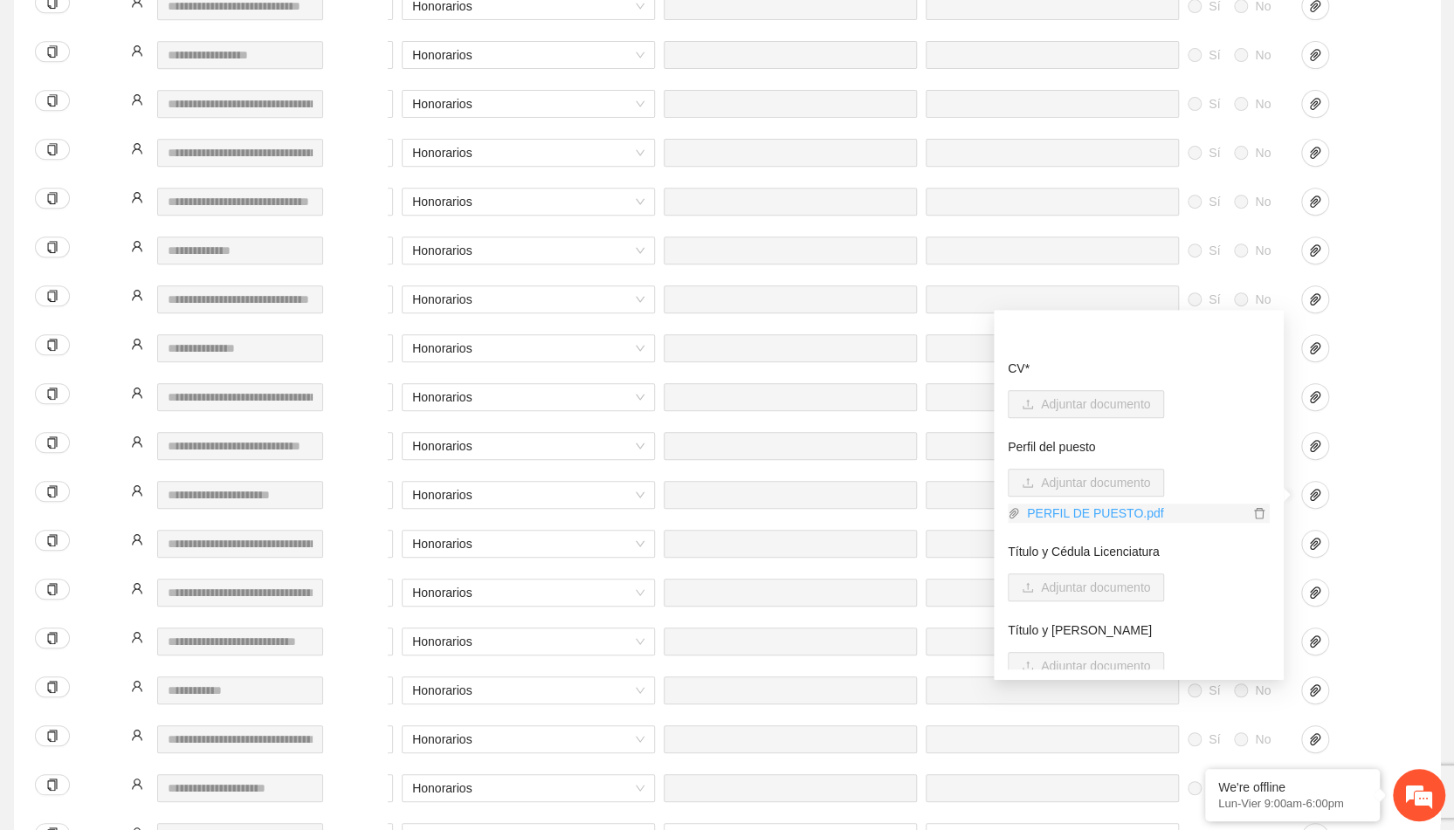
click at [1092, 509] on link "PERFIL DE PUESTO.pdf" at bounding box center [1134, 513] width 229 height 19
click at [1342, 541] on div at bounding box center [1340, 544] width 79 height 28
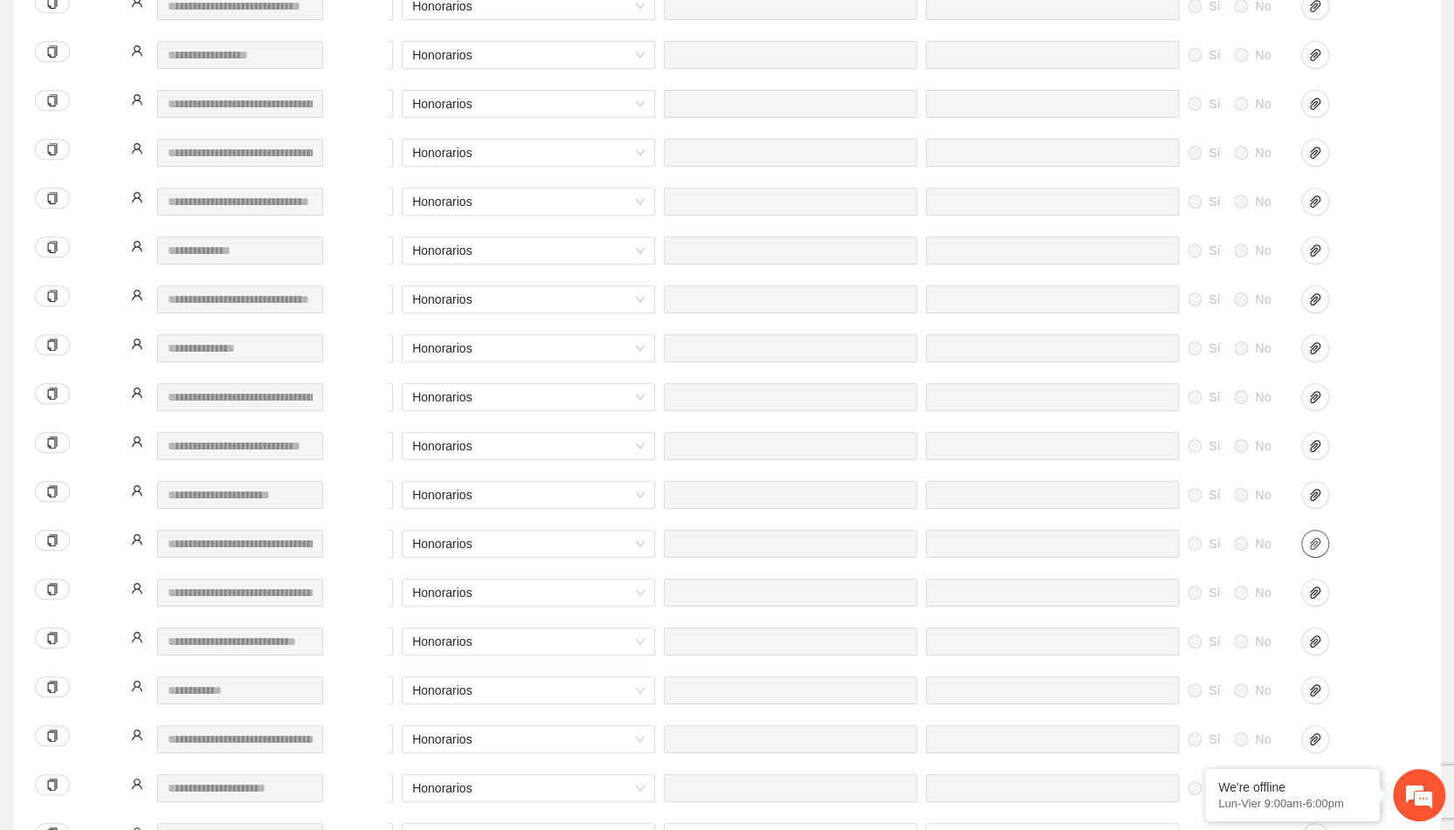
click at [1312, 541] on icon "paper-clip" at bounding box center [1315, 544] width 14 height 14
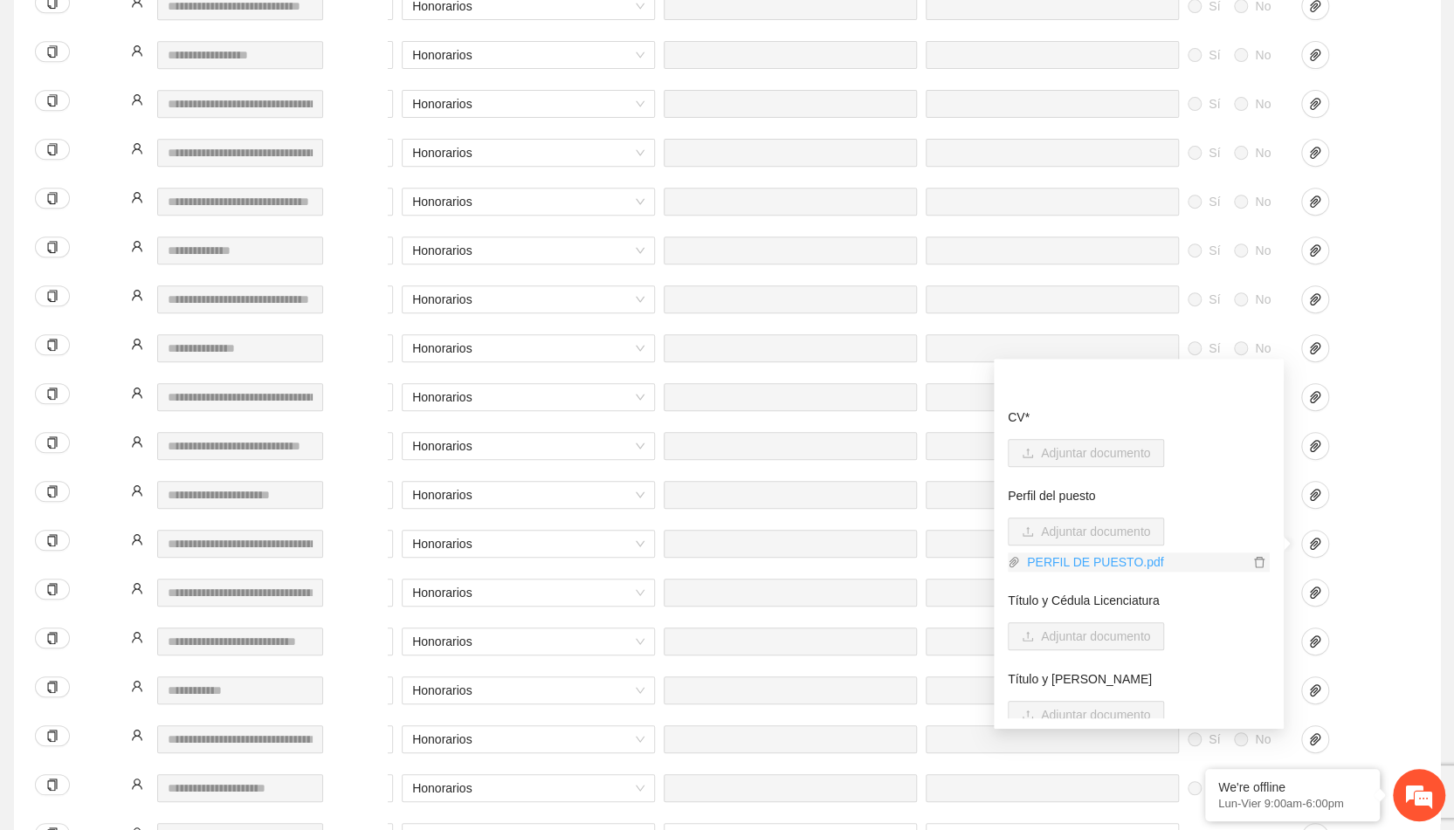
click at [1087, 561] on link "PERFIL DE PUESTO.pdf" at bounding box center [1134, 562] width 229 height 19
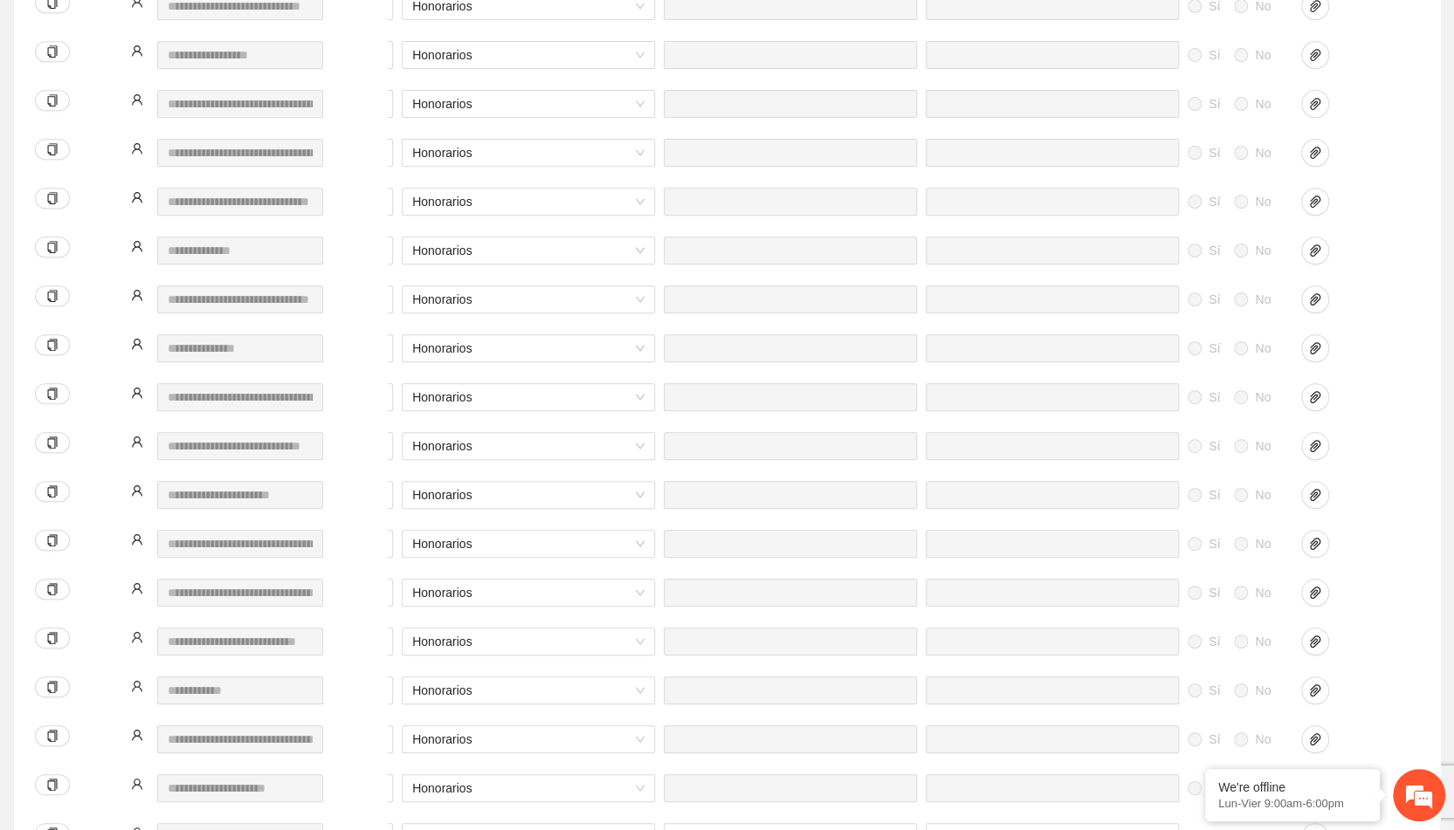
click at [1382, 562] on div at bounding box center [1340, 554] width 87 height 49
click at [1308, 595] on icon "paper-clip" at bounding box center [1315, 593] width 14 height 14
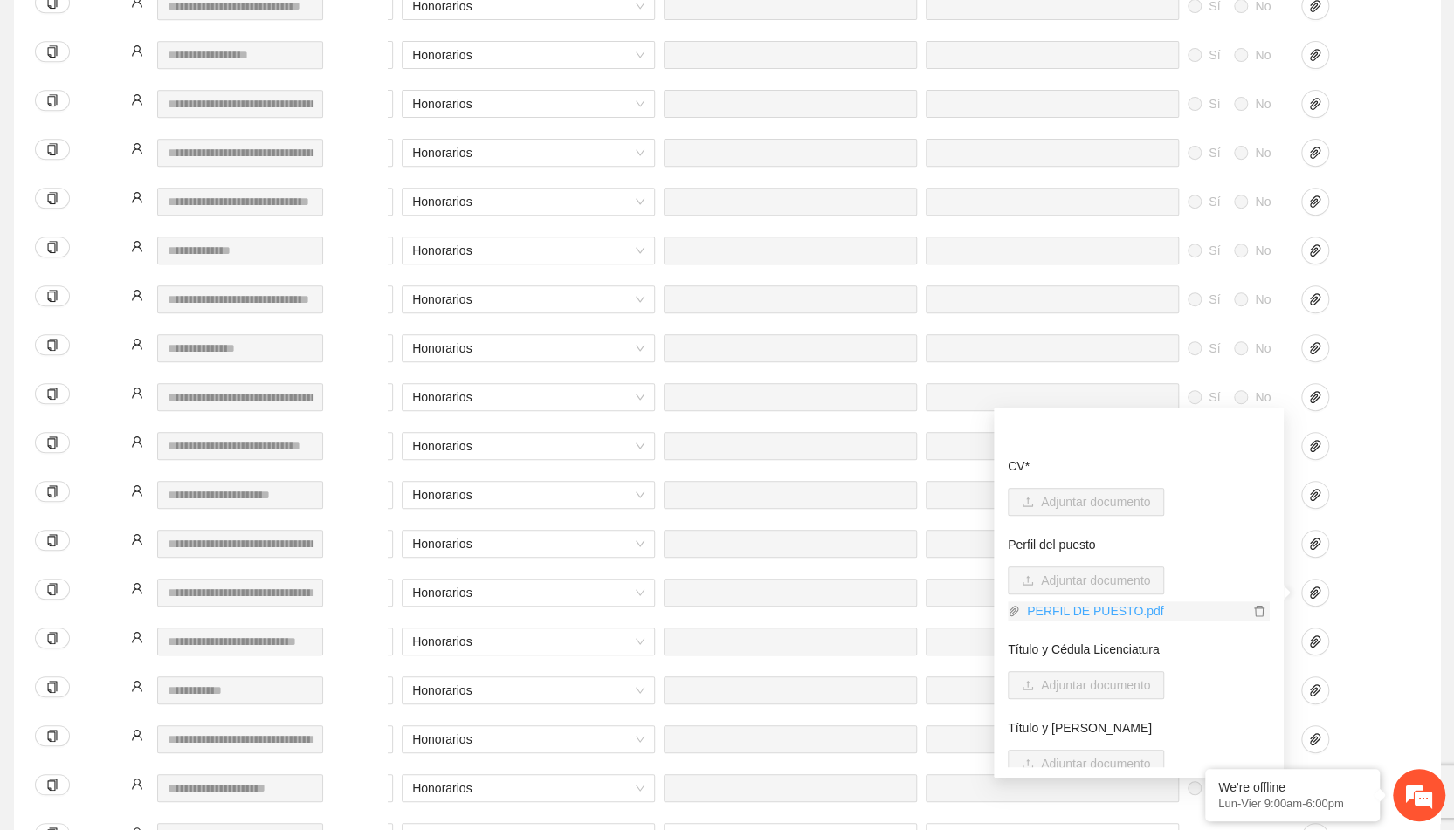
click at [1107, 617] on link "PERFIL DE PUESTO.pdf" at bounding box center [1134, 611] width 229 height 19
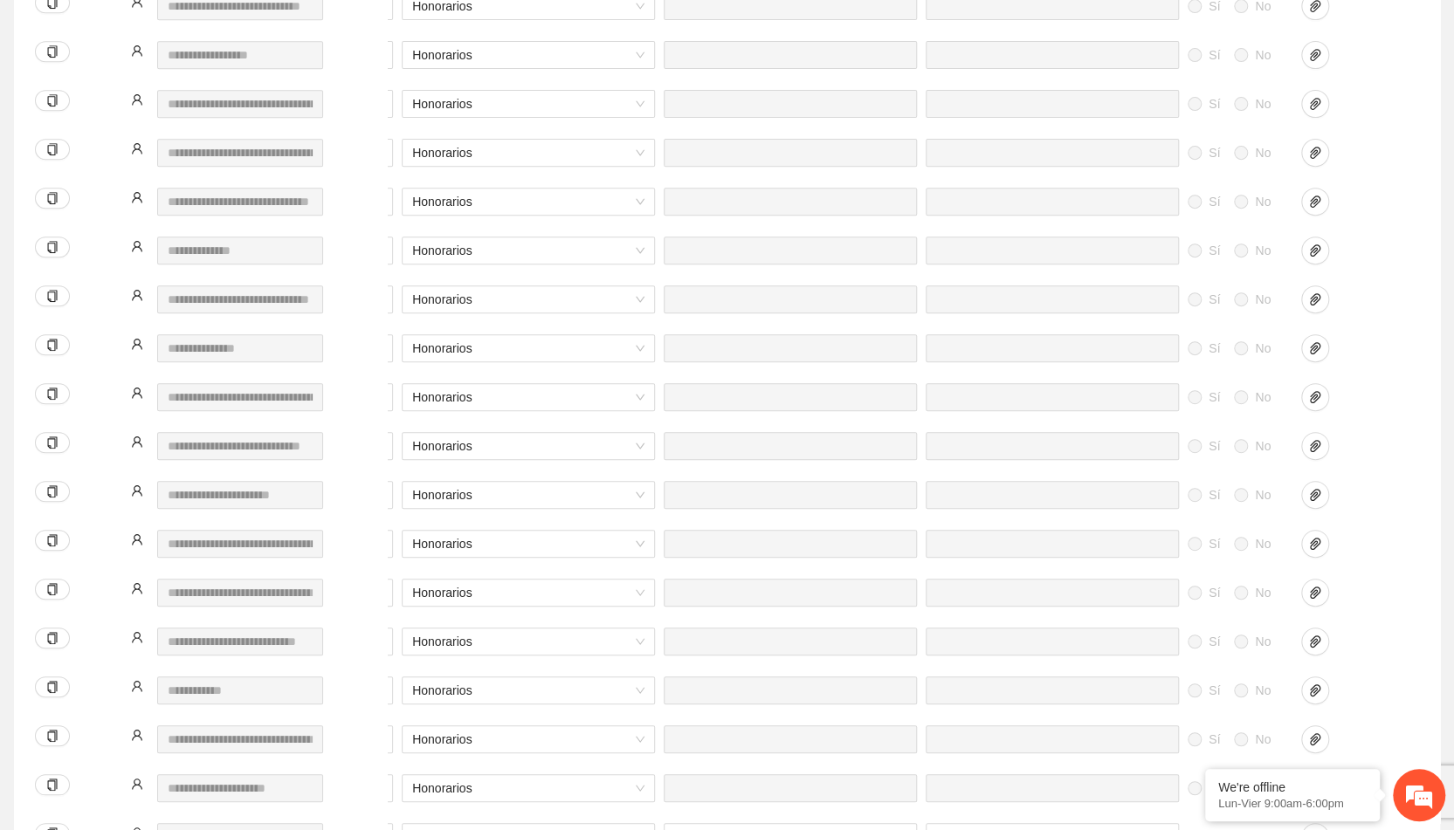
click at [1363, 623] on div at bounding box center [1340, 603] width 87 height 49
click at [1321, 649] on button "button" at bounding box center [1315, 642] width 28 height 28
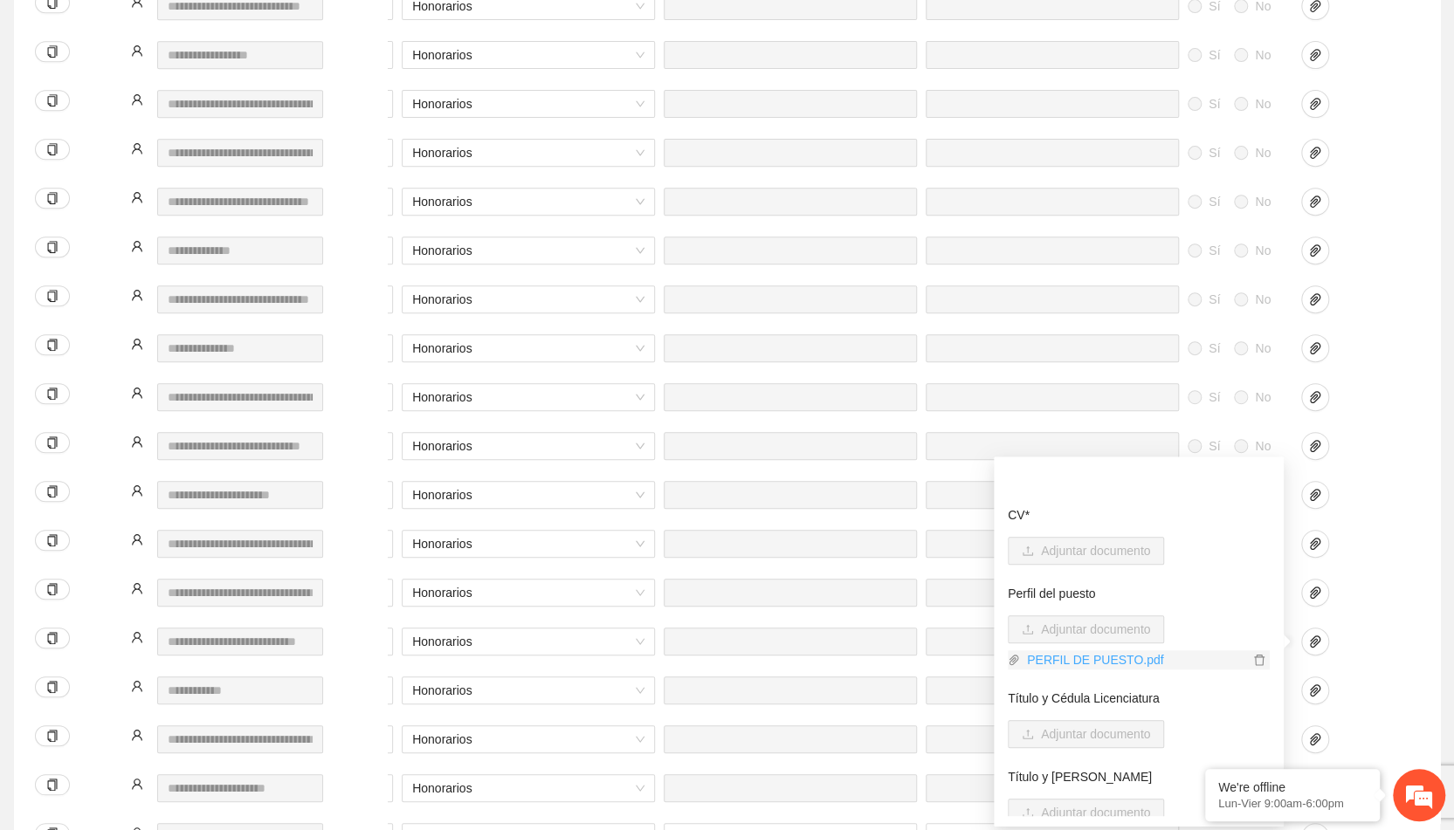
click at [1128, 665] on link "PERFIL DE PUESTO.pdf" at bounding box center [1134, 660] width 229 height 19
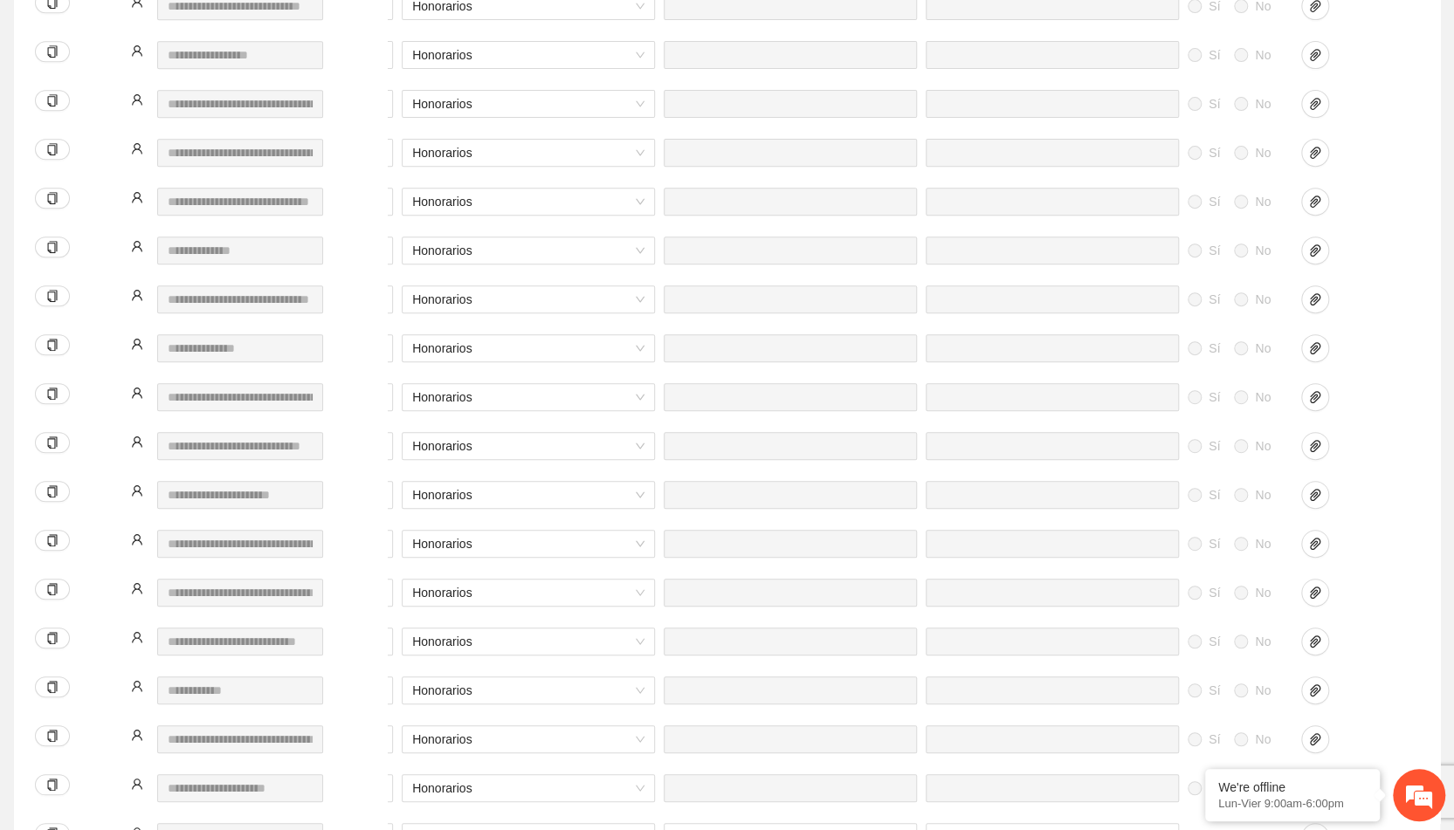
click at [1400, 642] on div "Sí No Honorarios Sí No" at bounding box center [585, 652] width 1668 height 49
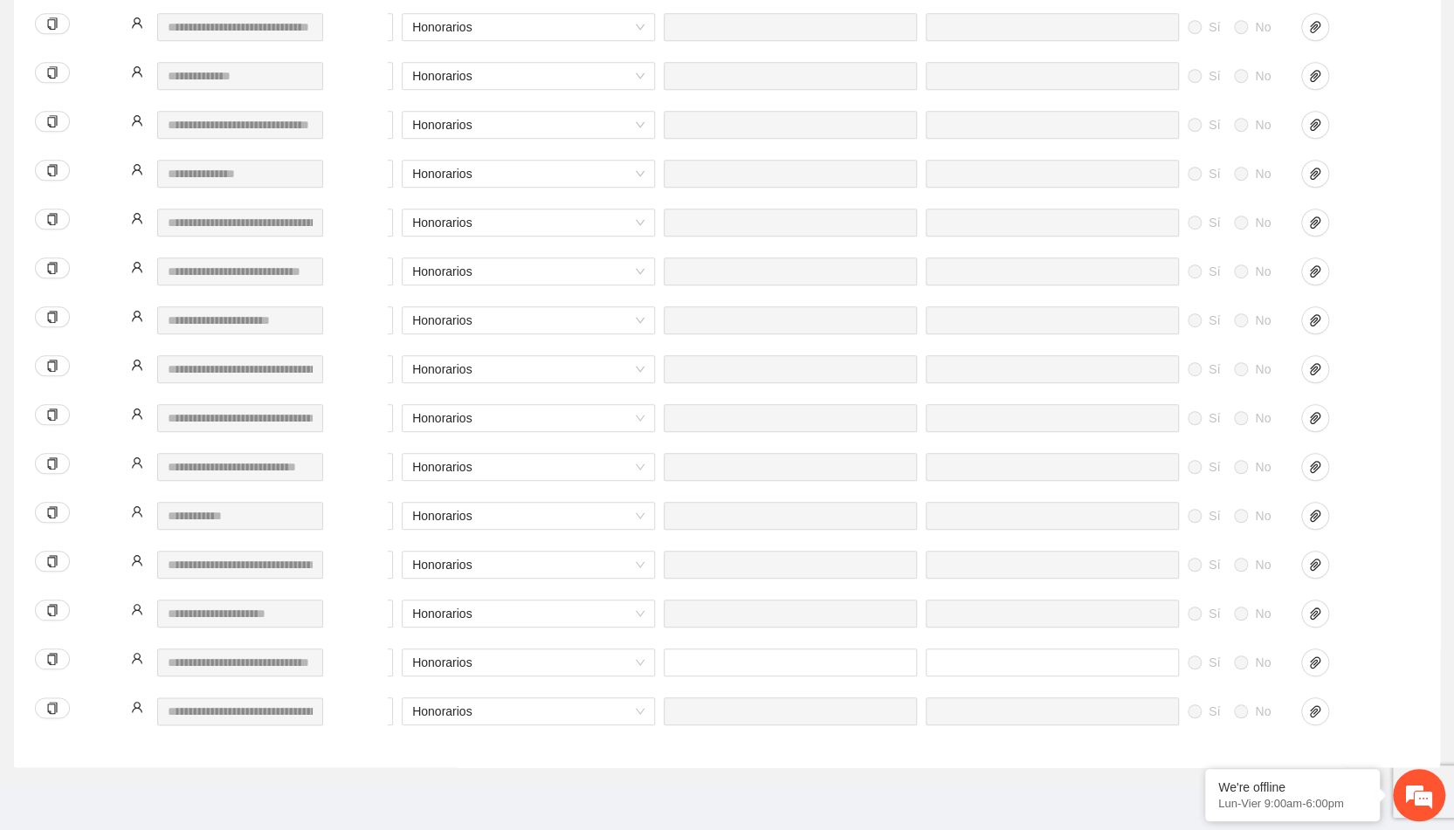
scroll to position [944, 0]
click at [1311, 508] on icon "paper-clip" at bounding box center [1315, 515] width 14 height 14
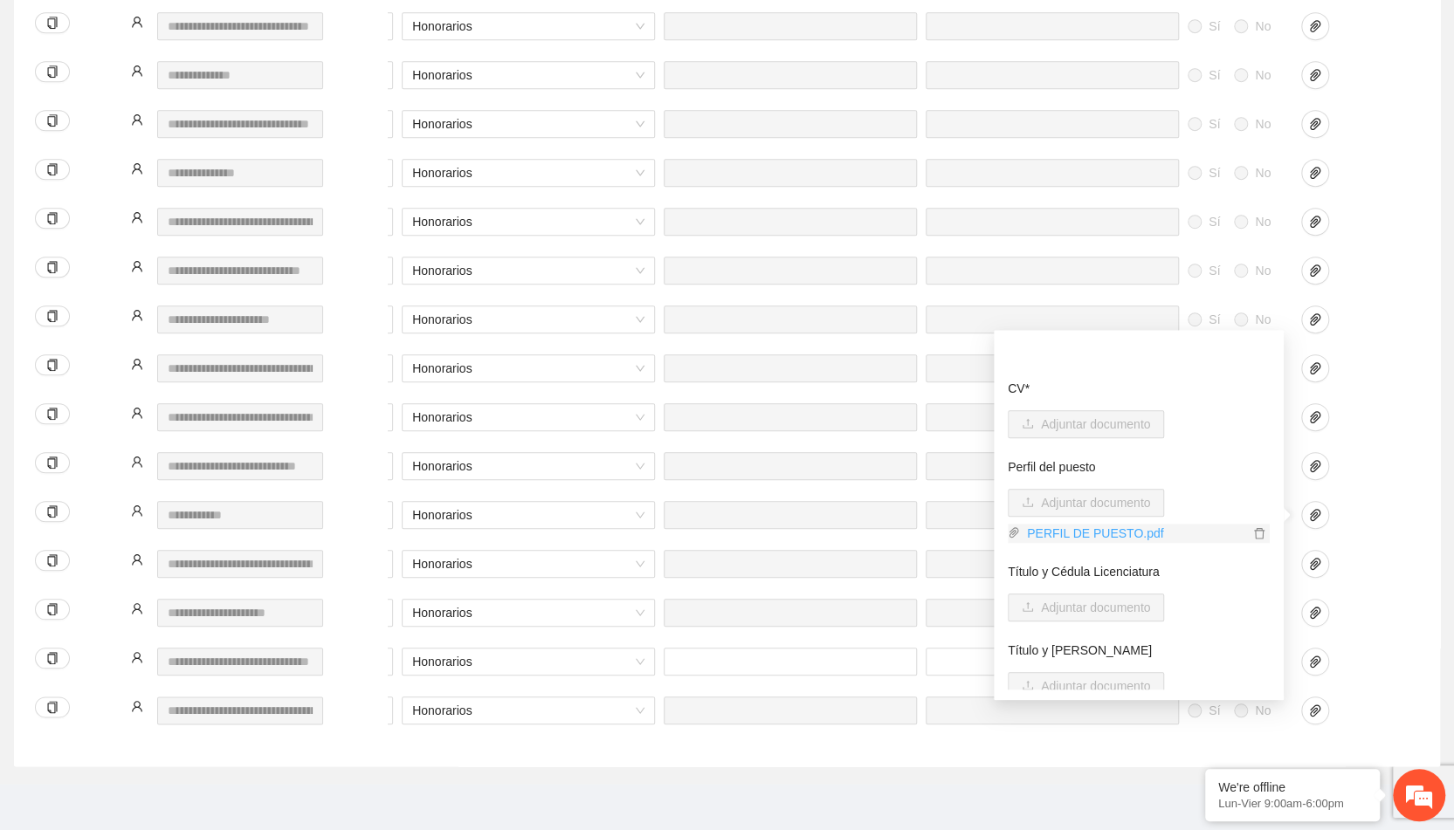
click at [1079, 534] on link "PERFIL DE PUESTO.pdf" at bounding box center [1134, 533] width 229 height 19
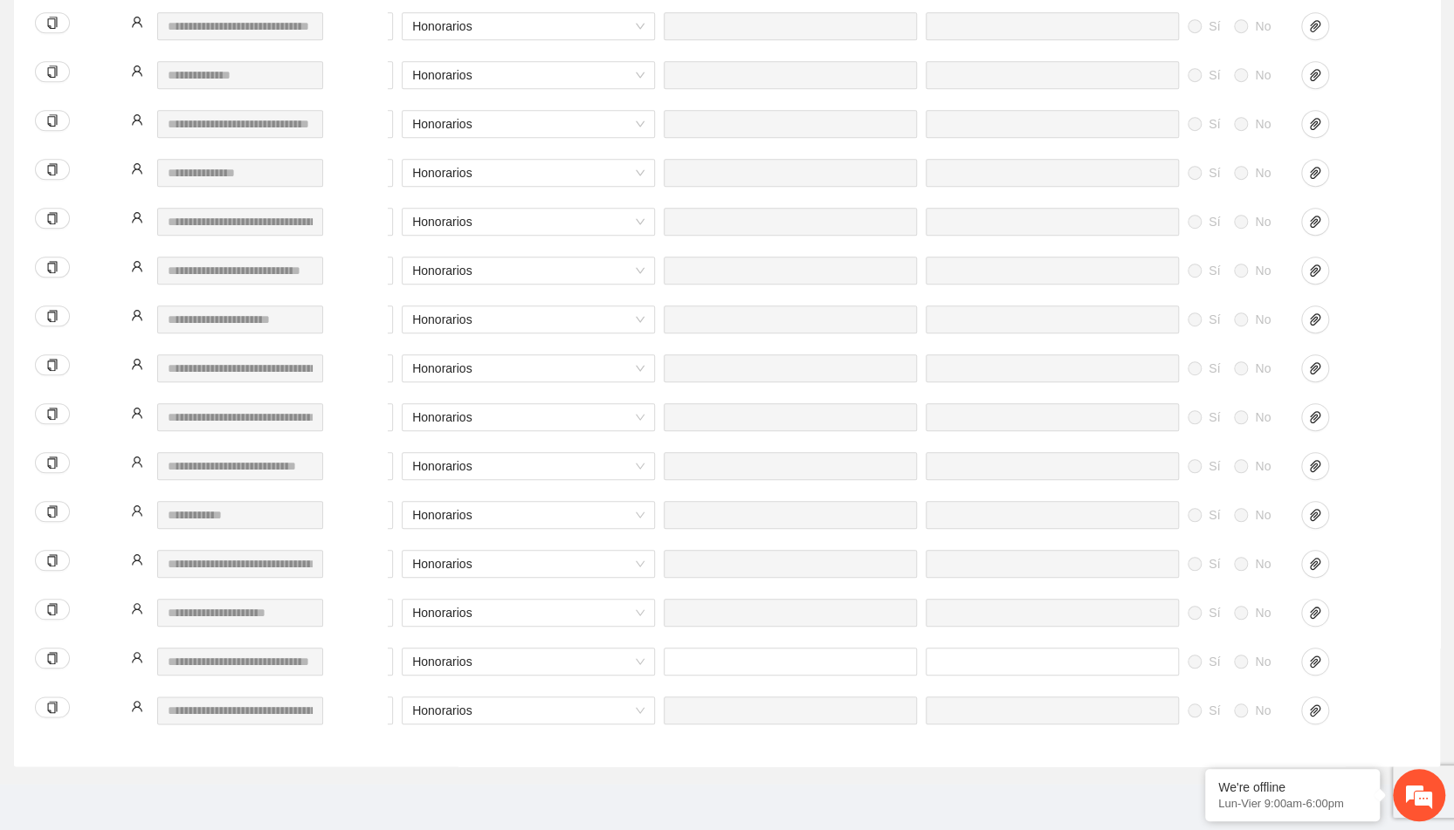
click at [1384, 439] on div "Sí No * Honorarios Sí No" at bounding box center [585, 427] width 1668 height 49
click at [1305, 615] on span "paper-clip" at bounding box center [1315, 613] width 26 height 14
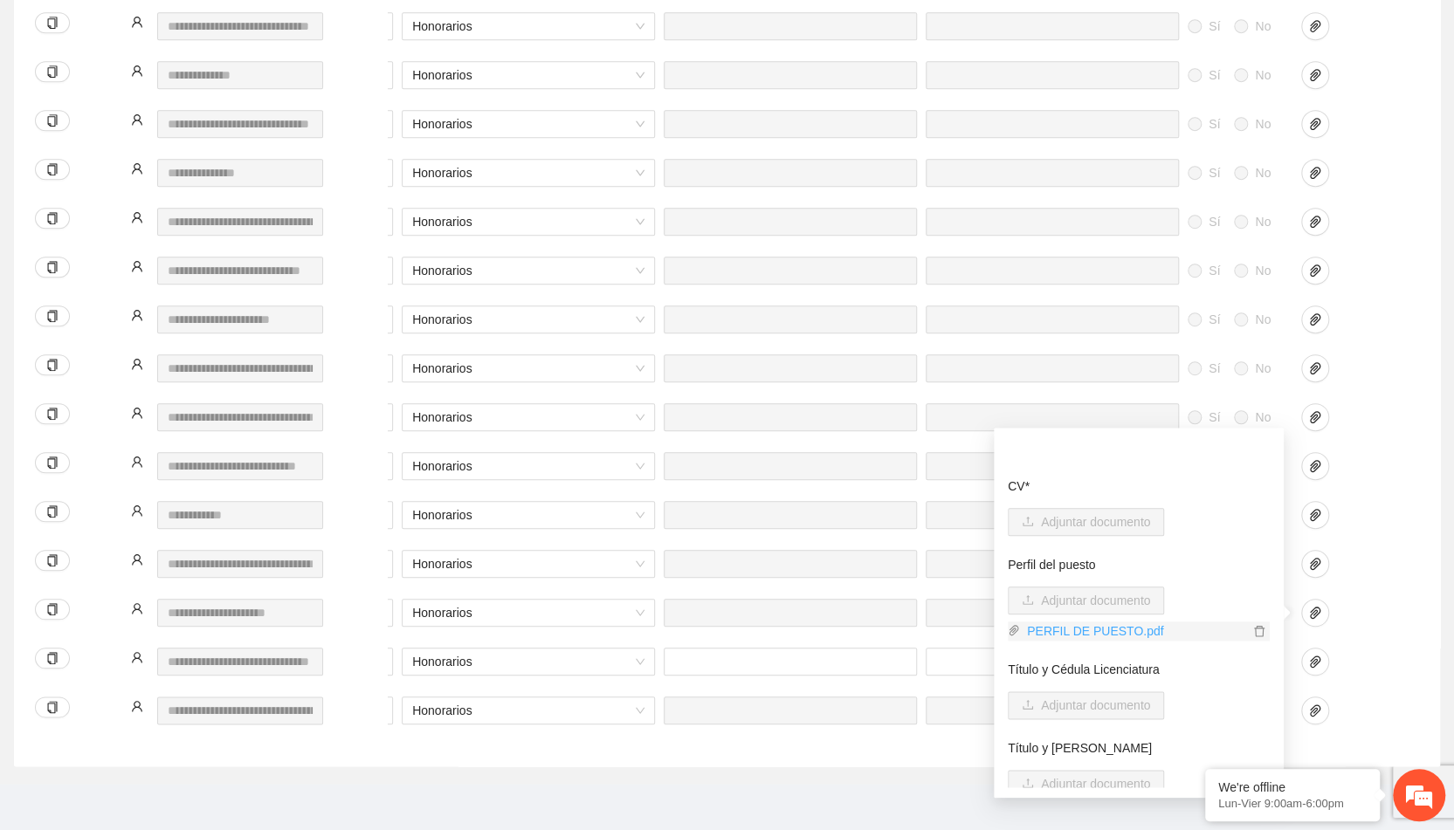
click at [1116, 637] on link "PERFIL DE PUESTO.pdf" at bounding box center [1134, 631] width 229 height 19
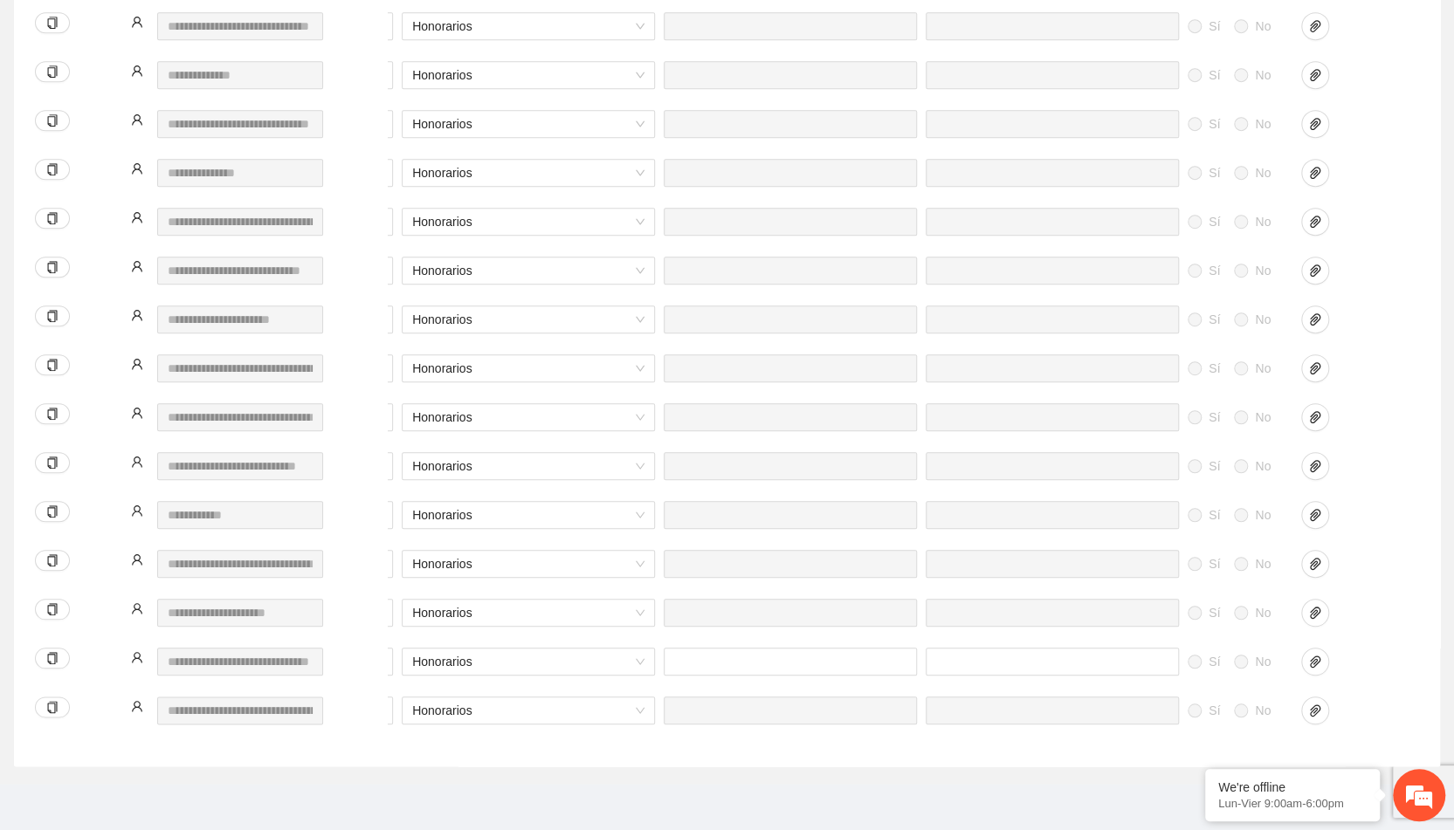
click at [1394, 616] on div "Sí No * Honorarios Sí No" at bounding box center [585, 623] width 1668 height 49
click at [1314, 464] on icon "paper-clip" at bounding box center [1315, 466] width 10 height 12
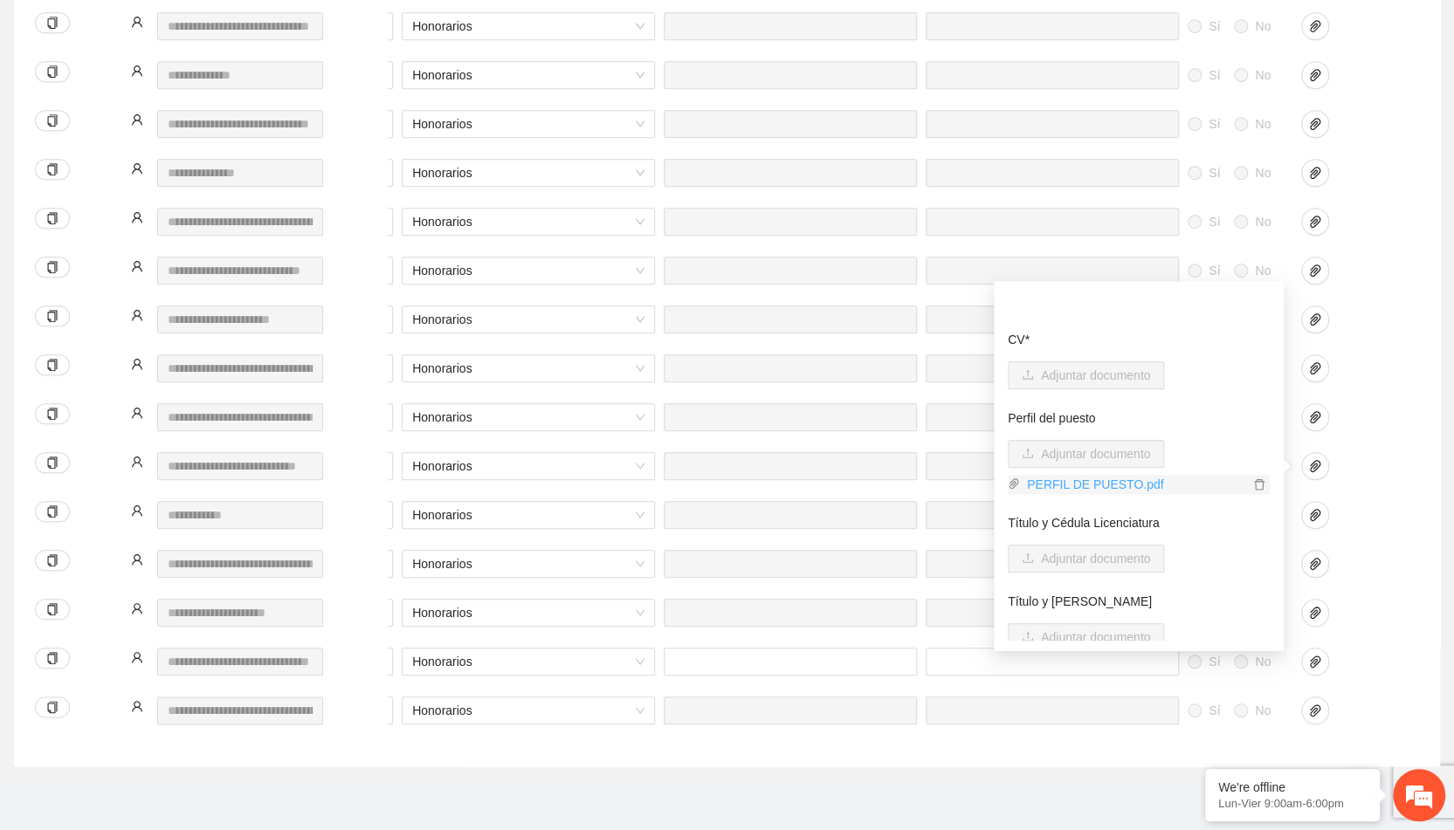
click at [1103, 485] on link "PERFIL DE PUESTO.pdf" at bounding box center [1134, 484] width 229 height 19
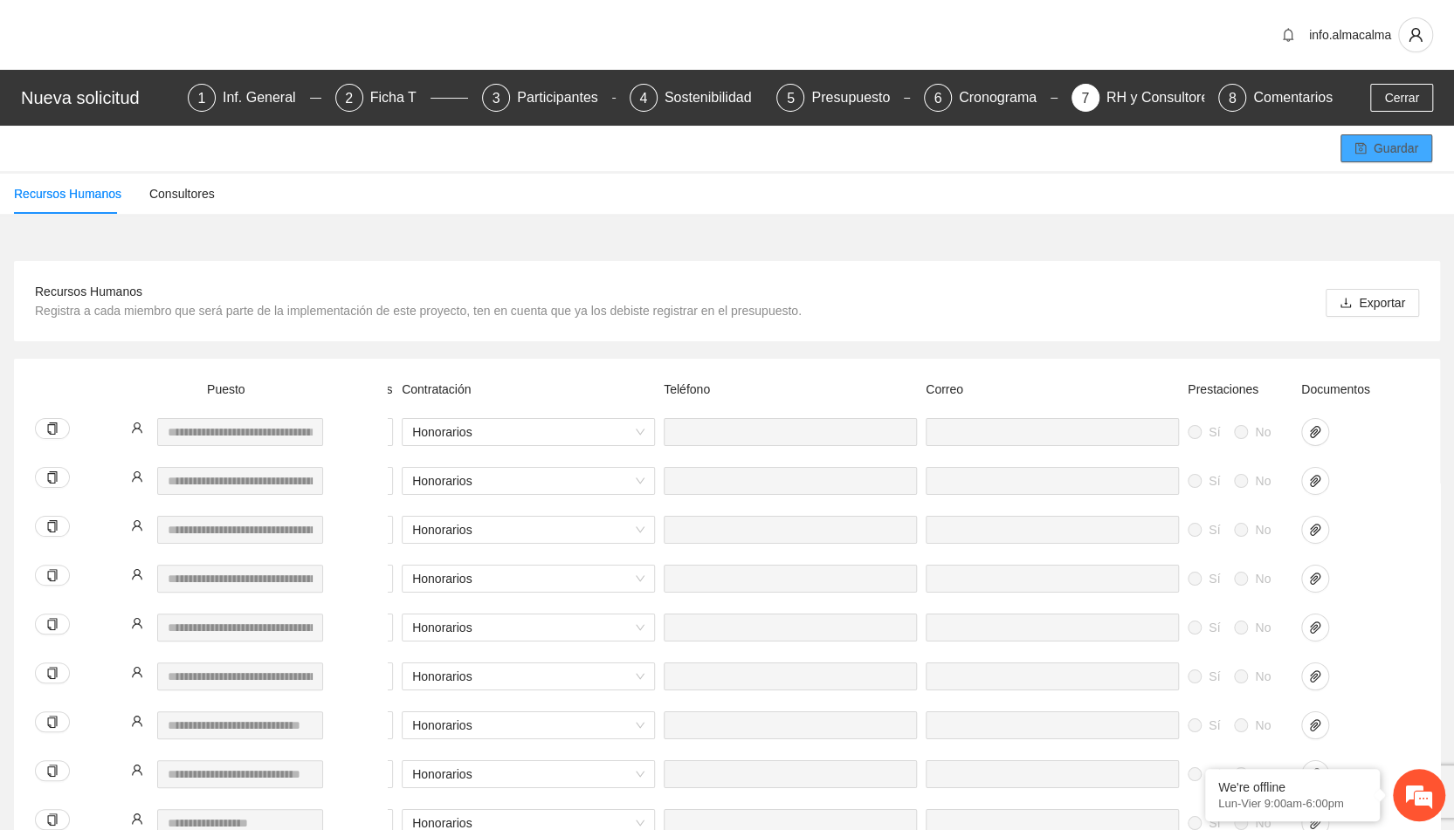
click at [1406, 141] on span "Guardar" at bounding box center [1396, 148] width 45 height 19
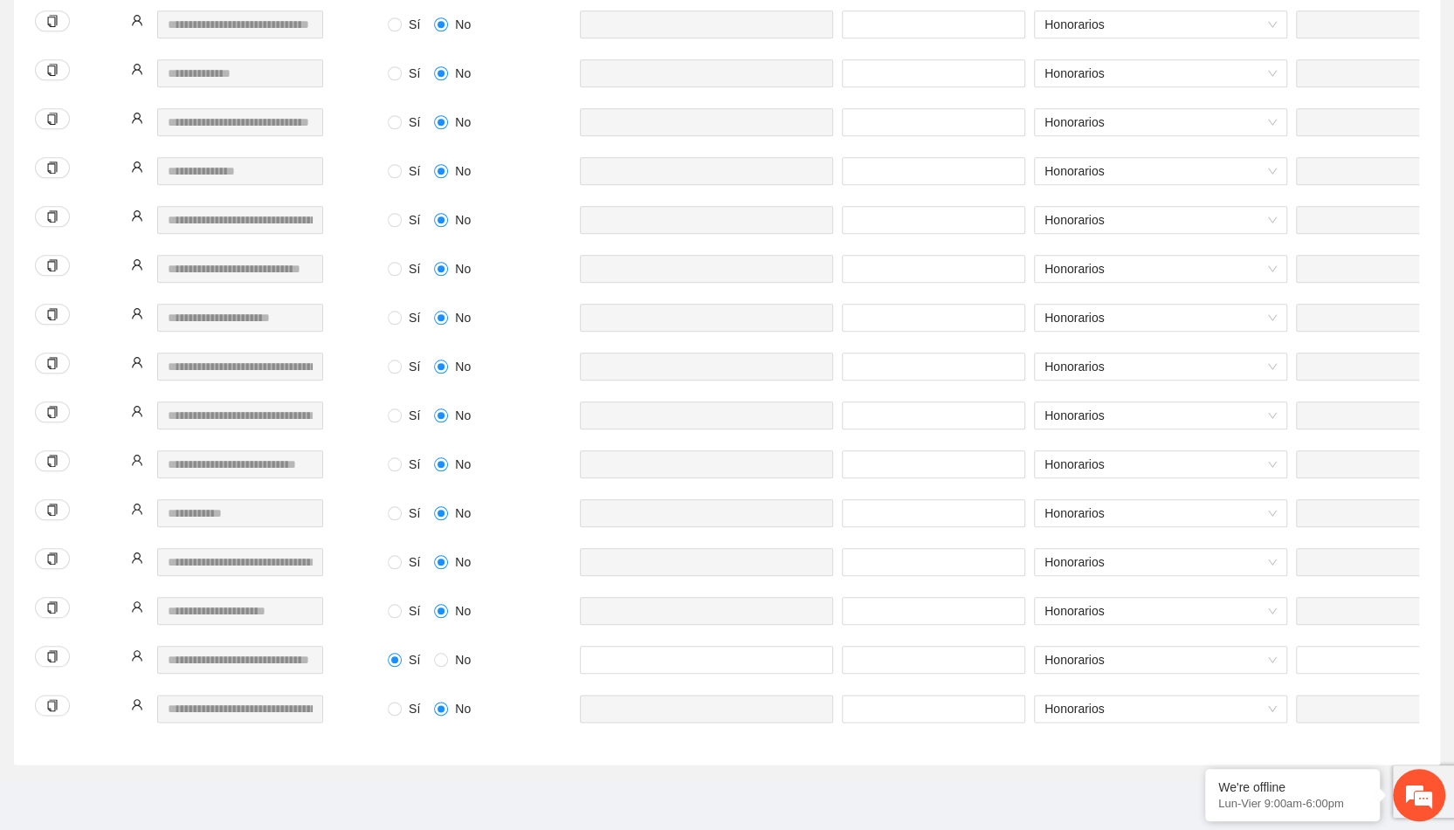
scroll to position [945, 0]
click at [908, 507] on input "***" at bounding box center [933, 514] width 183 height 28
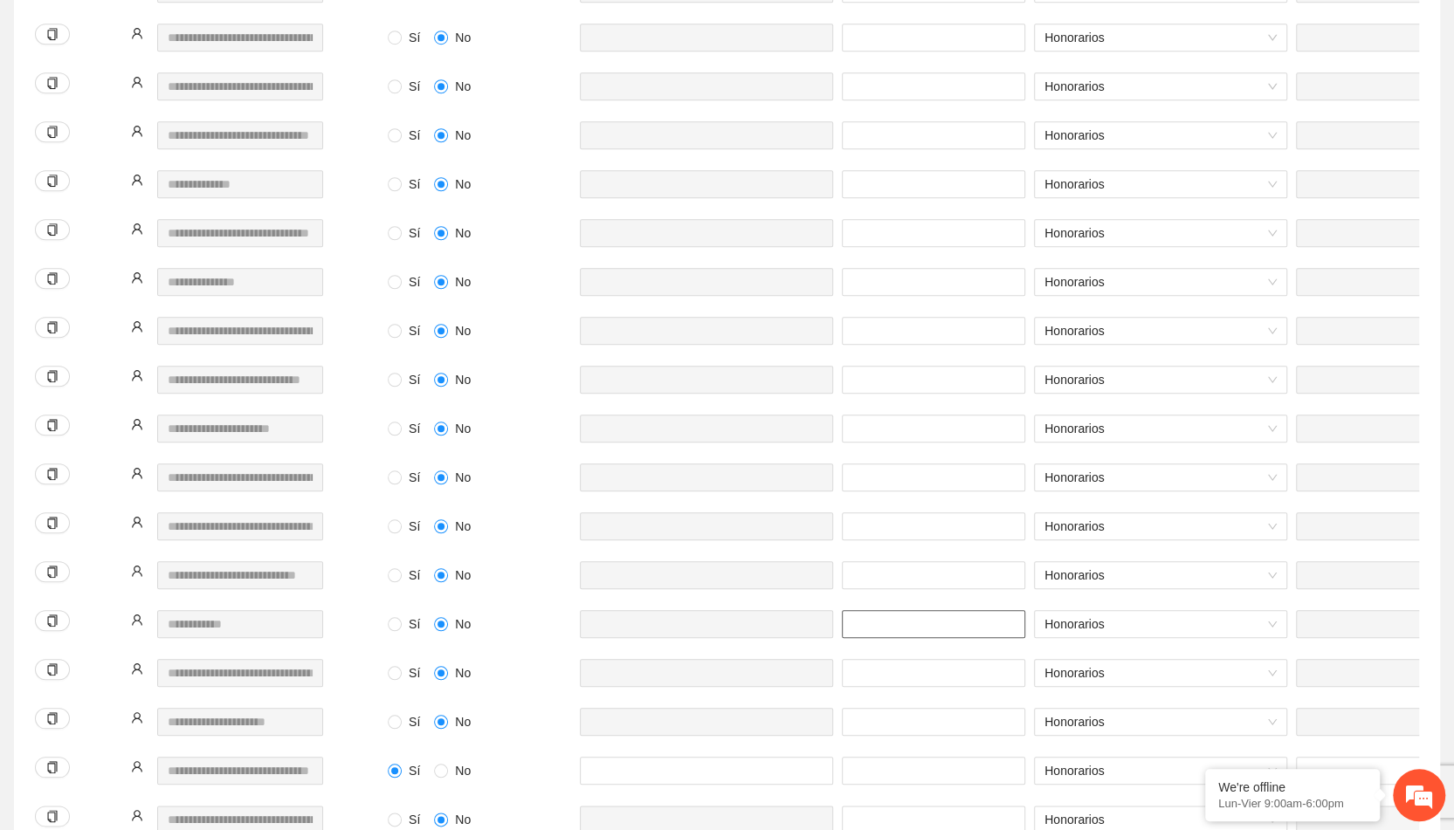
scroll to position [834, 0]
type input "***"
click at [873, 282] on input "***" at bounding box center [933, 283] width 183 height 28
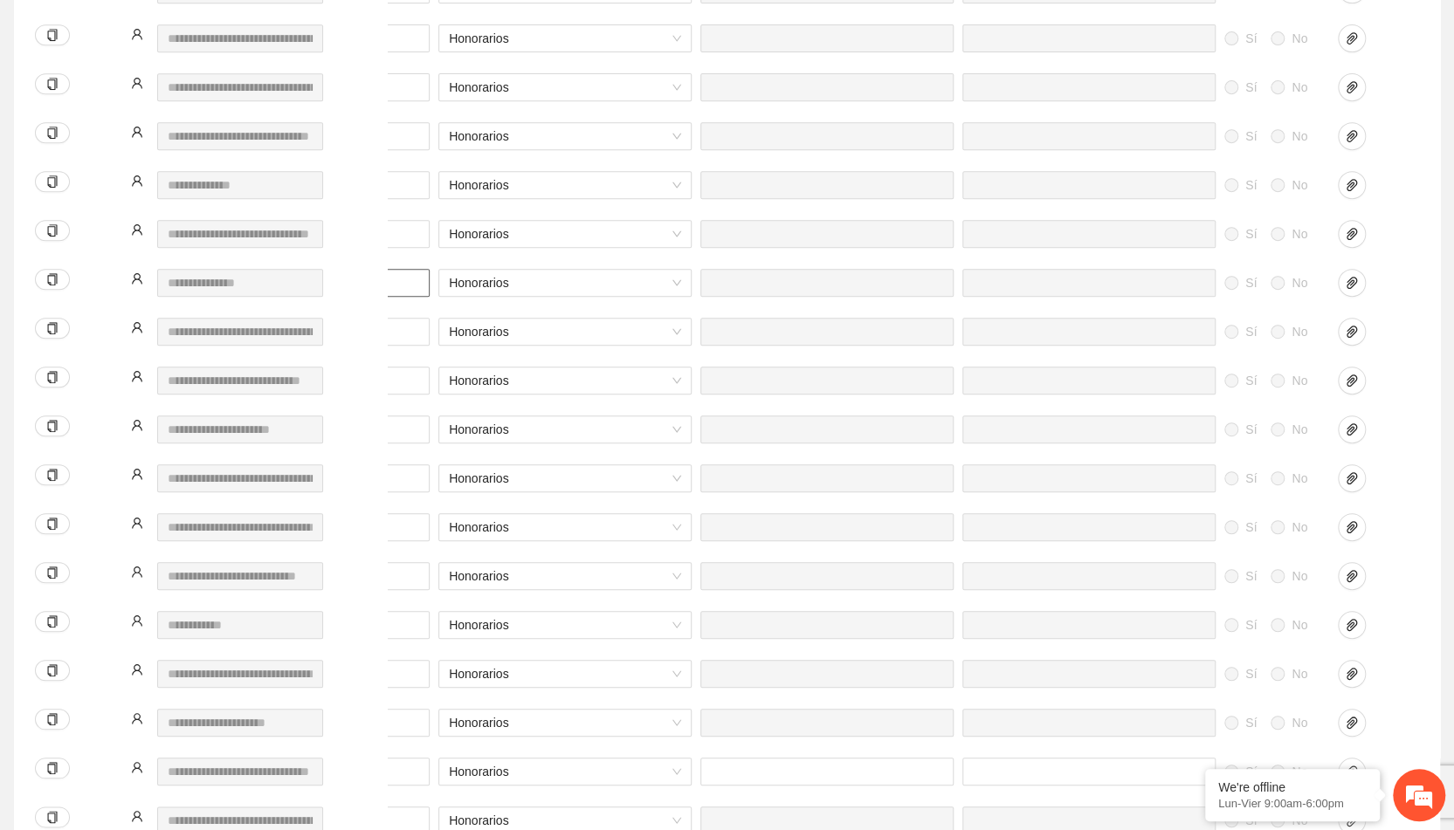
scroll to position [0, 632]
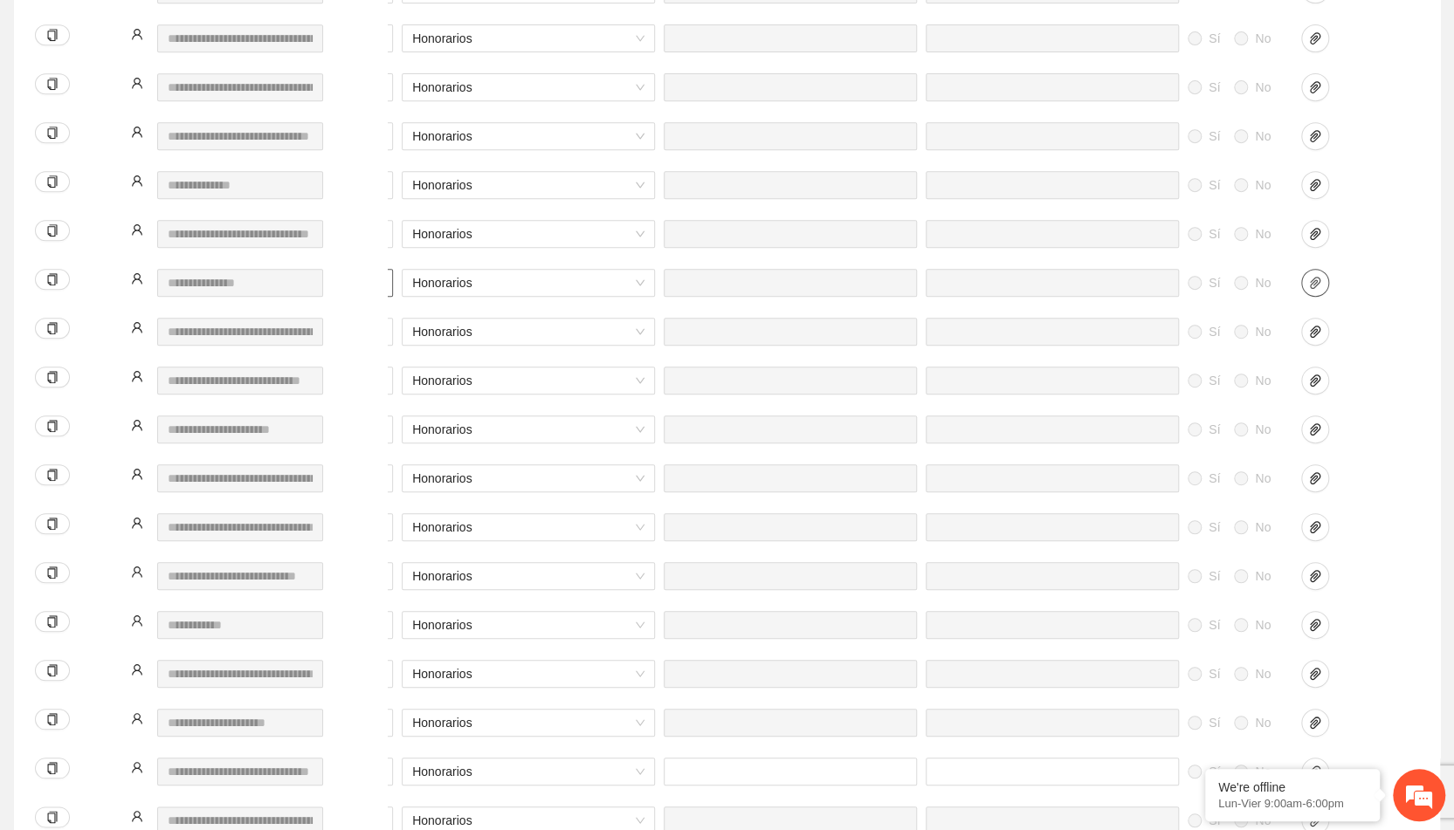
type input "***"
click at [1313, 270] on button "button" at bounding box center [1315, 283] width 28 height 28
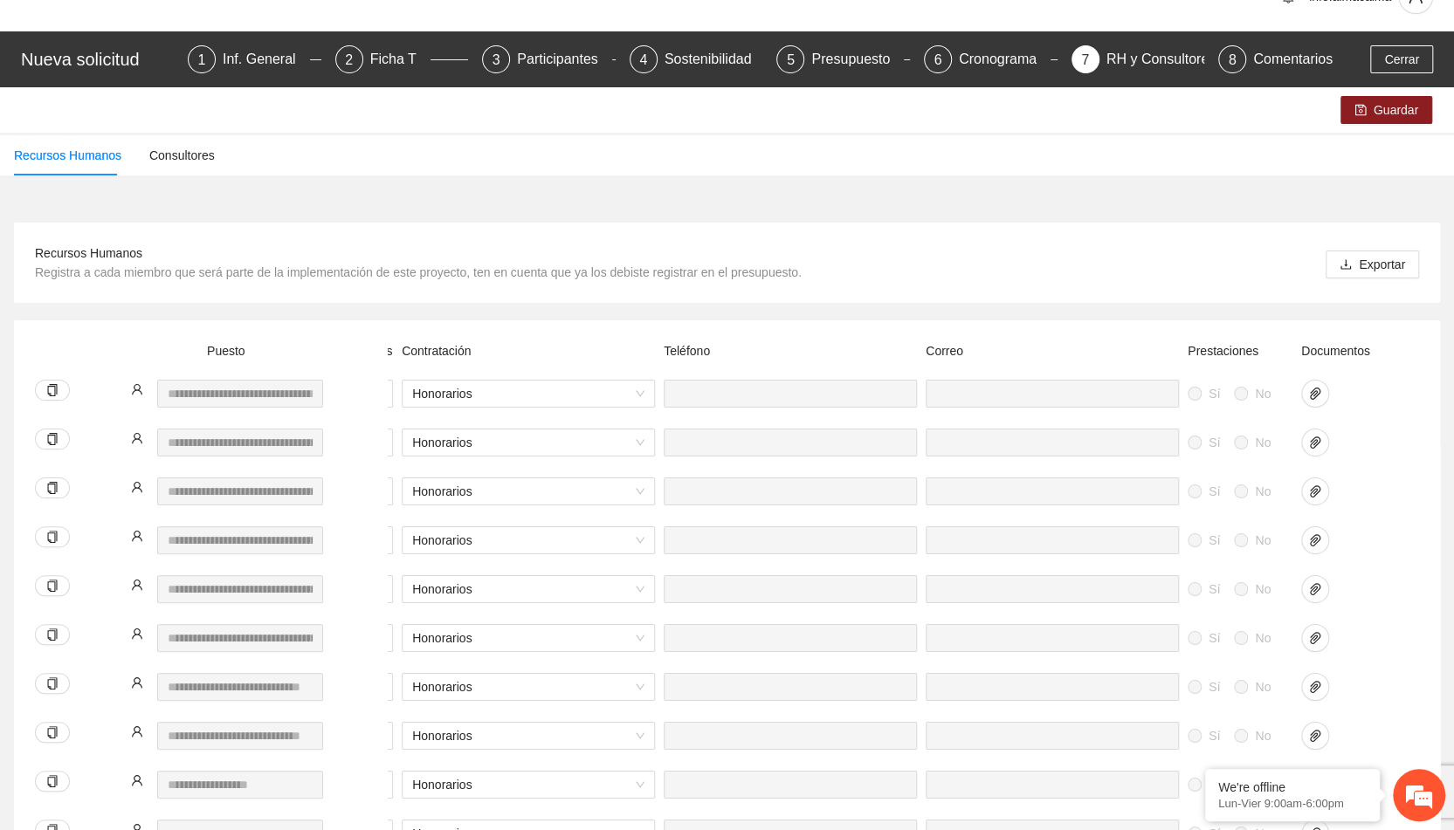
scroll to position [10, 0]
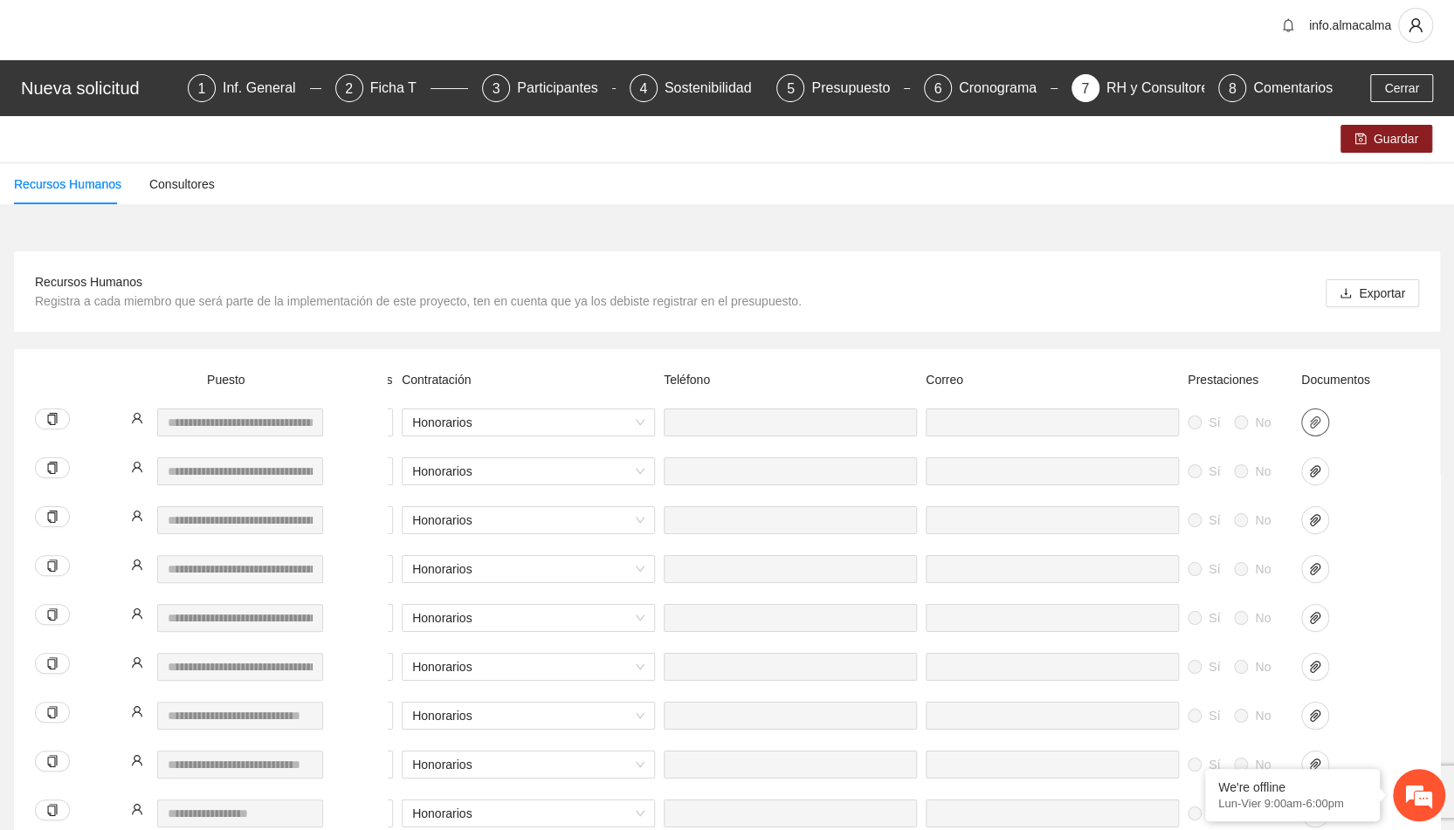
click at [1326, 425] on span "paper-clip" at bounding box center [1315, 423] width 26 height 14
click at [1316, 467] on icon "paper-clip" at bounding box center [1315, 472] width 14 height 14
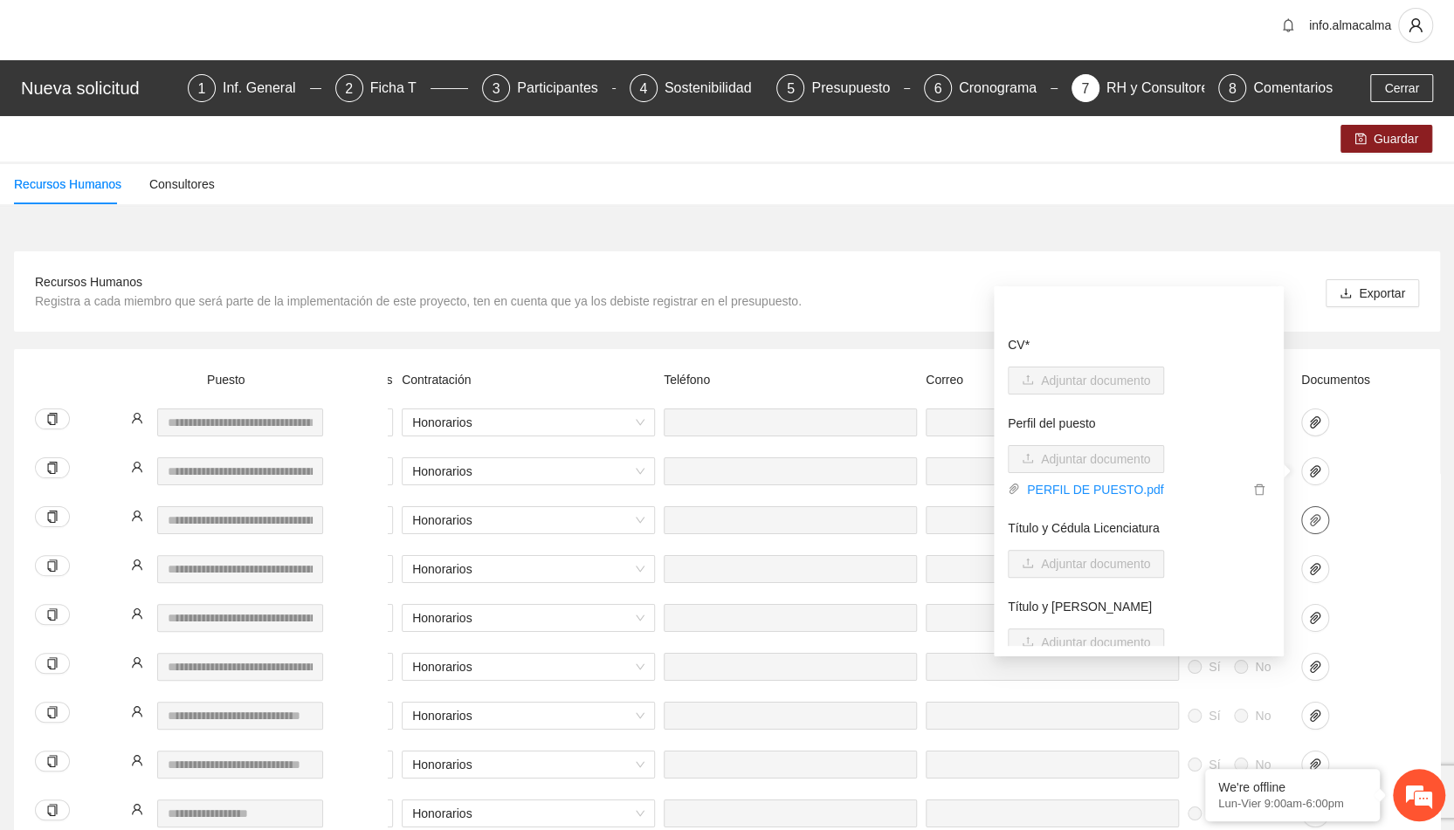
click at [1316, 526] on icon "paper-clip" at bounding box center [1315, 520] width 14 height 14
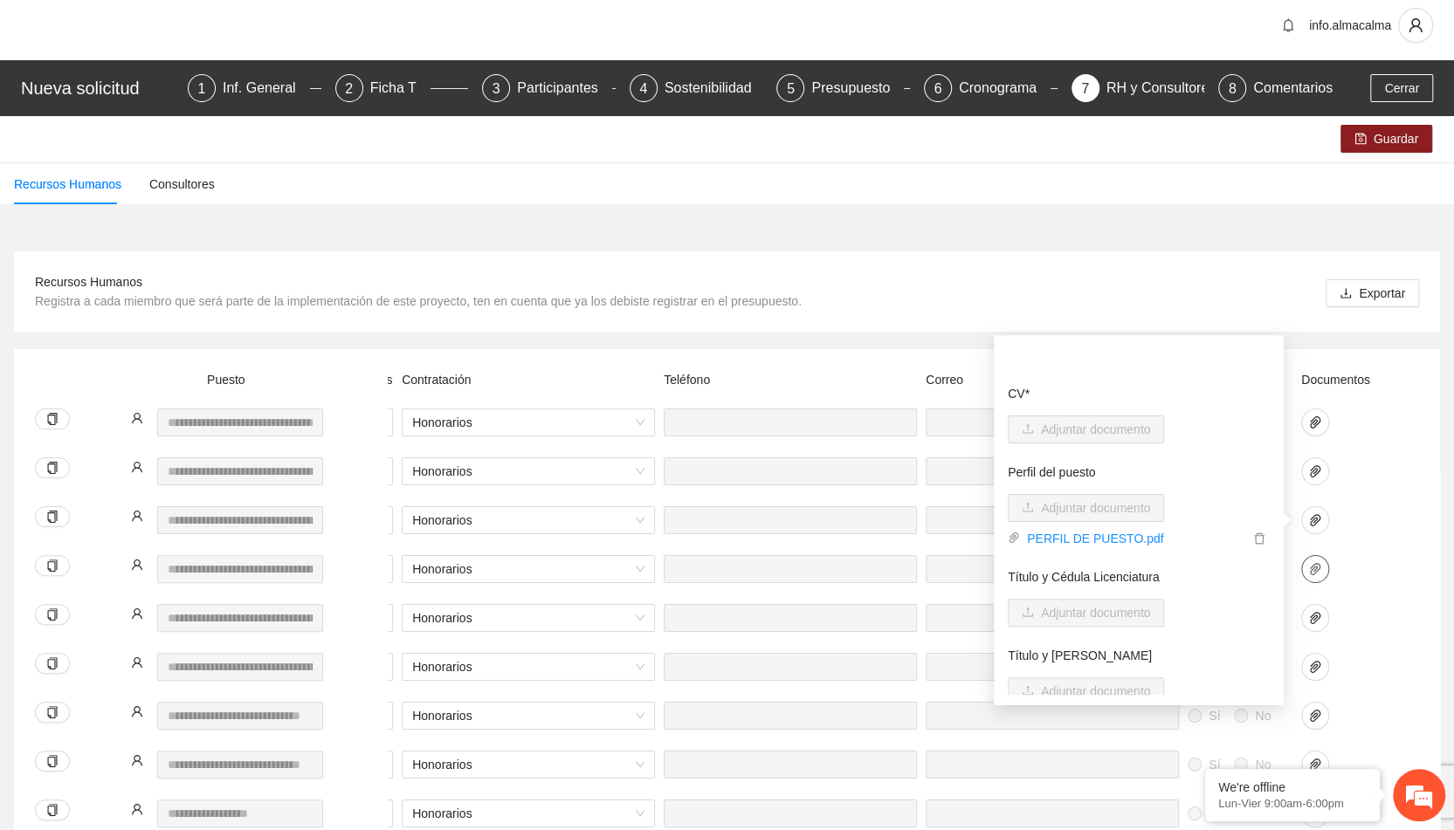
click at [1319, 575] on icon "paper-clip" at bounding box center [1315, 569] width 14 height 14
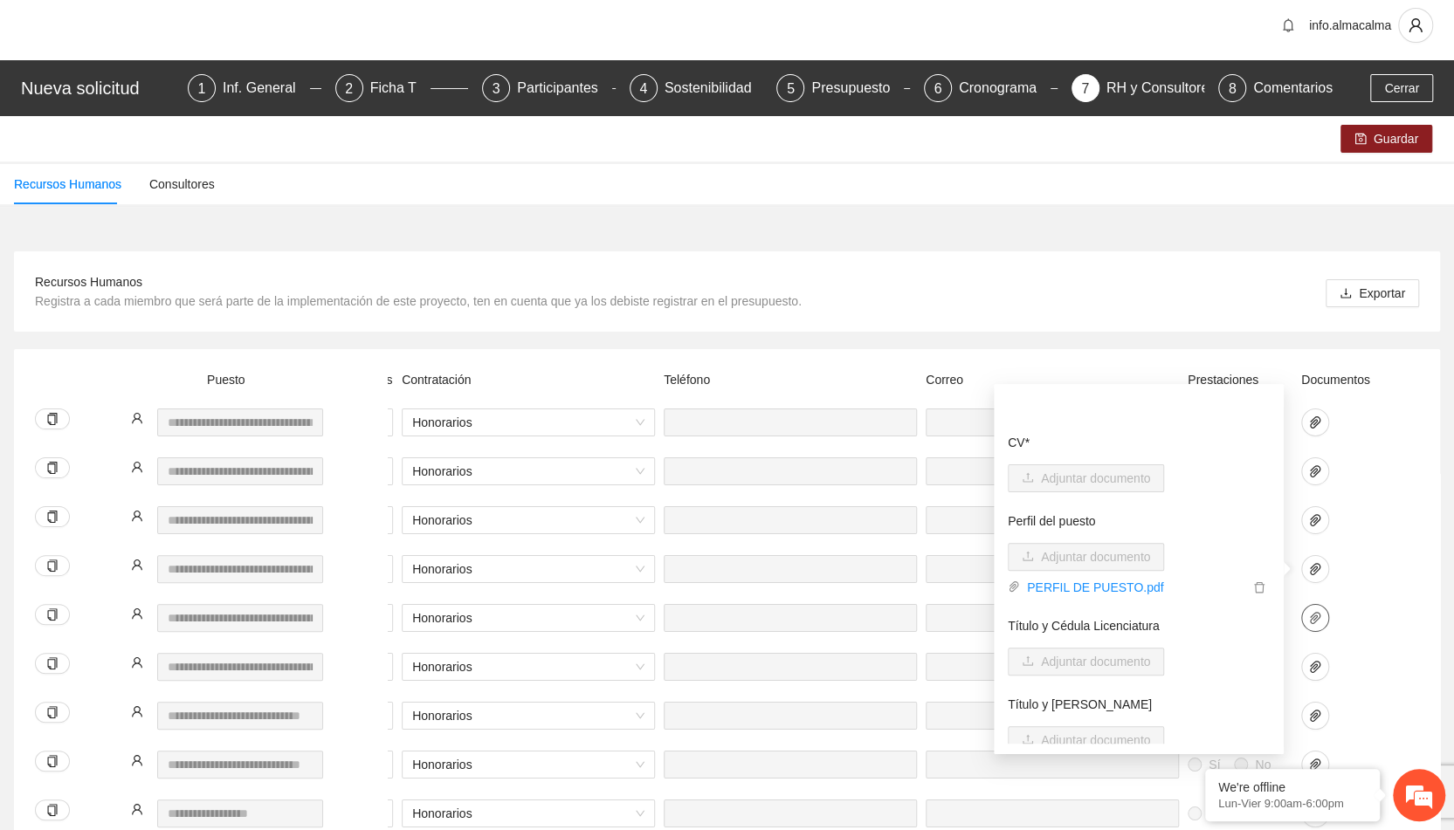
click at [1314, 621] on icon "paper-clip" at bounding box center [1315, 618] width 14 height 14
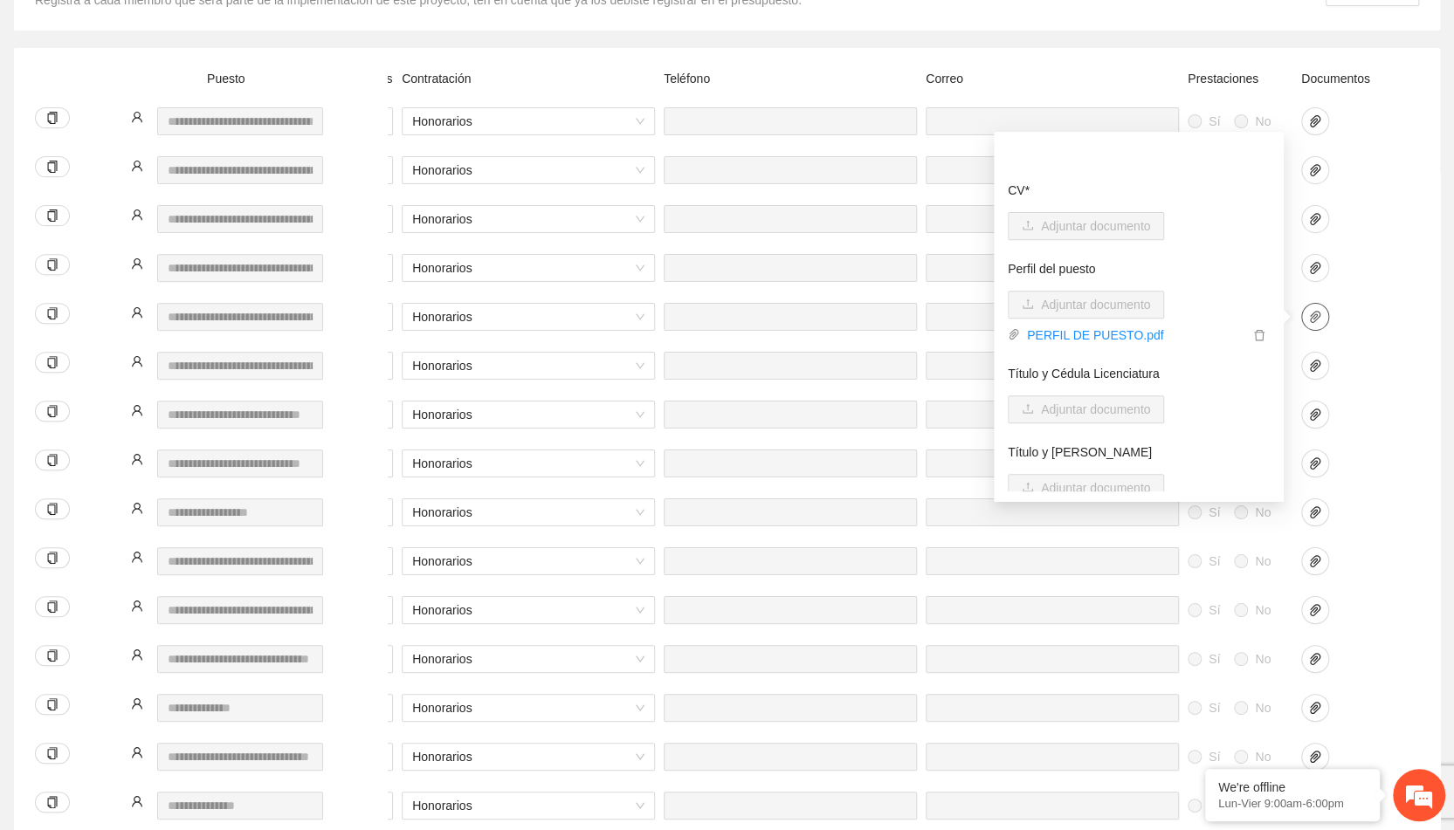
scroll to position [312, 0]
click at [1319, 359] on icon "paper-clip" at bounding box center [1315, 365] width 14 height 14
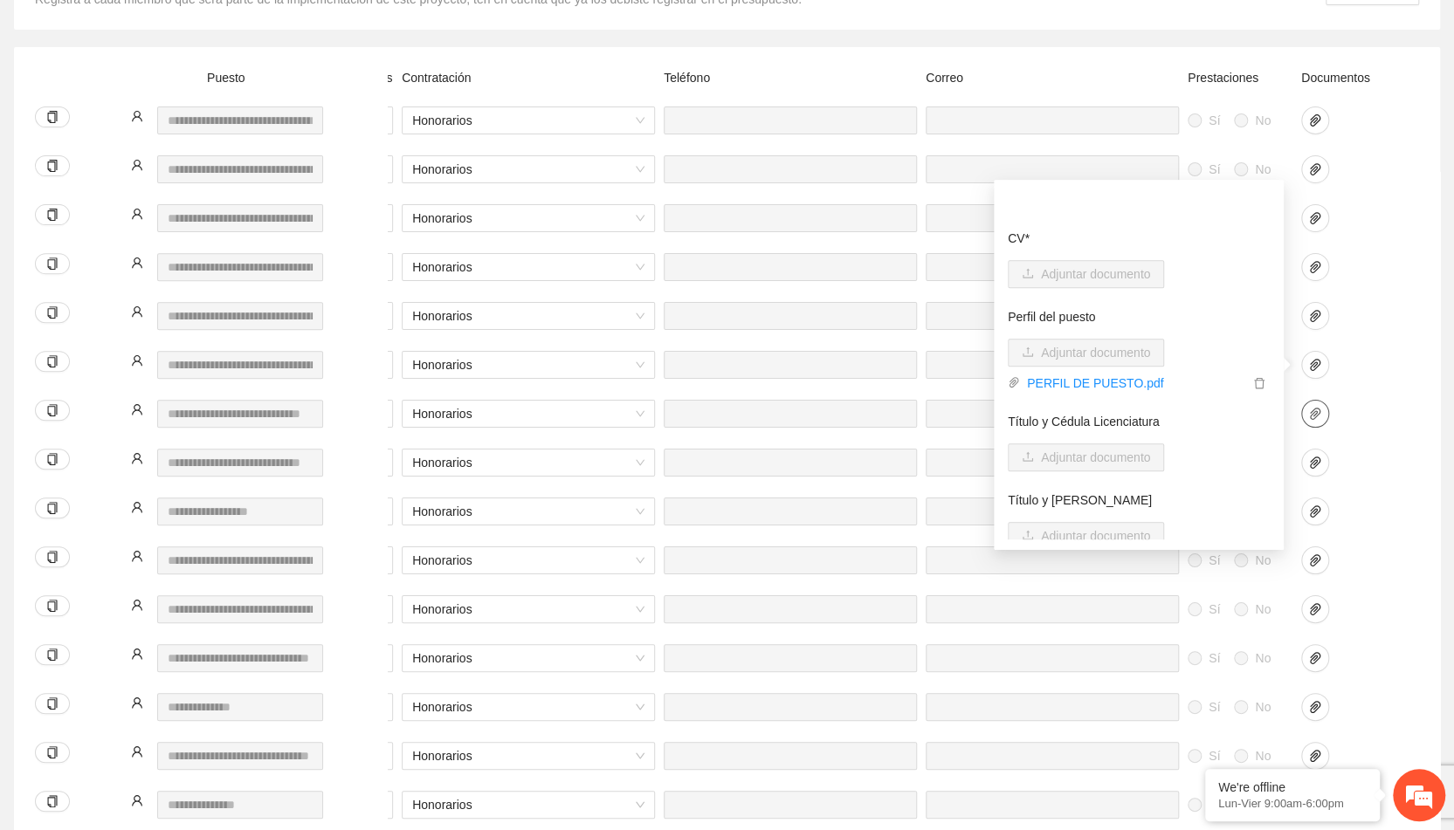
click at [1318, 412] on icon "paper-clip" at bounding box center [1315, 414] width 14 height 14
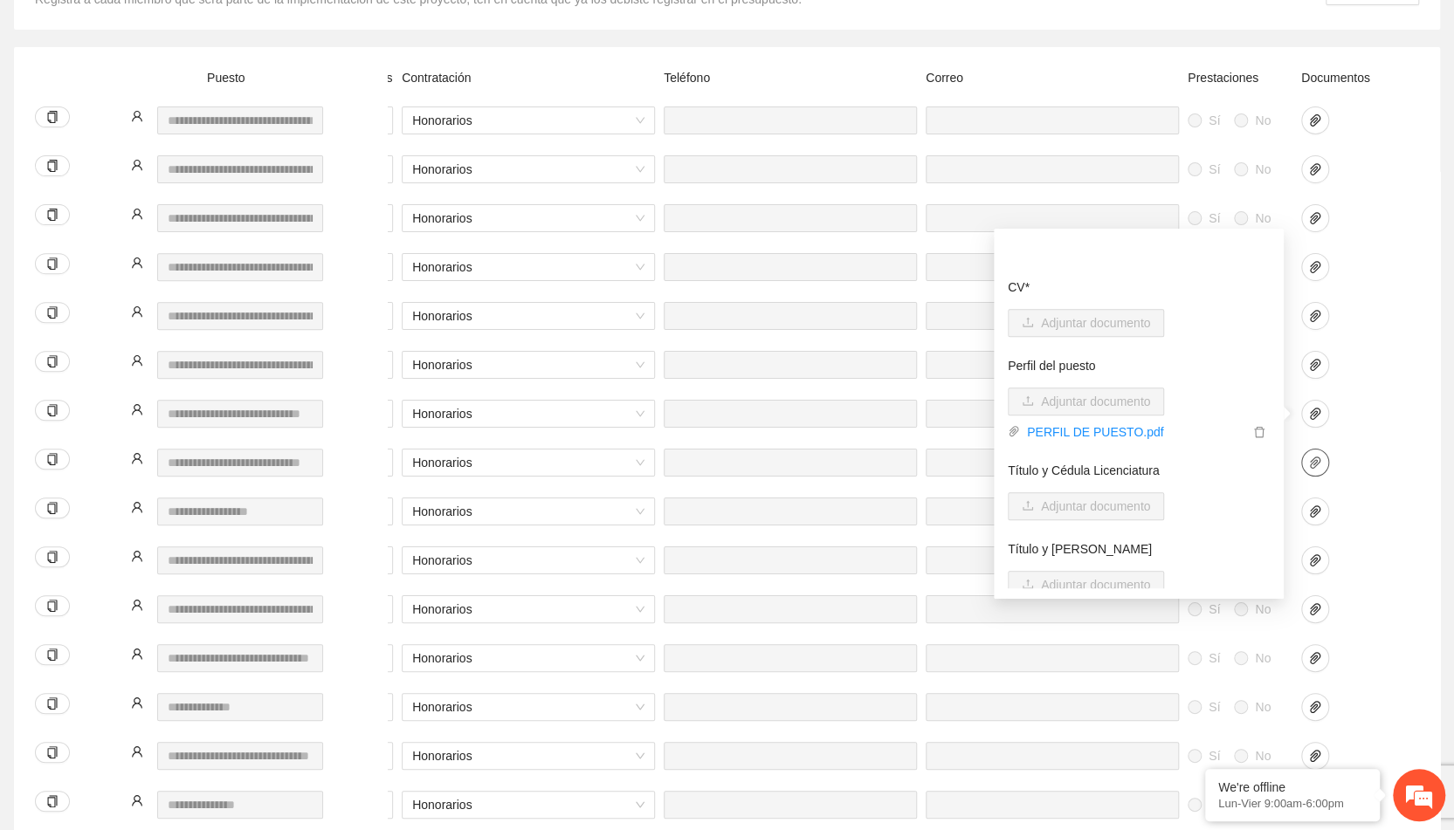
click at [1313, 462] on icon "paper-clip" at bounding box center [1315, 463] width 10 height 12
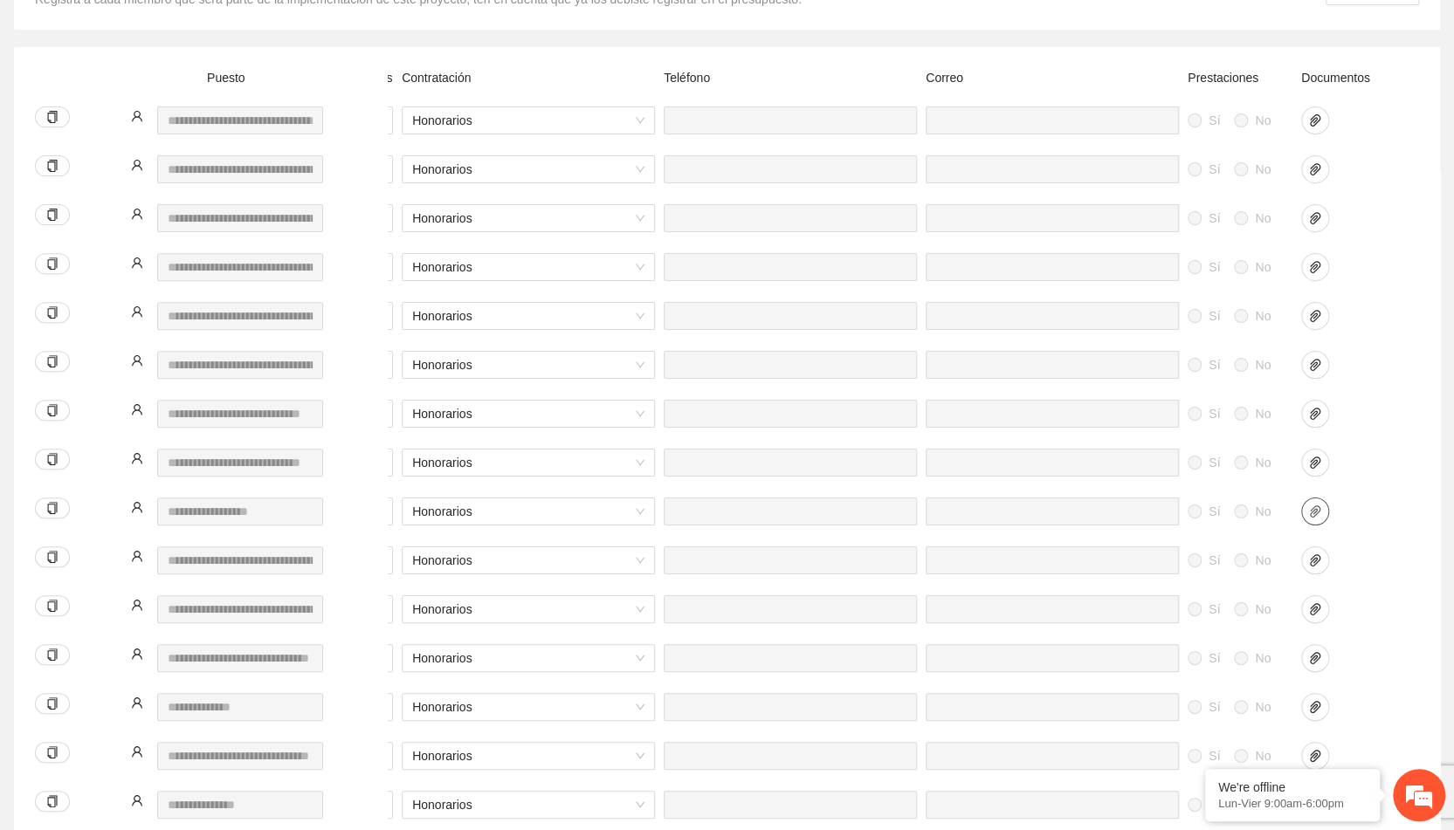
click at [1317, 509] on icon "paper-clip" at bounding box center [1315, 512] width 14 height 14
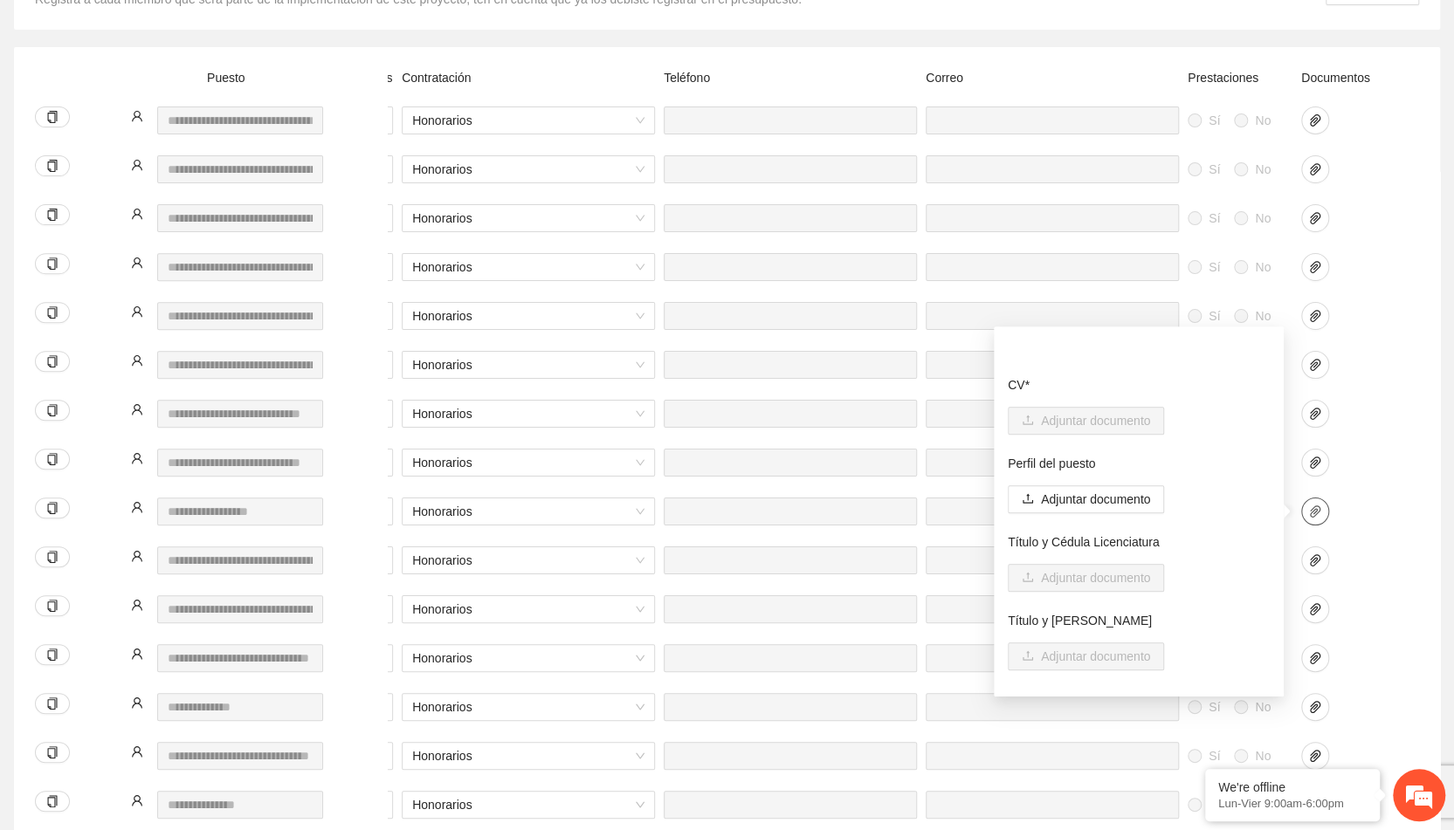
click at [1317, 509] on icon "paper-clip" at bounding box center [1315, 512] width 14 height 14
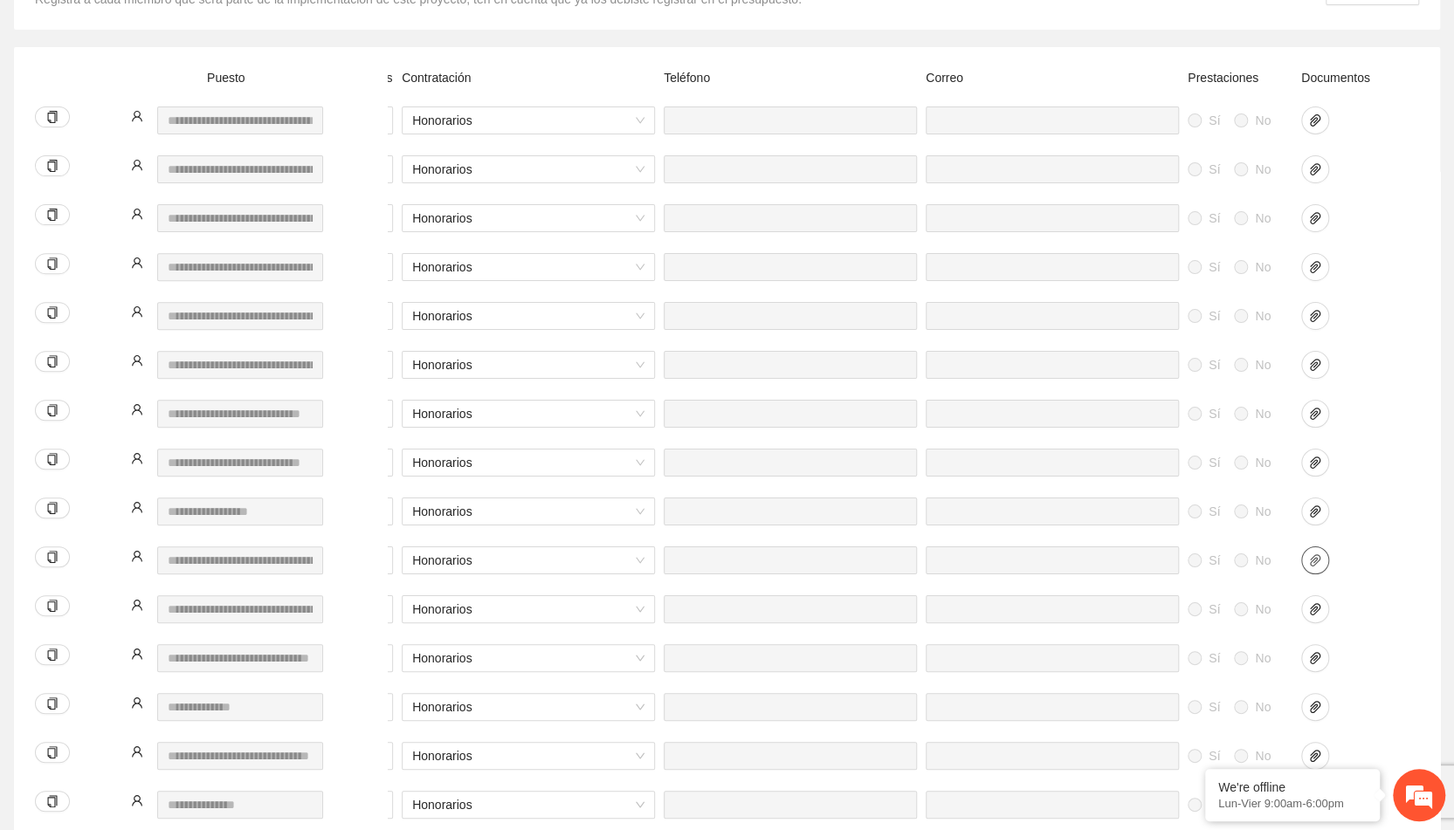
click at [1314, 556] on icon "paper-clip" at bounding box center [1315, 561] width 14 height 14
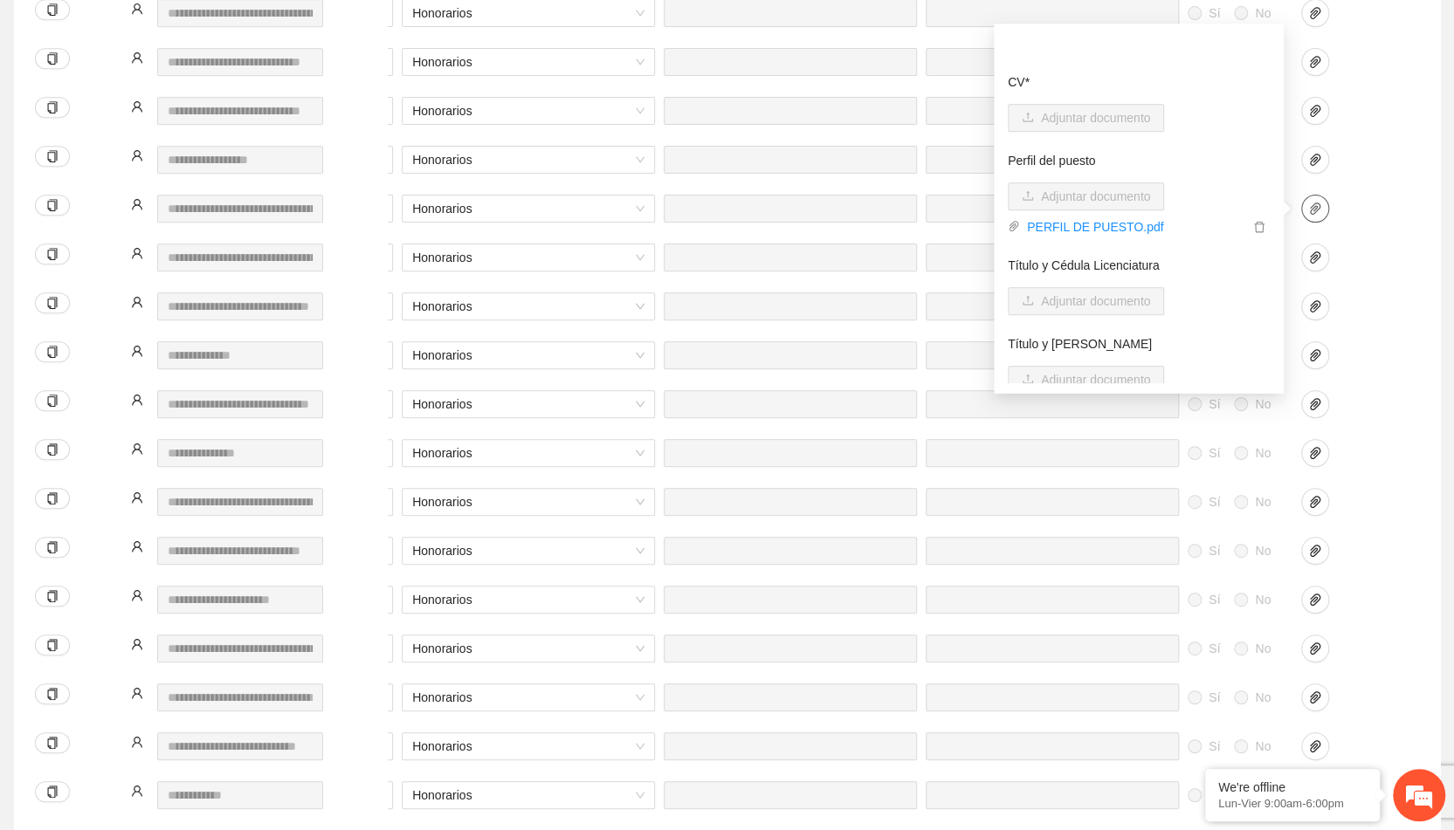
scroll to position [665, 0]
click at [1315, 251] on icon "paper-clip" at bounding box center [1315, 257] width 14 height 14
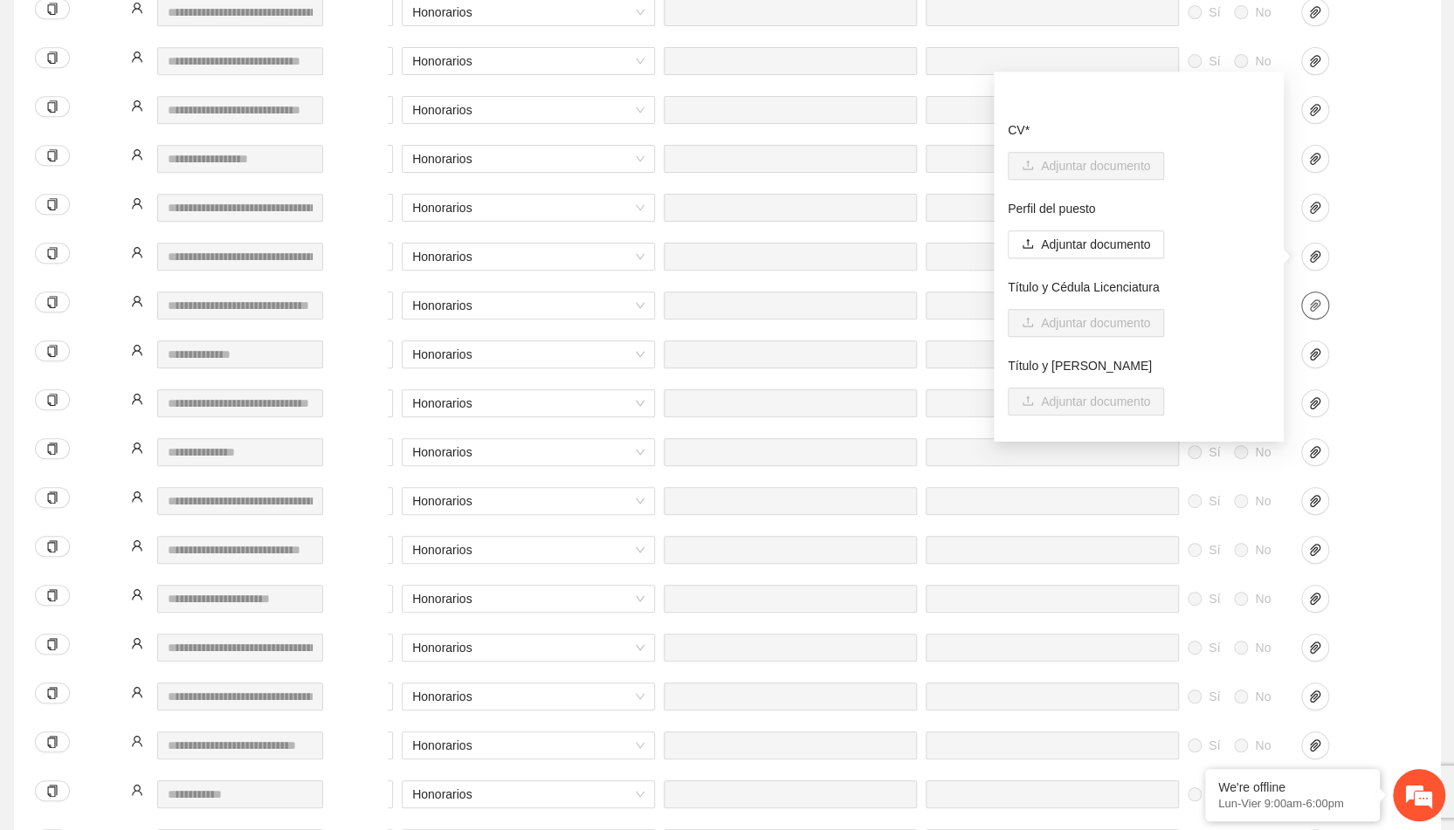
click at [1312, 299] on icon "paper-clip" at bounding box center [1315, 306] width 14 height 14
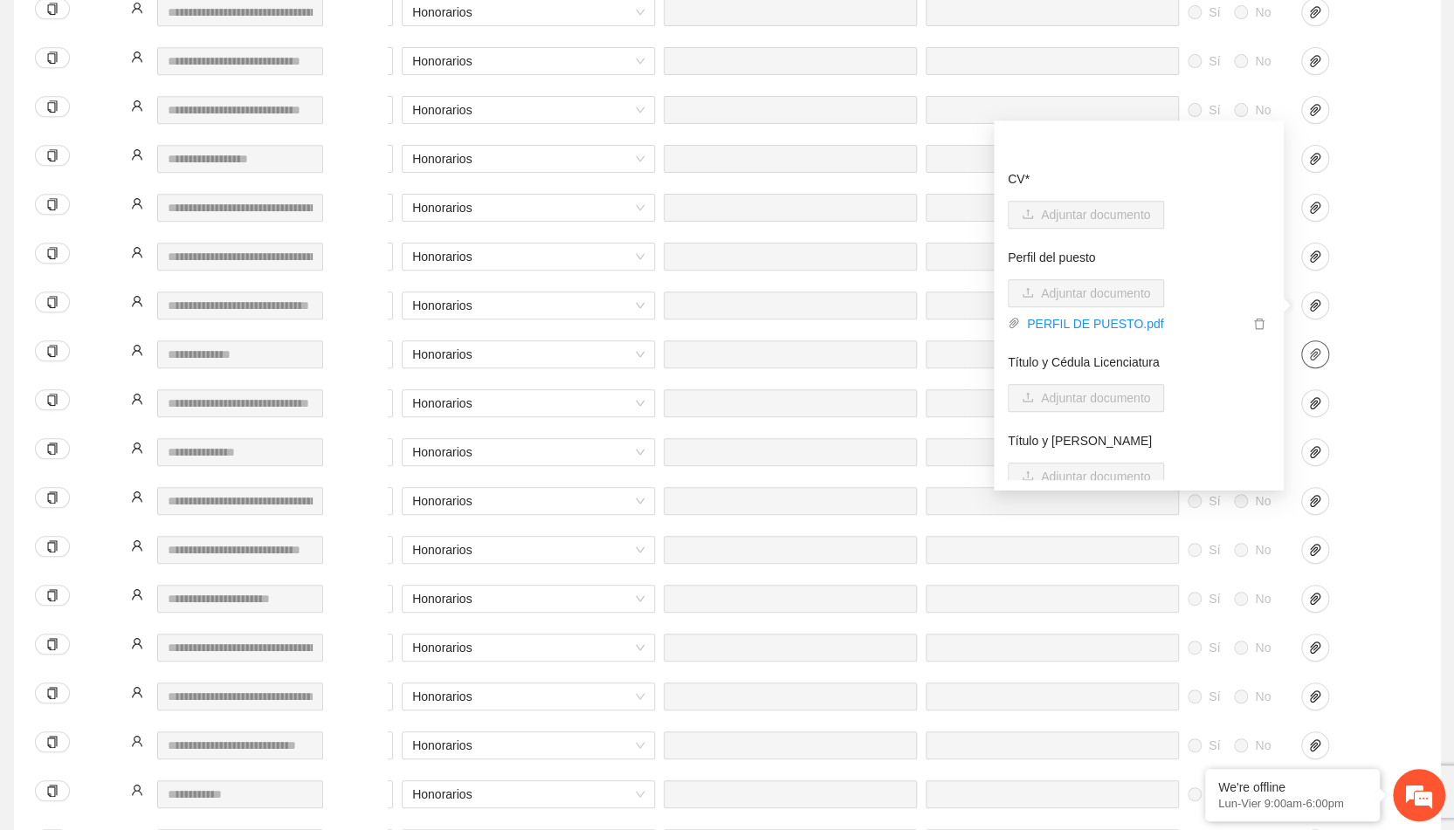
click at [1320, 357] on icon "paper-clip" at bounding box center [1315, 355] width 14 height 14
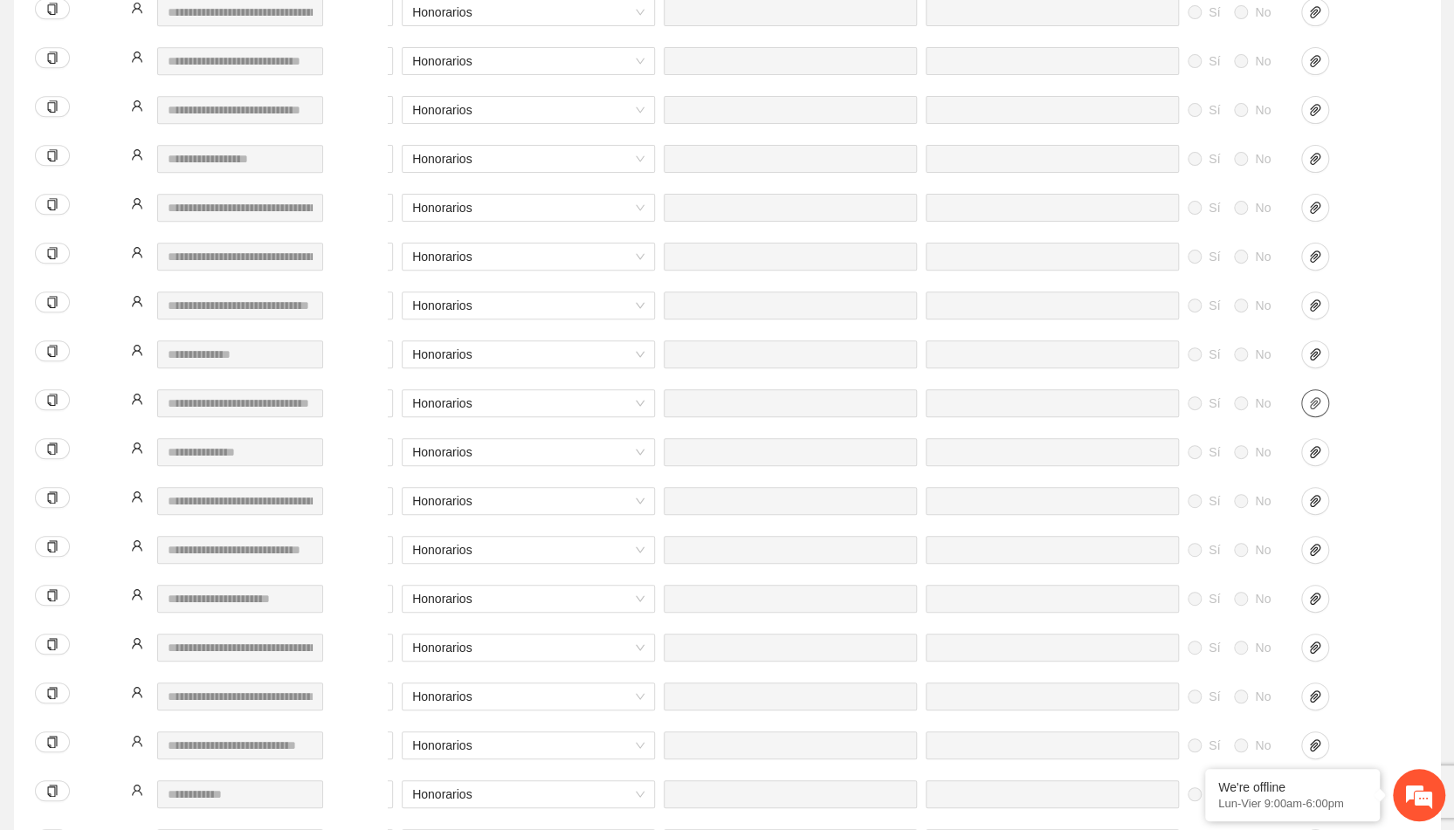
click at [1316, 403] on icon "paper-clip" at bounding box center [1315, 403] width 14 height 14
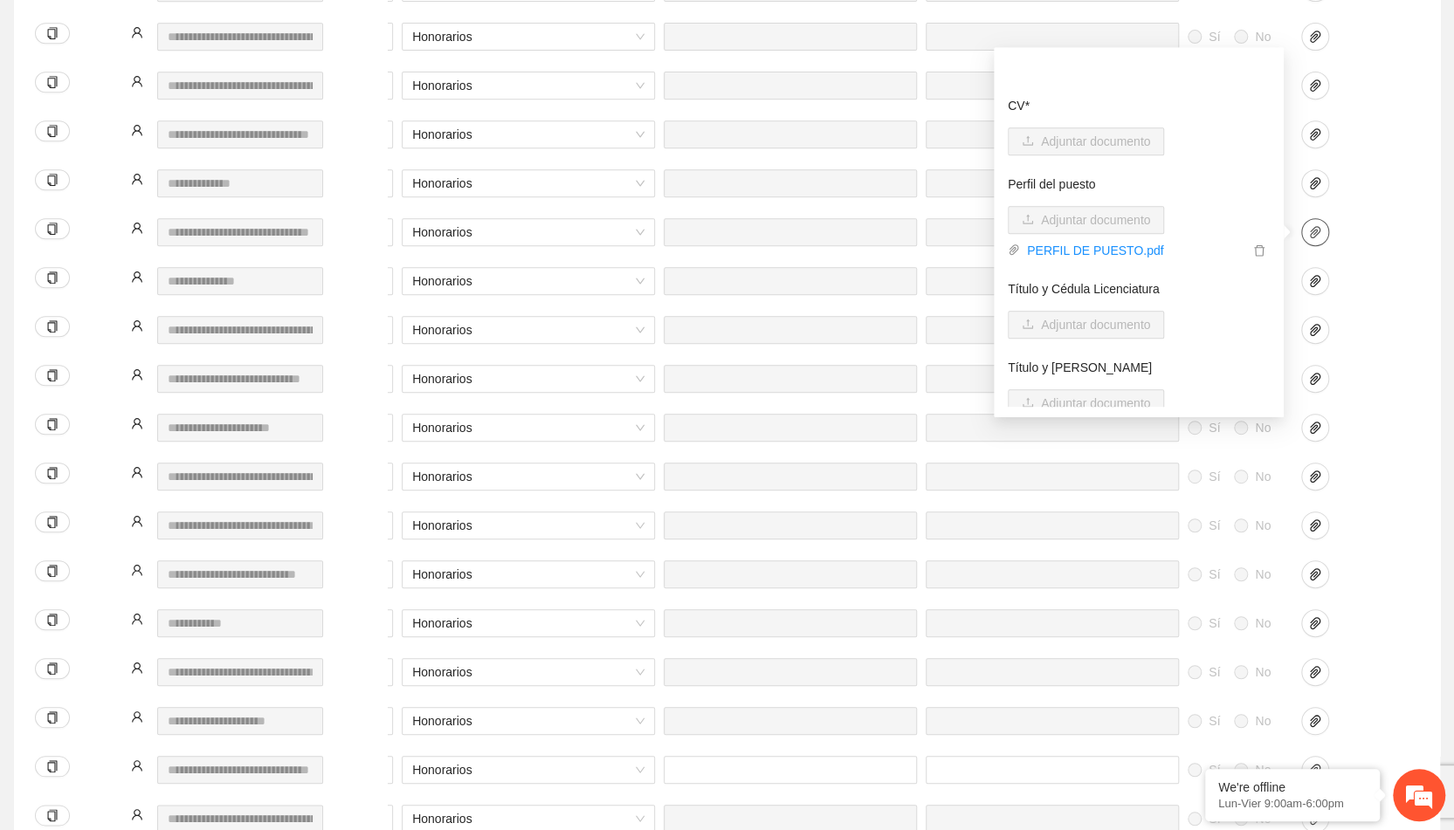
scroll to position [839, 0]
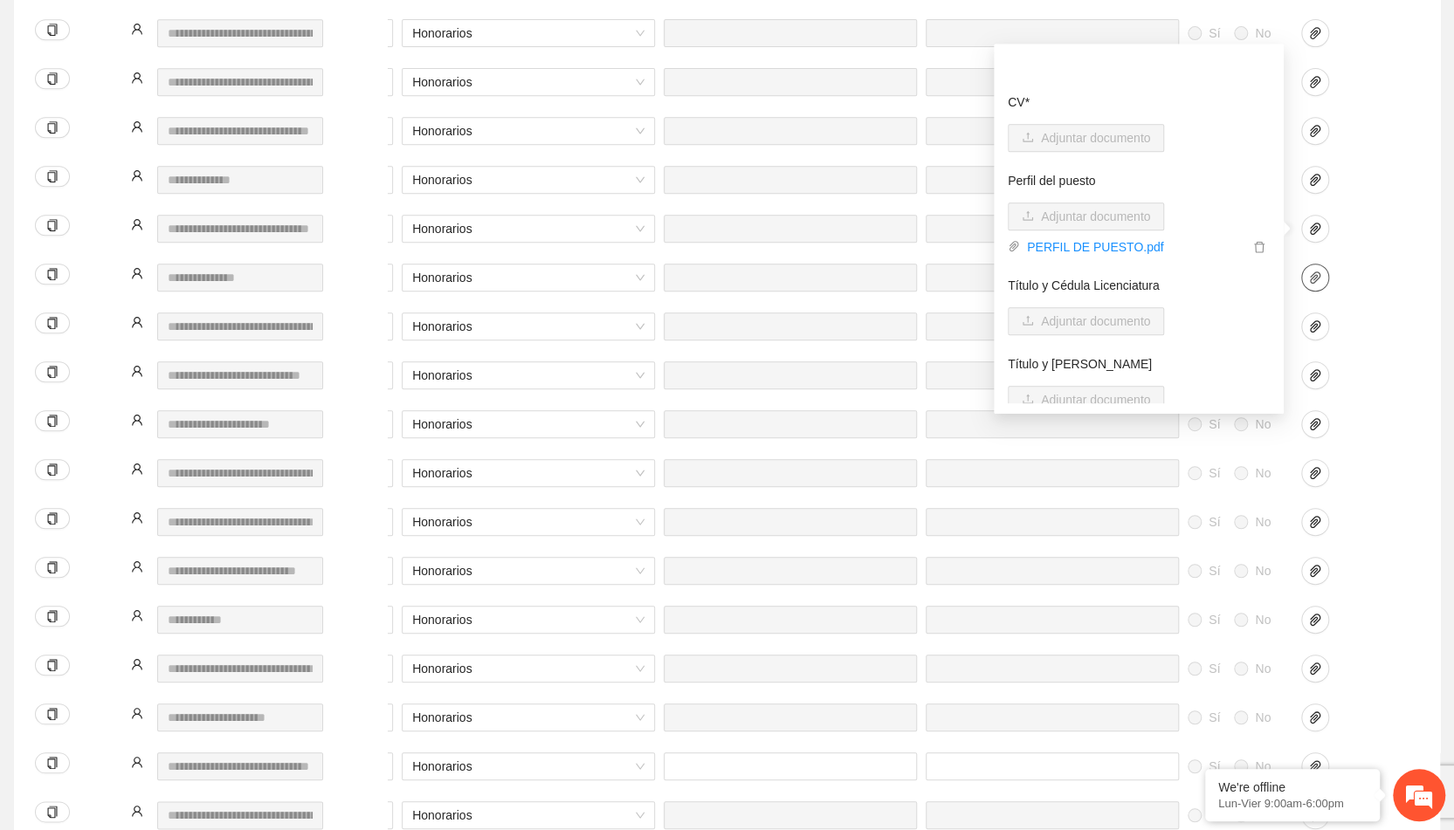
click at [1309, 285] on button "button" at bounding box center [1315, 278] width 28 height 28
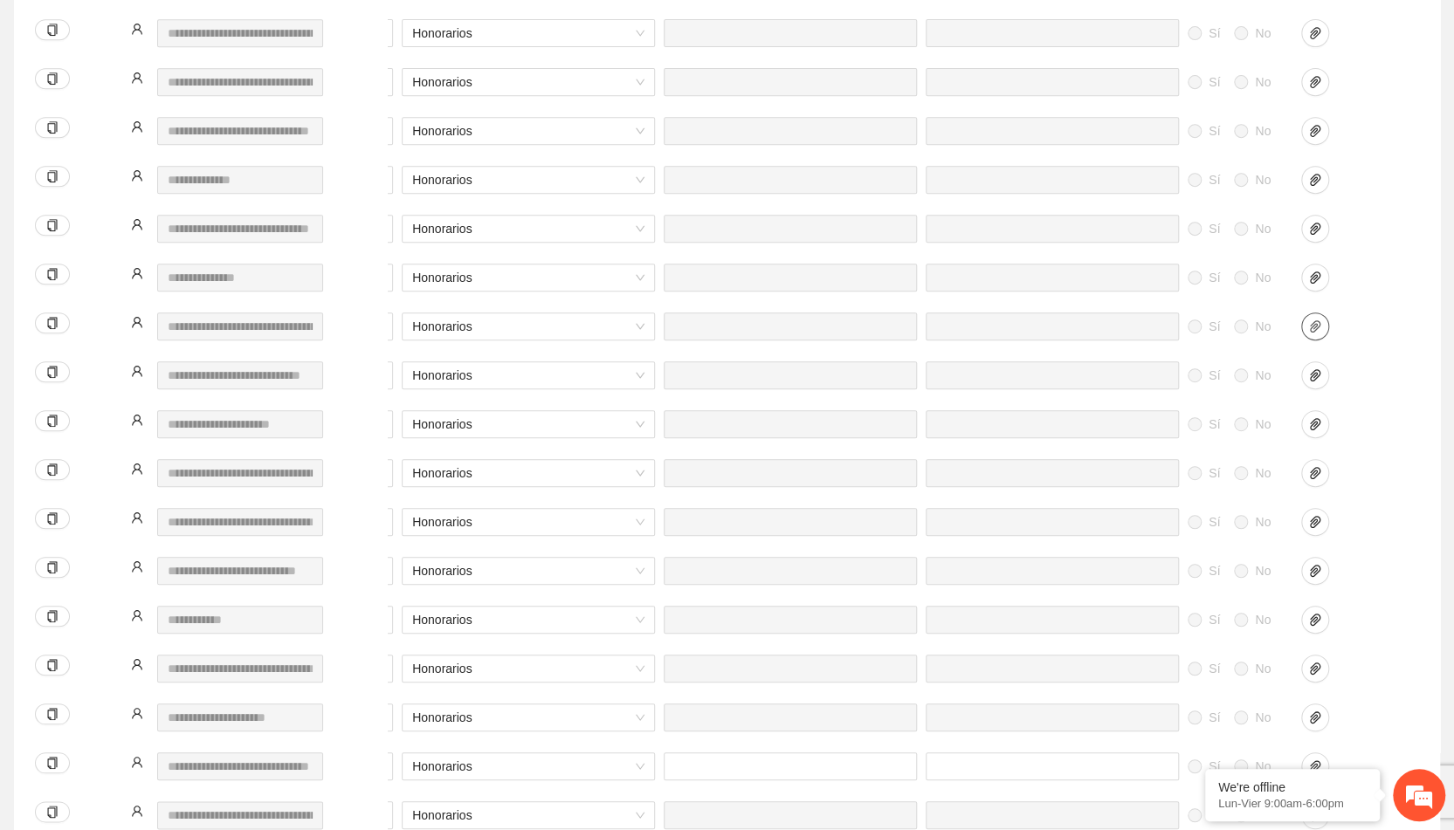
click at [1316, 332] on icon "paper-clip" at bounding box center [1315, 327] width 14 height 14
click at [1319, 377] on icon "paper-clip" at bounding box center [1315, 376] width 14 height 14
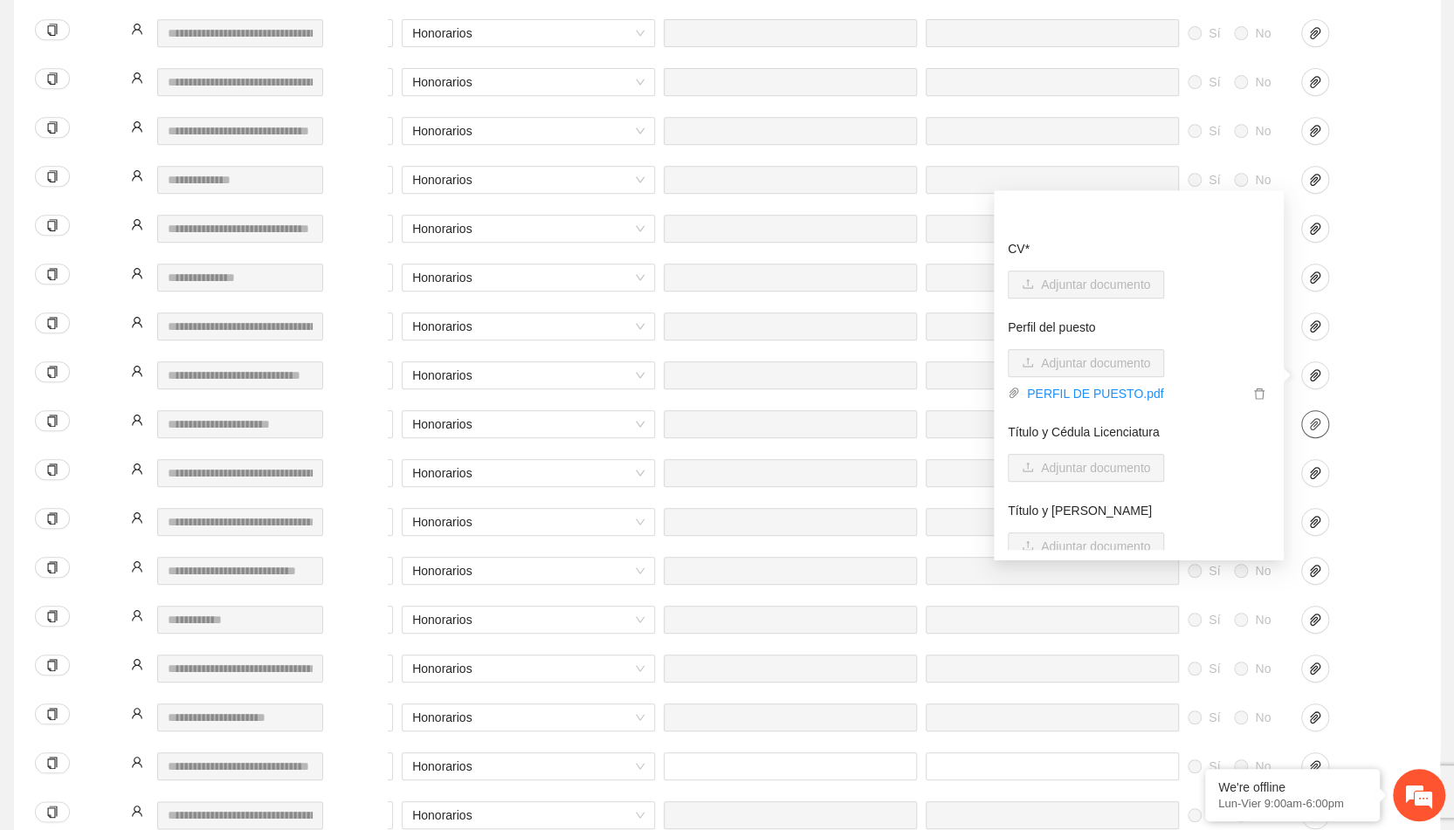
click at [1319, 424] on icon "paper-clip" at bounding box center [1315, 424] width 10 height 12
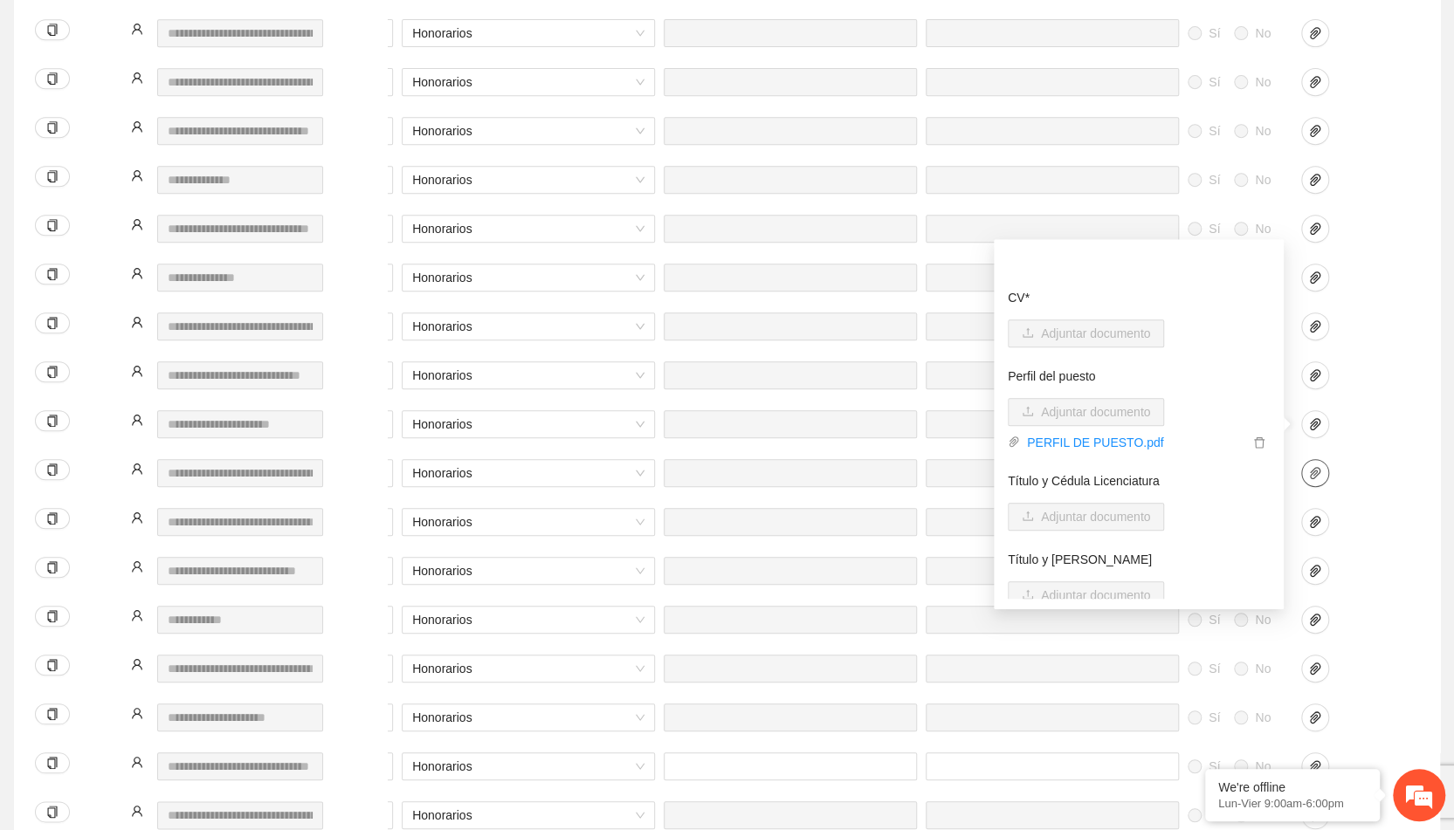
click at [1315, 485] on button "button" at bounding box center [1315, 473] width 28 height 28
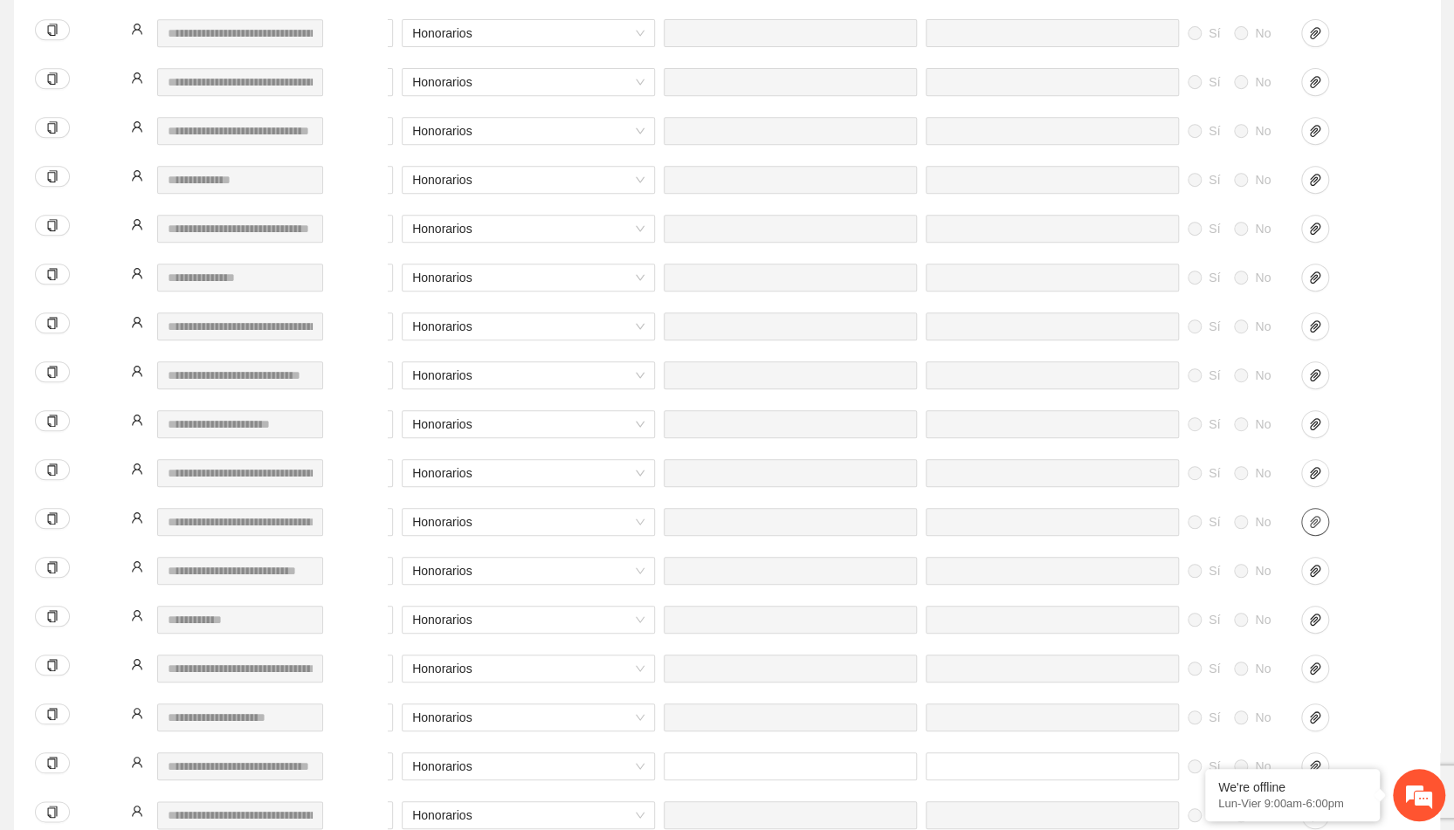
click at [1315, 527] on icon "paper-clip" at bounding box center [1315, 522] width 14 height 14
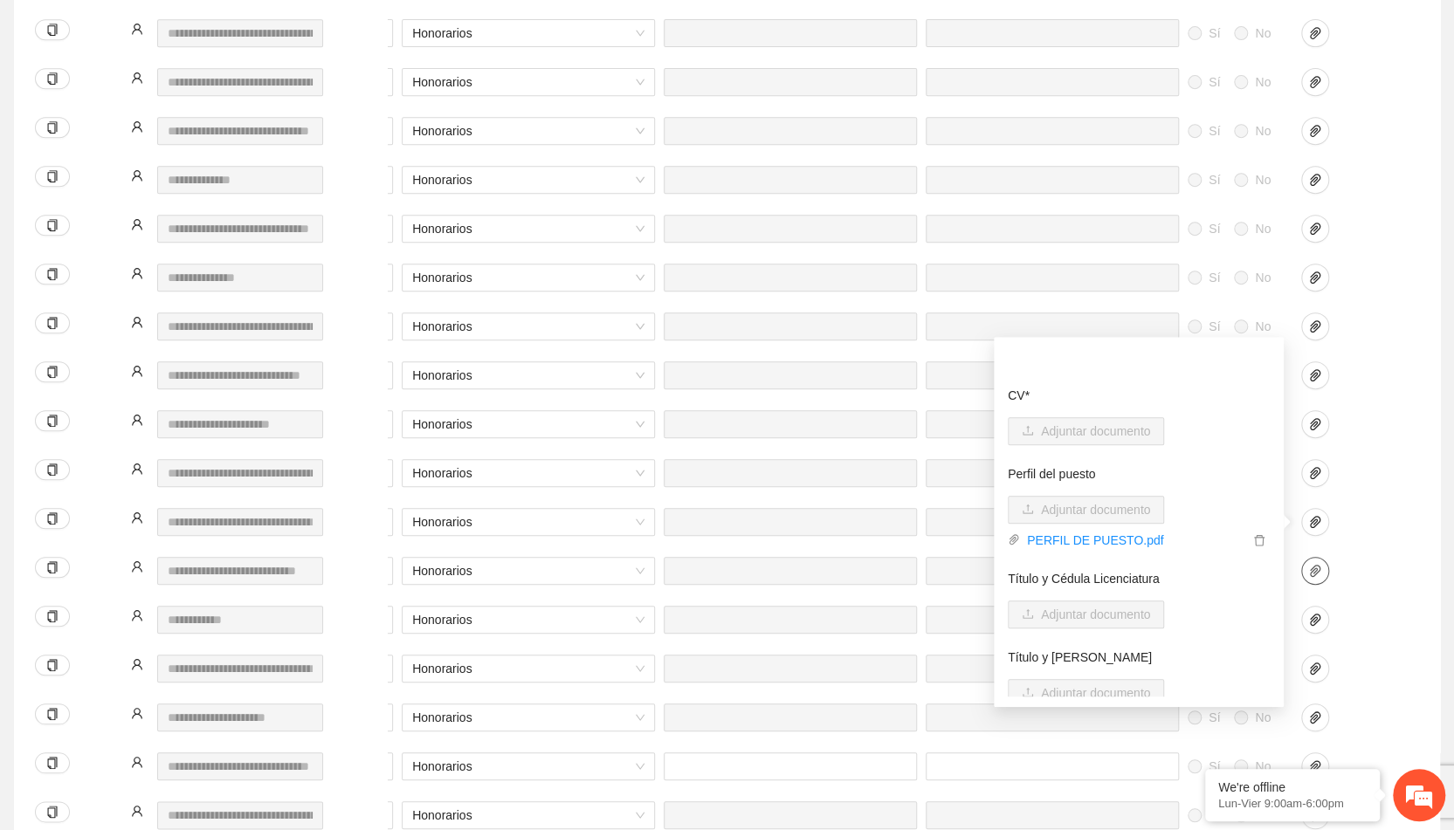
click at [1315, 580] on button "button" at bounding box center [1315, 571] width 28 height 28
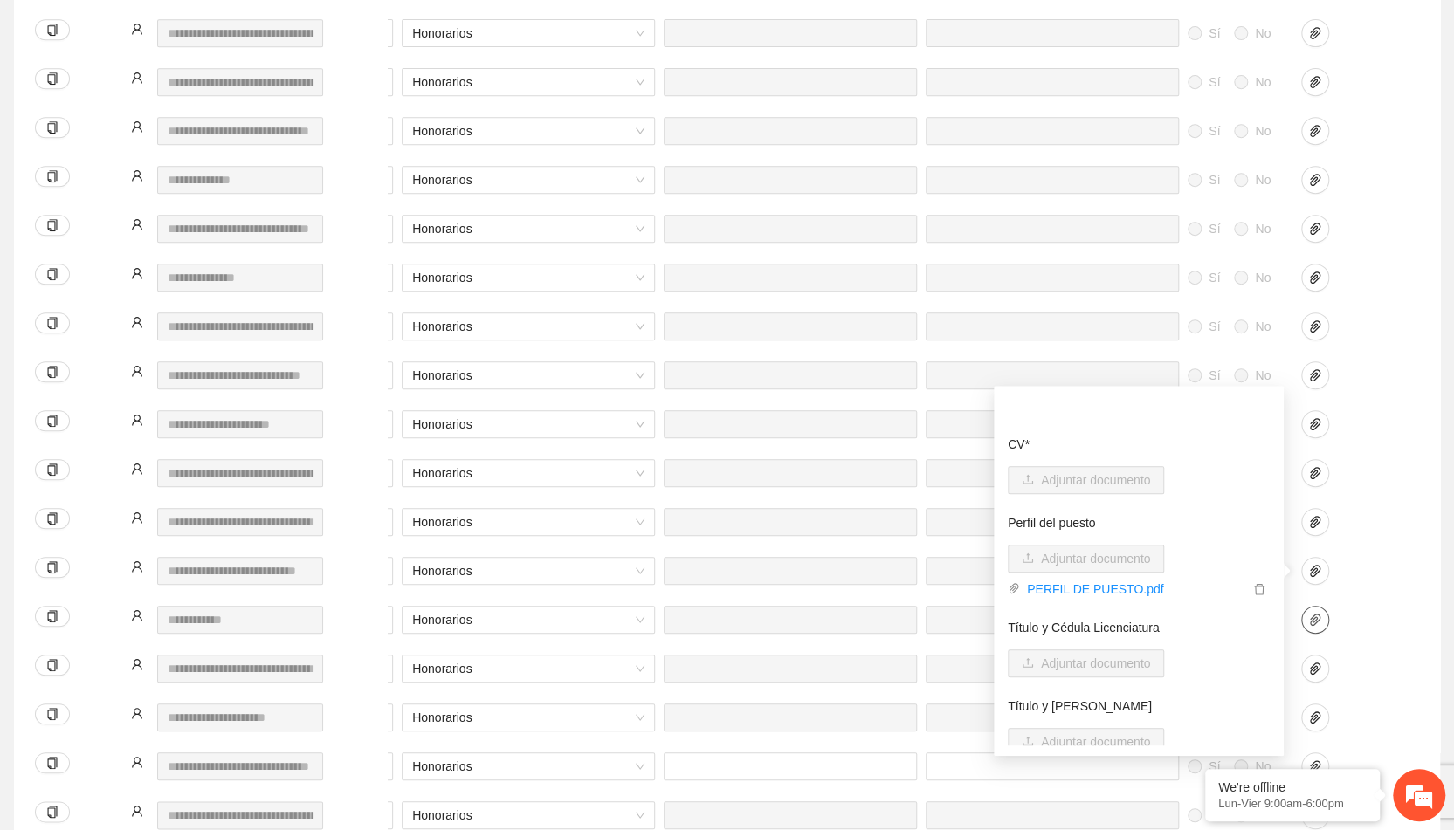
click at [1315, 616] on icon "paper-clip" at bounding box center [1315, 620] width 14 height 14
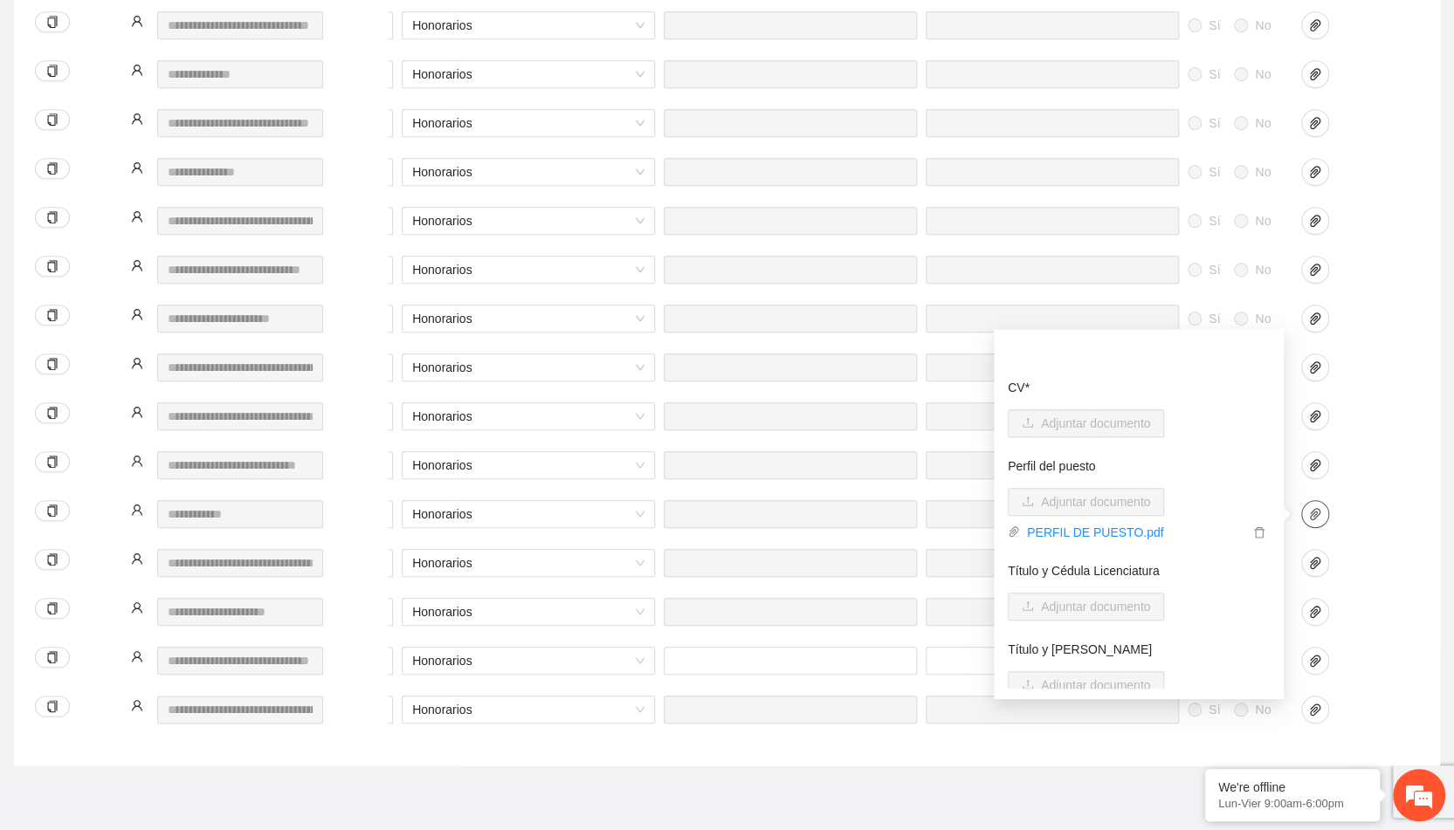
scroll to position [946, 0]
click at [1320, 558] on icon "paper-clip" at bounding box center [1315, 562] width 14 height 14
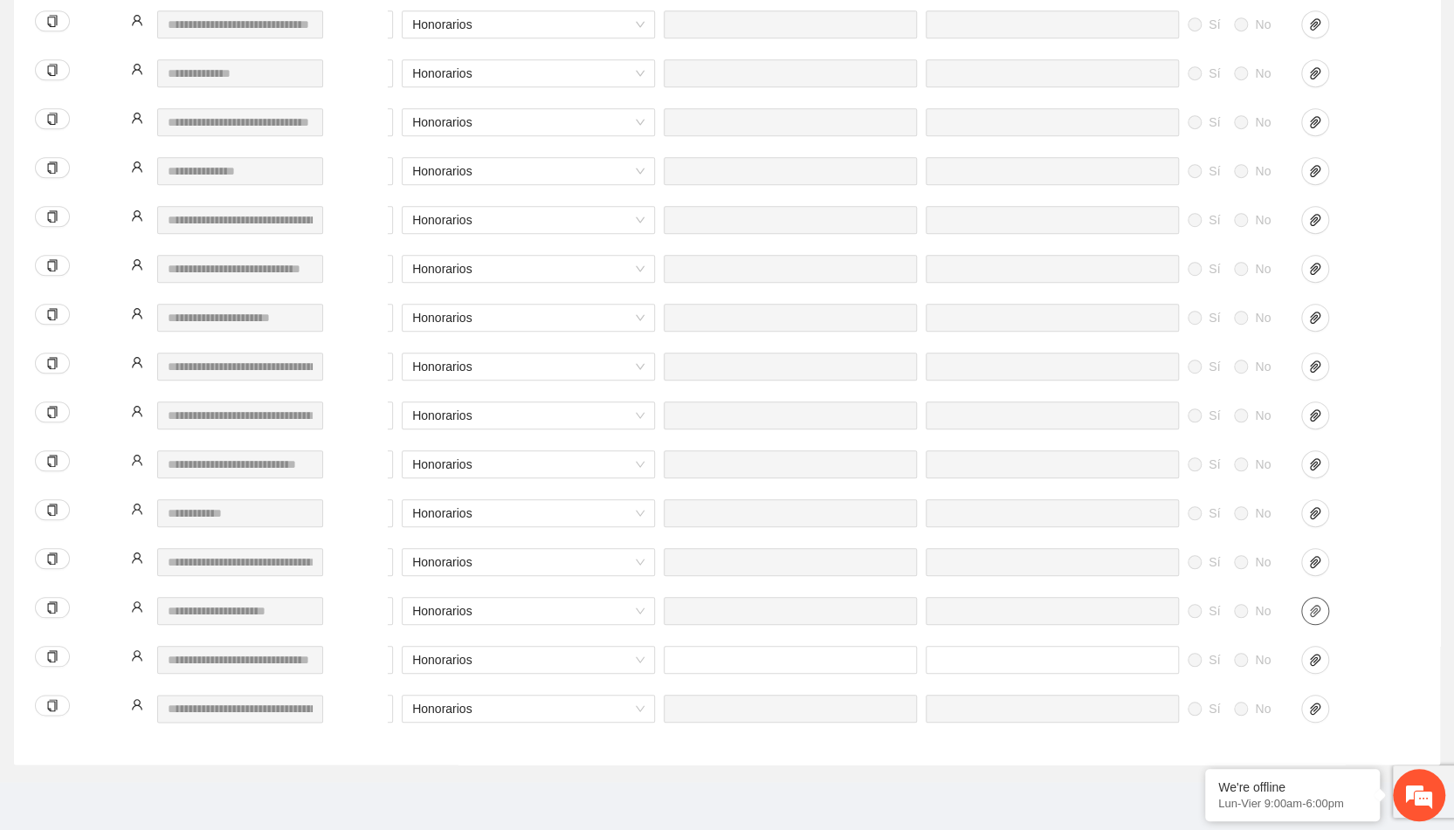
click at [1319, 612] on icon "paper-clip" at bounding box center [1315, 611] width 14 height 14
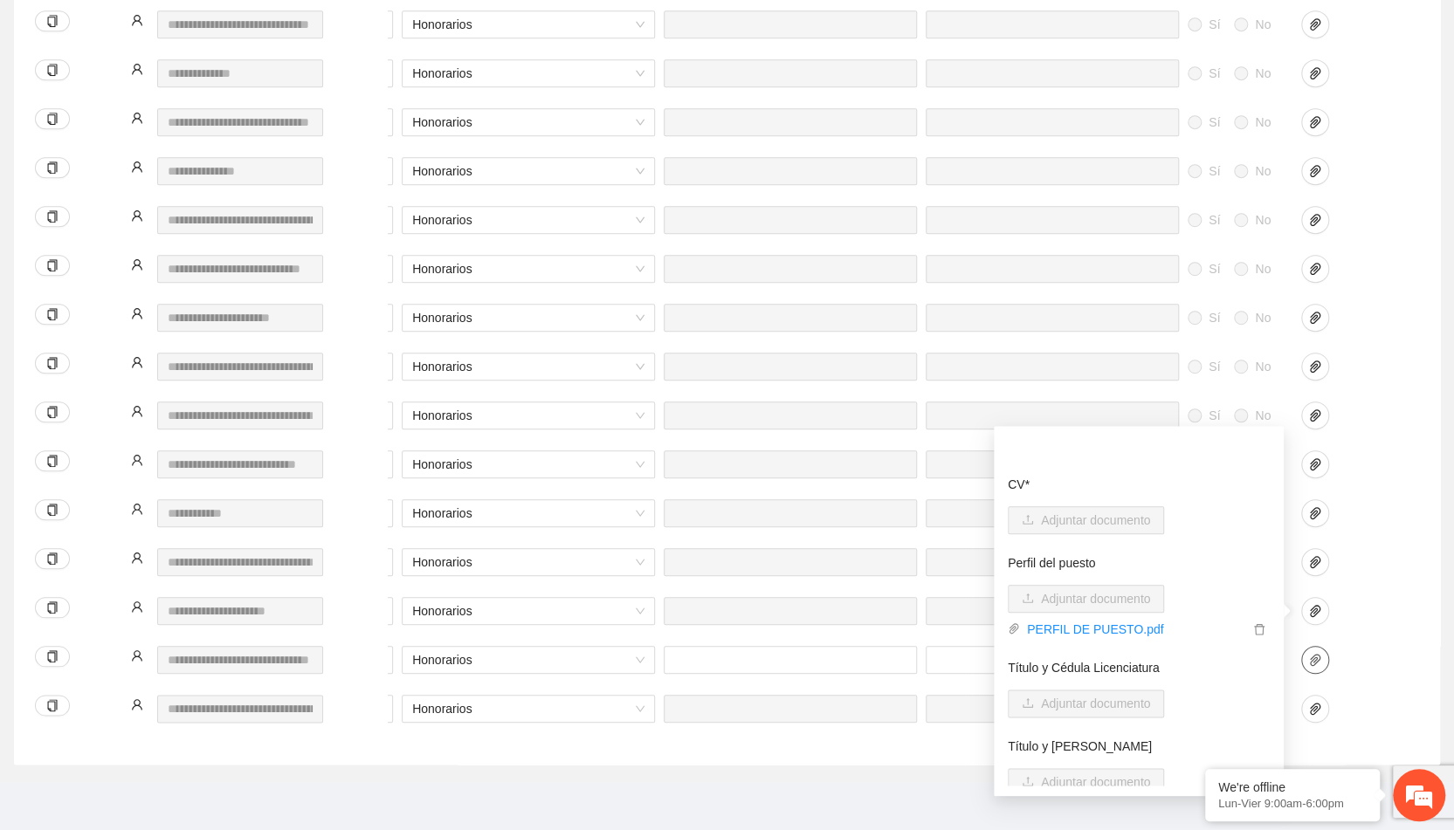
click at [1315, 663] on icon "paper-clip" at bounding box center [1315, 660] width 10 height 12
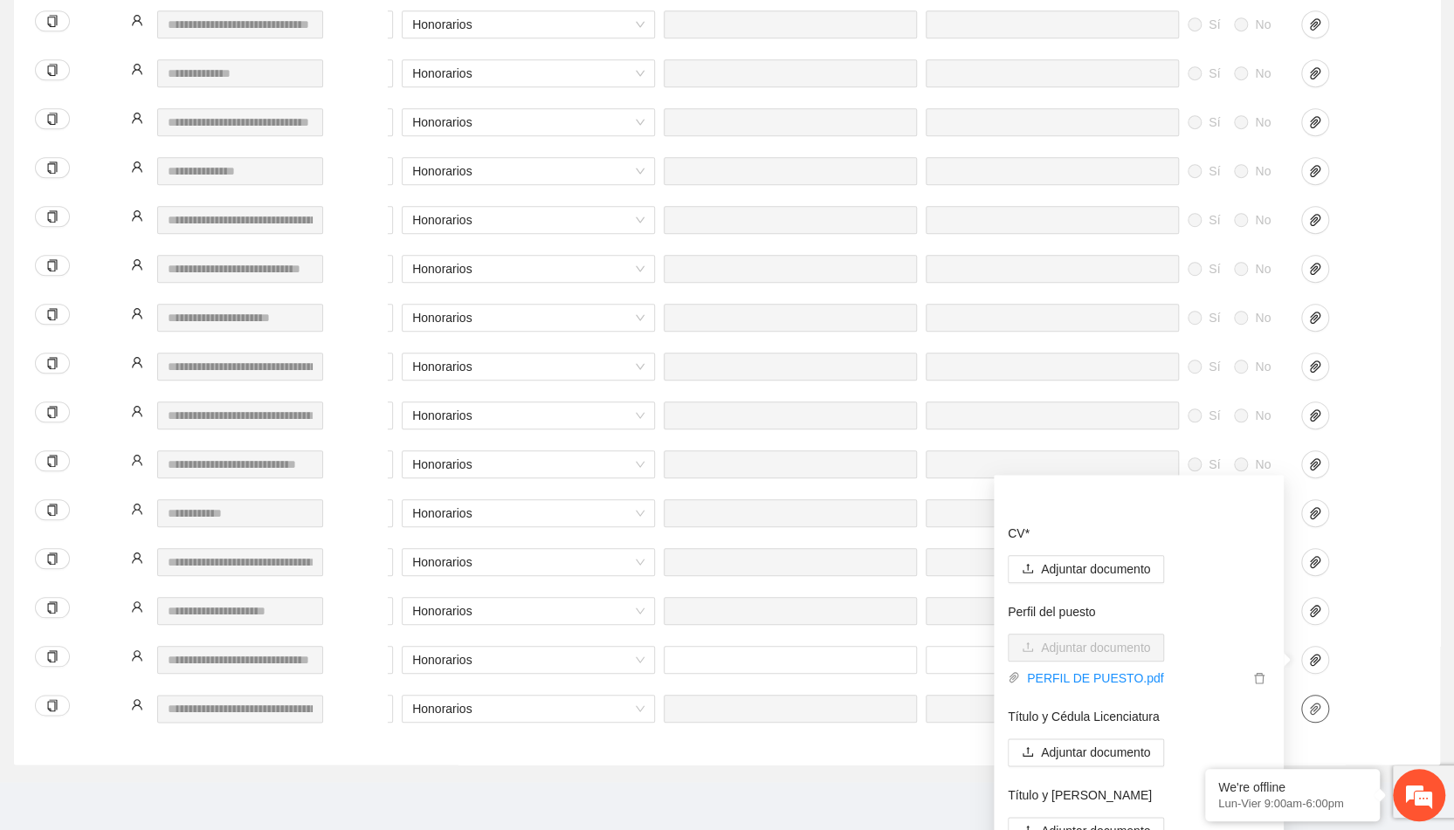
click at [1316, 713] on icon "paper-clip" at bounding box center [1315, 709] width 14 height 14
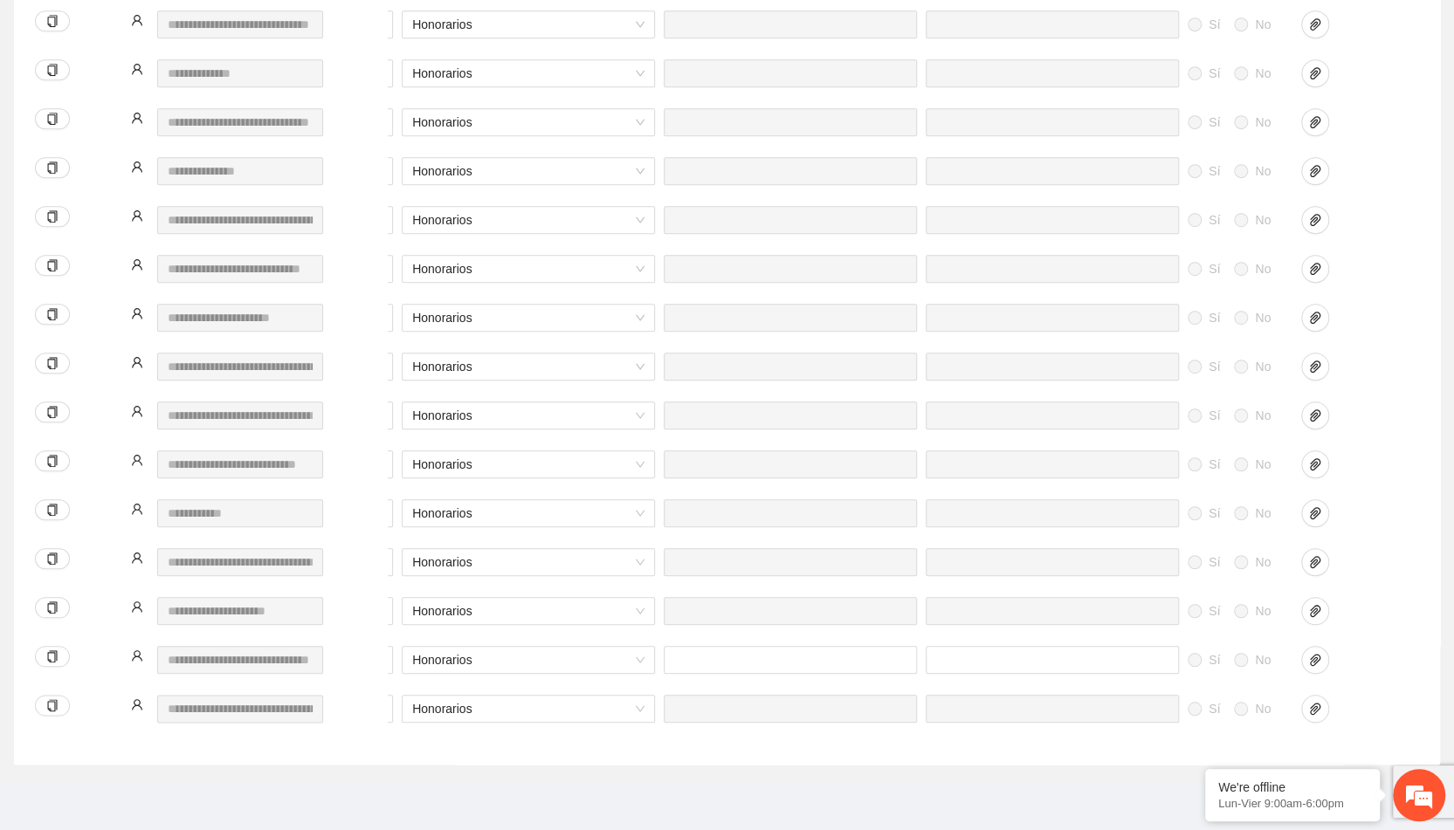
click at [1376, 678] on div at bounding box center [1340, 670] width 87 height 49
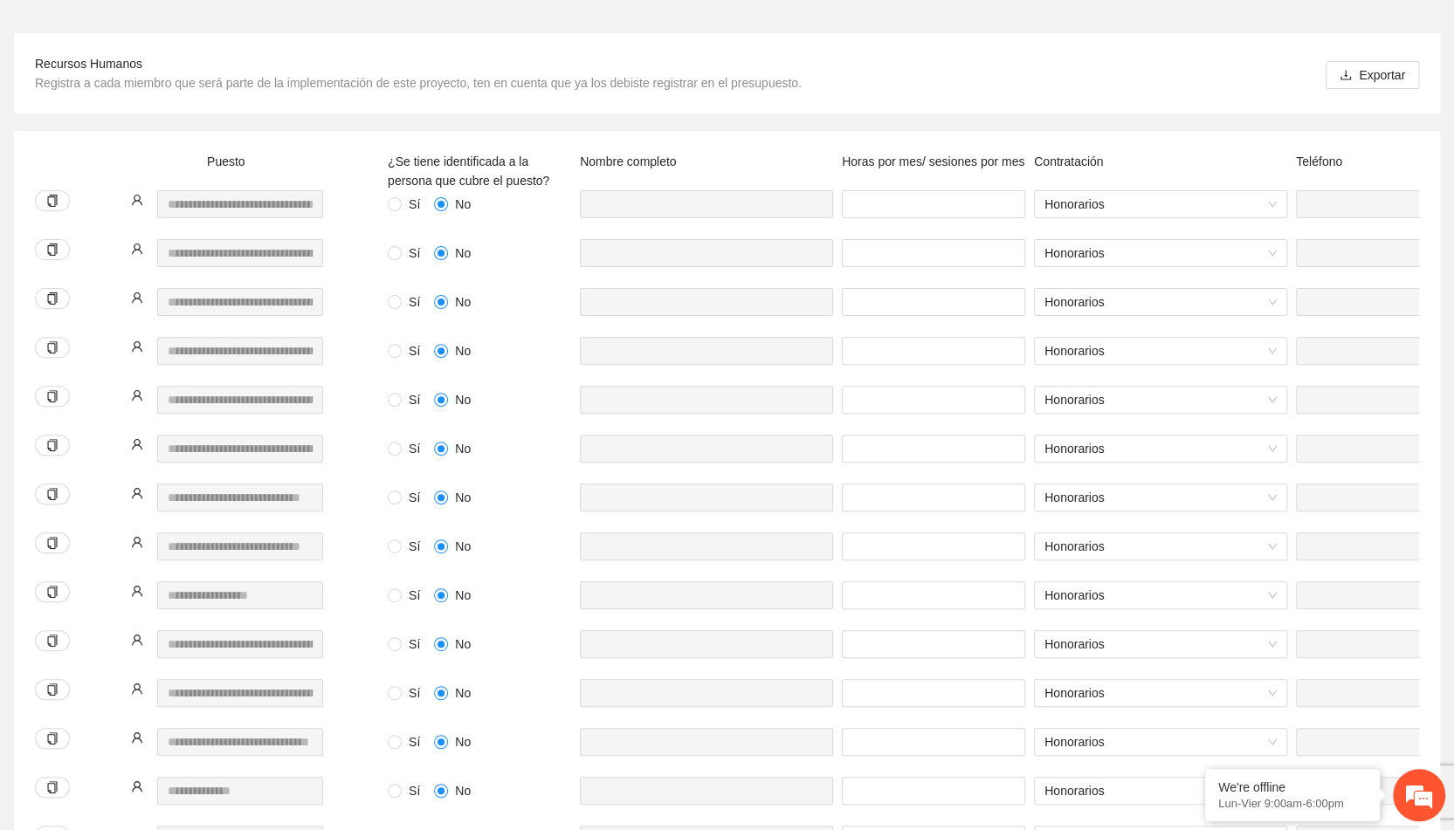
scroll to position [0, 0]
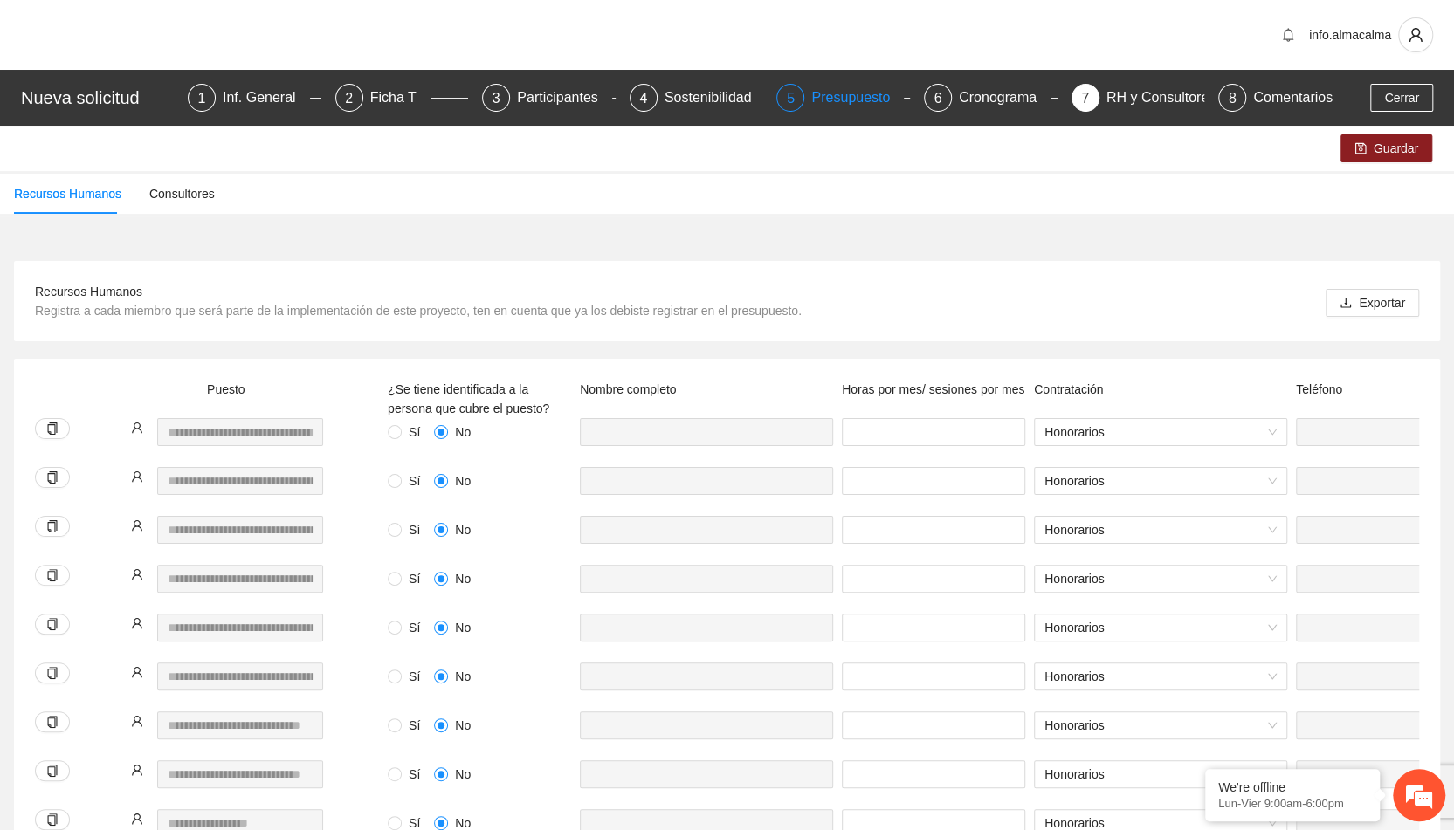
click at [863, 99] on div "Presupuesto" at bounding box center [857, 98] width 93 height 28
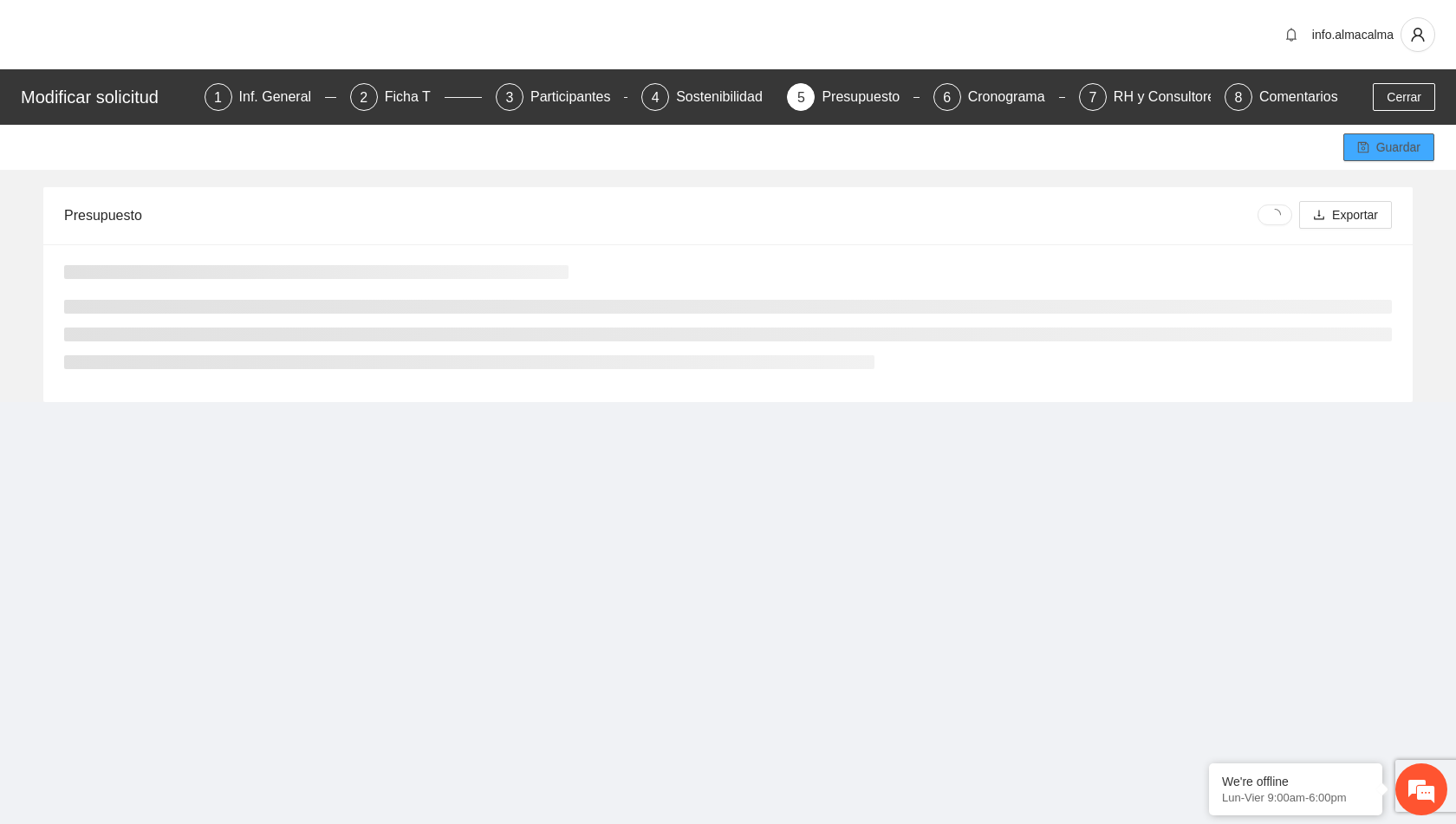
click at [1373, 140] on button "Guardar" at bounding box center [1390, 147] width 91 height 28
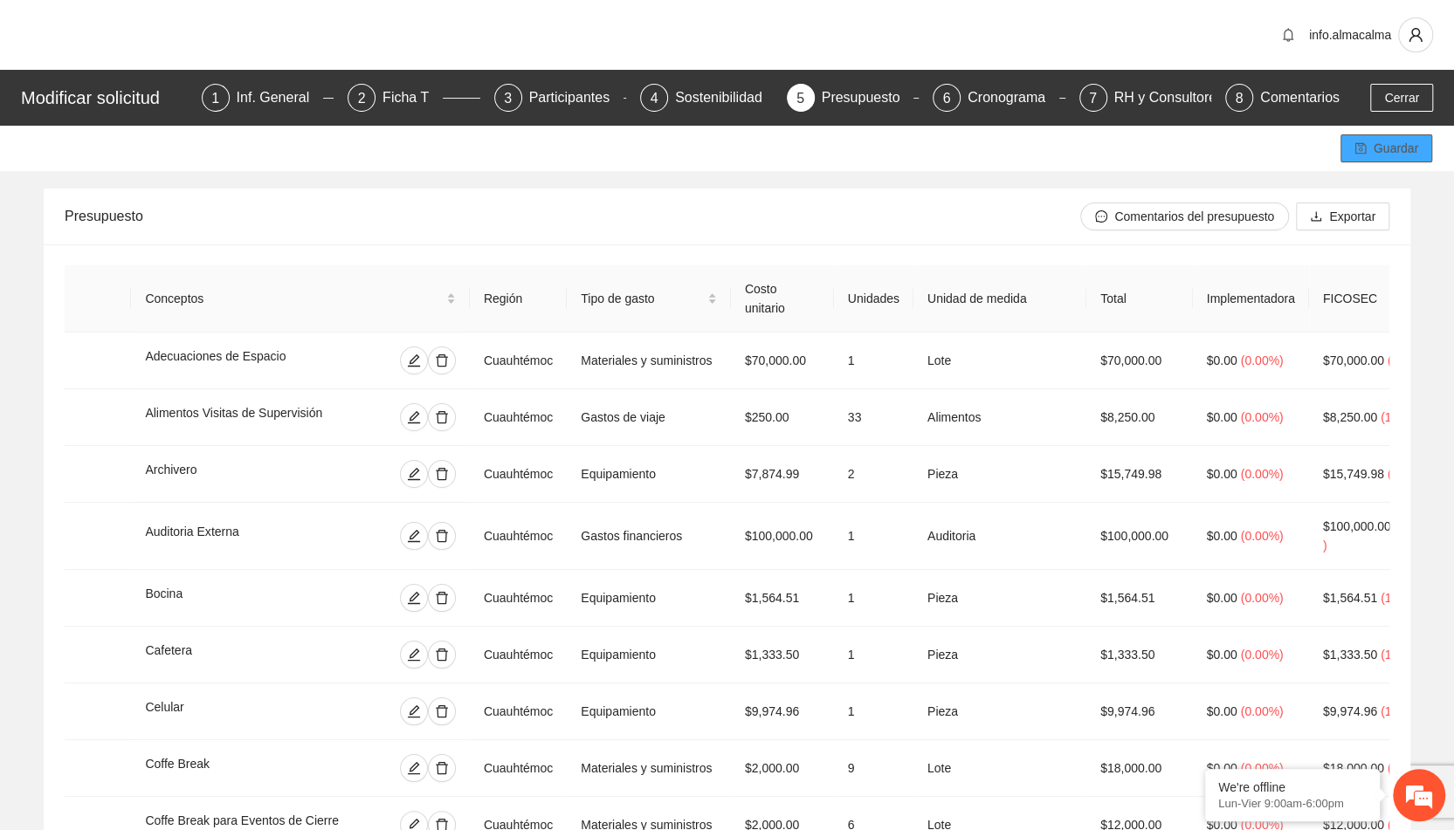
click at [1375, 155] on span "Guardar" at bounding box center [1396, 148] width 45 height 19
click at [568, 95] on div "Participantes" at bounding box center [576, 98] width 95 height 28
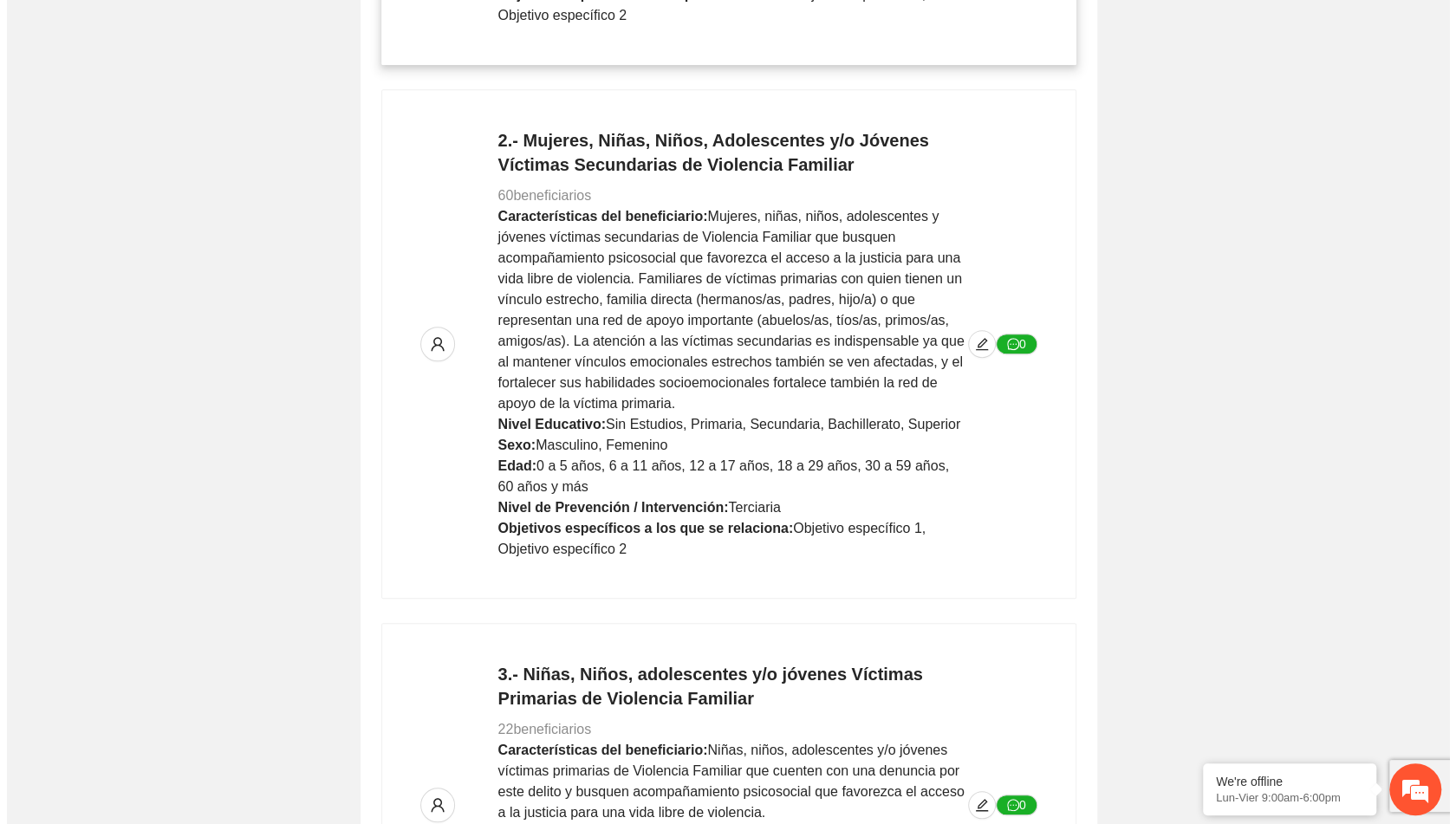
scroll to position [654, 0]
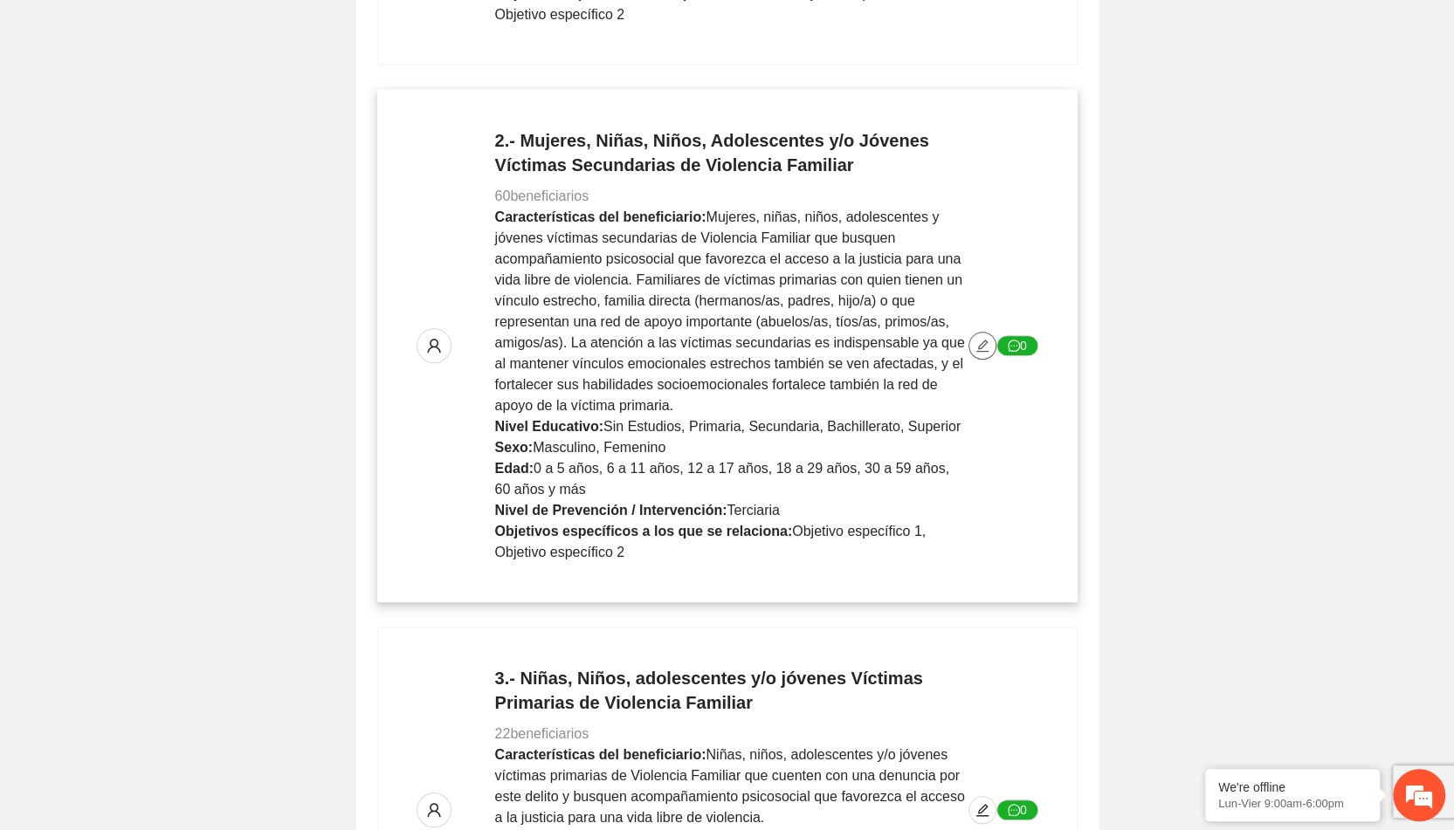
click at [981, 349] on icon "edit" at bounding box center [982, 346] width 12 height 12
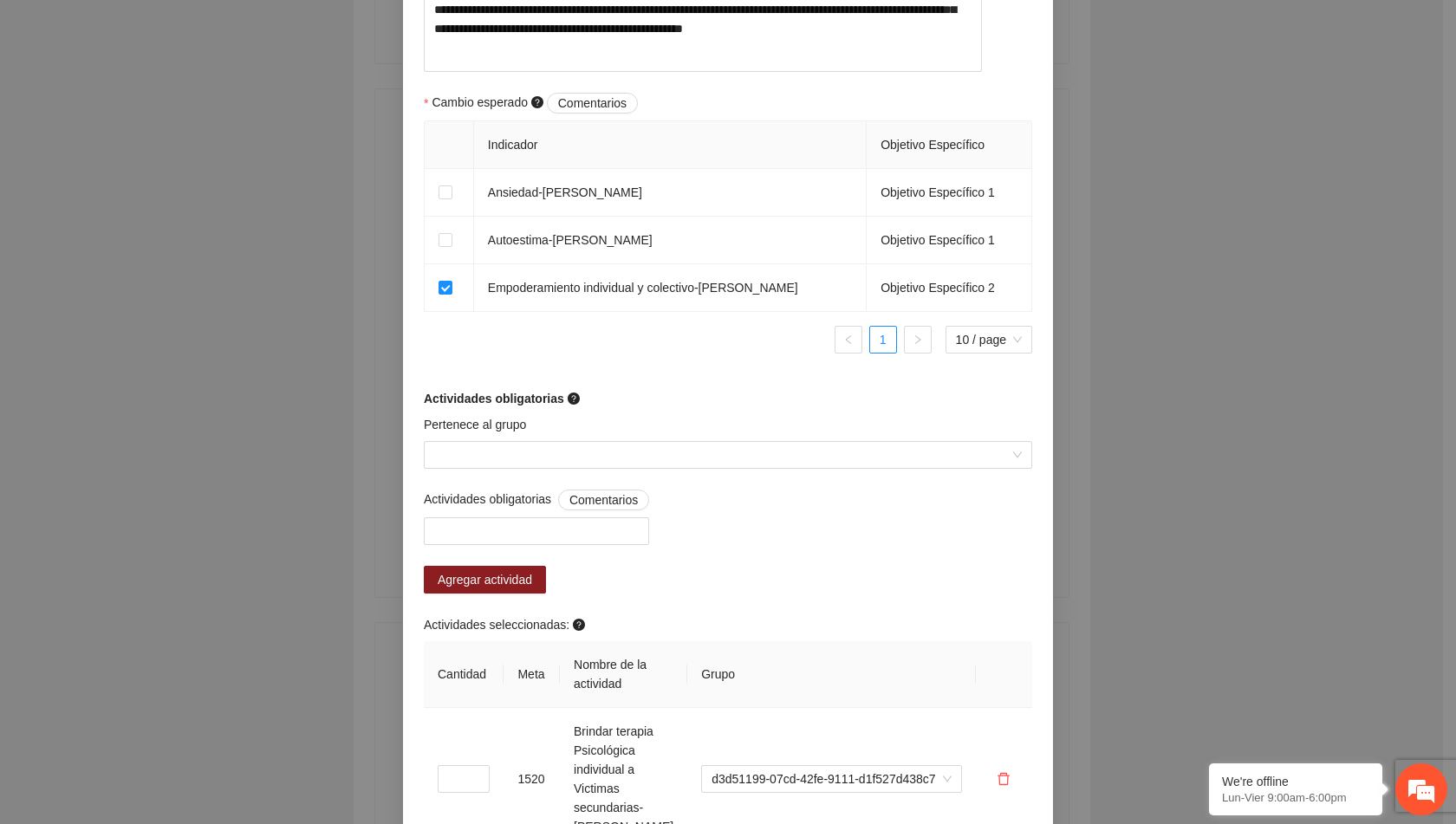
scroll to position [1220, 0]
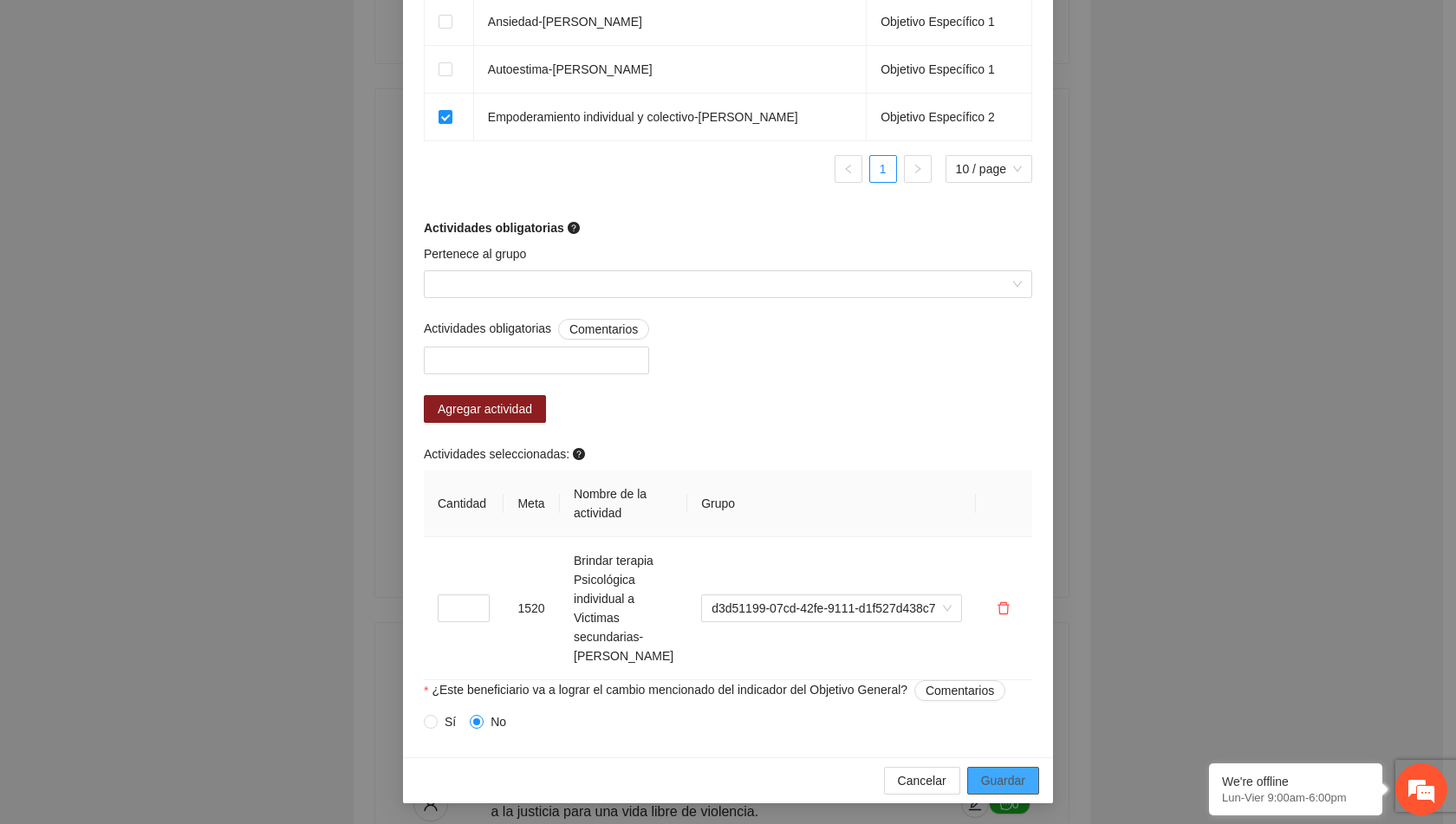
click at [986, 771] on span "Guardar" at bounding box center [1003, 780] width 45 height 19
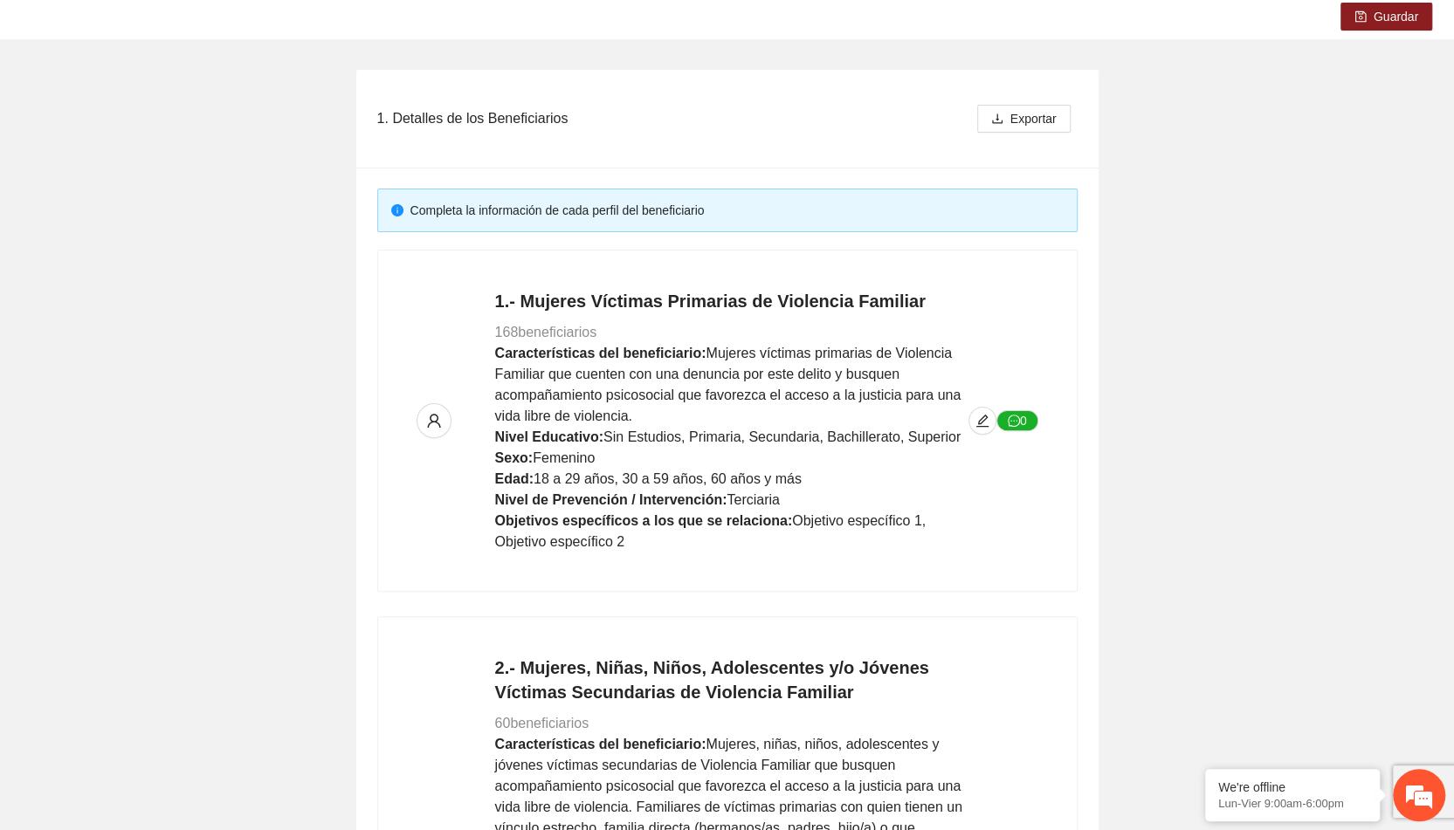
scroll to position [0, 0]
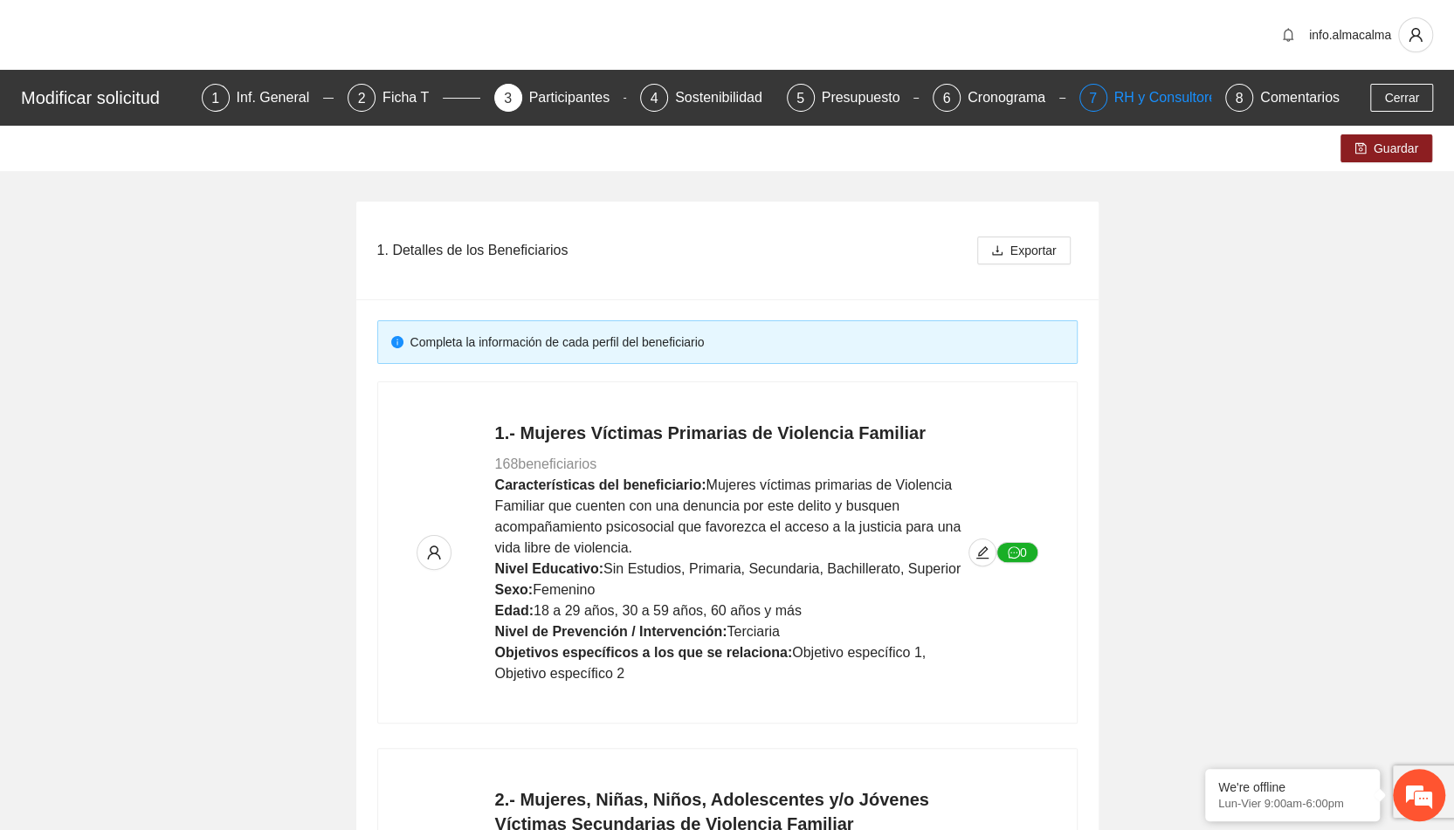
click at [1168, 101] on div "RH y Consultores" at bounding box center [1175, 98] width 123 height 28
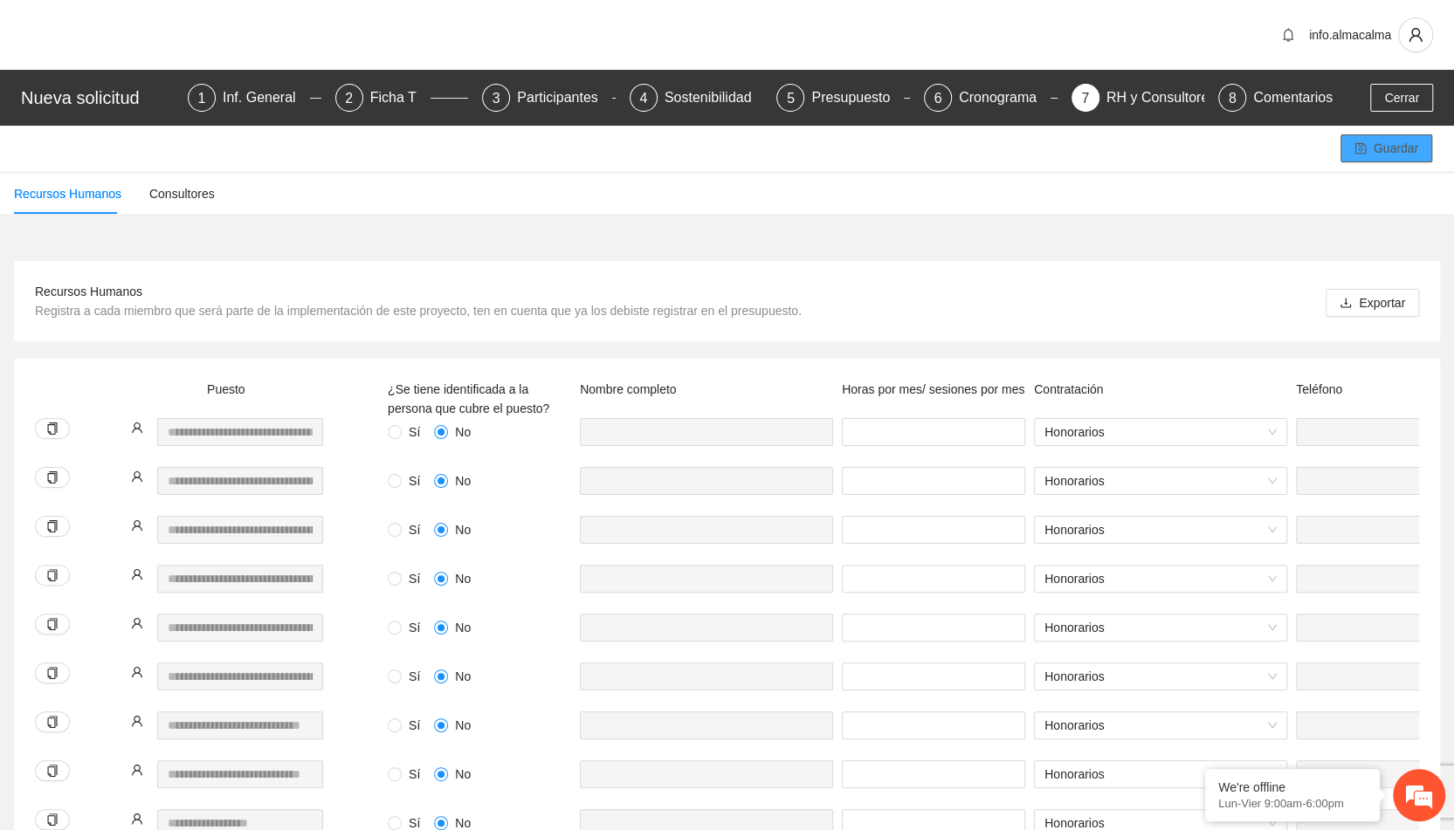
click at [1381, 149] on span "Guardar" at bounding box center [1396, 148] width 45 height 19
click at [1406, 95] on span "Cerrar" at bounding box center [1401, 97] width 35 height 19
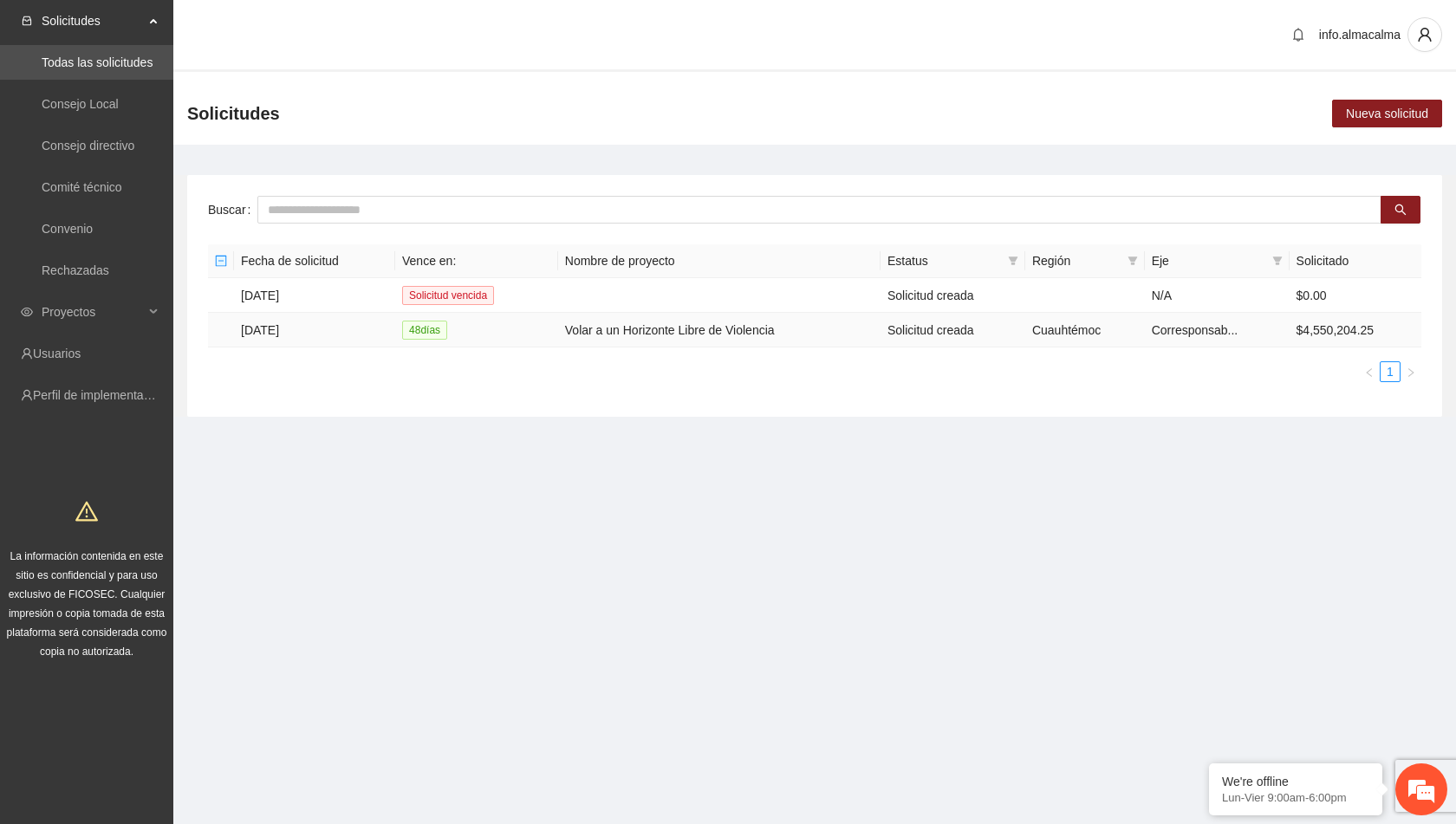
click at [268, 330] on td "[DATE]" at bounding box center [315, 330] width 161 height 35
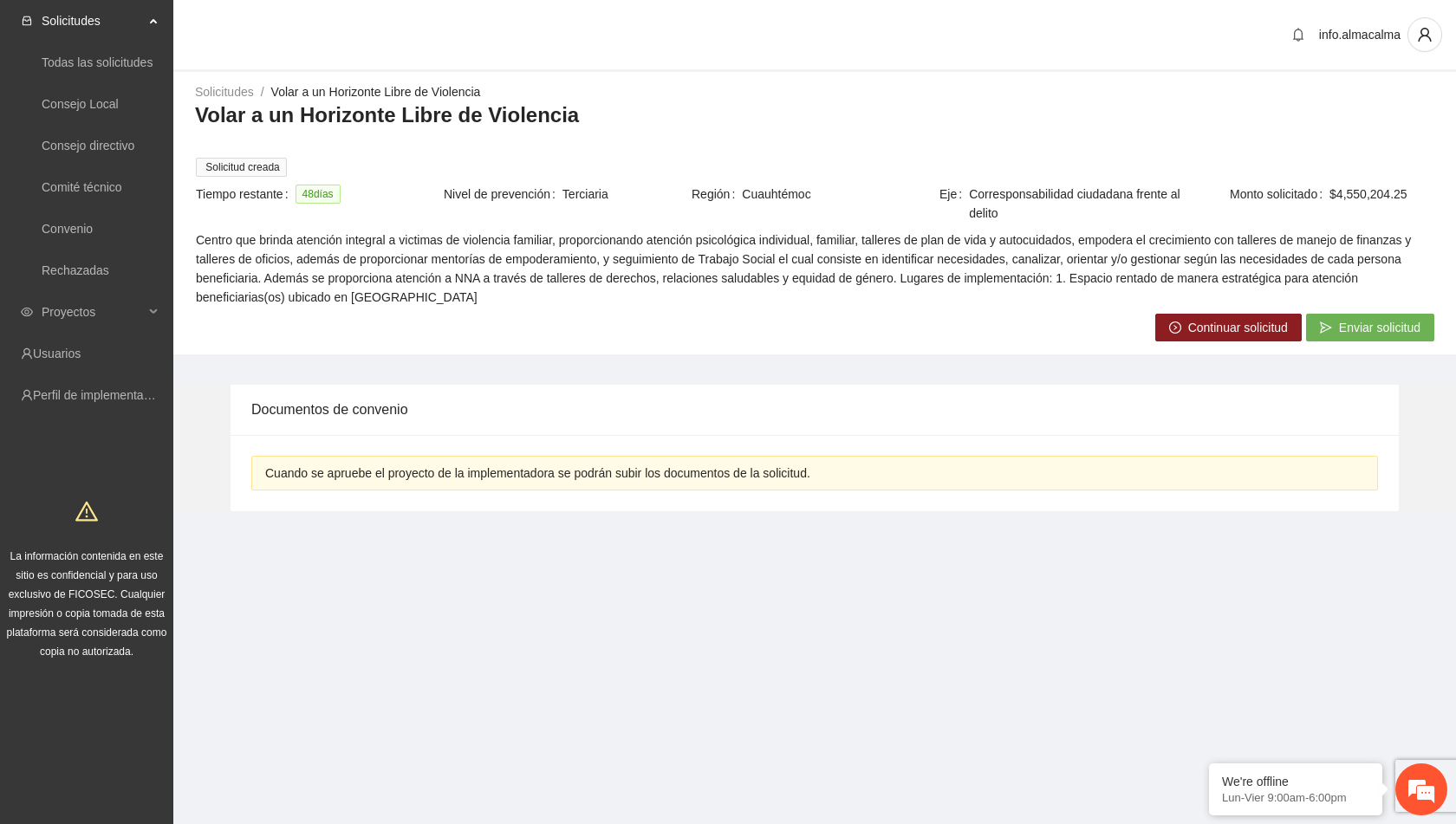
click at [1187, 321] on button "Continuar solicitud" at bounding box center [1229, 328] width 147 height 28
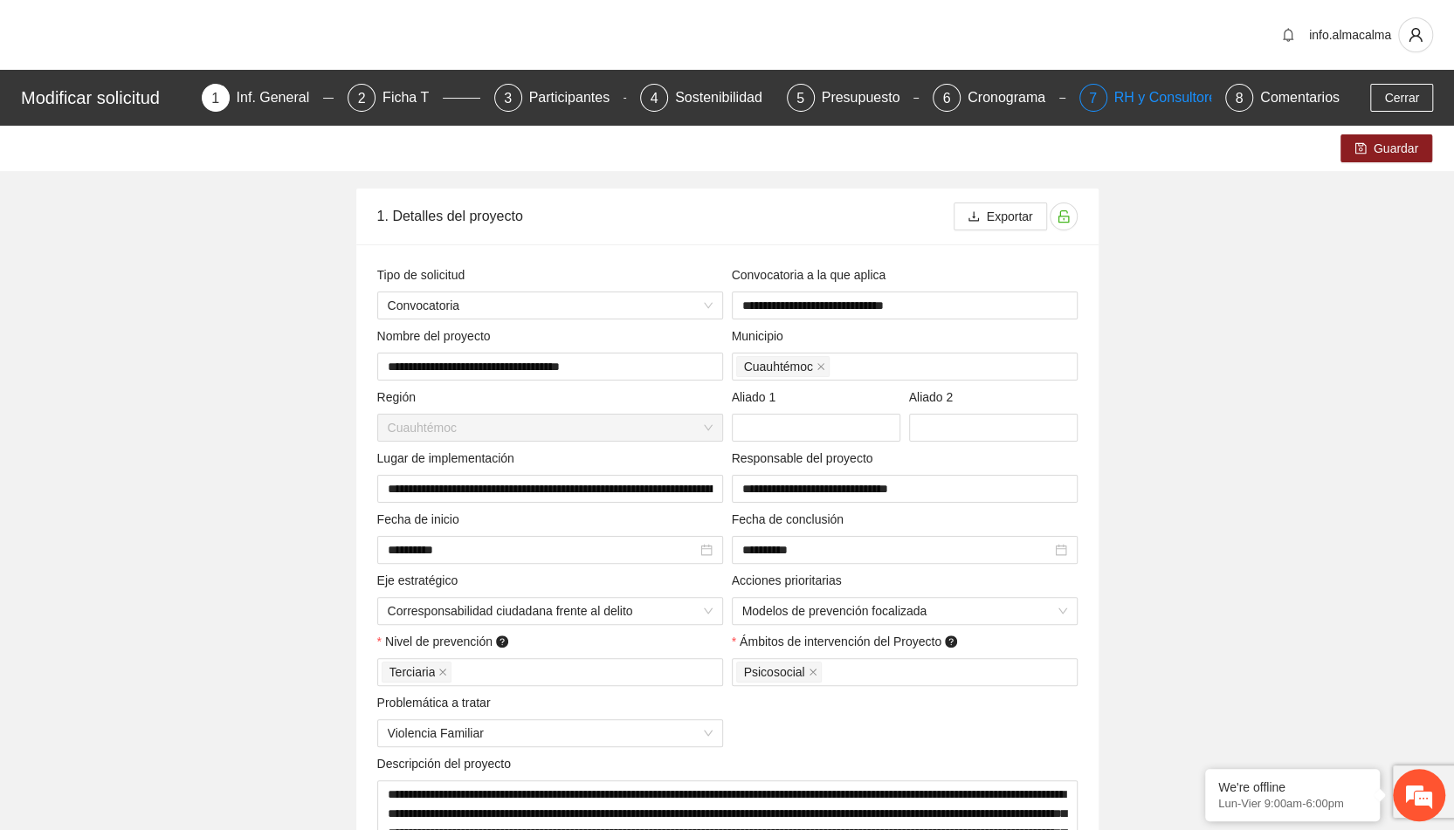
click at [1140, 98] on div "RH y Consultores" at bounding box center [1175, 98] width 123 height 28
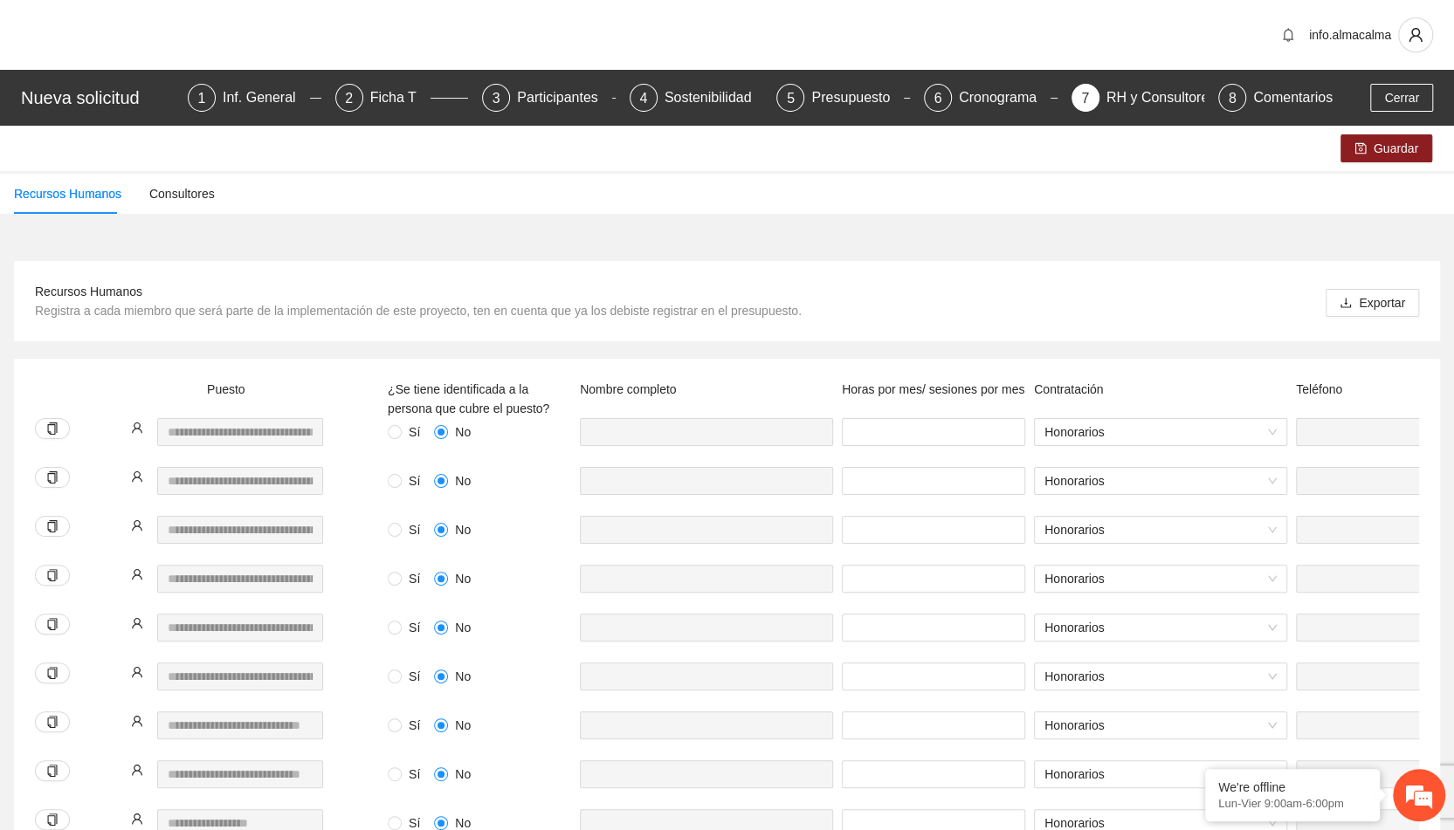
click at [391, 691] on div "Sí No" at bounding box center [479, 687] width 192 height 49
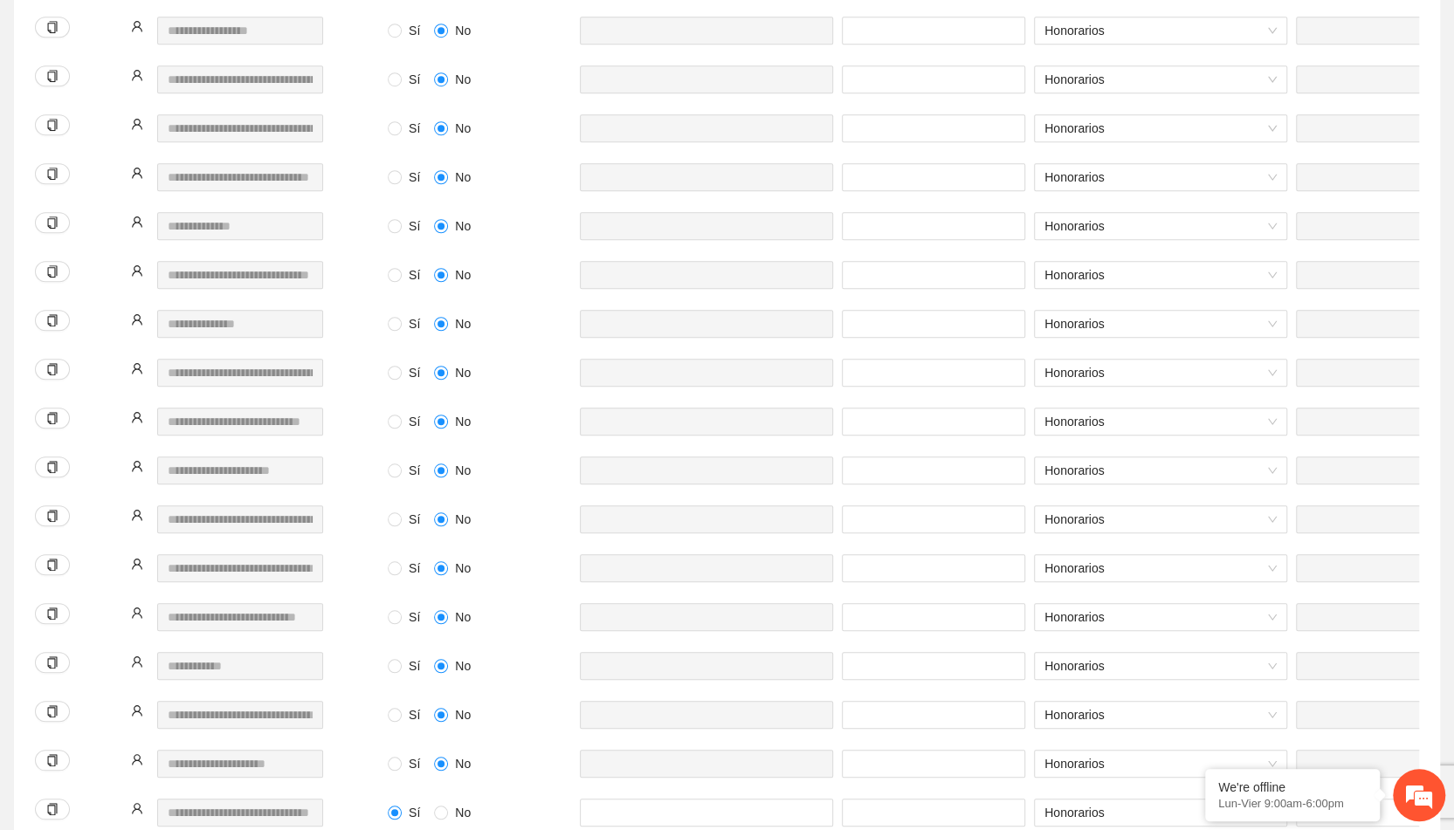
scroll to position [781, 0]
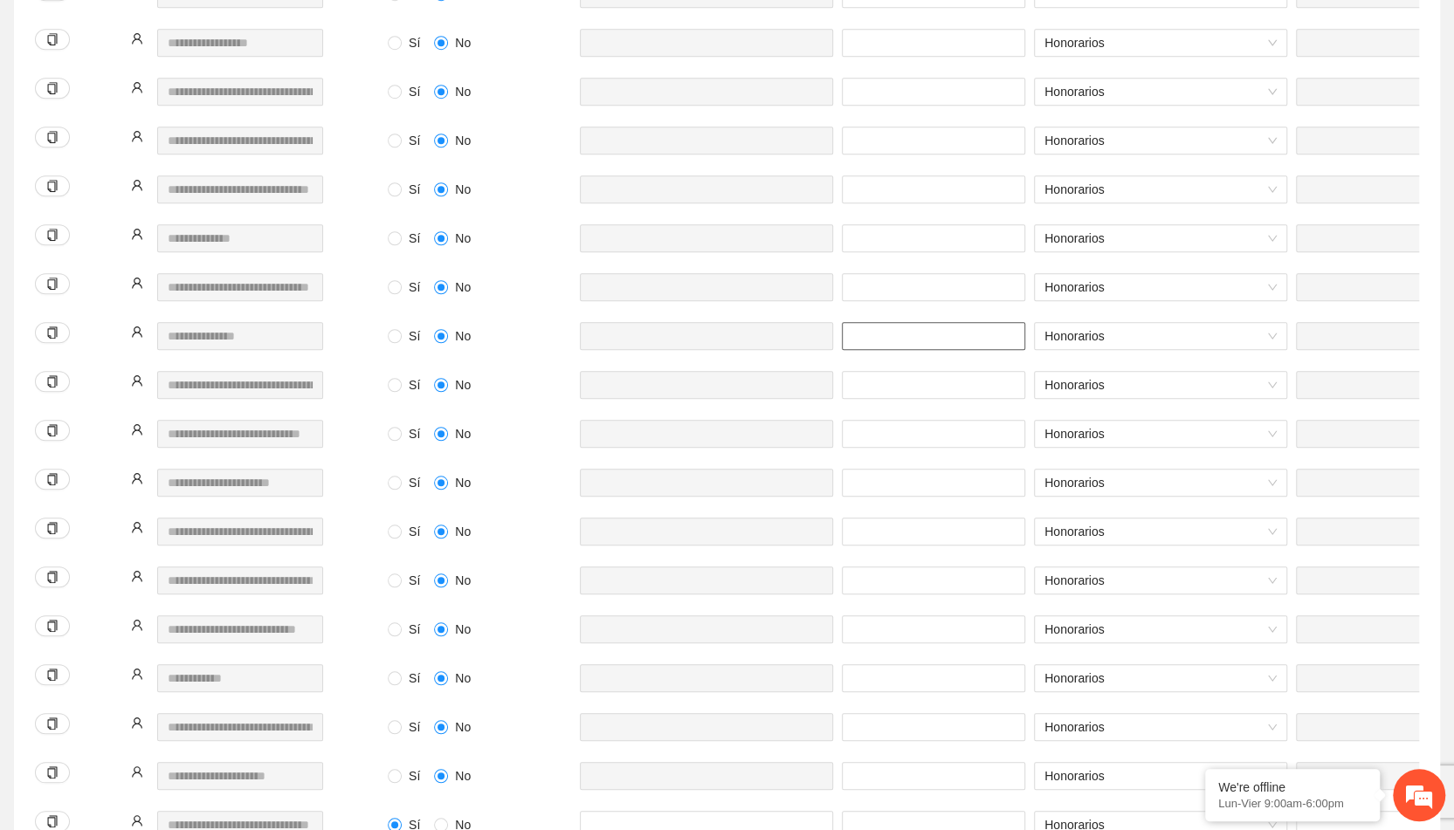
click at [901, 334] on input "***" at bounding box center [933, 336] width 183 height 28
type input "***"
click at [1434, 333] on div "**********" at bounding box center [727, 254] width 1426 height 1352
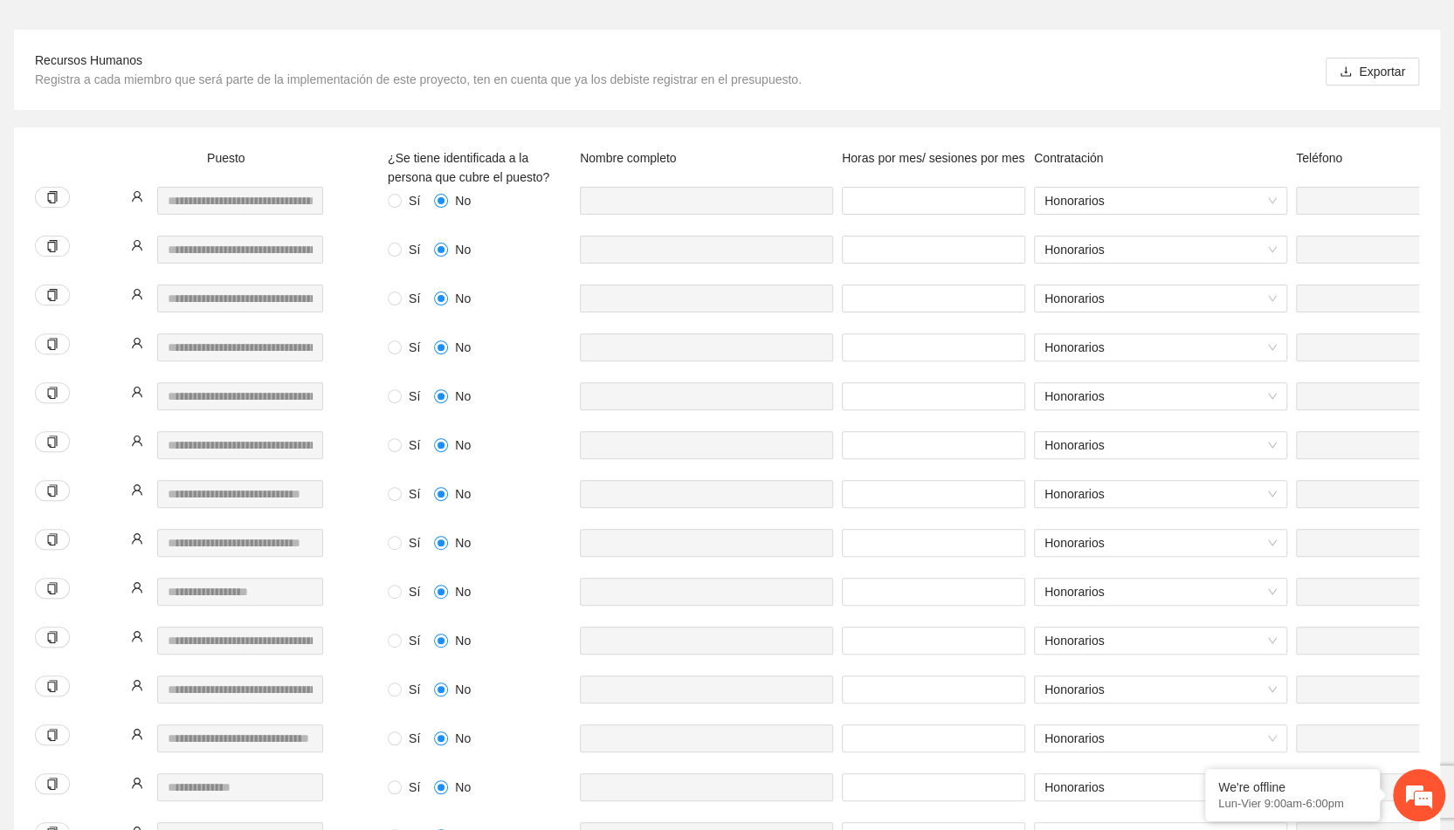
scroll to position [0, 0]
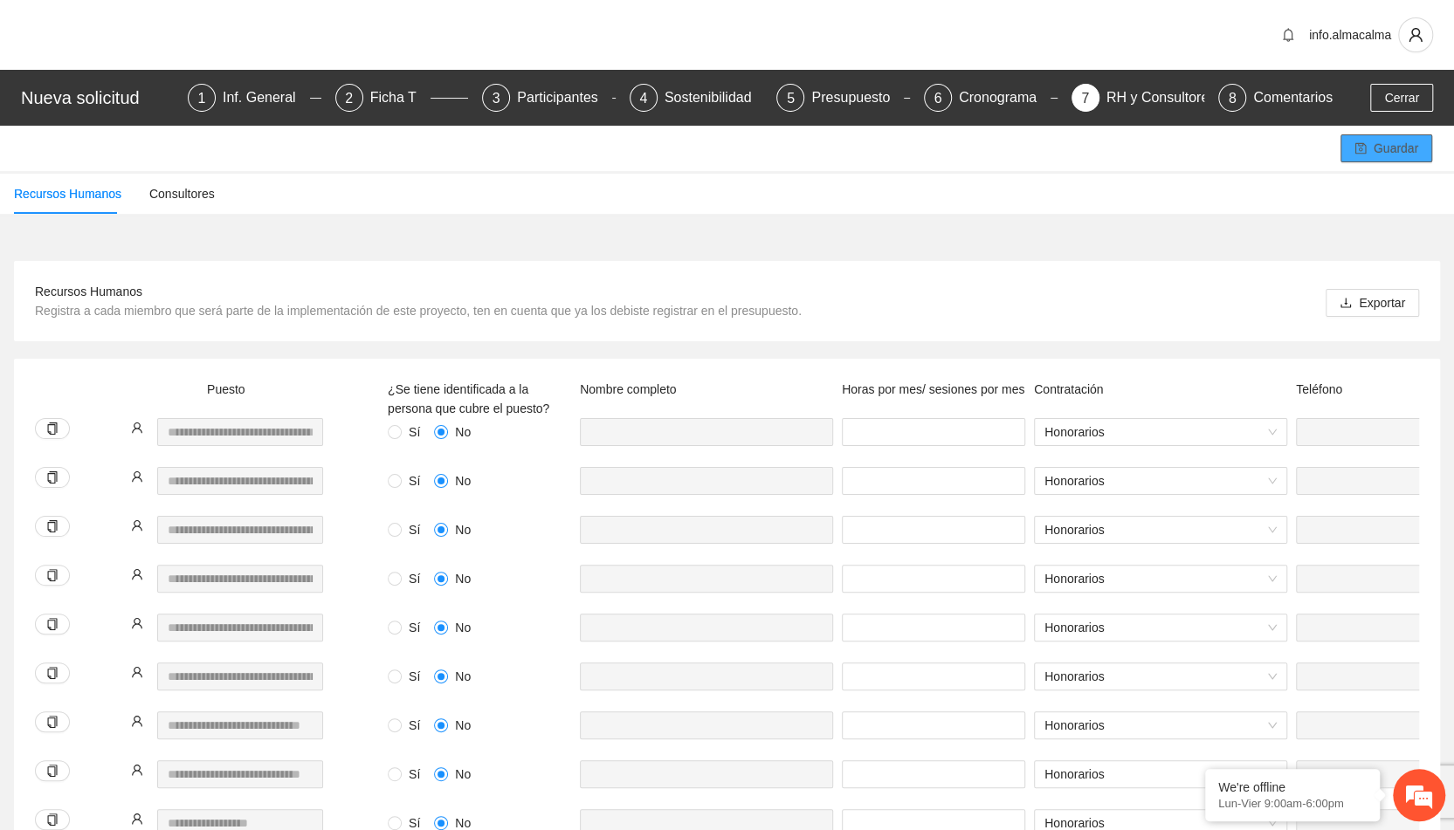
click at [1381, 156] on span "Guardar" at bounding box center [1396, 148] width 45 height 19
click at [1340, 134] on button "Guardar" at bounding box center [1386, 148] width 92 height 28
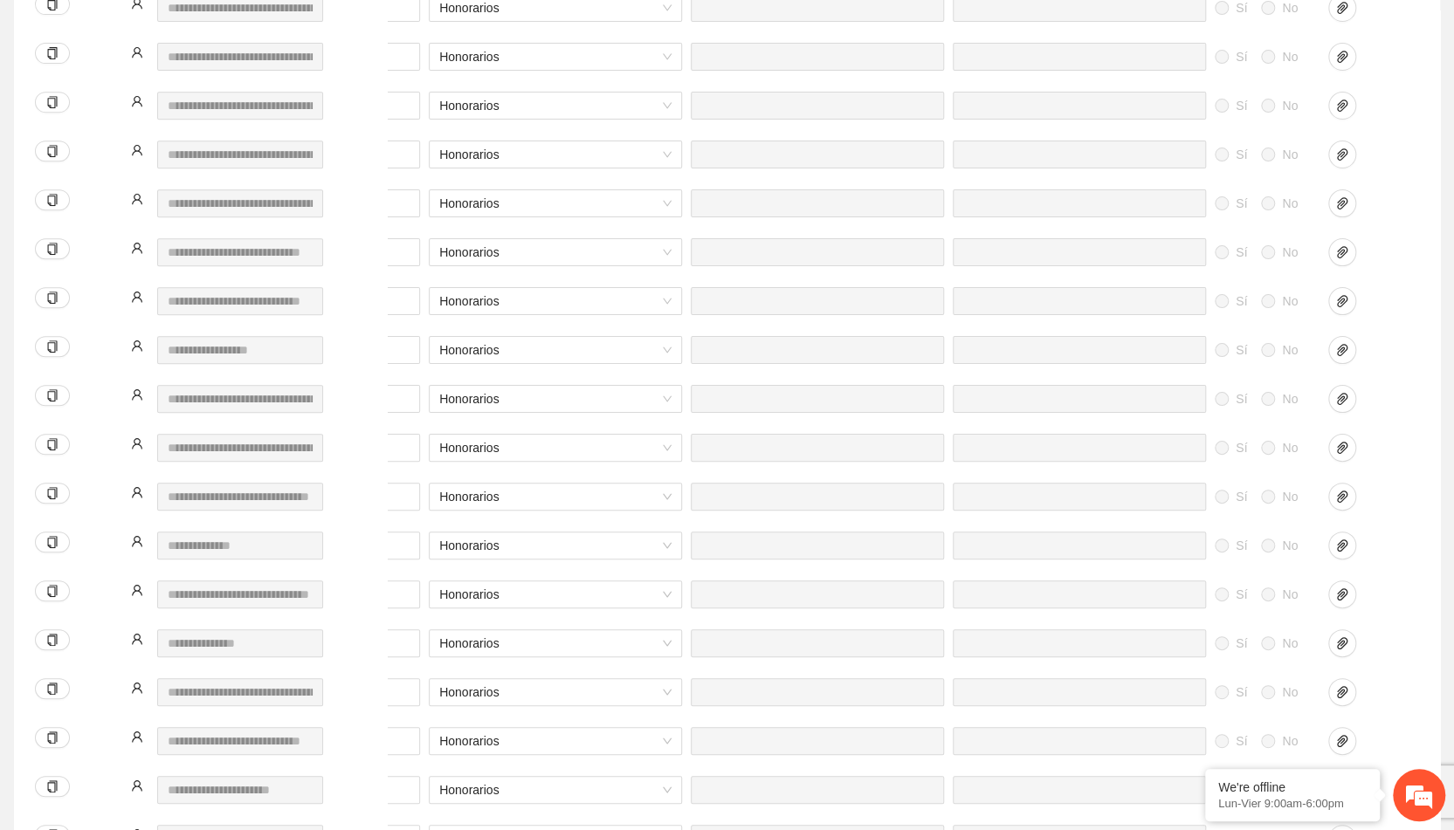
scroll to position [0, 624]
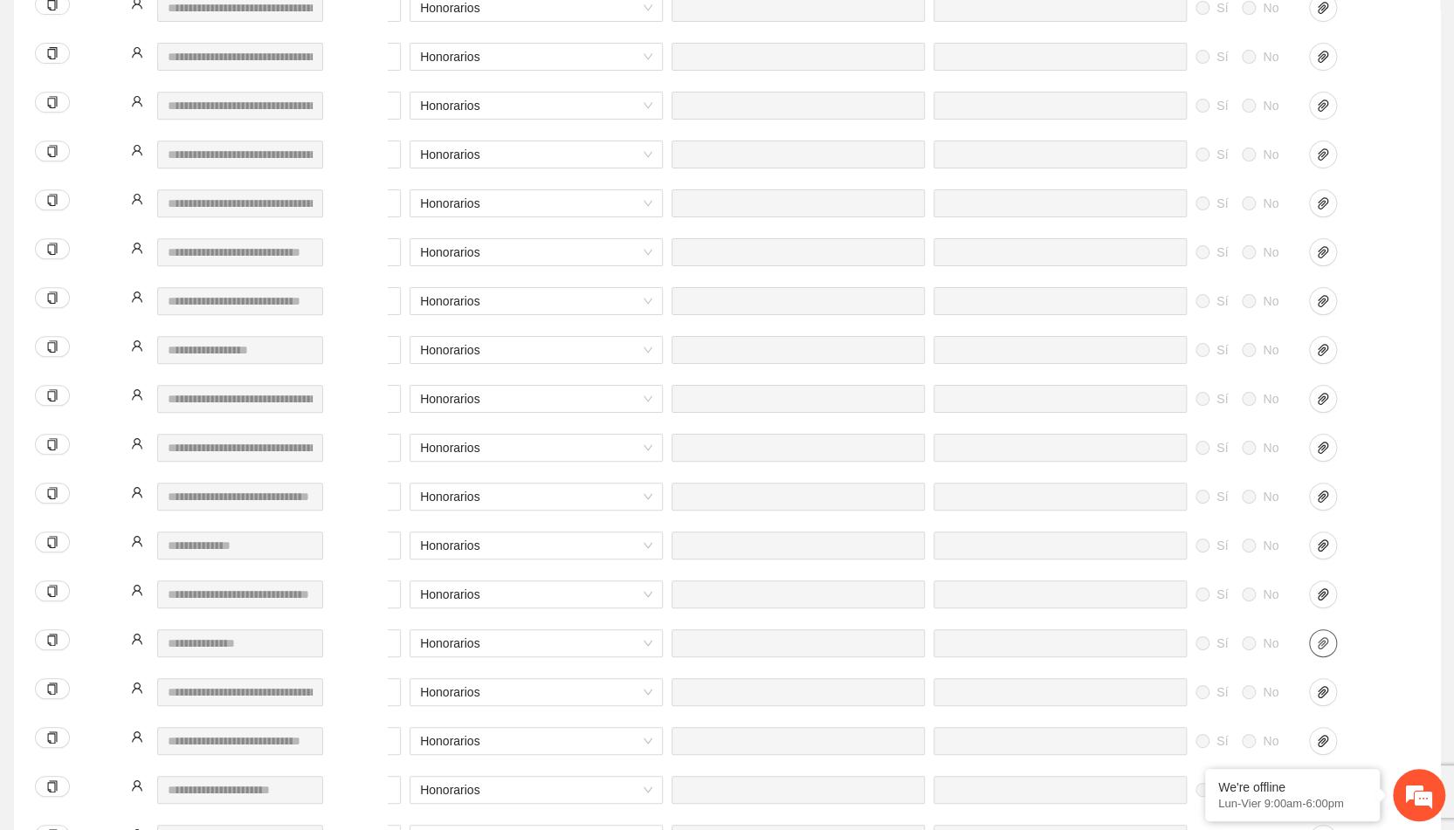
click at [1321, 641] on icon "paper-clip" at bounding box center [1323, 644] width 14 height 14
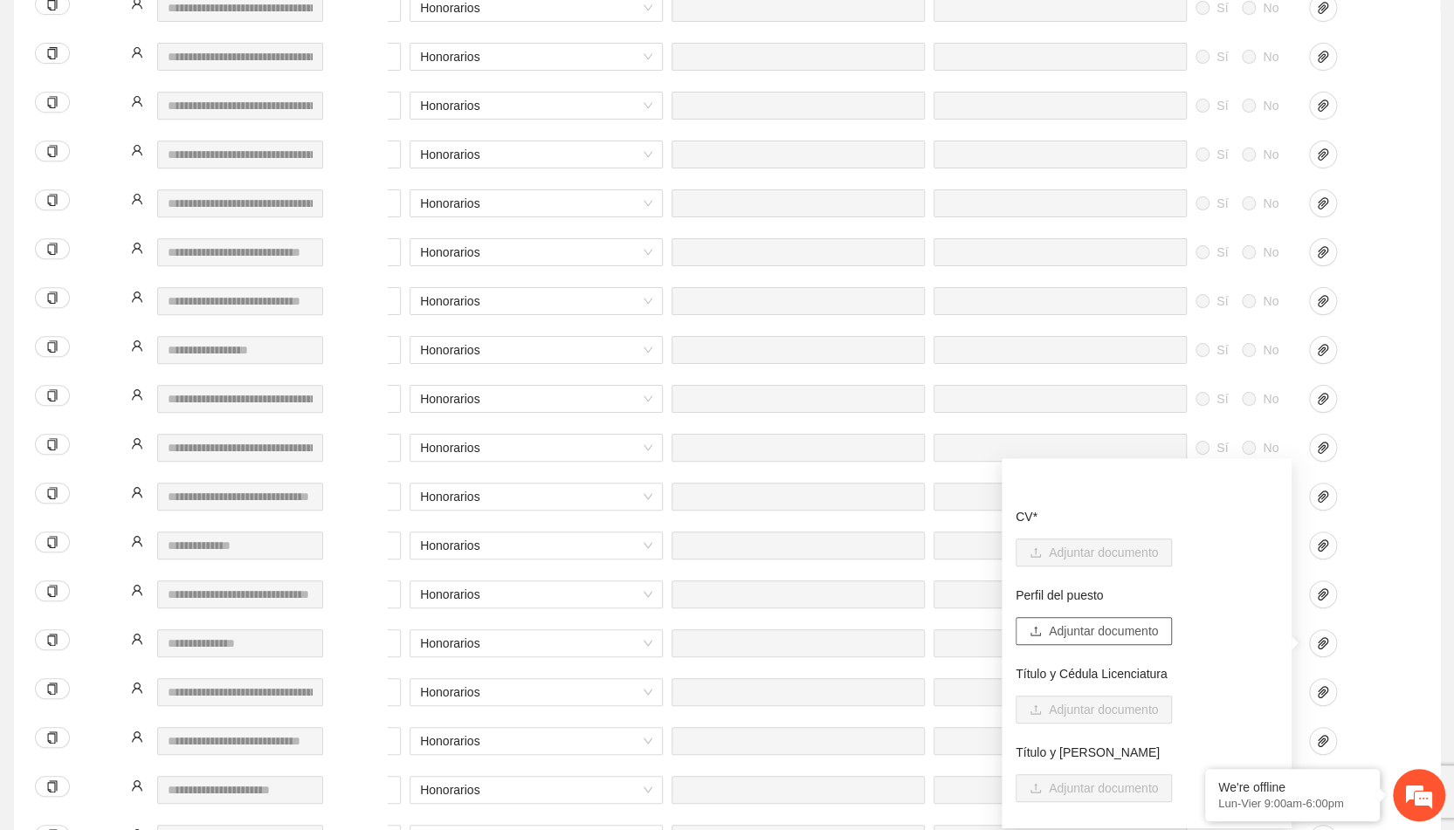
click at [1143, 635] on span "Adjuntar documento" at bounding box center [1103, 631] width 109 height 19
click at [1070, 632] on span "Adjuntar documento" at bounding box center [1103, 631] width 109 height 19
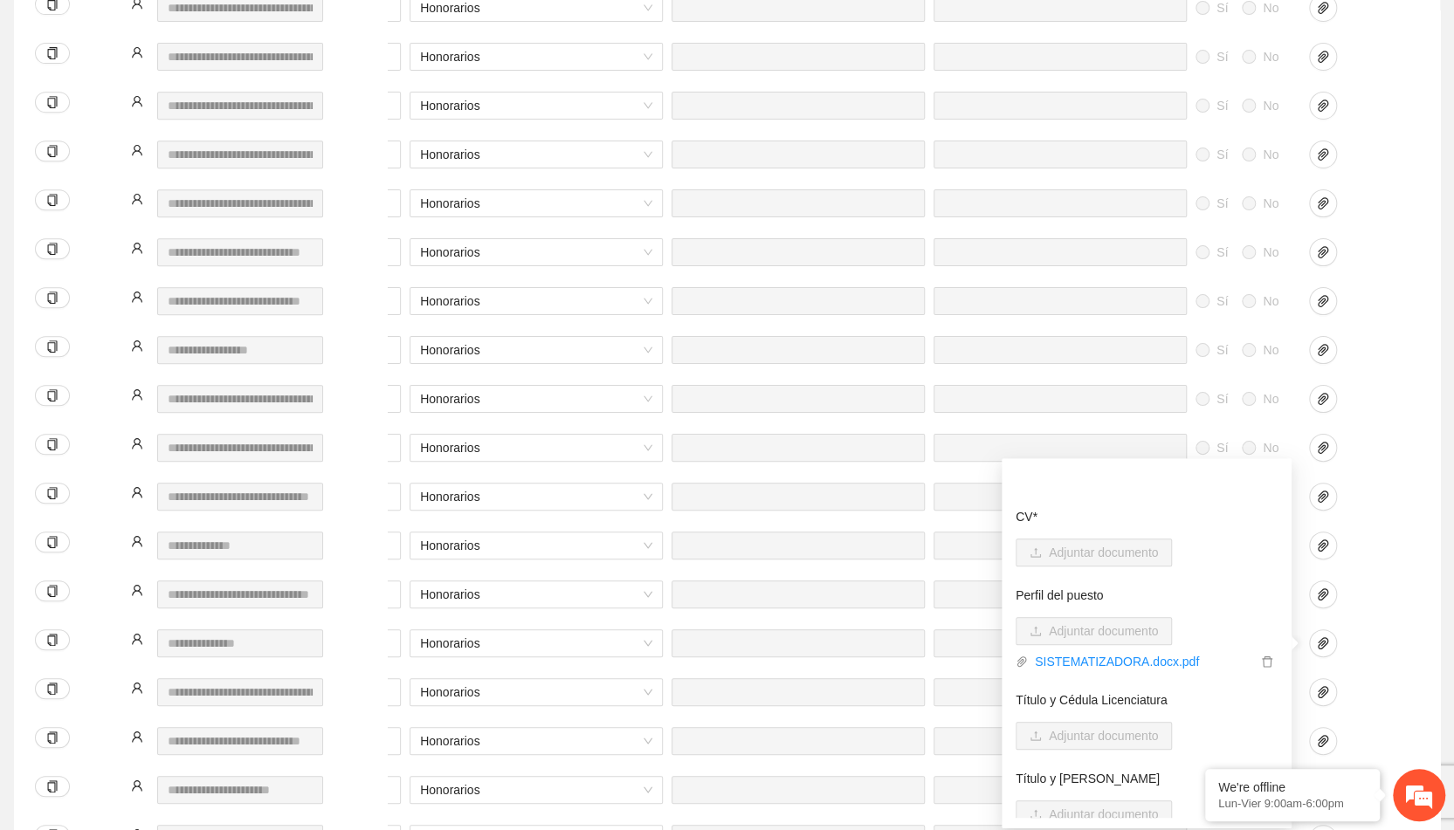
click at [1128, 675] on div "CV* Adjuntar documento Perfil del puesto Adjuntar documento SISTEMATIZADORA.doc…" at bounding box center [1147, 643] width 262 height 349
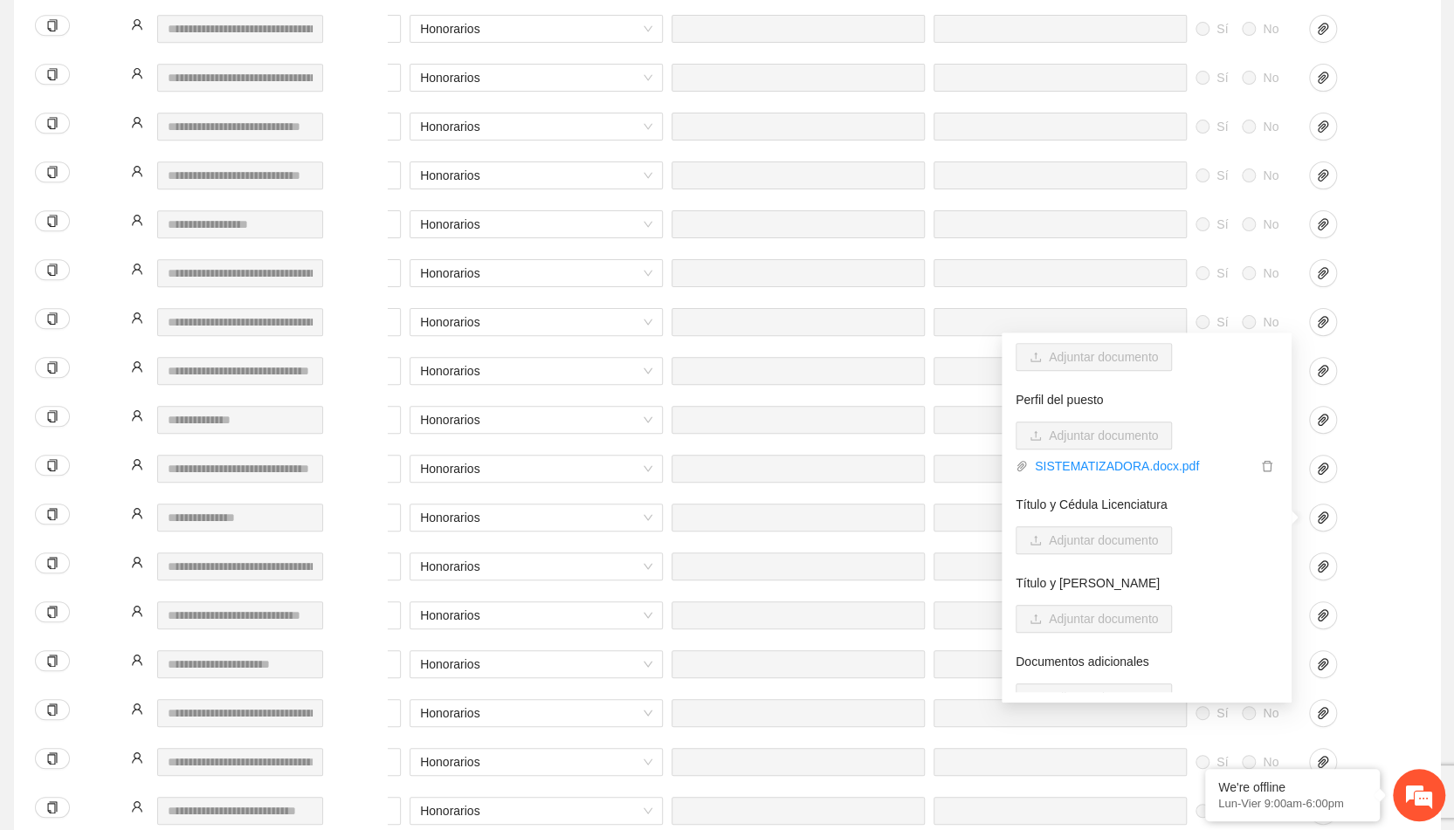
scroll to position [89, 0]
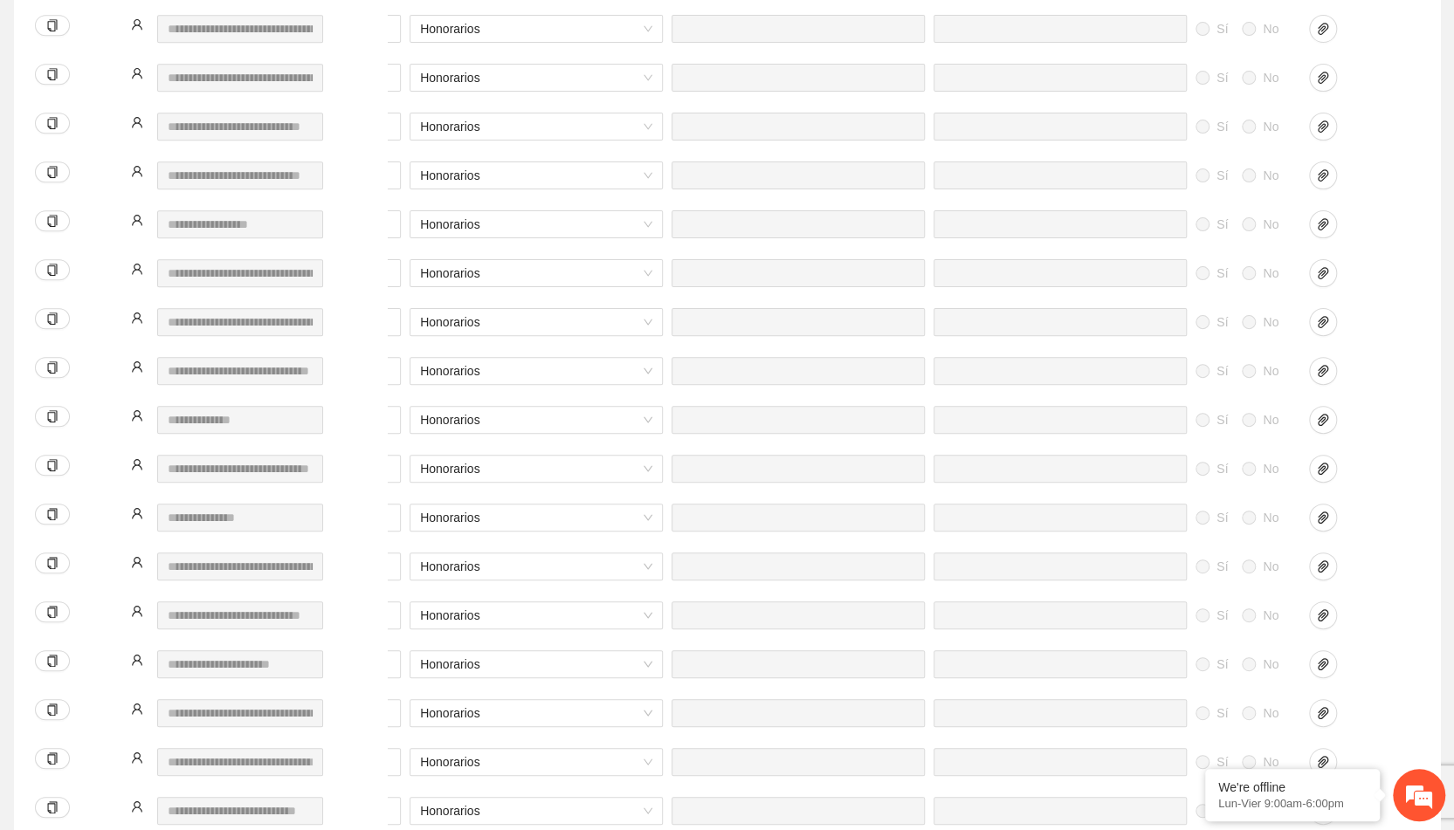
click at [1395, 623] on div "Sí No * Honorarios Sí No" at bounding box center [593, 626] width 1668 height 49
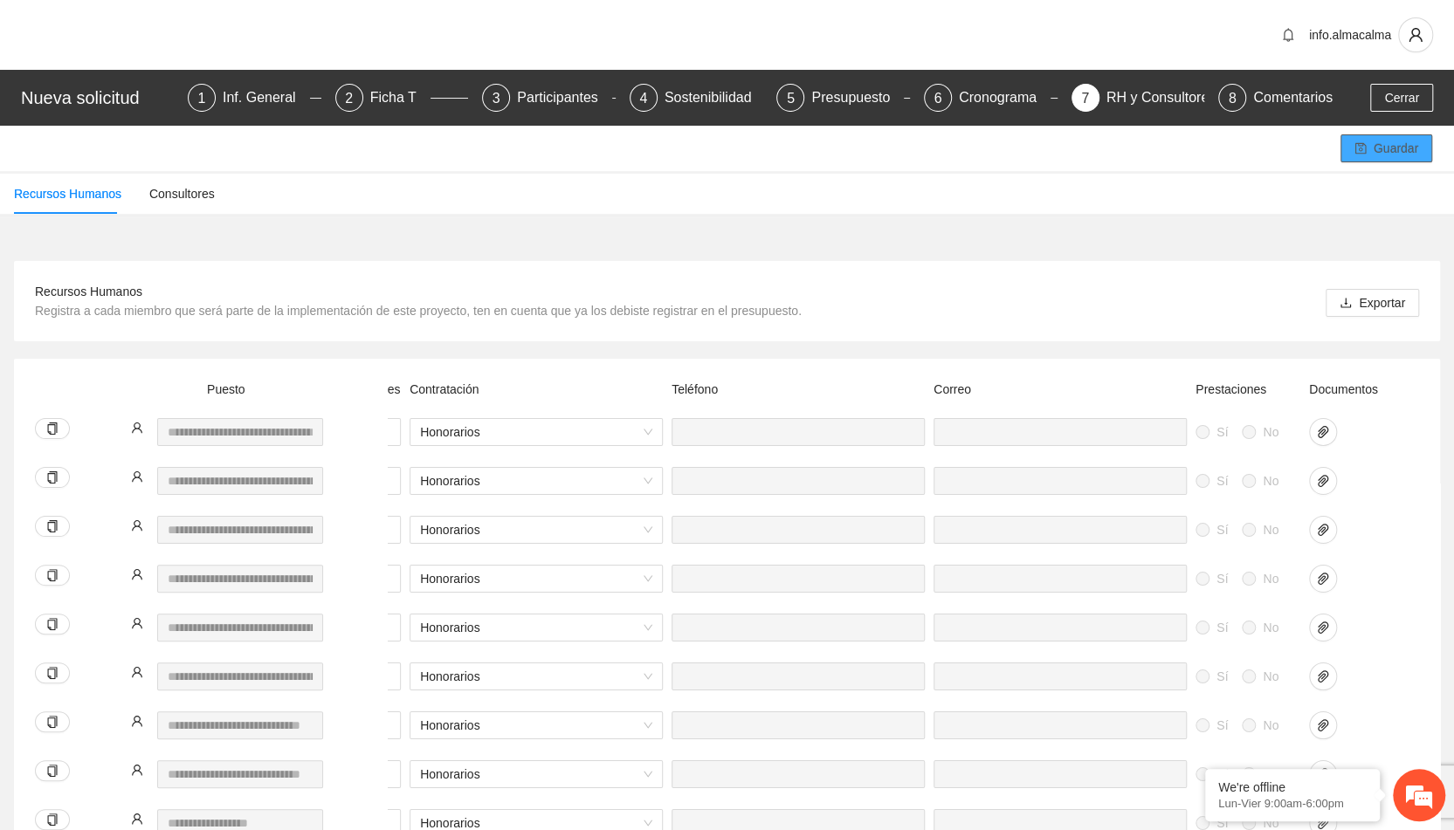
click at [1369, 153] on button "Guardar" at bounding box center [1386, 148] width 92 height 28
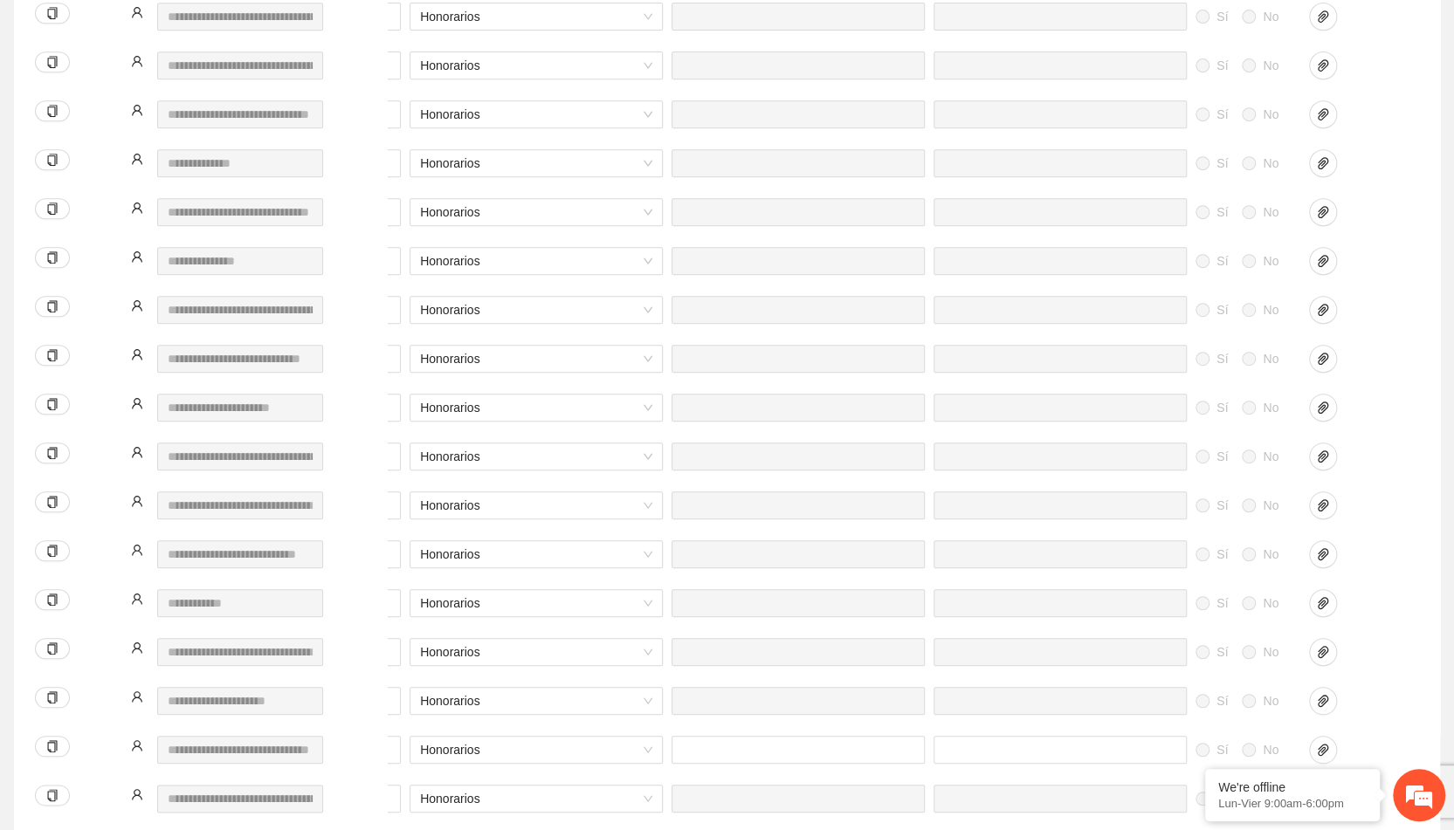
scroll to position [851, 0]
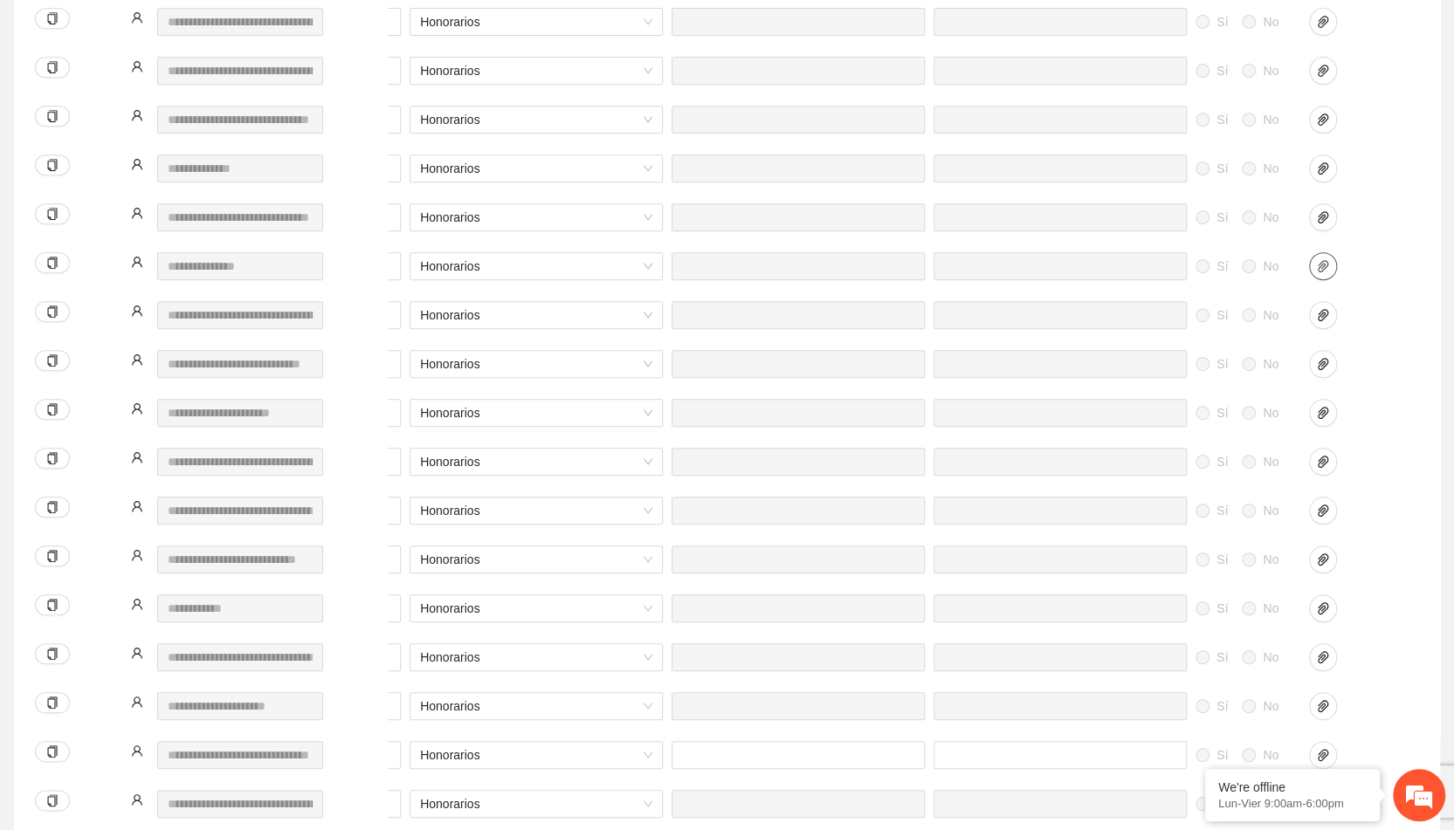
click at [1331, 268] on span "paper-clip" at bounding box center [1323, 266] width 26 height 14
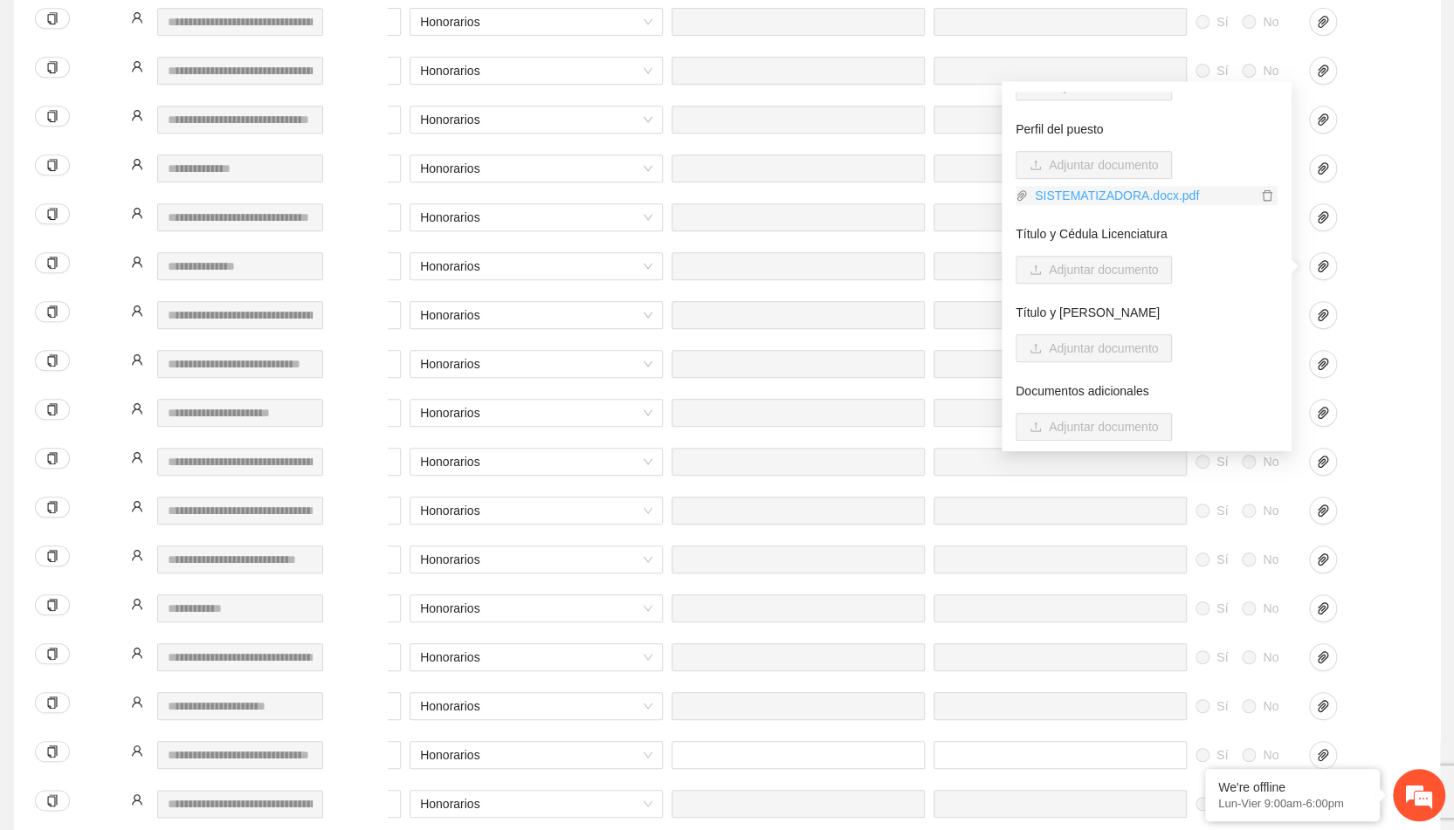
click at [1125, 198] on link "SISTEMATIZADORA.docx.pdf" at bounding box center [1142, 195] width 229 height 19
click at [1262, 193] on icon "delete" at bounding box center [1267, 195] width 10 height 11
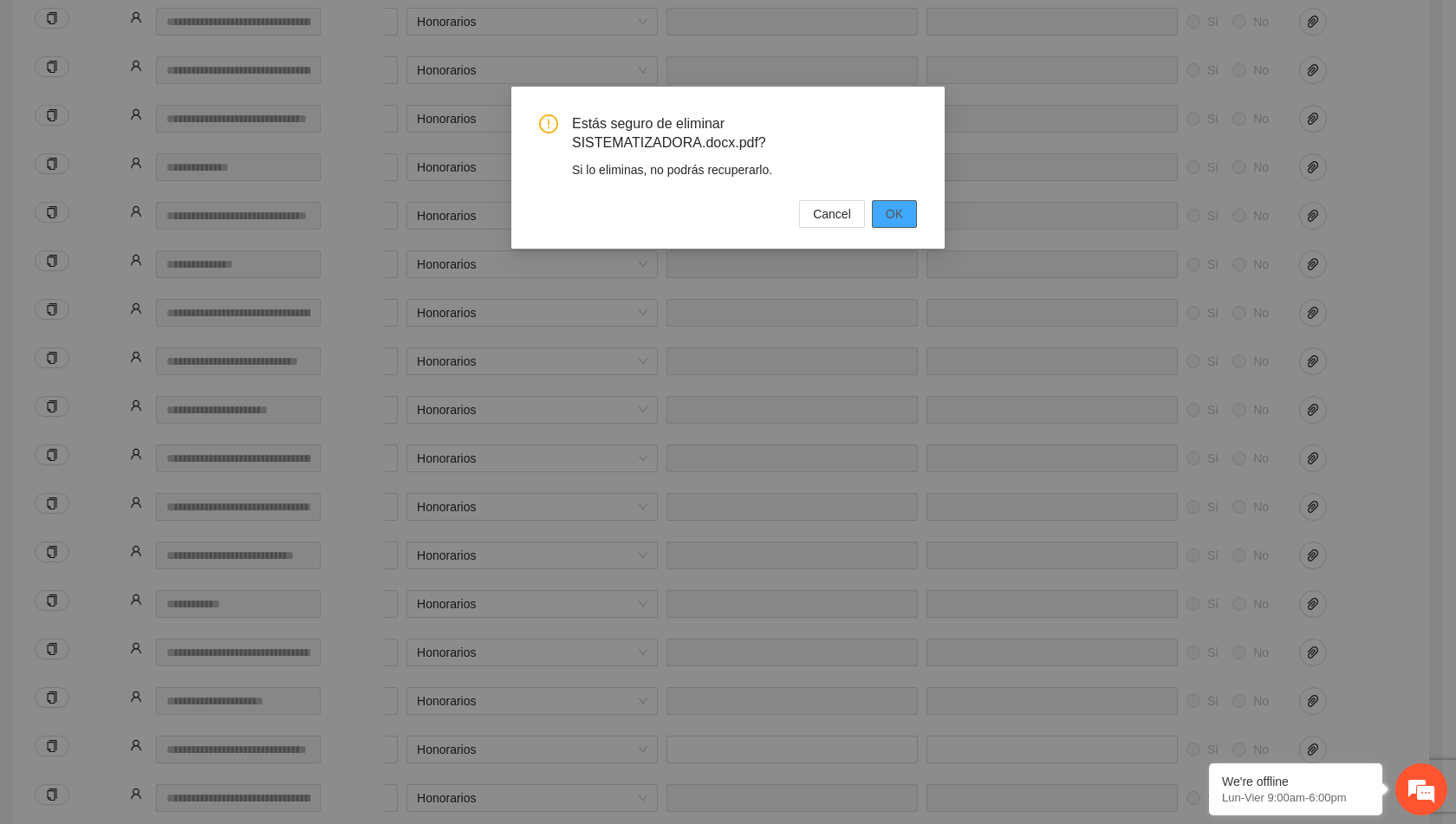
click at [910, 201] on button "OK" at bounding box center [893, 214] width 45 height 28
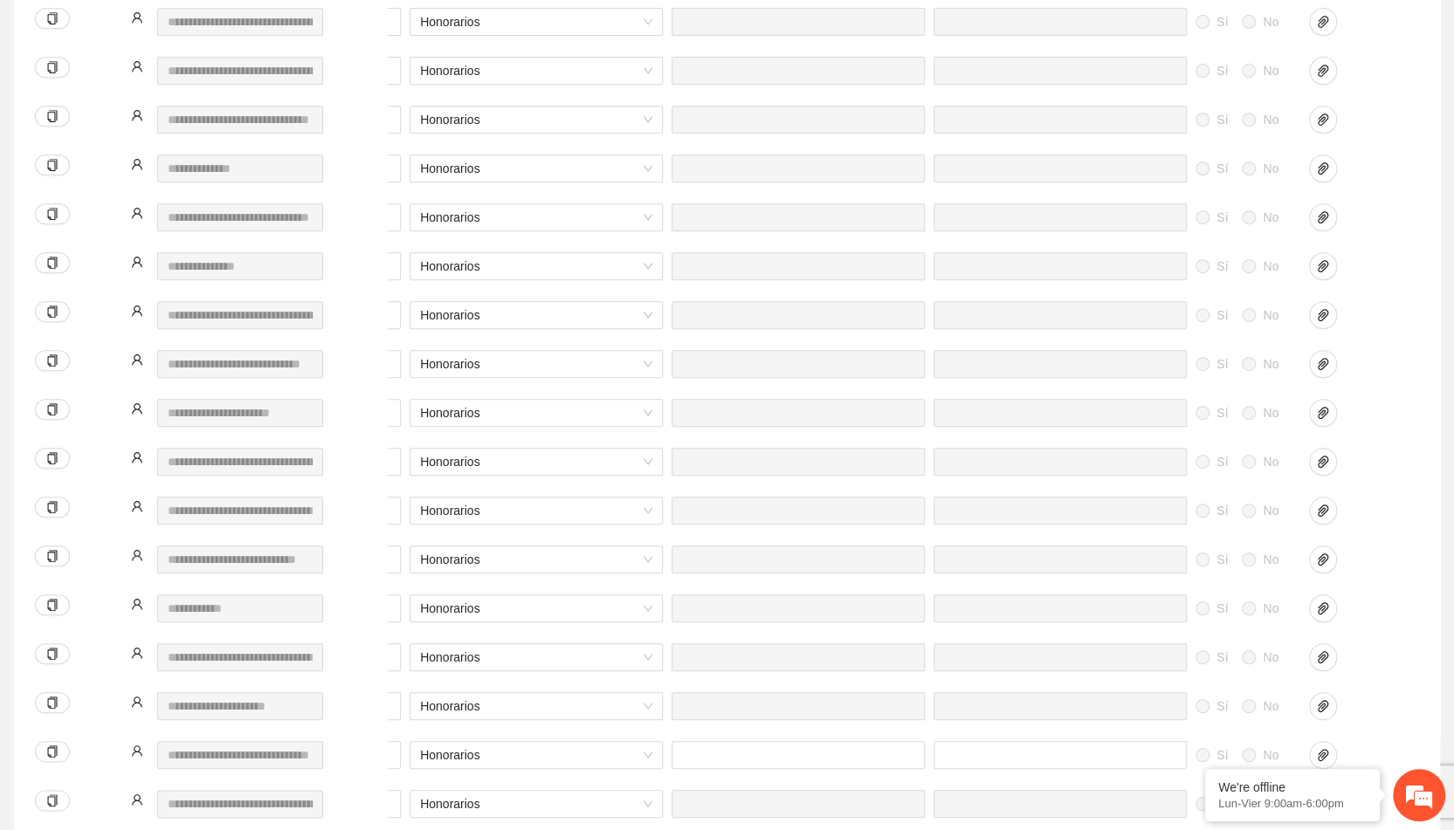
scroll to position [0, 623]
click at [1322, 268] on icon "paper-clip" at bounding box center [1325, 266] width 14 height 14
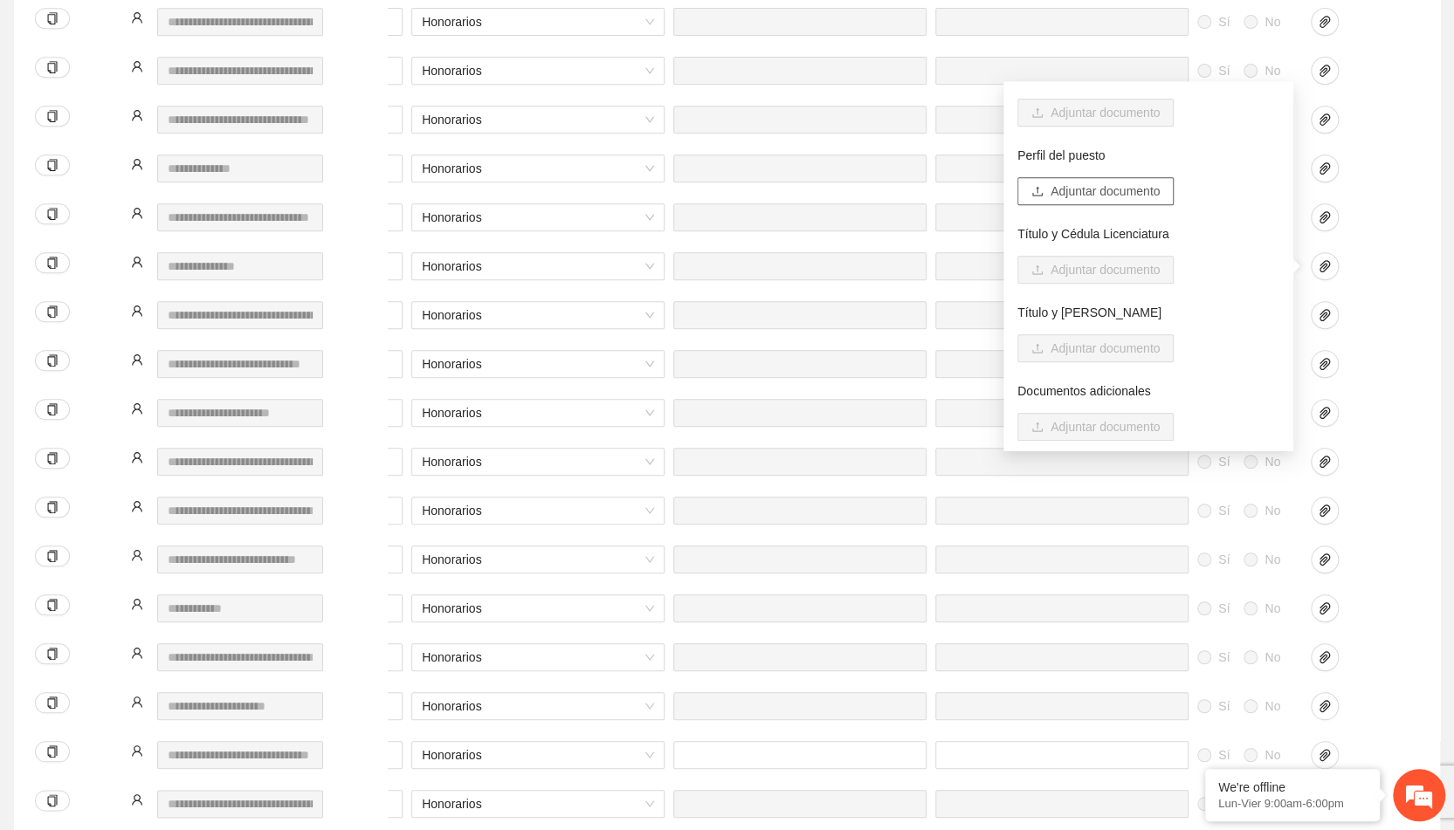
click at [1062, 187] on span "Adjuntar documento" at bounding box center [1105, 191] width 109 height 19
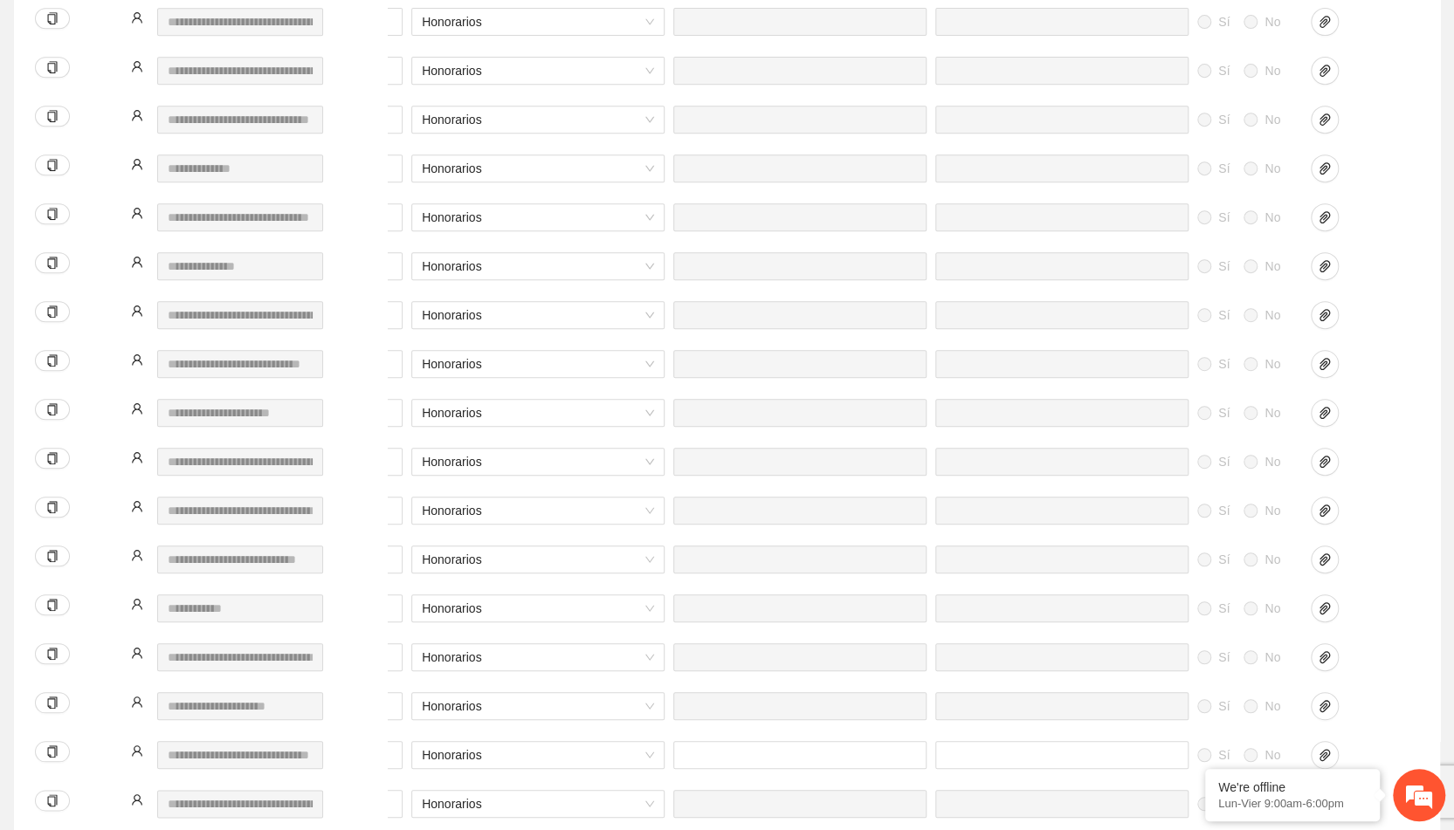
click at [1380, 183] on div at bounding box center [1349, 179] width 87 height 49
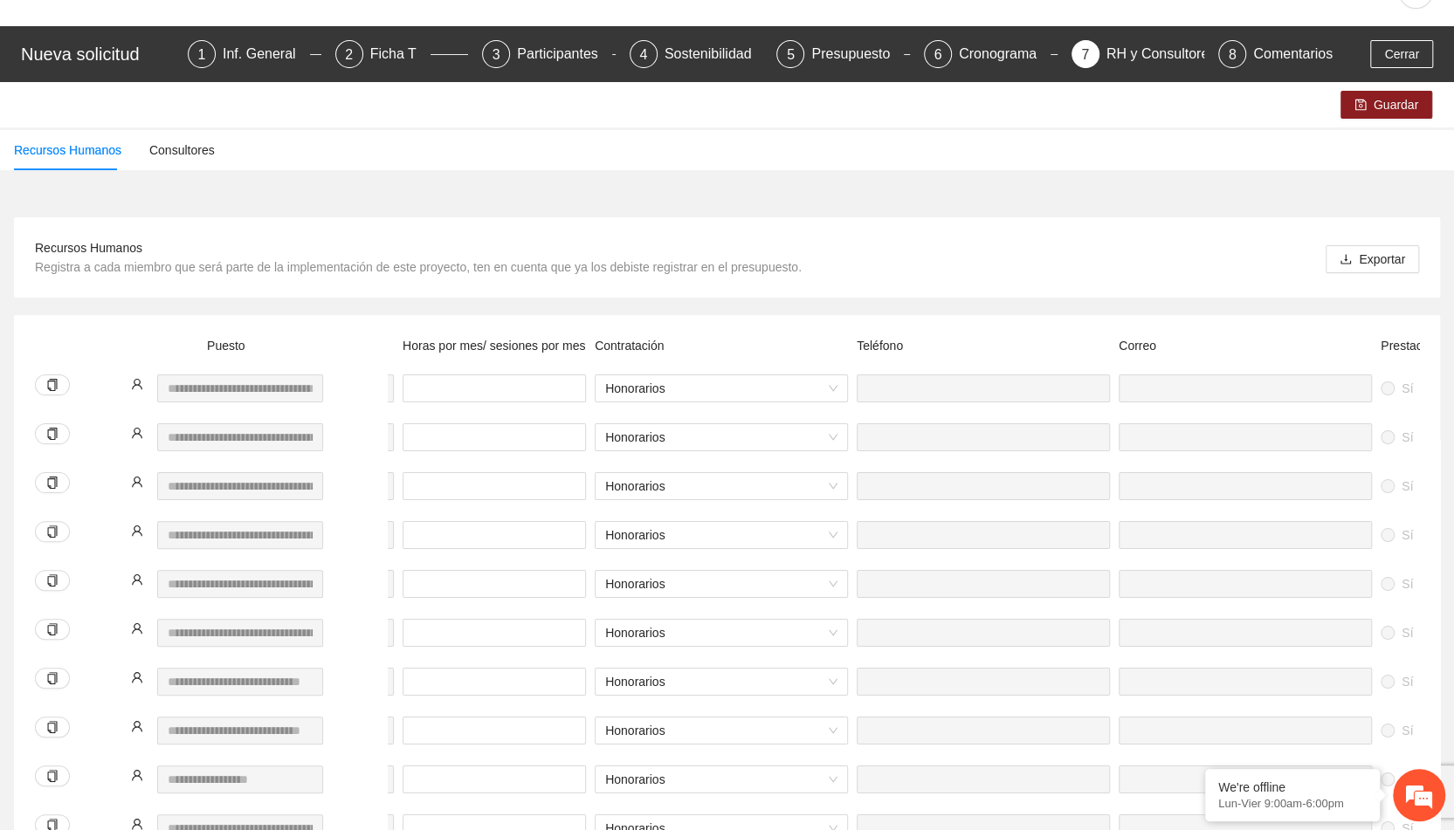
scroll to position [0, 0]
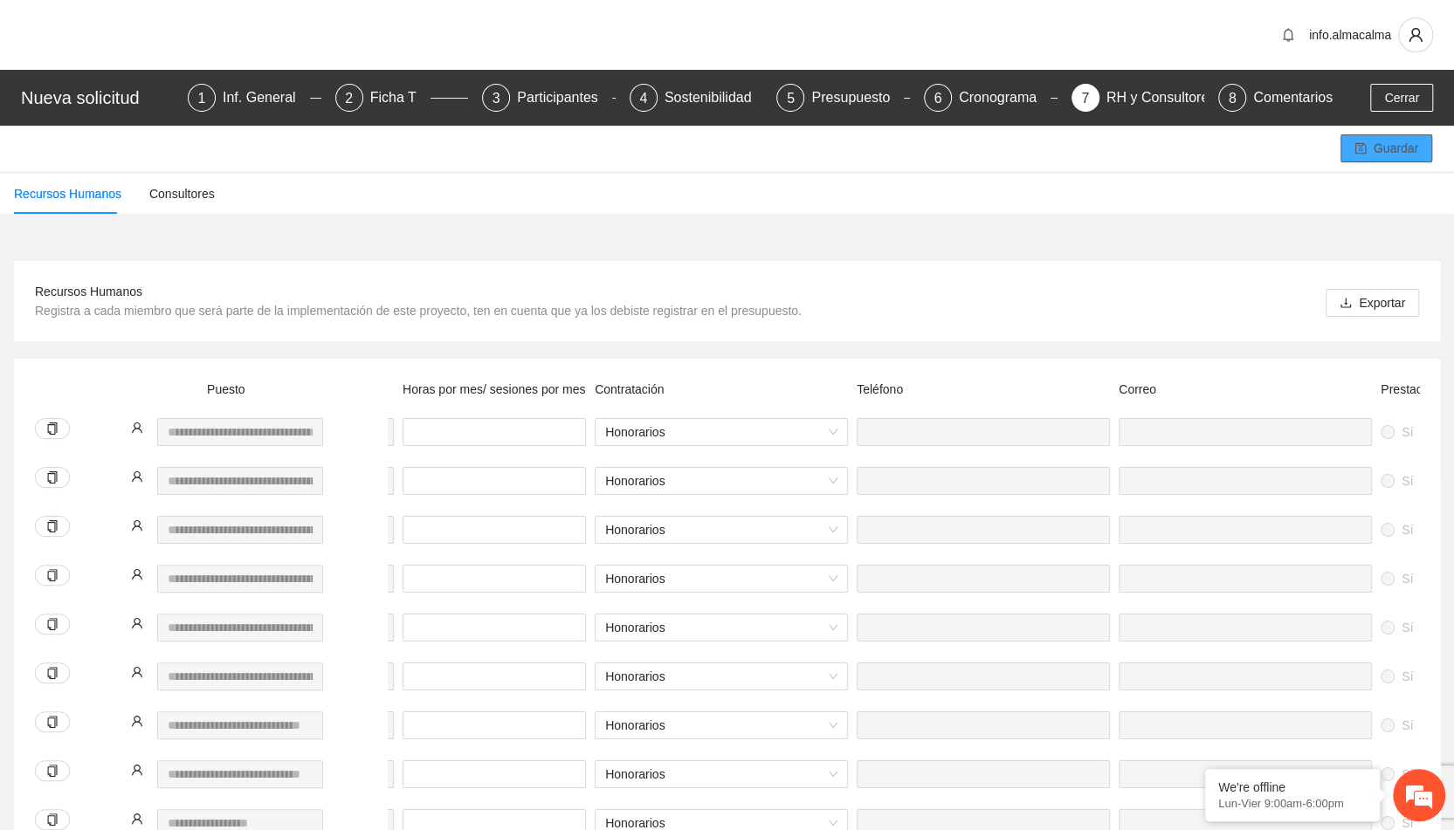
click at [1374, 144] on button "Guardar" at bounding box center [1386, 148] width 92 height 28
click at [859, 98] on div "Presupuesto" at bounding box center [857, 98] width 93 height 28
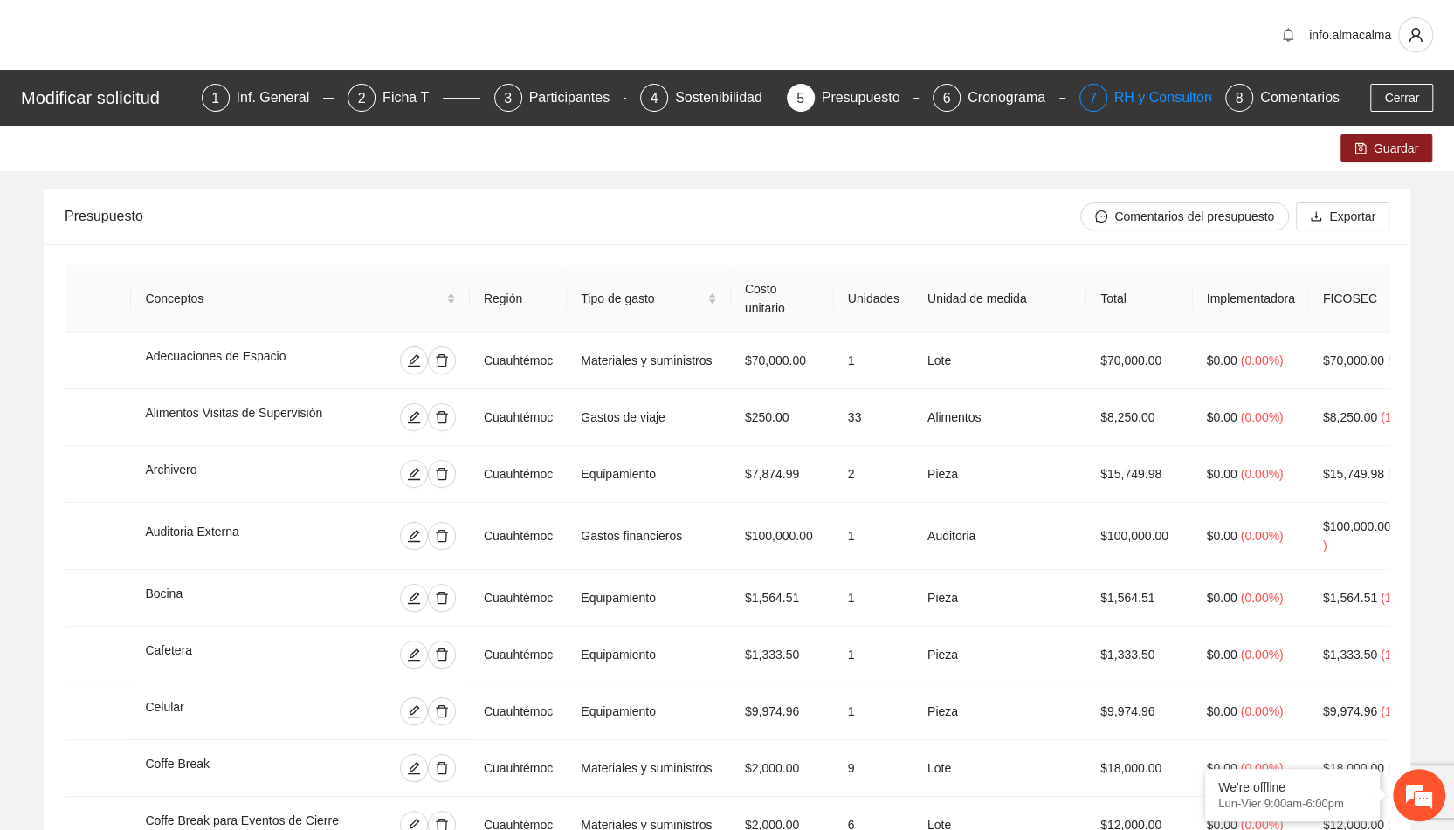
click at [1130, 95] on div "RH y Consultores" at bounding box center [1175, 98] width 123 height 28
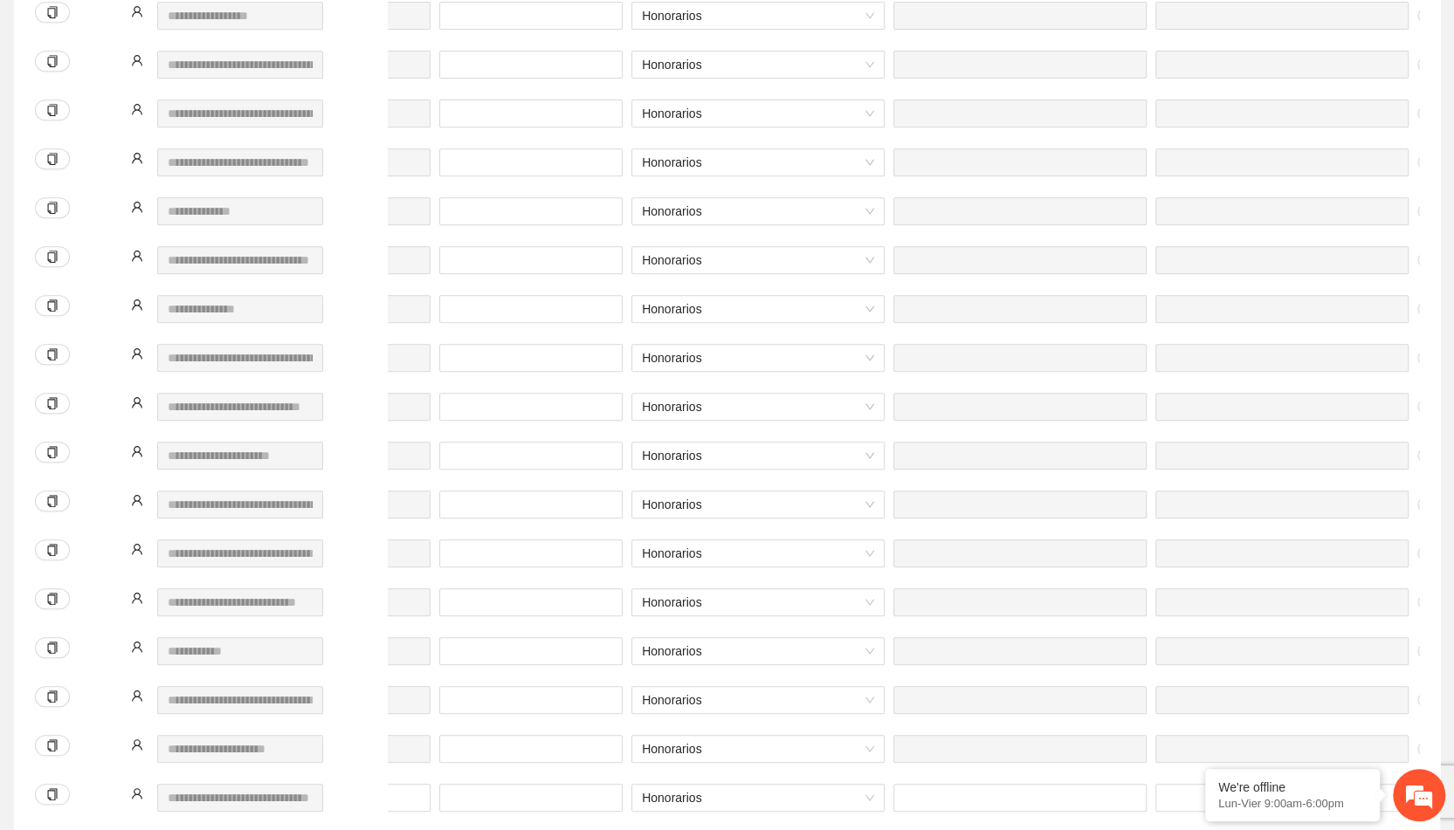
scroll to position [0, 632]
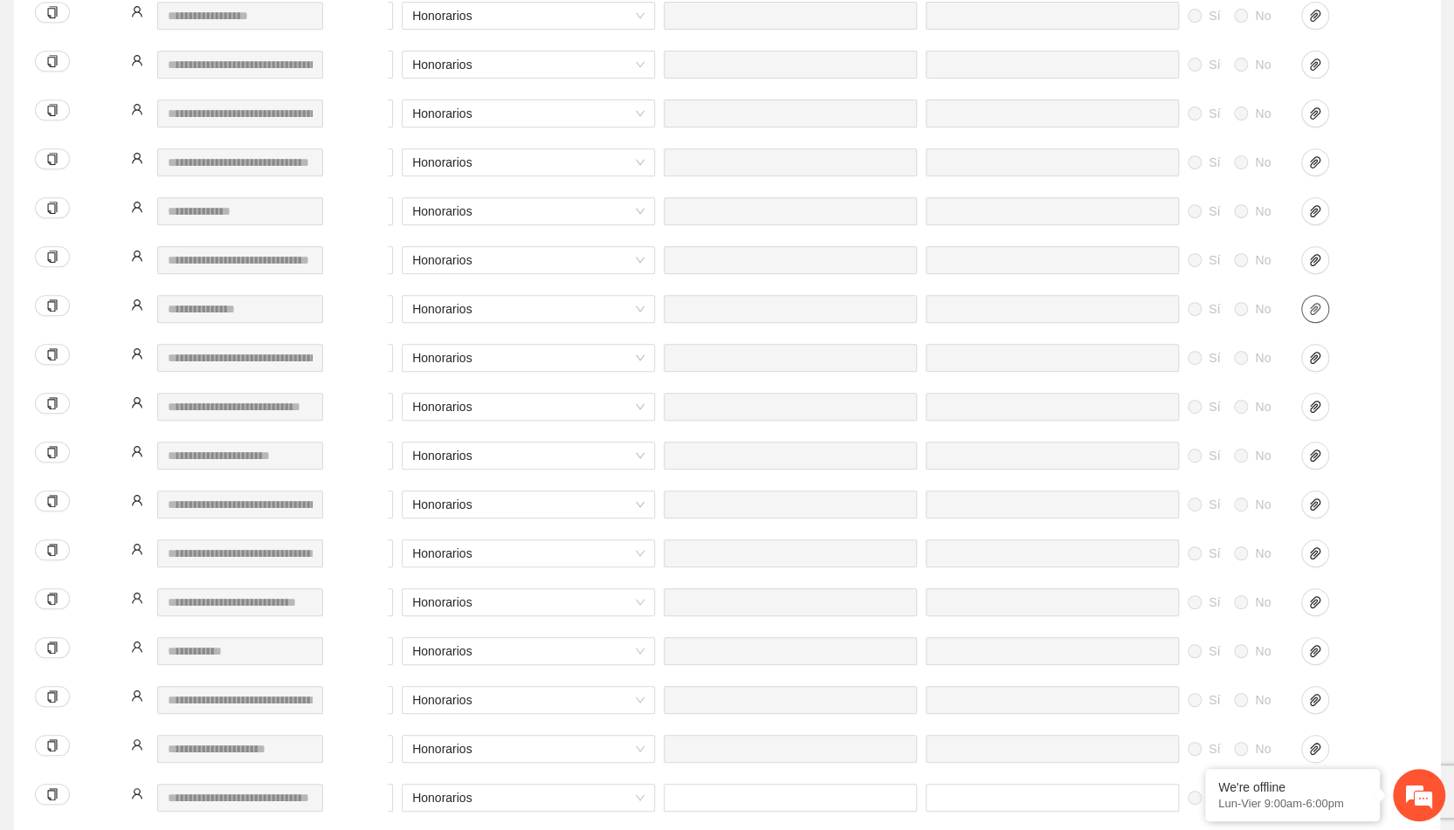
click at [1314, 311] on icon "paper-clip" at bounding box center [1315, 309] width 14 height 14
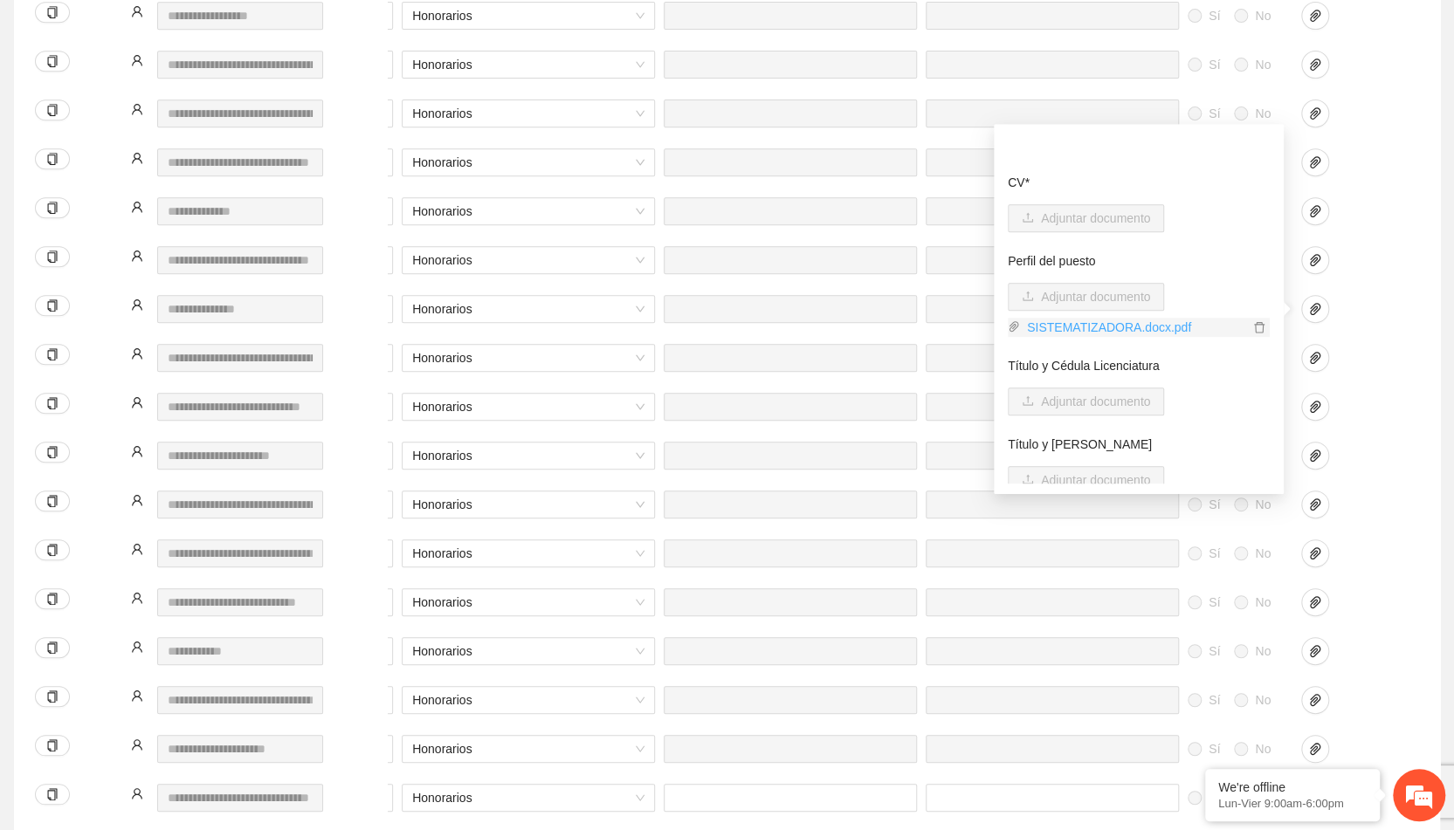
click at [1113, 324] on link "SISTEMATIZADORA.docx.pdf" at bounding box center [1134, 327] width 229 height 19
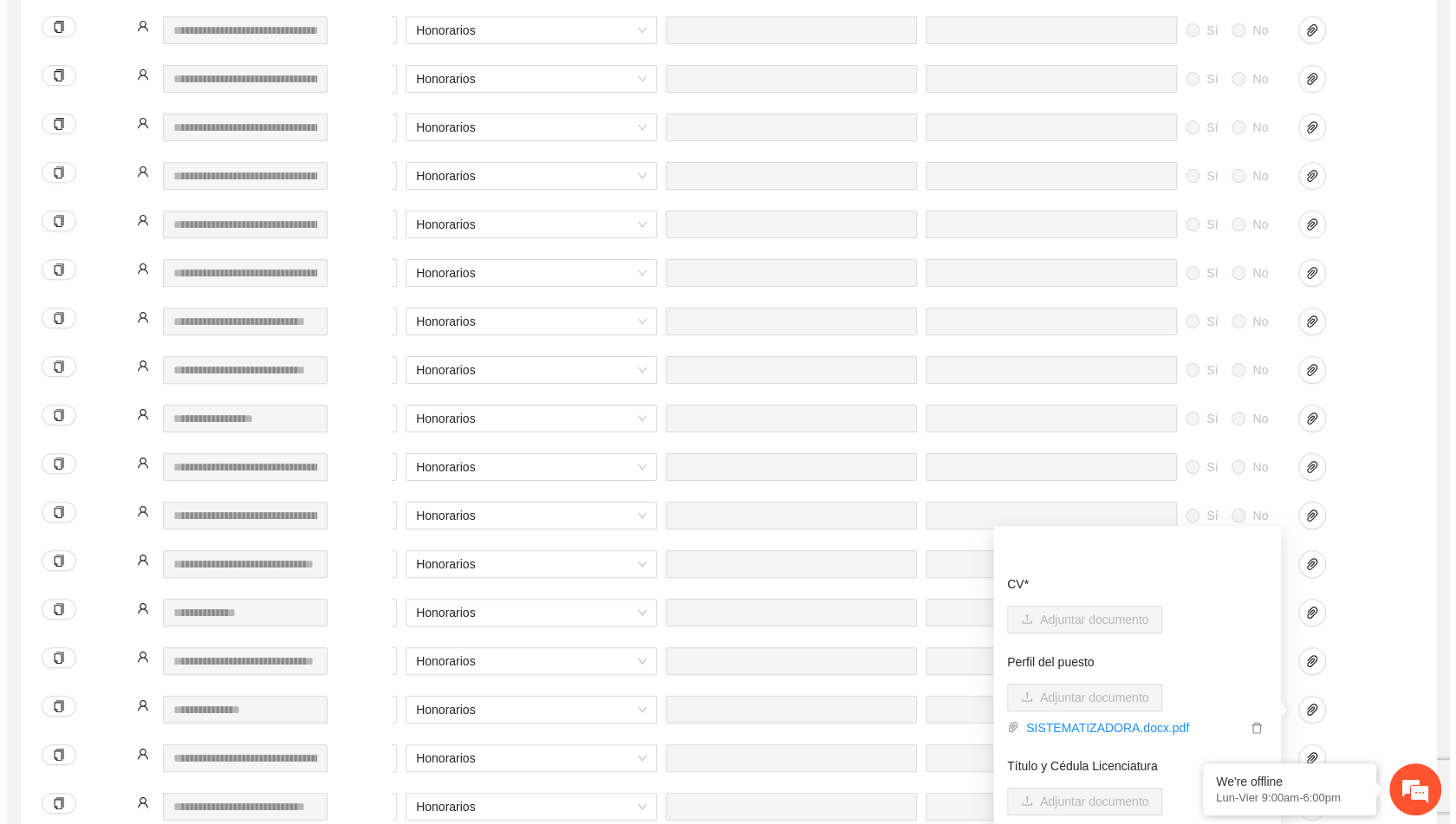
scroll to position [0, 0]
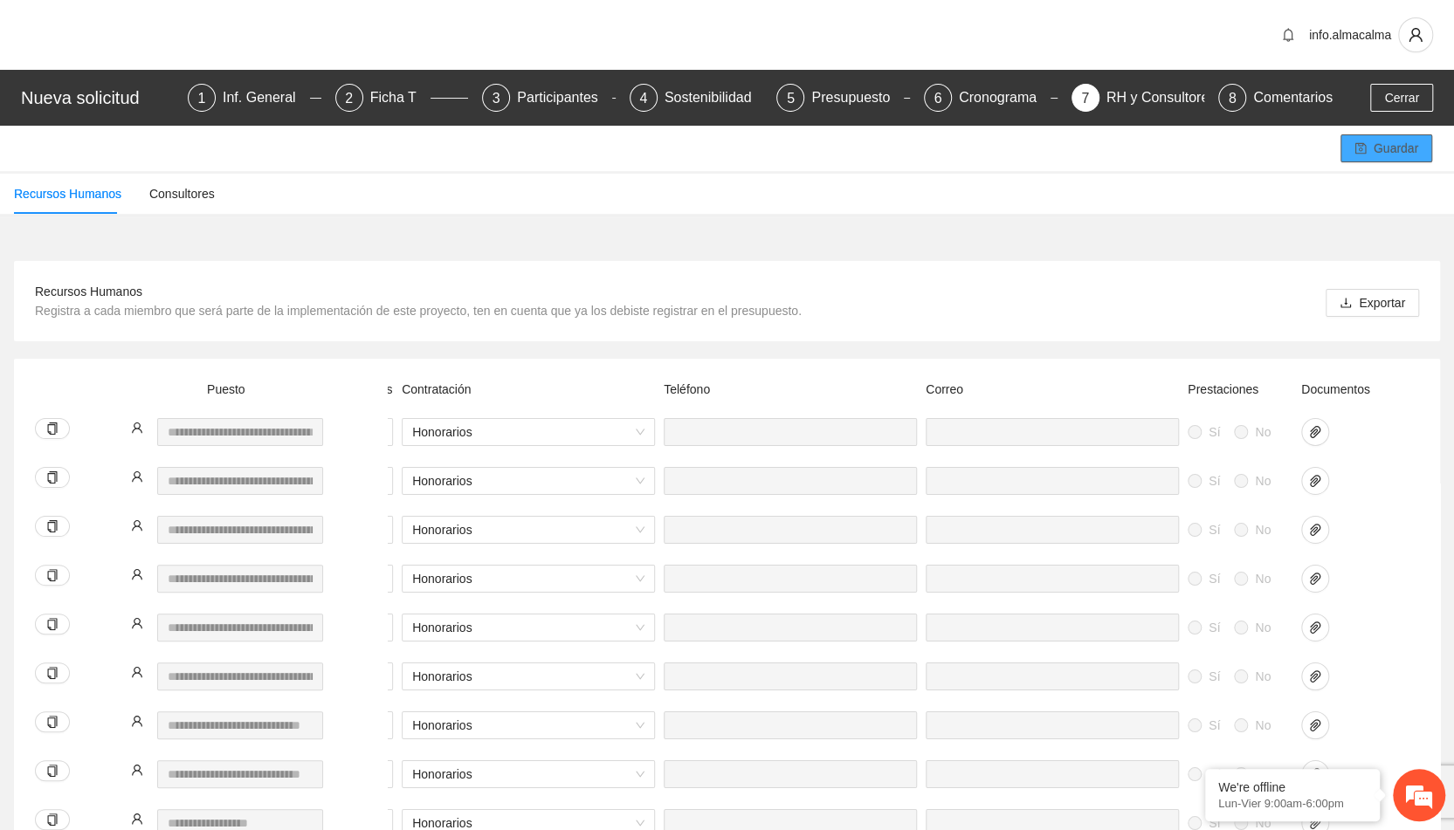
click at [1376, 148] on span "Guardar" at bounding box center [1396, 148] width 45 height 19
click at [1404, 99] on span "Cerrar" at bounding box center [1401, 97] width 35 height 19
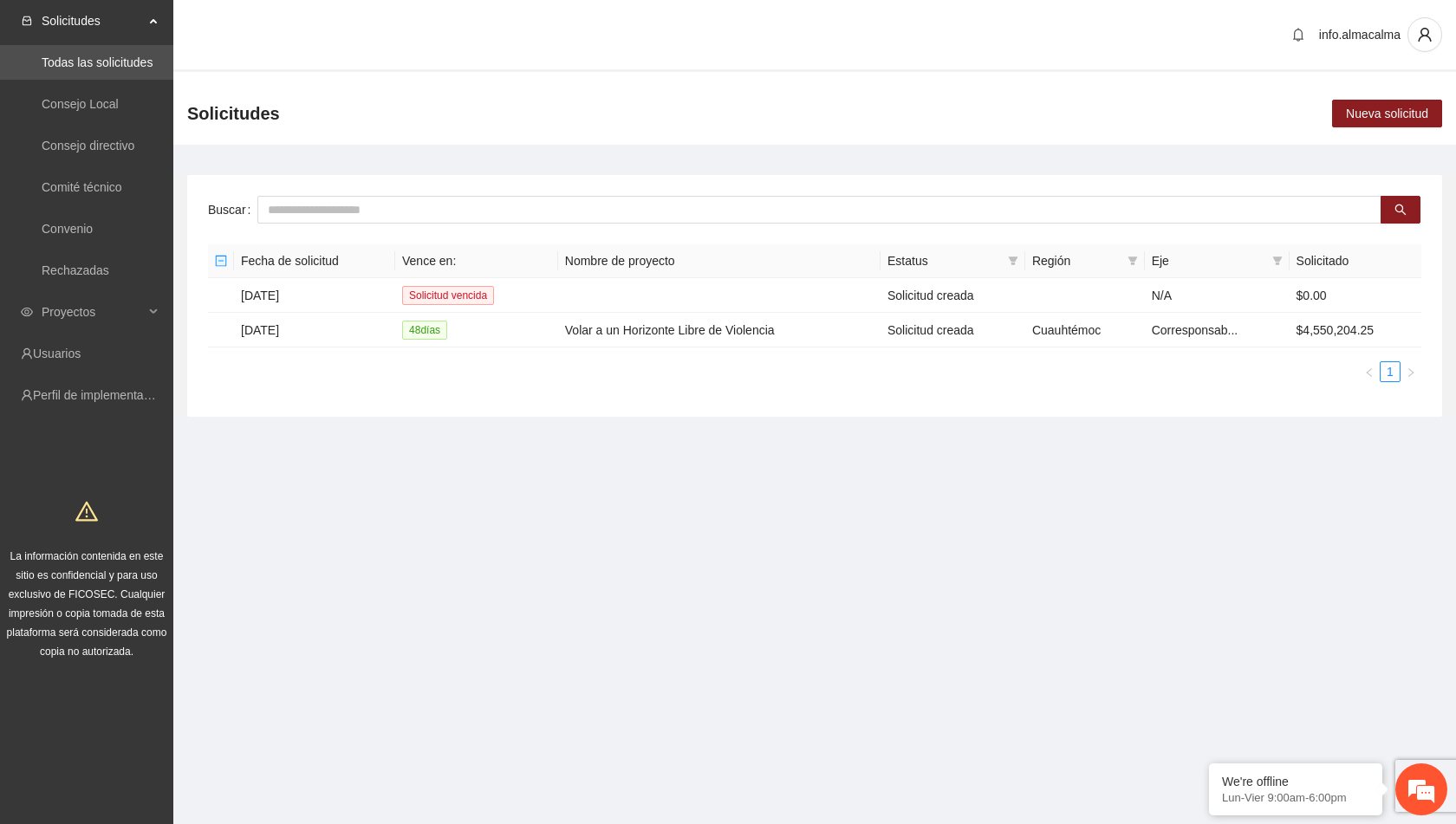
click at [1128, 382] on div "Fecha de solicitud Vence en: Nombre de proyecto Estatus Región Eje Solicitado […" at bounding box center [815, 320] width 1214 height 152
